Goal: Information Seeking & Learning: Learn about a topic

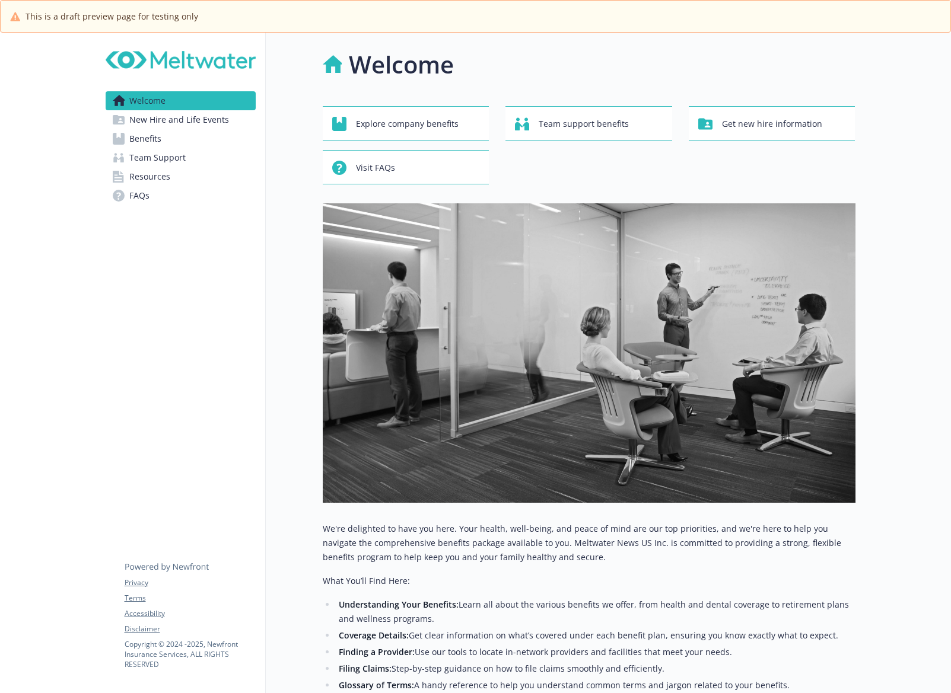
click at [142, 139] on span "Benefits" at bounding box center [145, 138] width 32 height 19
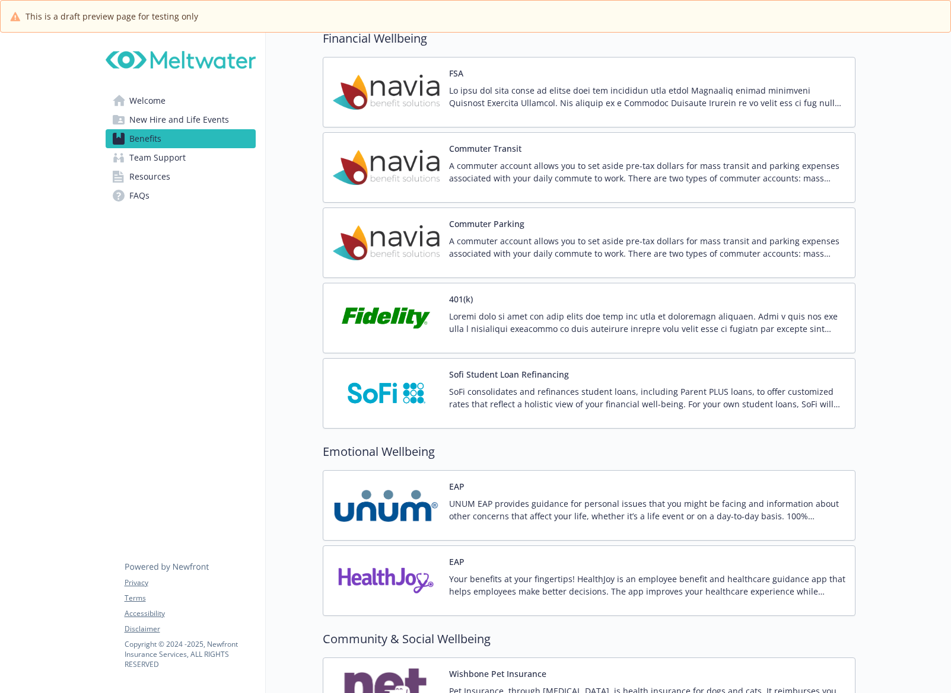
click at [426, 310] on img at bounding box center [386, 318] width 107 height 50
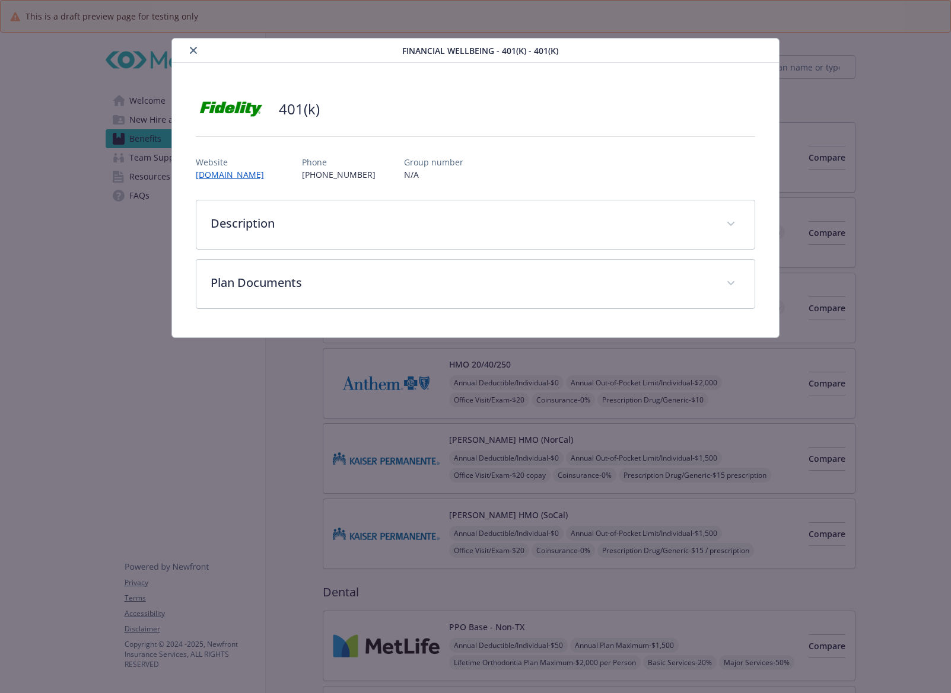
scroll to position [1720, 0]
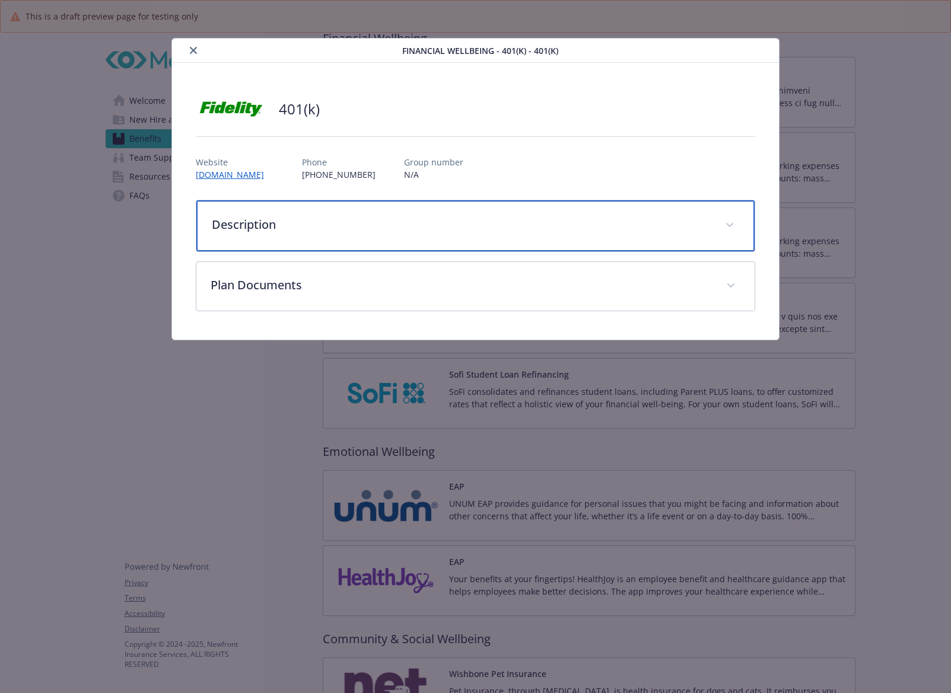
click at [314, 227] on p "Description" at bounding box center [461, 225] width 499 height 18
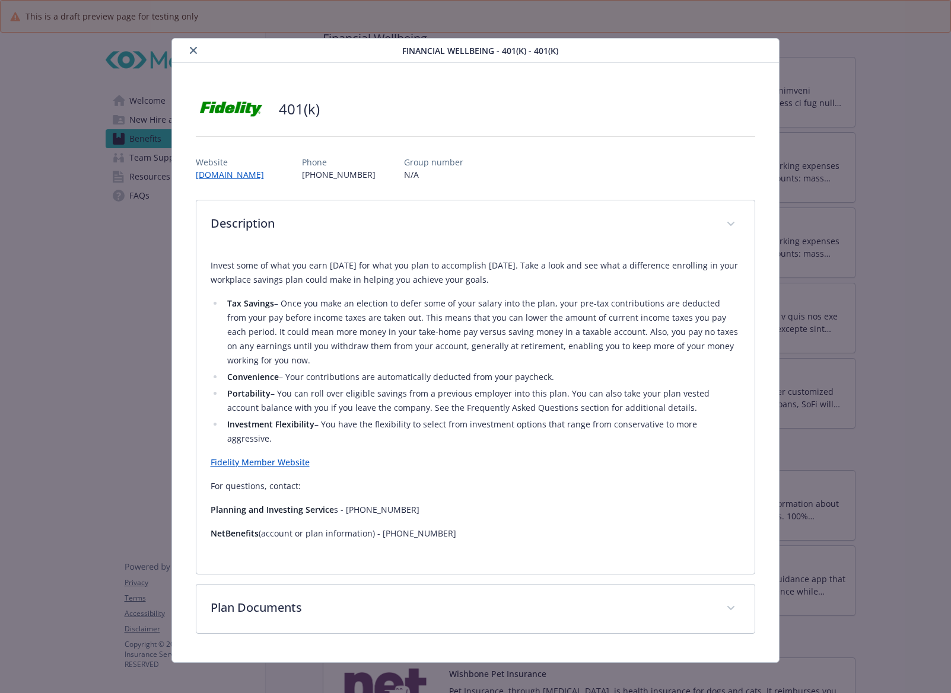
click at [286, 457] on link "Fidelity Member Website" at bounding box center [260, 462] width 99 height 11
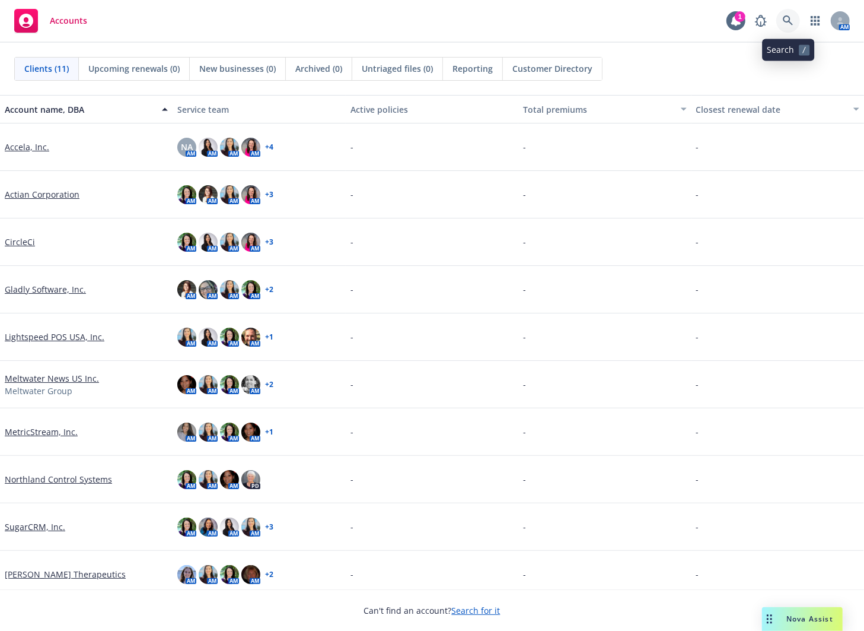
click at [791, 20] on icon at bounding box center [788, 20] width 11 height 11
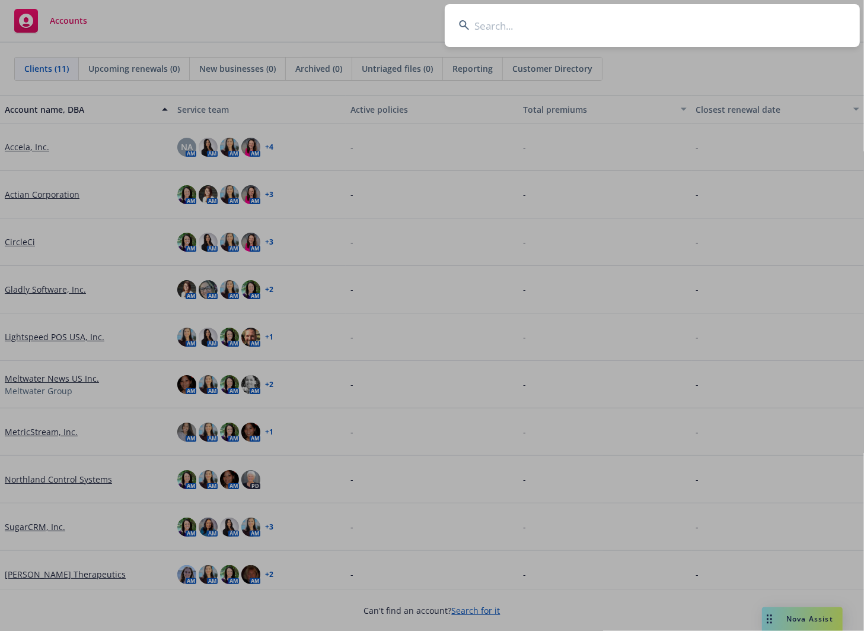
click at [593, 36] on input at bounding box center [652, 25] width 415 height 43
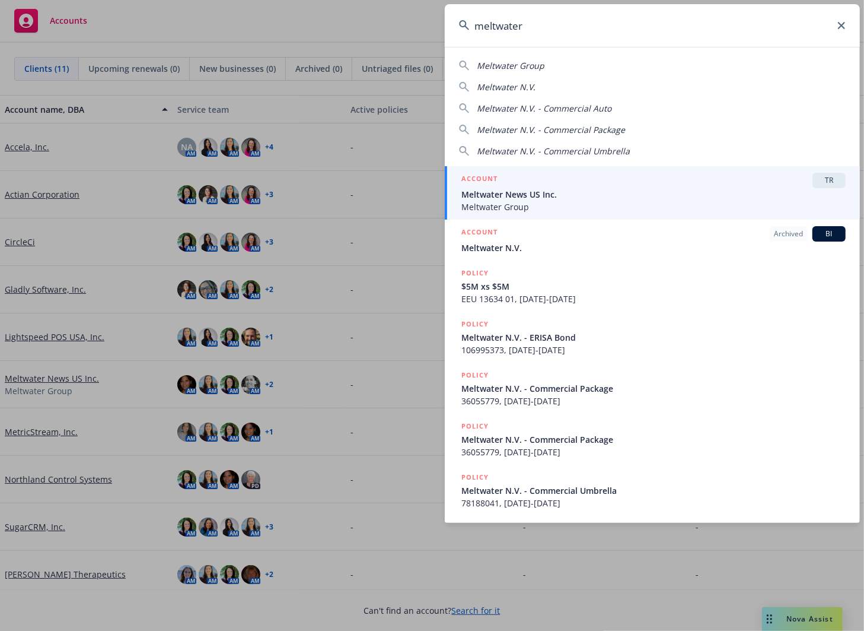
type input "meltwater"
click at [625, 190] on span "Meltwater News US Inc." at bounding box center [653, 194] width 384 height 12
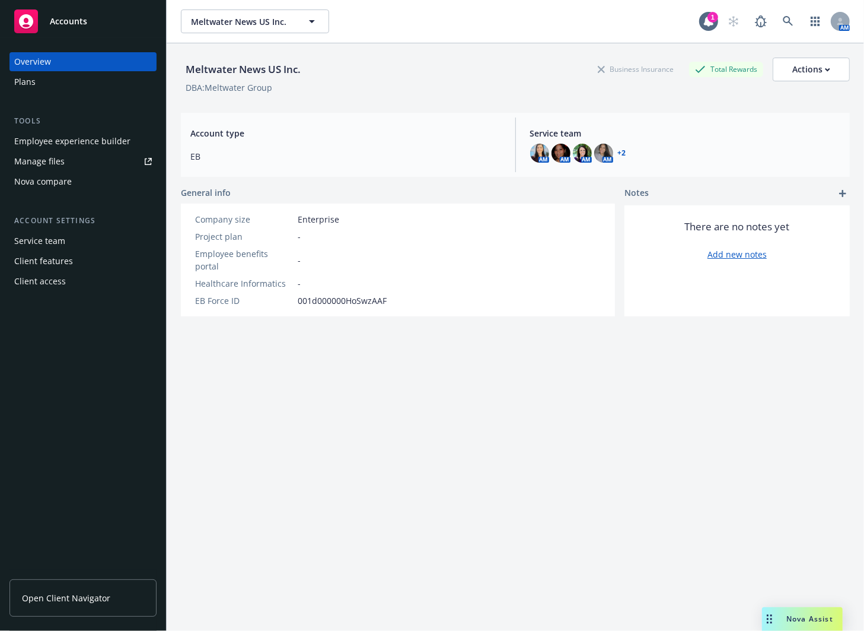
click at [63, 141] on div "Employee experience builder" at bounding box center [72, 141] width 116 height 19
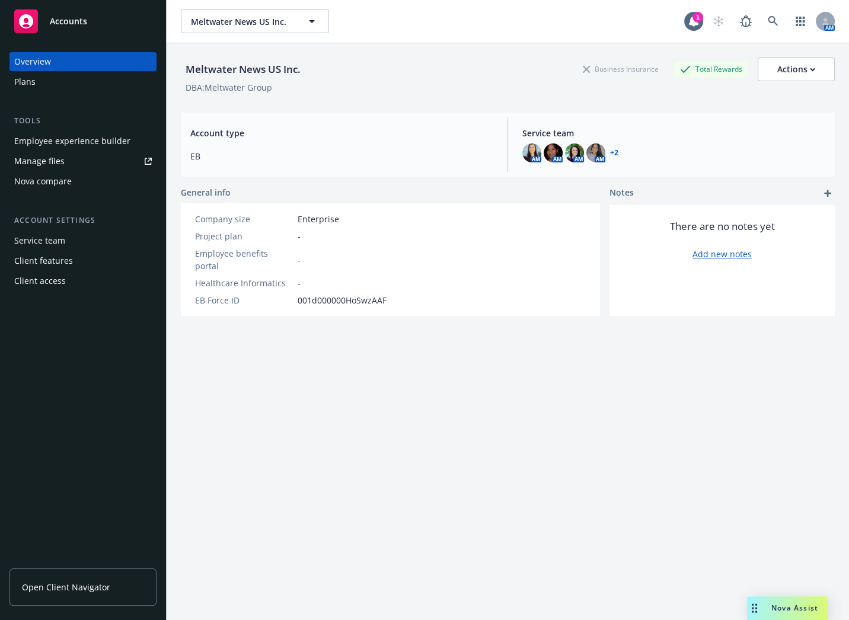
click at [62, 158] on div "Manage files" at bounding box center [39, 161] width 50 height 19
click at [55, 84] on div "Plans" at bounding box center [83, 81] width 138 height 19
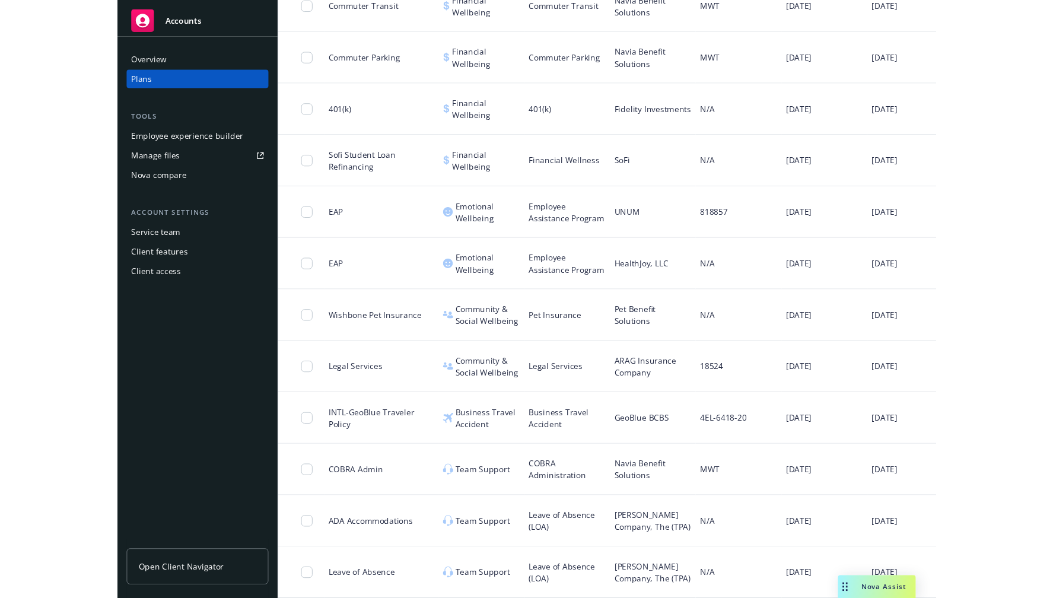
scroll to position [1157, 0]
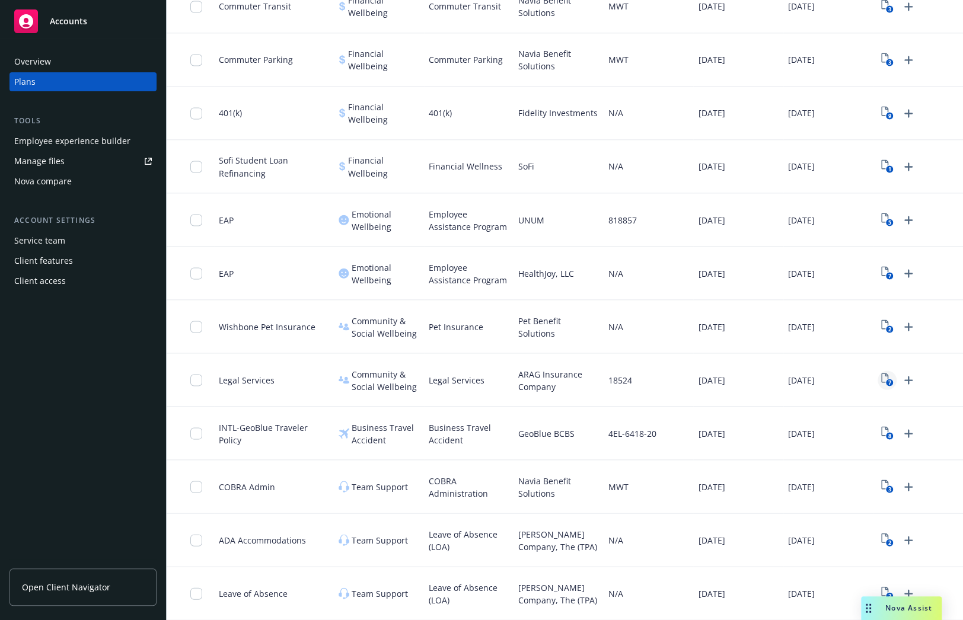
click at [864, 379] on rect "View Plan Documents" at bounding box center [890, 383] width 8 height 8
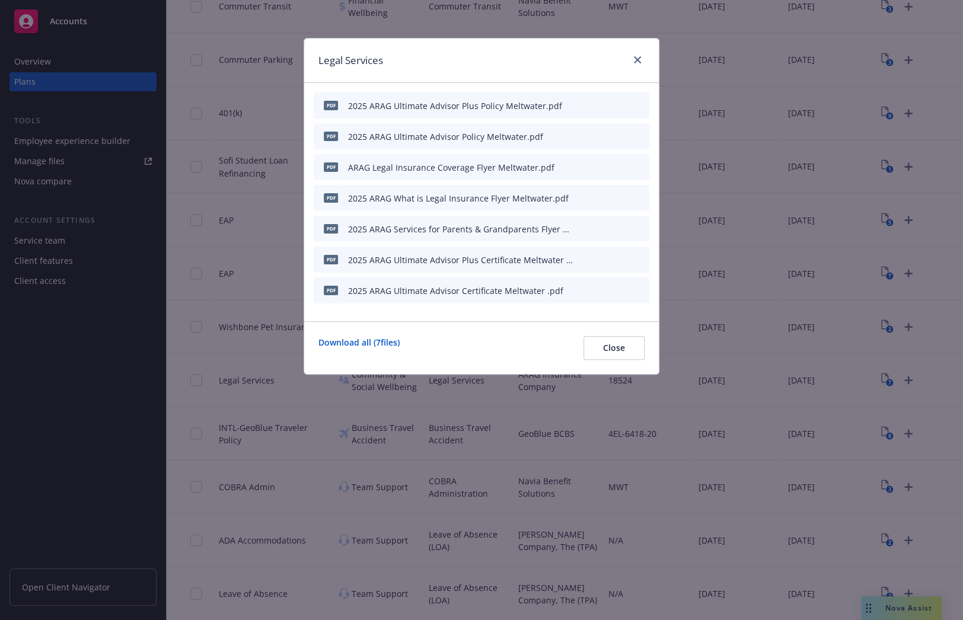
click at [581, 167] on icon "button" at bounding box center [581, 168] width 6 height 6
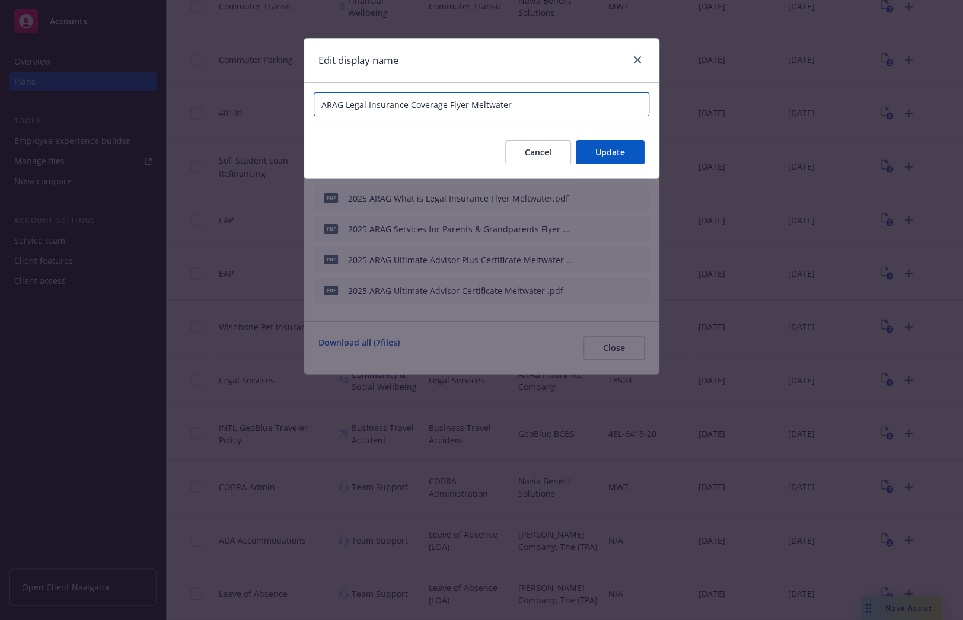
click at [320, 101] on input "ARAG Legal Insurance Coverage Flyer Meltwater" at bounding box center [482, 105] width 336 height 24
type input "2025 ARAG Legal Insurance Coverage Flyer Meltwater"
click at [614, 154] on span "Update" at bounding box center [611, 152] width 30 height 11
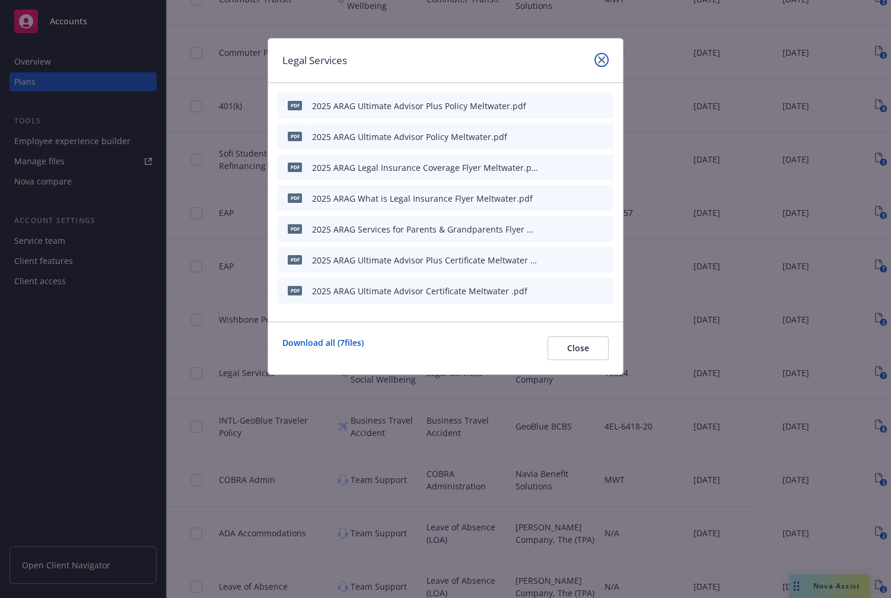
drag, startPoint x: 603, startPoint y: 57, endPoint x: 617, endPoint y: 68, distance: 17.3
click at [603, 57] on icon "close" at bounding box center [601, 59] width 7 height 7
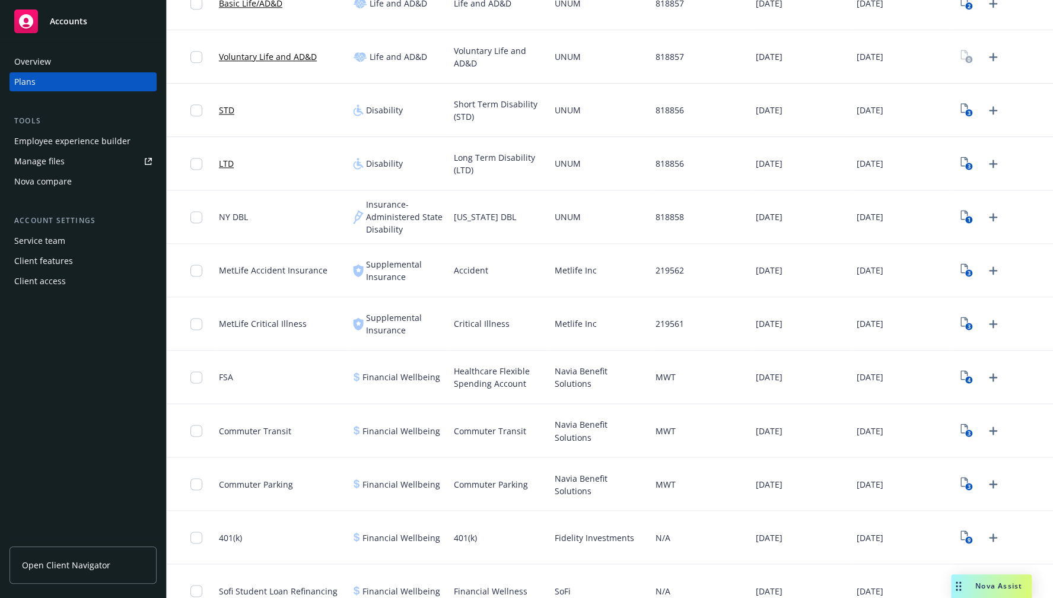
scroll to position [834, 0]
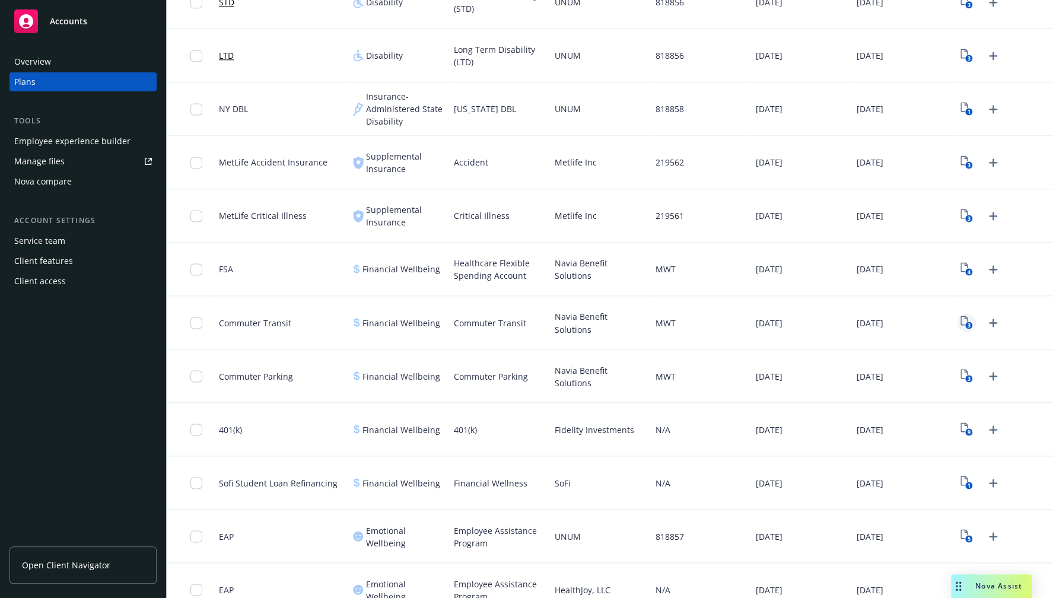
click at [864, 323] on text "3" at bounding box center [968, 325] width 3 height 8
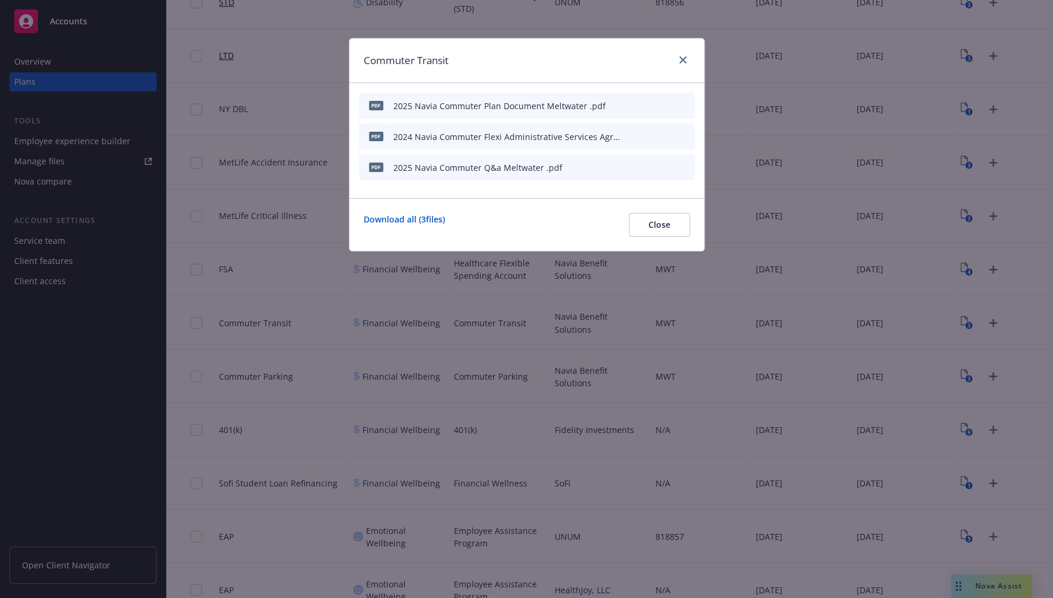
click at [630, 167] on button "button" at bounding box center [626, 167] width 9 height 9
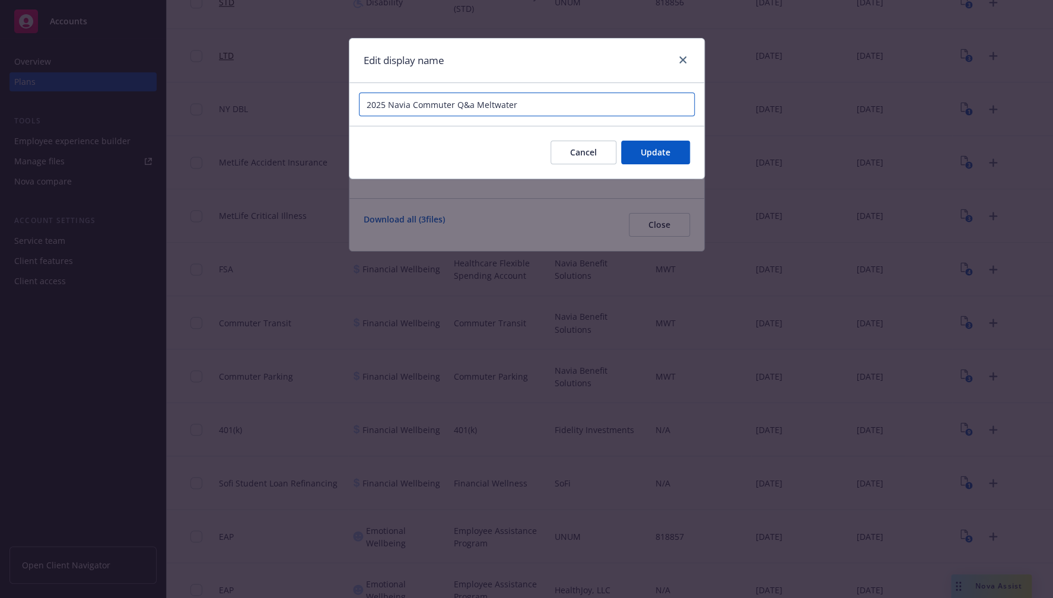
click at [464, 105] on input "2025 Navia Commuter Q&a Meltwater" at bounding box center [527, 105] width 336 height 24
type input "2025 Navia Commuter Q&A Meltwater"
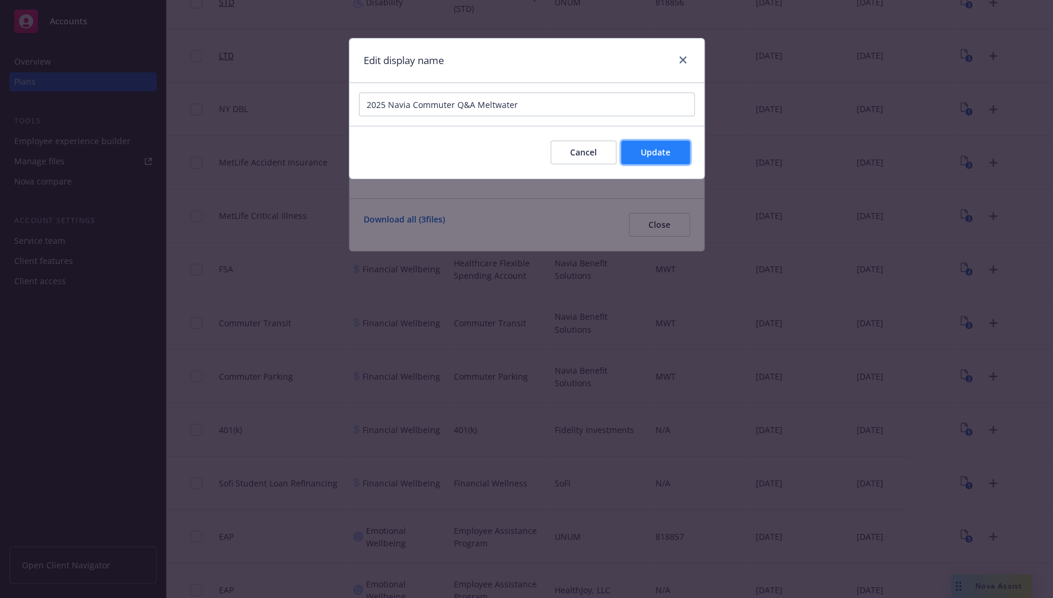
click at [656, 149] on span "Update" at bounding box center [656, 152] width 30 height 11
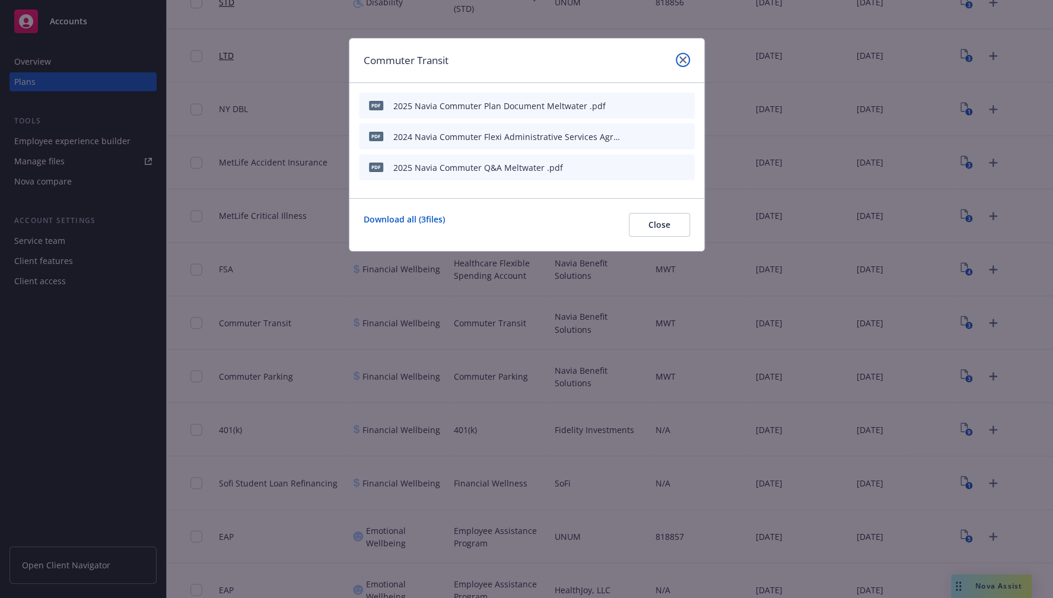
drag, startPoint x: 683, startPoint y: 55, endPoint x: 613, endPoint y: 4, distance: 86.5
click at [683, 56] on link "close" at bounding box center [683, 60] width 14 height 14
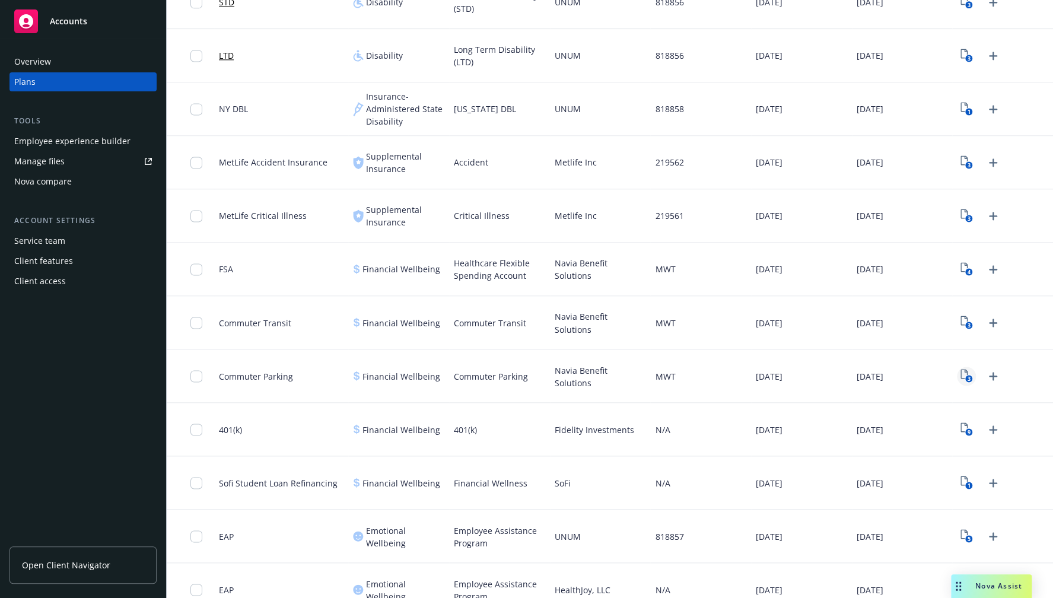
click at [864, 378] on icon "3" at bounding box center [966, 376] width 12 height 14
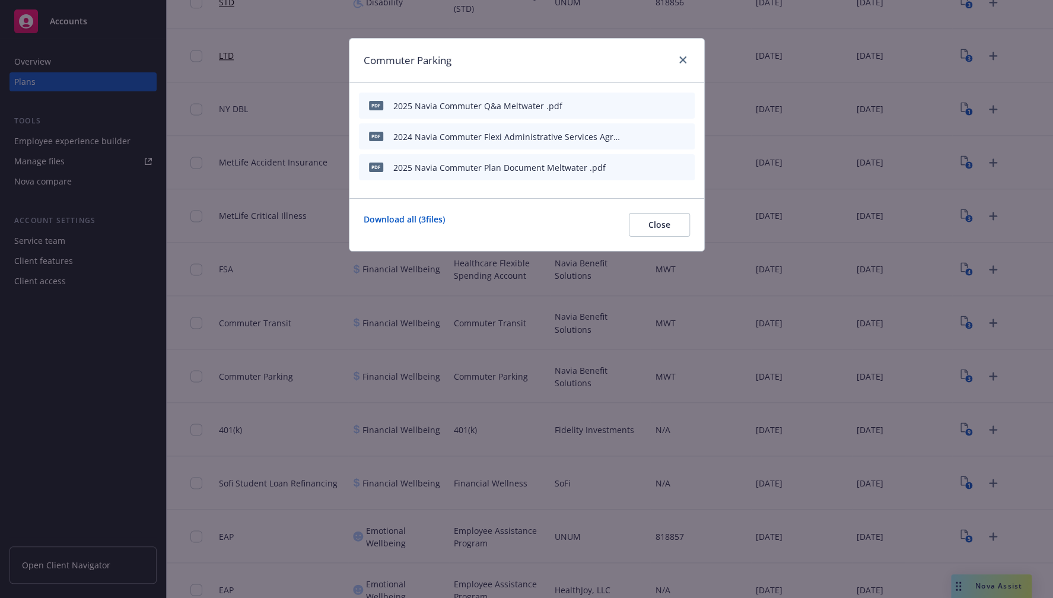
click at [629, 103] on icon "button" at bounding box center [629, 103] width 3 height 3
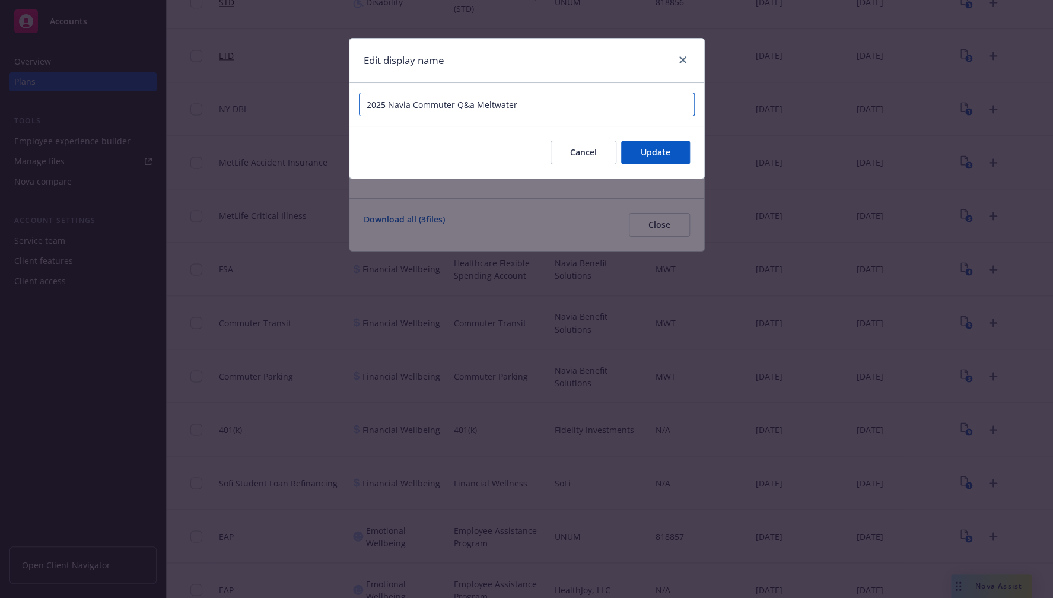
click at [470, 104] on input "2025 Navia Commuter Q&a Meltwater" at bounding box center [527, 105] width 336 height 24
type input "2025 Navia Commuter Q&A Meltwater"
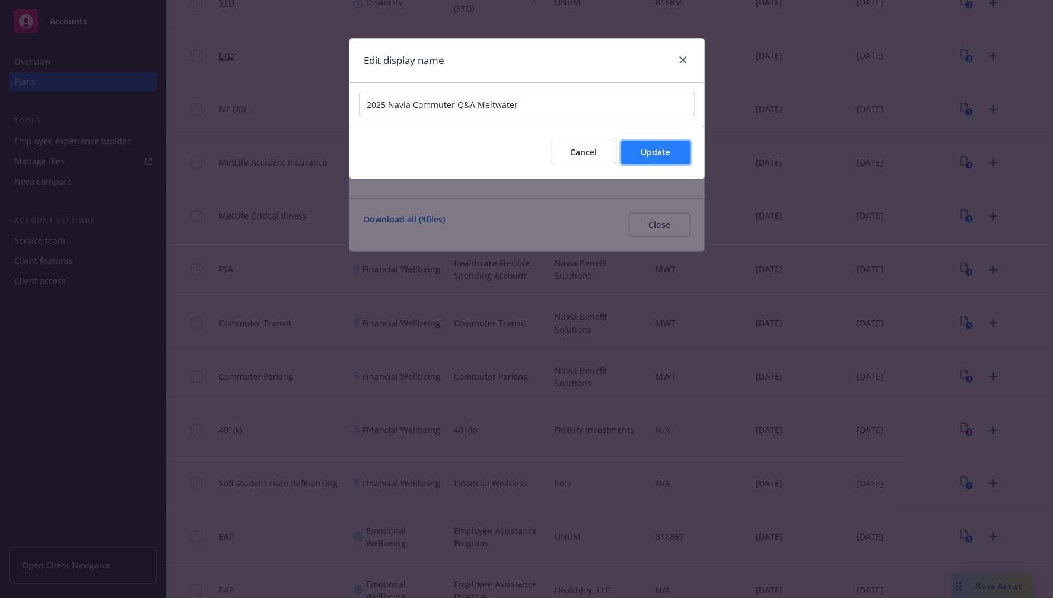
click at [661, 148] on span "Update" at bounding box center [656, 152] width 30 height 11
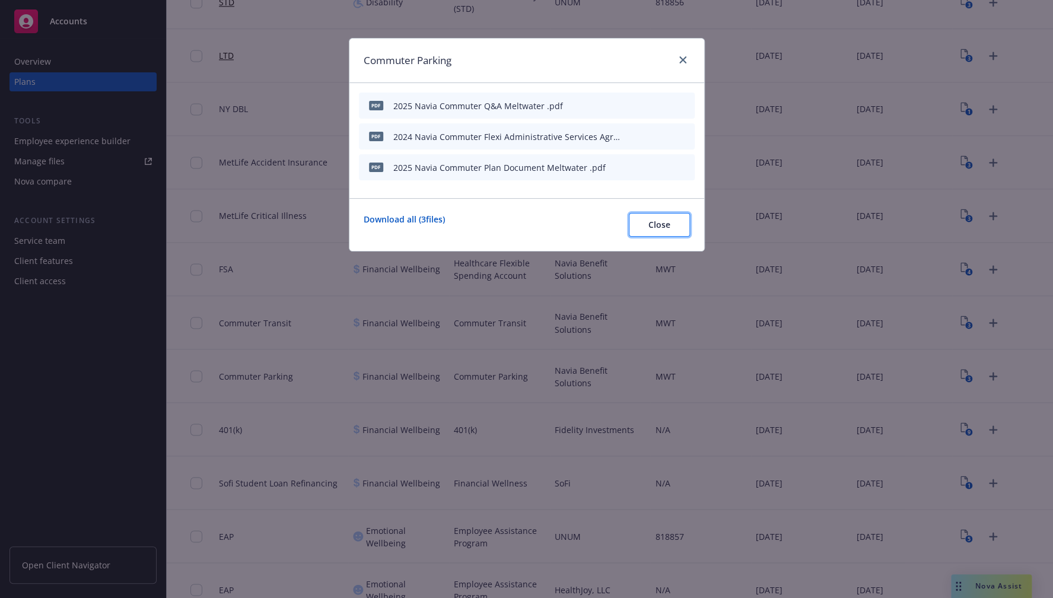
click at [651, 225] on span "Close" at bounding box center [659, 224] width 22 height 11
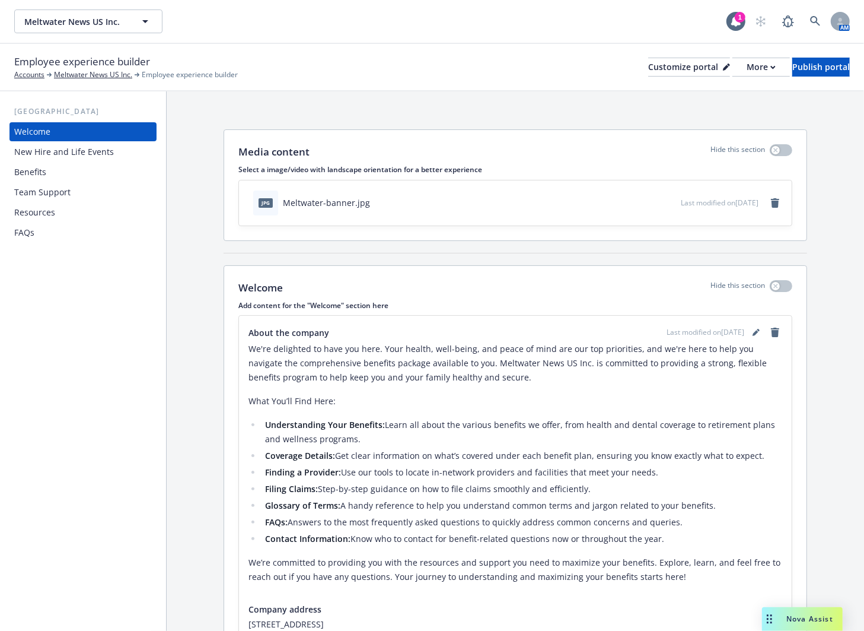
click at [91, 177] on div "Benefits" at bounding box center [83, 172] width 138 height 19
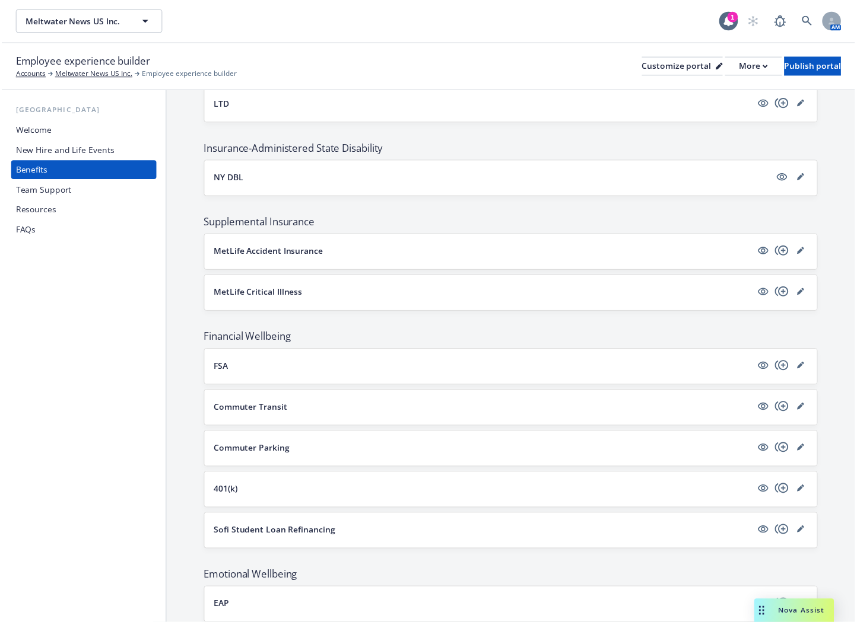
scroll to position [1024, 0]
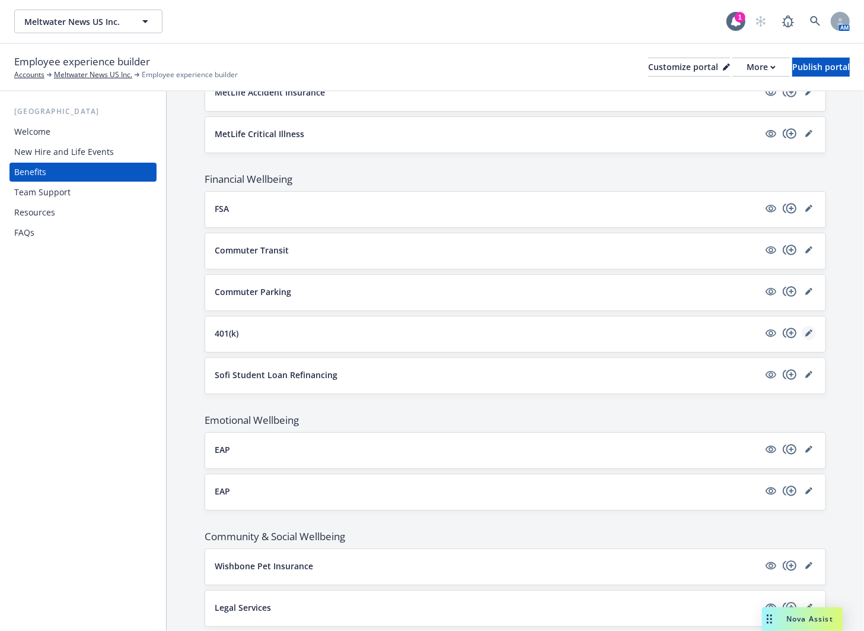
click at [805, 330] on icon "editPencil" at bounding box center [808, 332] width 7 height 7
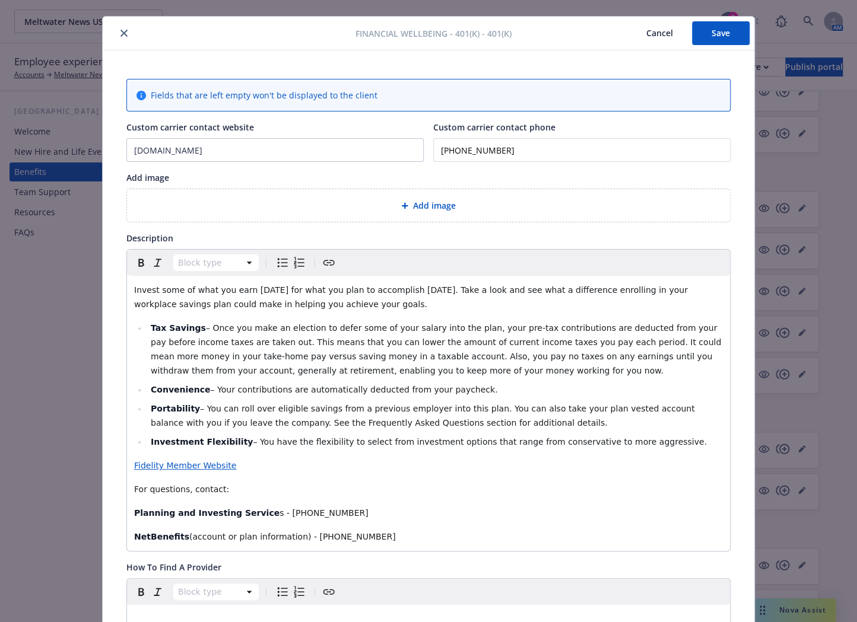
scroll to position [130, 0]
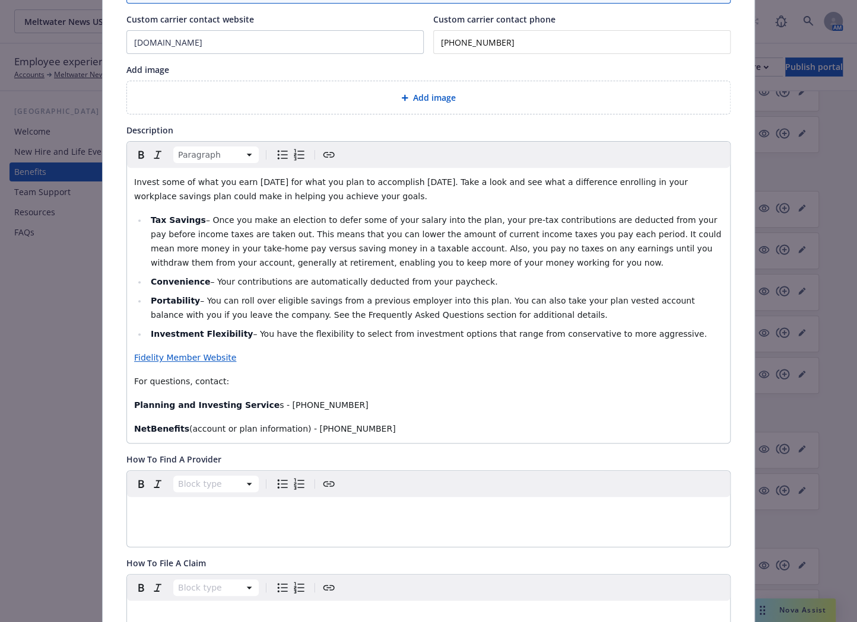
click at [289, 373] on div "Invest some of what you earn today for what you plan to accomplish tomorrow. Ta…" at bounding box center [428, 305] width 603 height 275
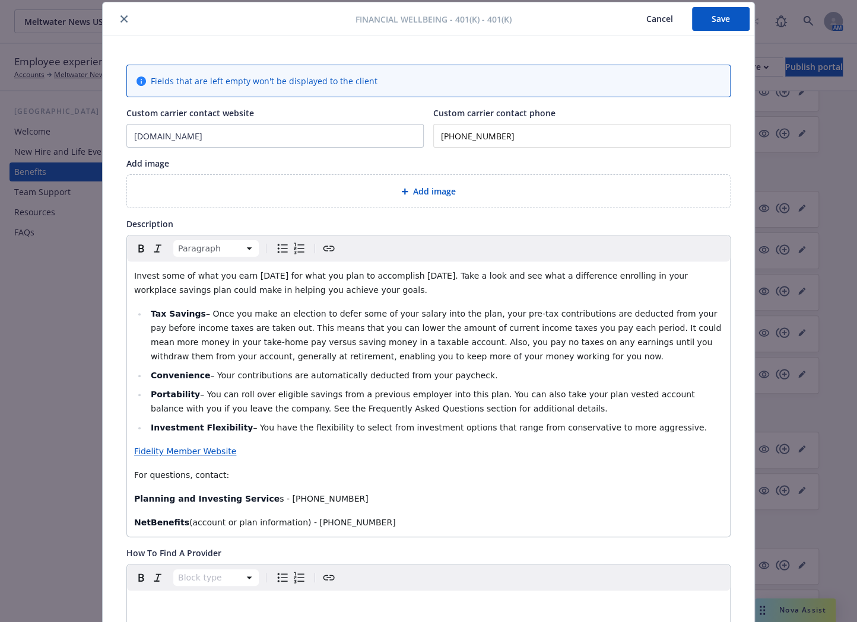
scroll to position [22, 0]
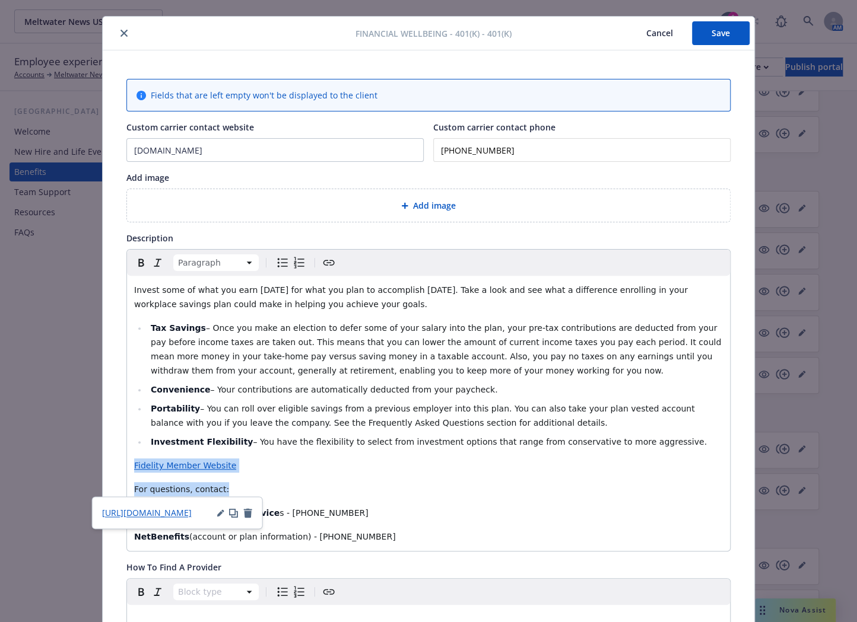
drag, startPoint x: 221, startPoint y: 487, endPoint x: 115, endPoint y: 462, distance: 108.5
click at [534, 488] on p "For questions, contact:" at bounding box center [428, 489] width 588 height 14
drag, startPoint x: 224, startPoint y: 483, endPoint x: 126, endPoint y: 460, distance: 100.6
click at [127, 460] on div "Invest some of what you earn today for what you plan to accomplish tomorrow. Ta…" at bounding box center [428, 413] width 603 height 275
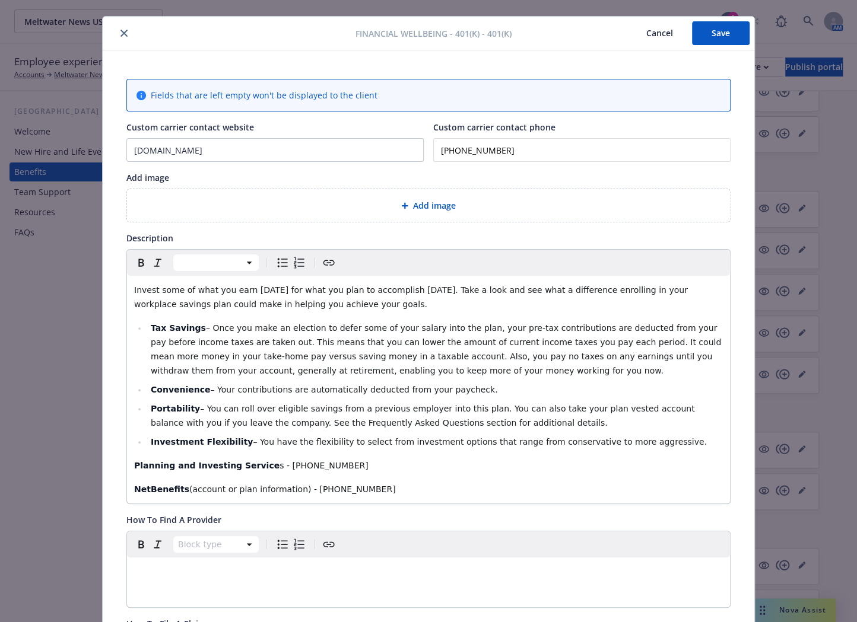
click at [731, 31] on button "Save" at bounding box center [721, 33] width 58 height 24
click at [134, 465] on strong "Planning and Investing Service" at bounding box center [206, 465] width 145 height 9
click at [129, 464] on div "Invest some of what you earn today for what you plan to accomplish tomorrow. Ta…" at bounding box center [428, 390] width 603 height 228
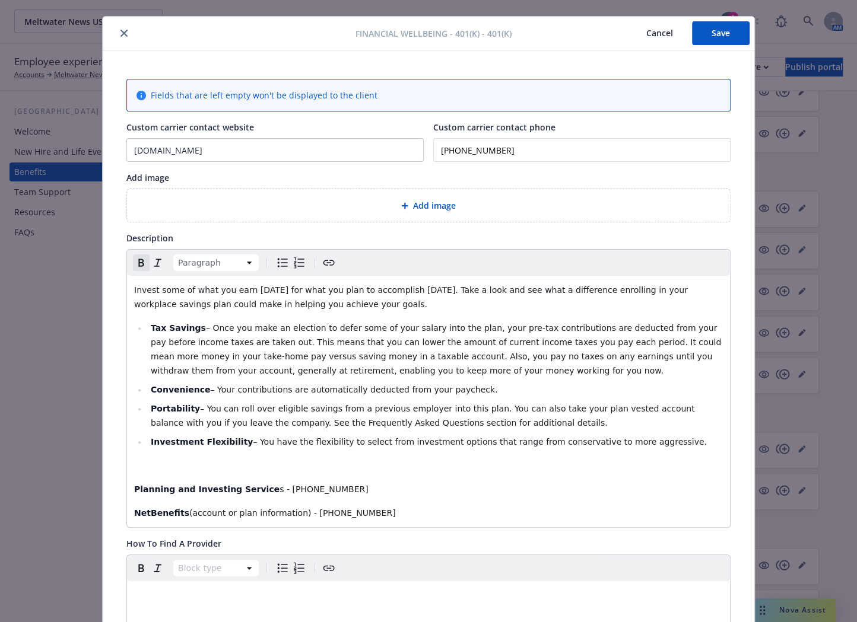
click at [724, 34] on button "Save" at bounding box center [721, 33] width 58 height 24
click at [168, 471] on p "editable markdown" at bounding box center [428, 466] width 588 height 14
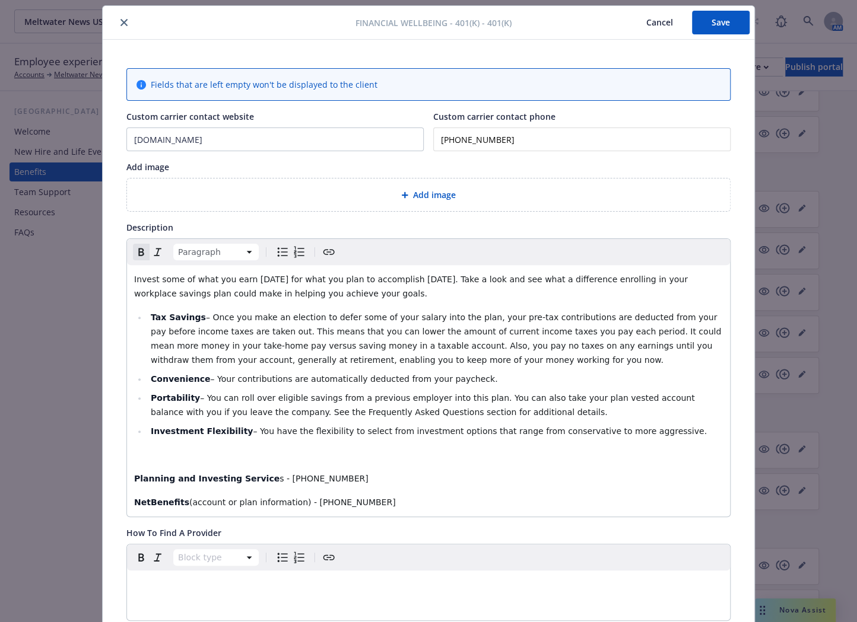
scroll to position [0, 0]
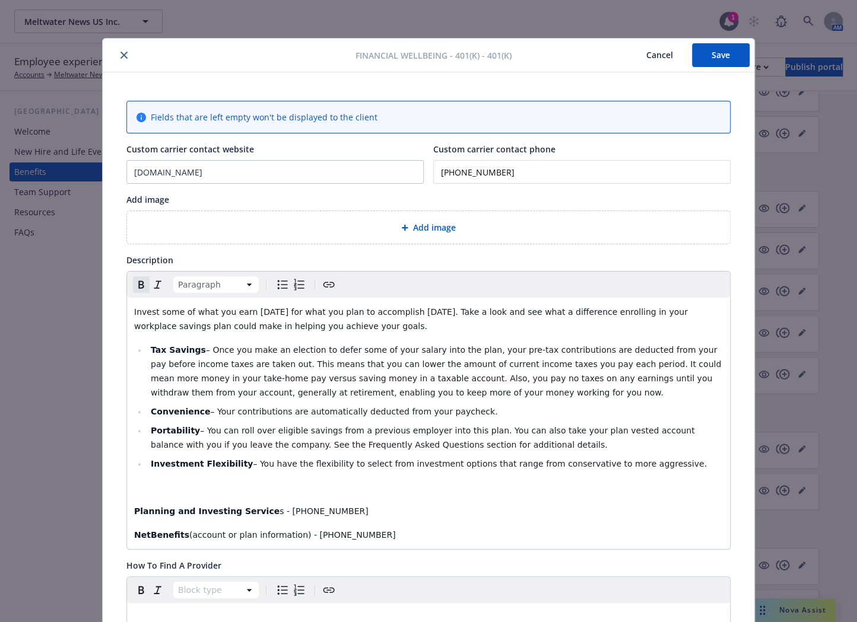
click at [718, 63] on button "Save" at bounding box center [721, 55] width 58 height 24
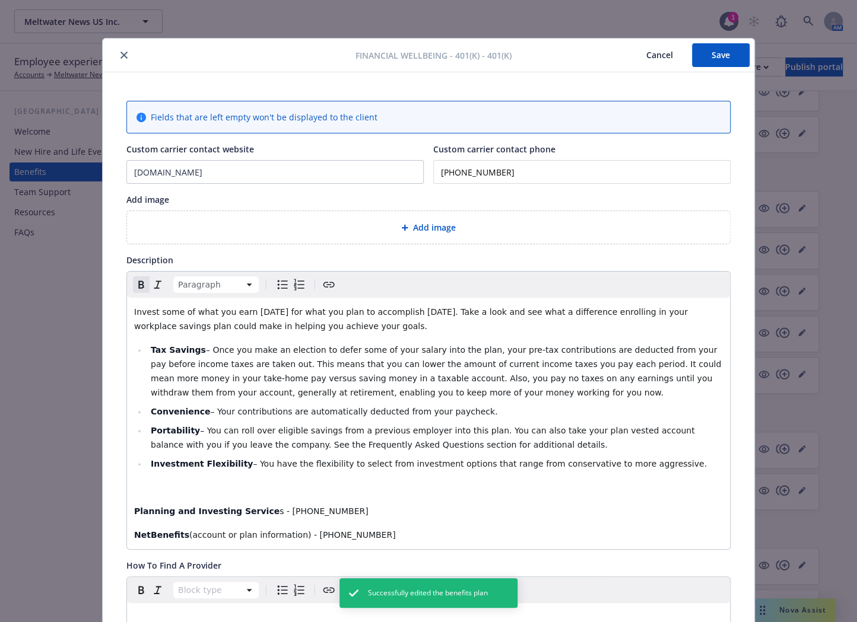
click at [117, 55] on button "close" at bounding box center [124, 55] width 14 height 14
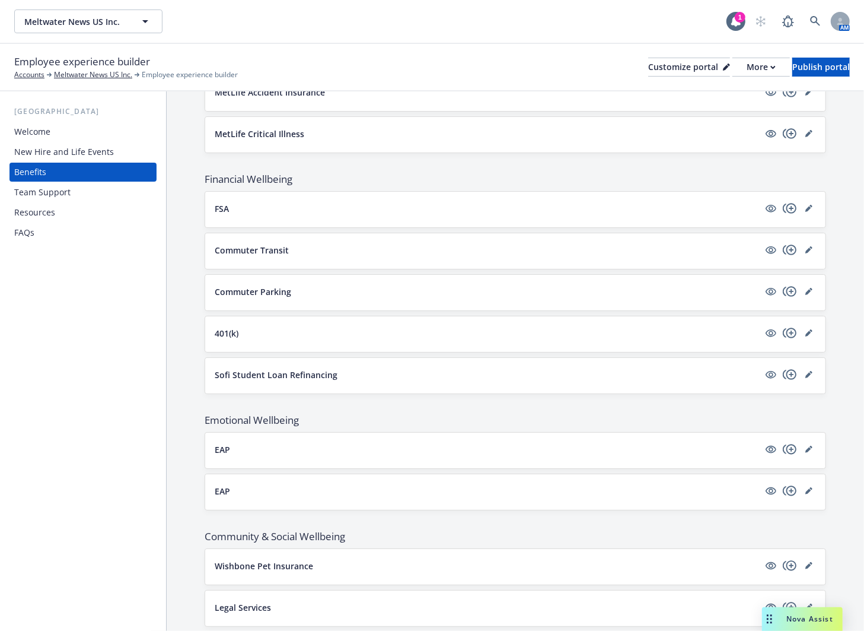
click at [301, 304] on div "Commuter Parking" at bounding box center [515, 293] width 620 height 36
click at [805, 330] on icon "editPencil" at bounding box center [808, 333] width 6 height 6
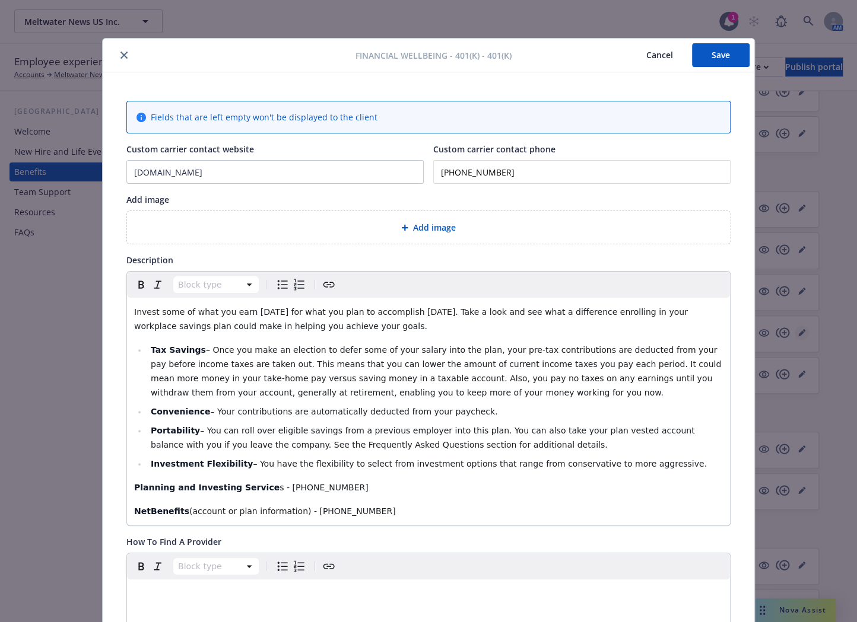
scroll to position [36, 0]
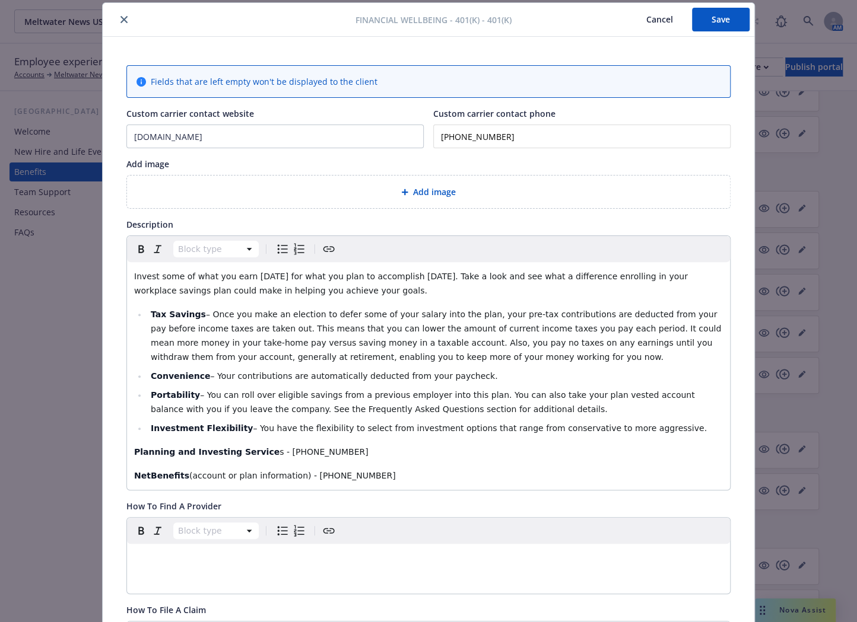
click at [279, 455] on span "s - 866-602-0636" at bounding box center [323, 451] width 88 height 9
click at [284, 476] on span "(account or plan information) - 800-835-5097" at bounding box center [292, 475] width 206 height 9
click at [279, 451] on span "s: 866-602-0636" at bounding box center [323, 451] width 88 height 9
click at [137, 244] on icon "Bold" at bounding box center [141, 249] width 14 height 14
click at [364, 457] on p "Planning and Investing Services : 866-602-0636" at bounding box center [428, 452] width 588 height 14
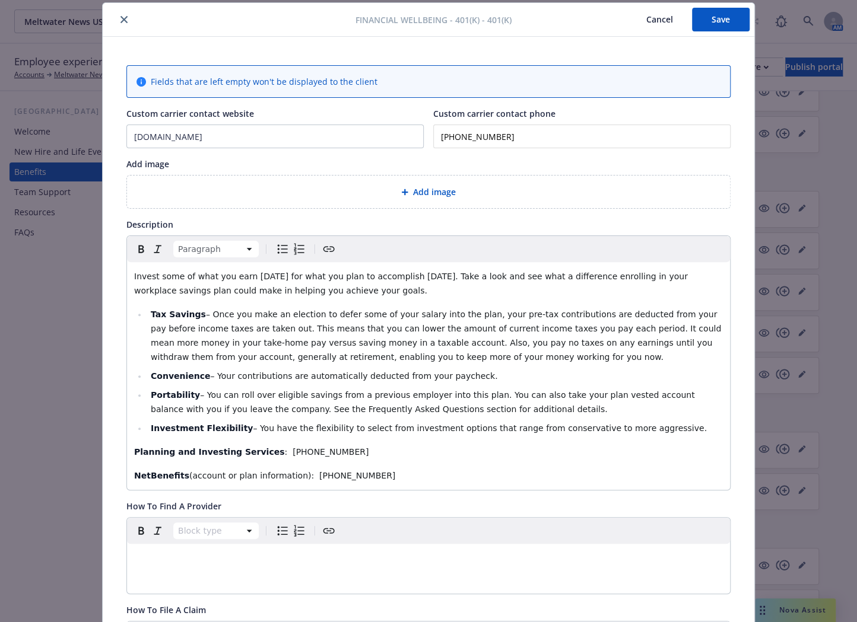
click at [712, 24] on button "Save" at bounding box center [721, 20] width 58 height 24
click at [128, 445] on div "Invest some of what you earn today for what you plan to accomplish tomorrow. Ta…" at bounding box center [428, 376] width 603 height 228
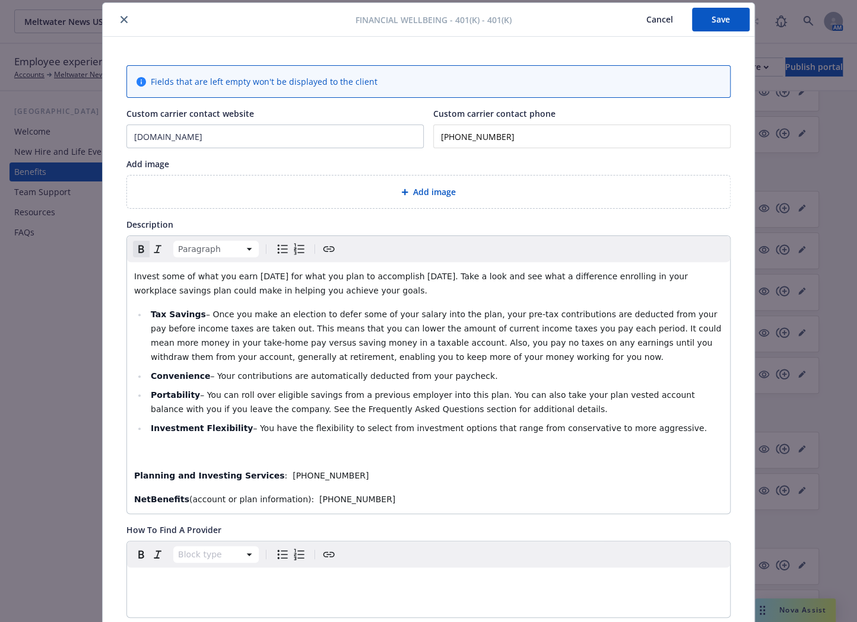
click at [725, 20] on button "Save" at bounding box center [721, 20] width 58 height 24
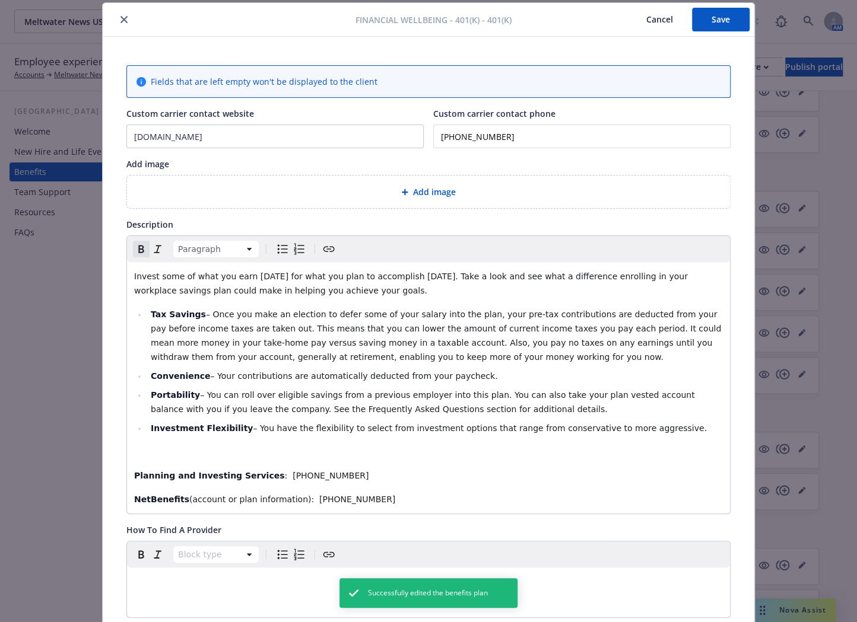
click at [122, 16] on icon "close" at bounding box center [123, 19] width 7 height 7
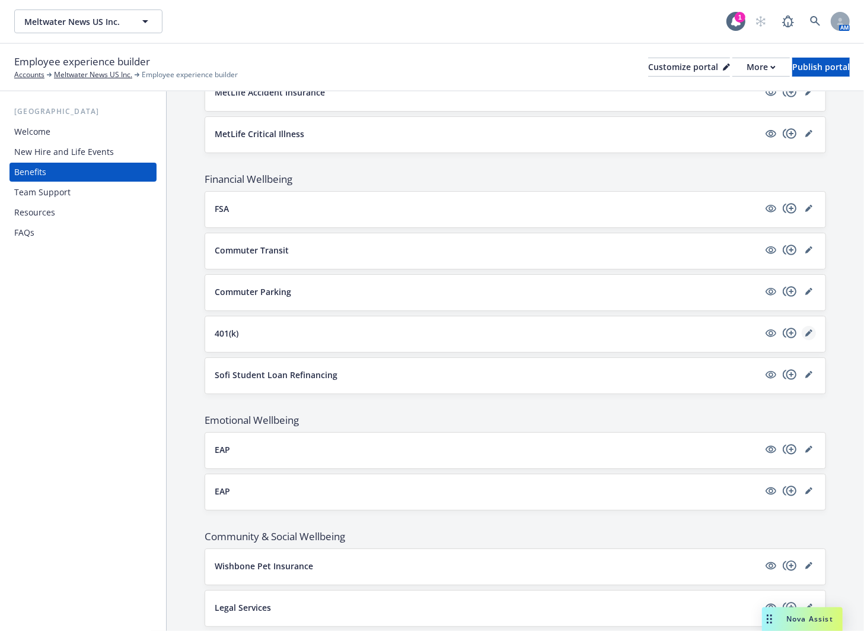
click at [805, 330] on icon "editPencil" at bounding box center [808, 333] width 6 height 6
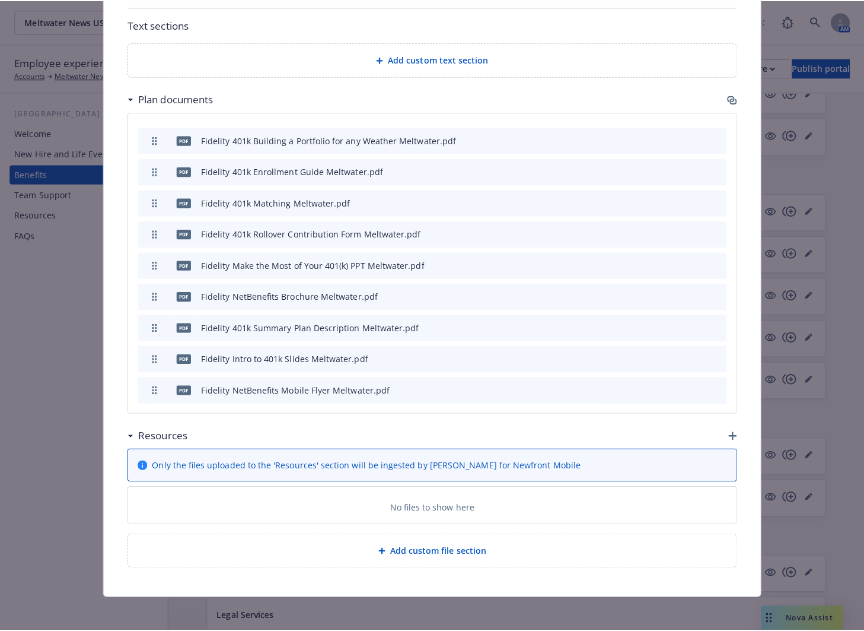
scroll to position [741, 0]
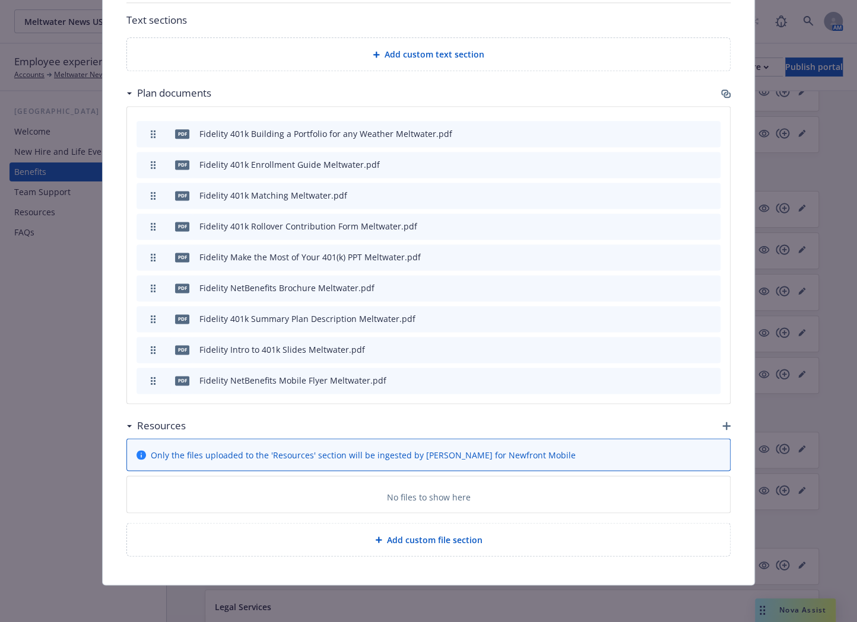
click at [441, 530] on div "Add custom file section" at bounding box center [428, 539] width 603 height 33
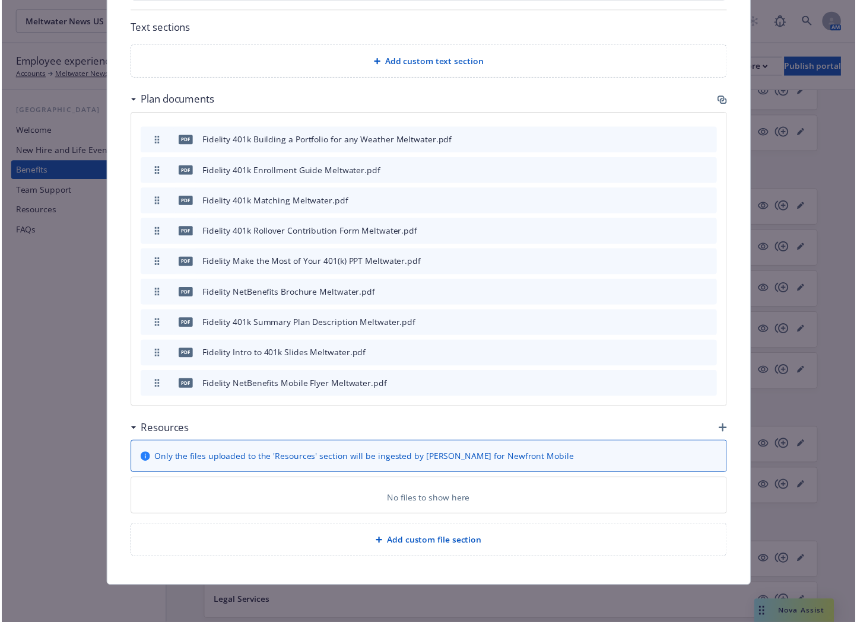
scroll to position [733, 0]
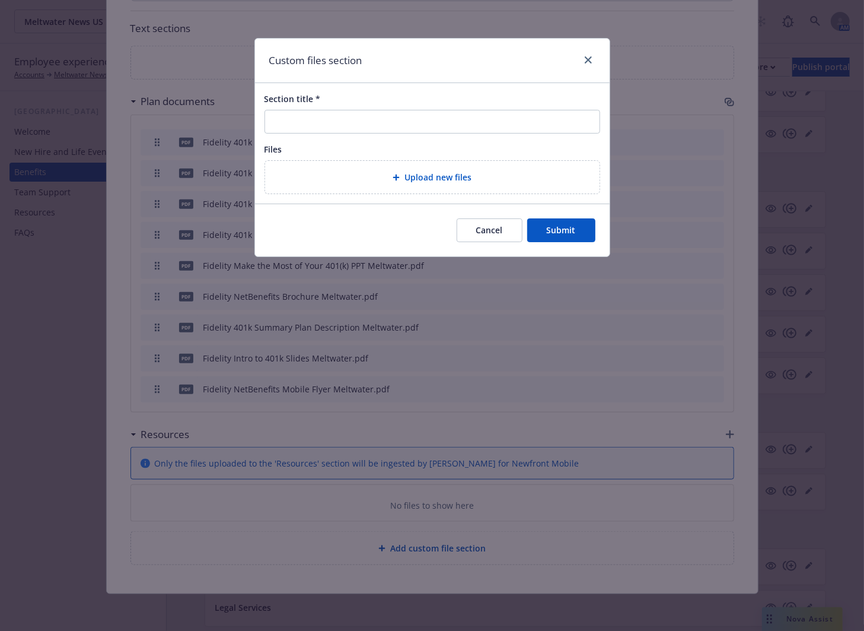
click at [489, 235] on button "Cancel" at bounding box center [490, 230] width 66 height 24
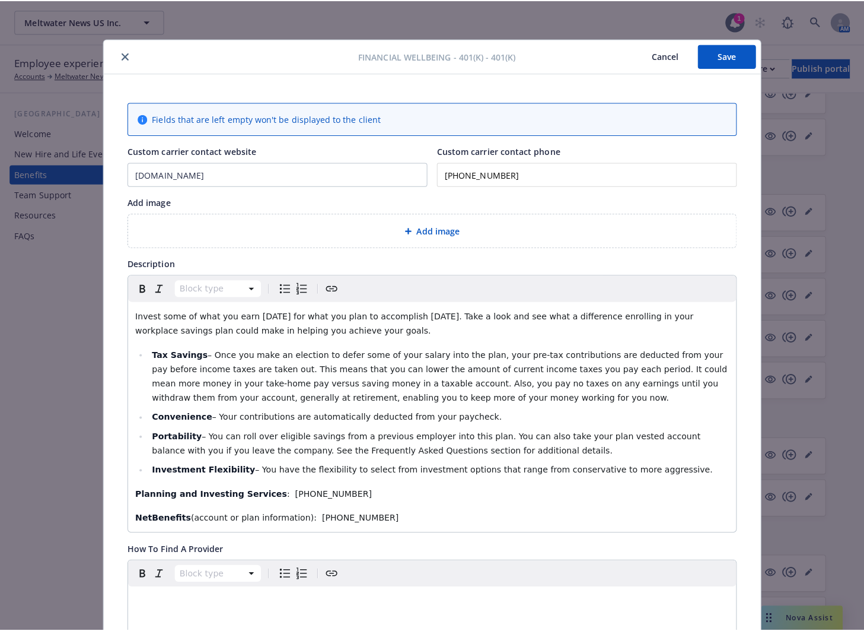
scroll to position [0, 0]
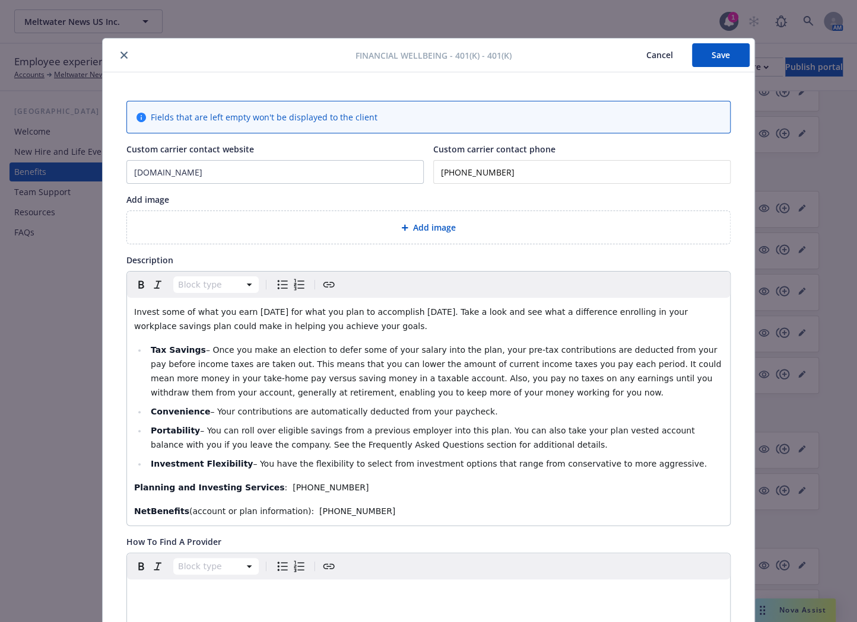
click at [708, 59] on button "Save" at bounding box center [721, 55] width 58 height 24
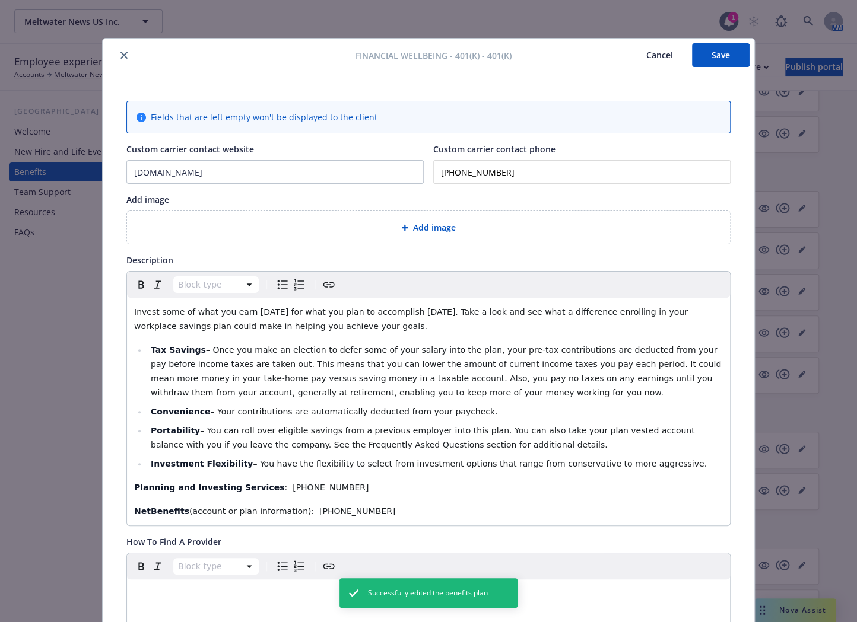
click at [122, 51] on button "close" at bounding box center [124, 55] width 14 height 14
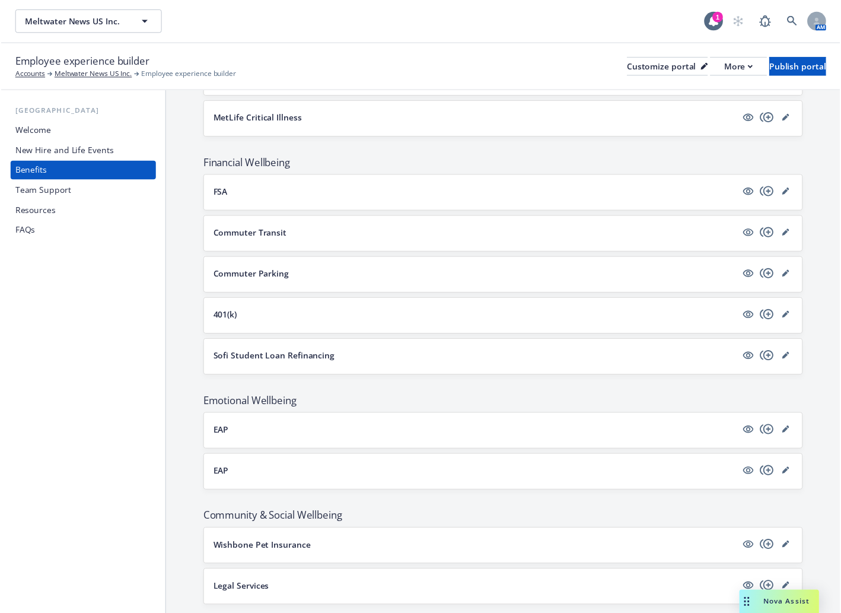
scroll to position [1139, 0]
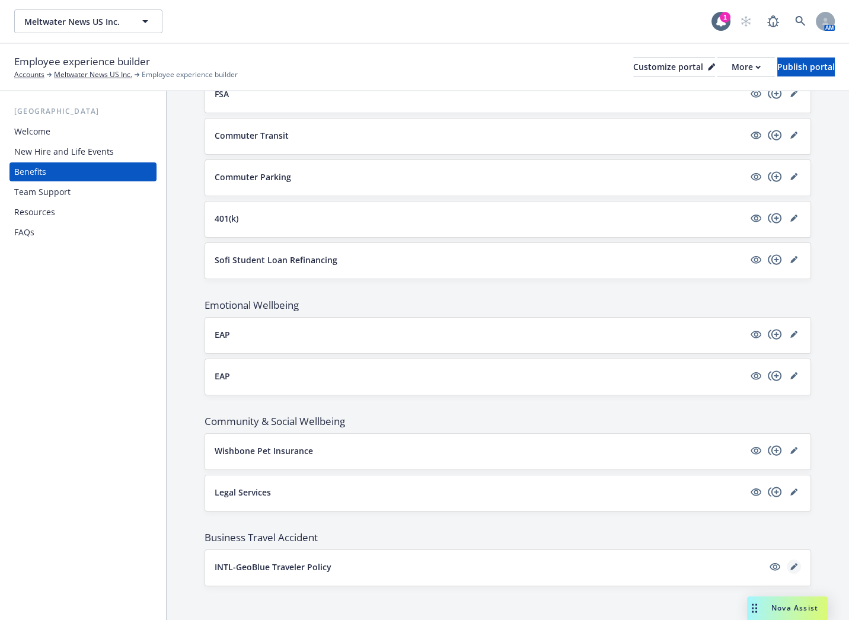
click at [787, 567] on link "editPencil" at bounding box center [794, 567] width 14 height 14
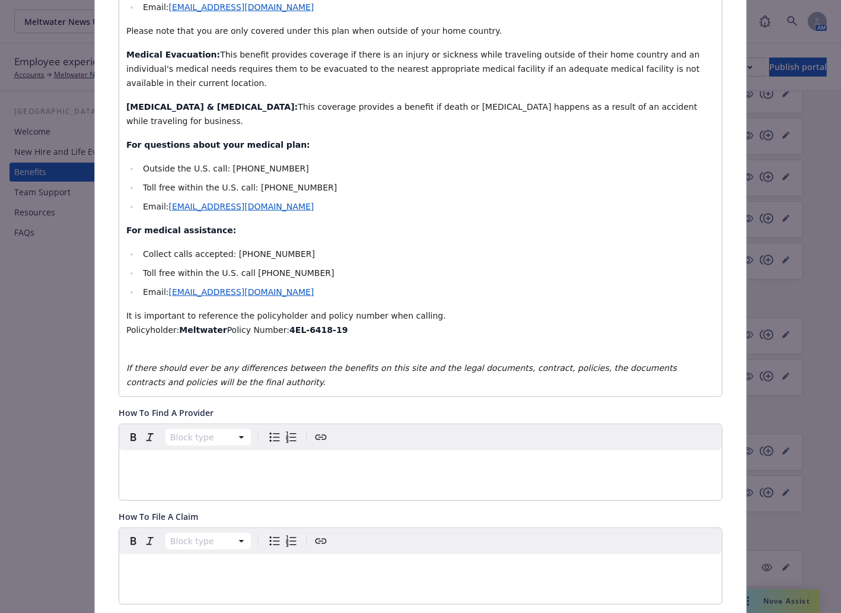
scroll to position [1006, 0]
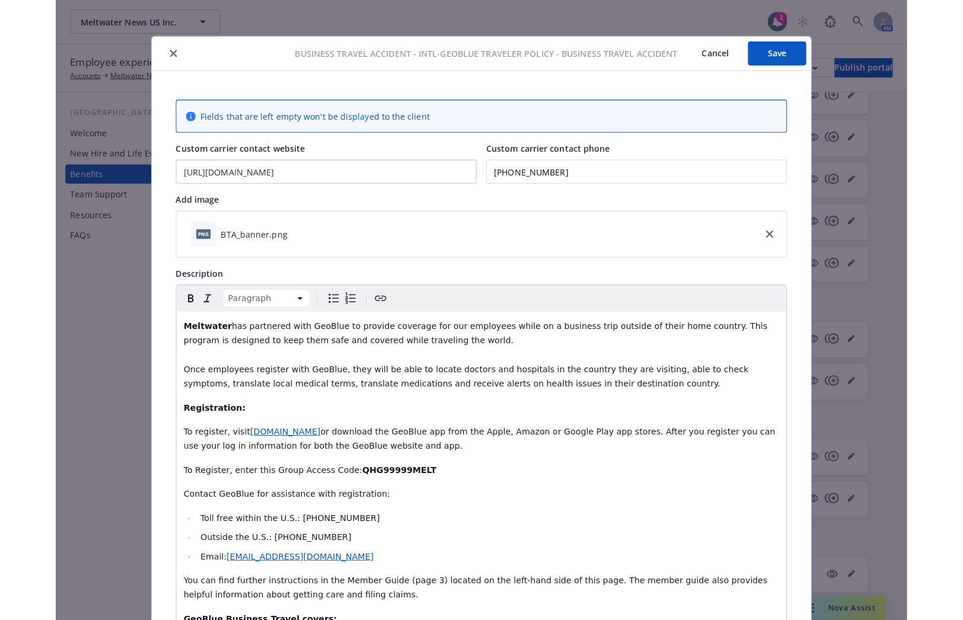
scroll to position [0, 0]
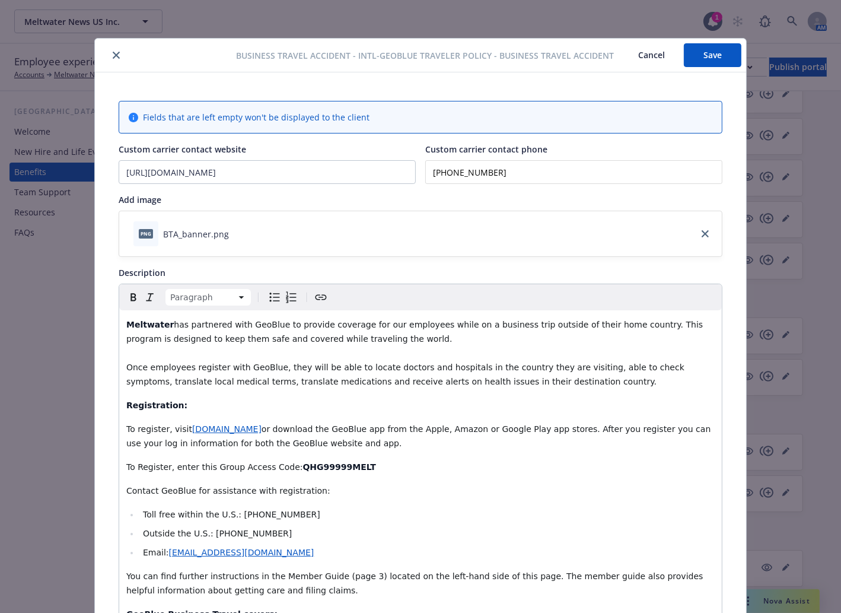
click at [113, 53] on icon "close" at bounding box center [116, 55] width 7 height 7
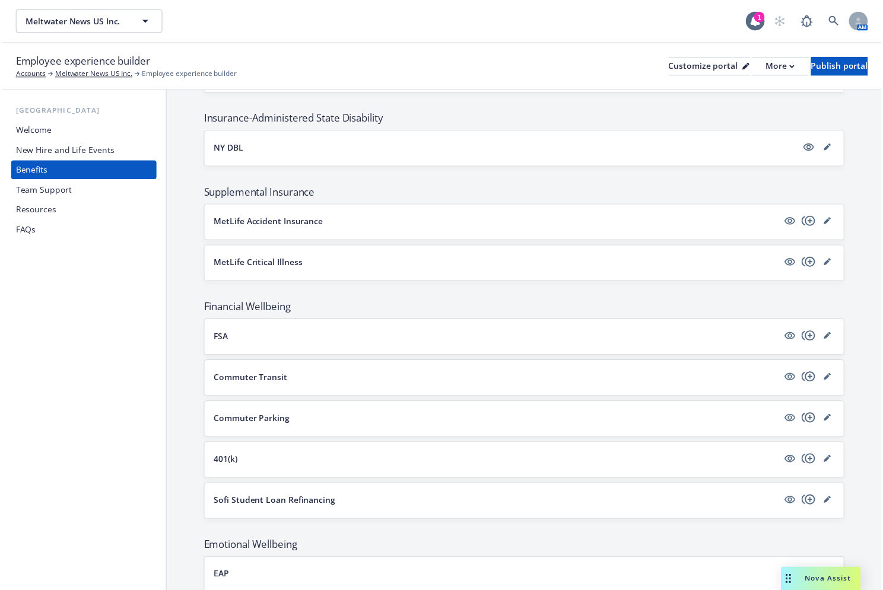
scroll to position [838, 0]
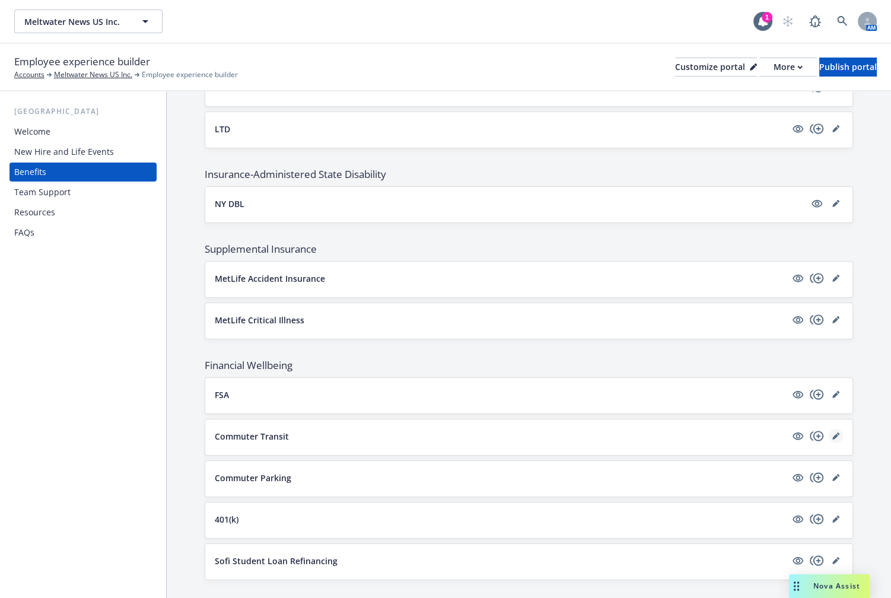
click at [829, 434] on link "editPencil" at bounding box center [836, 436] width 14 height 14
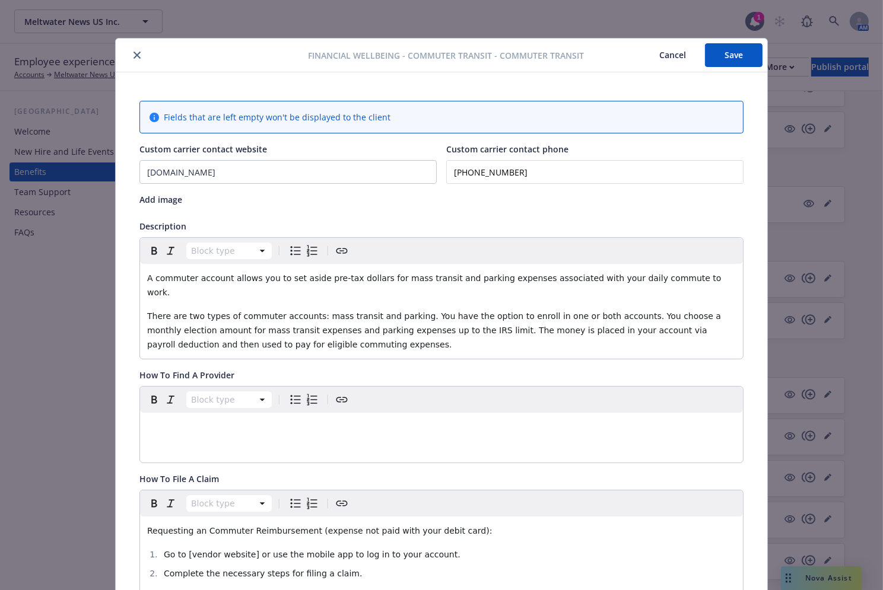
scroll to position [36, 0]
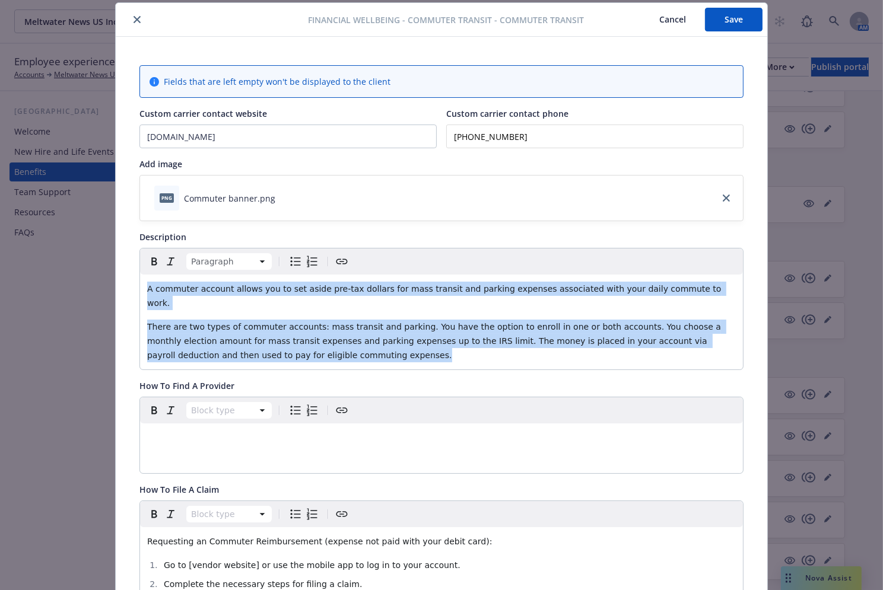
drag, startPoint x: 260, startPoint y: 345, endPoint x: 113, endPoint y: 284, distance: 158.7
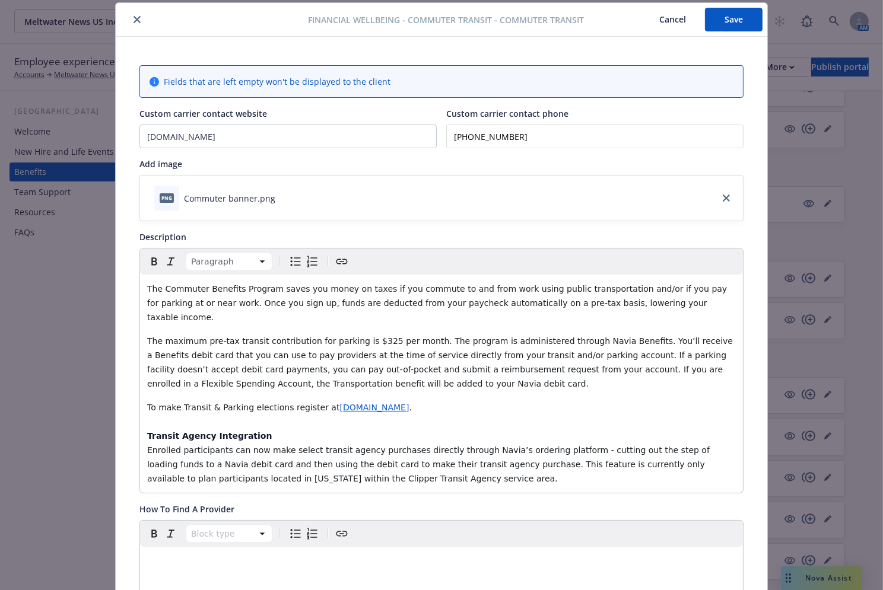
click at [727, 21] on button "Save" at bounding box center [734, 20] width 58 height 24
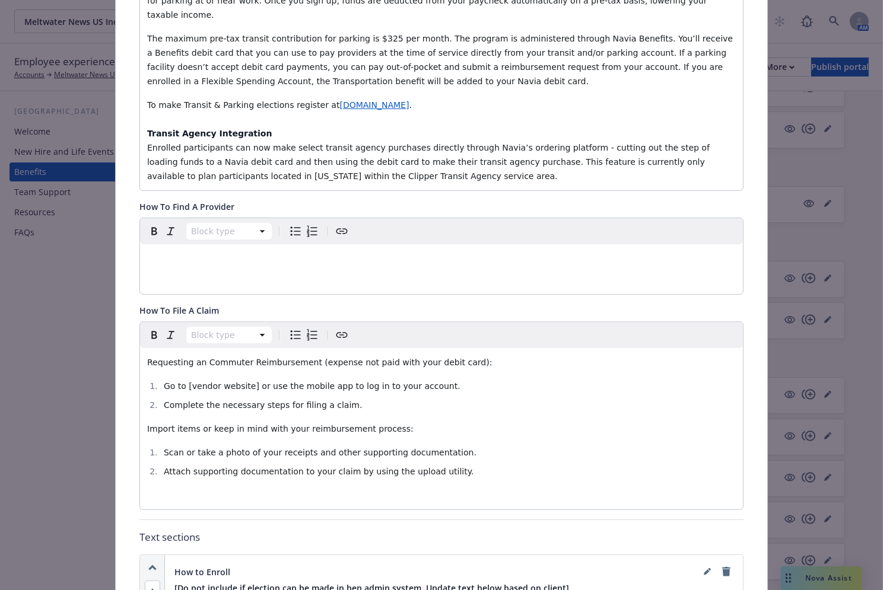
scroll to position [467, 0]
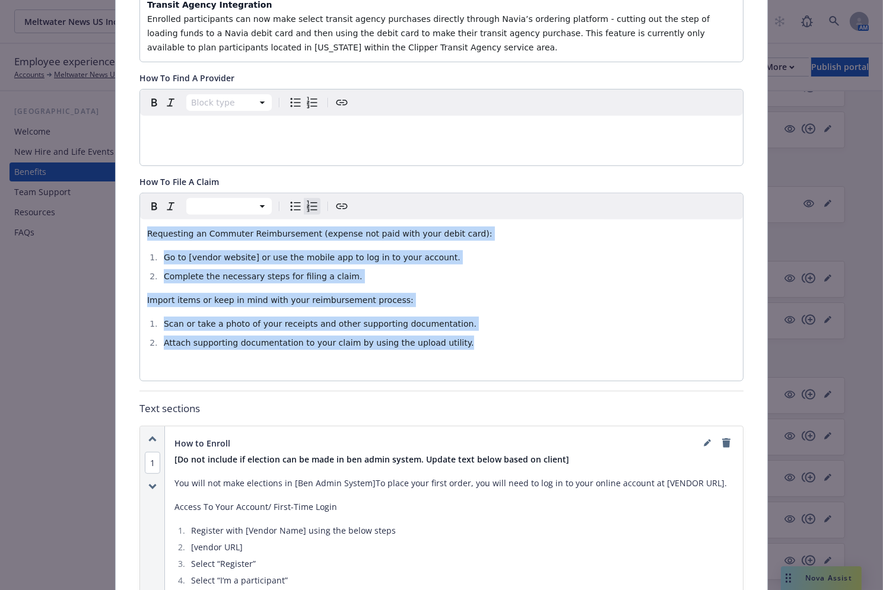
drag, startPoint x: 453, startPoint y: 333, endPoint x: 114, endPoint y: 204, distance: 362.0
click at [116, 204] on div "Fields that are left empty won't be displayed to the client Custom carrier cont…" at bounding box center [441, 426] width 651 height 1640
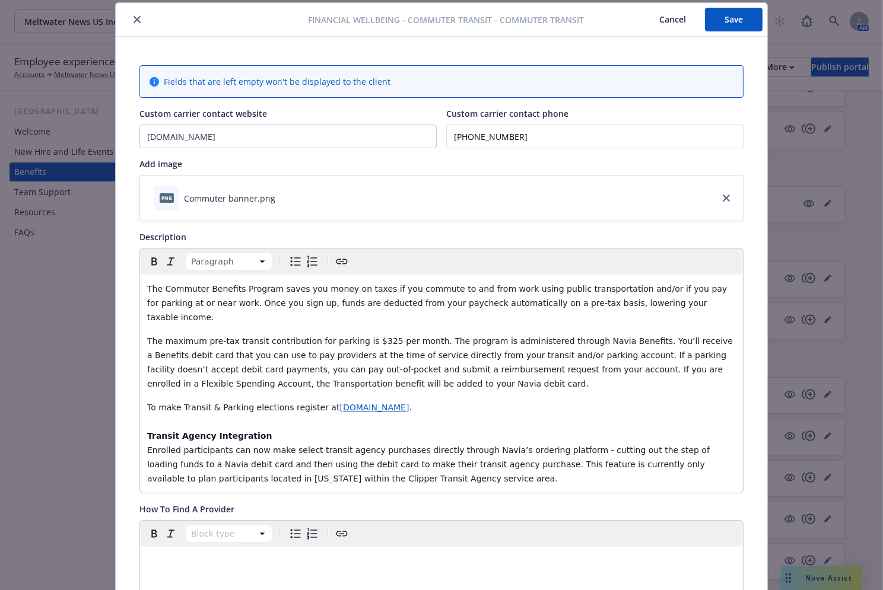
scroll to position [0, 0]
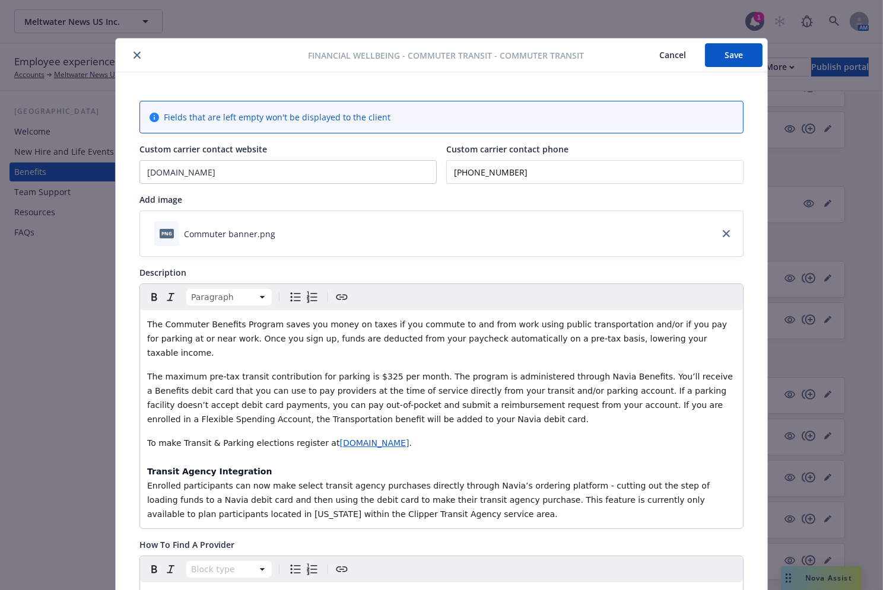
click at [734, 56] on button "Save" at bounding box center [734, 55] width 58 height 24
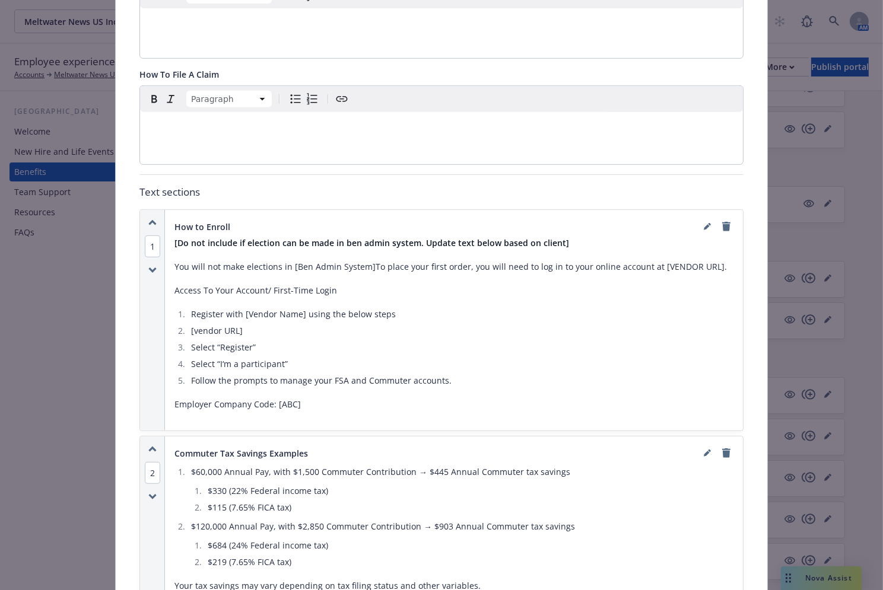
scroll to position [593, 0]
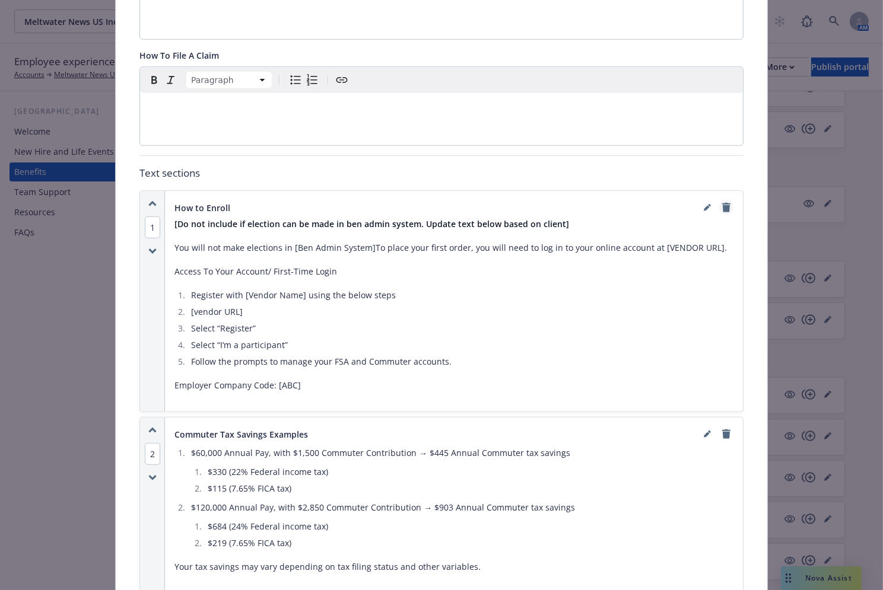
click at [727, 200] on link "remove" at bounding box center [726, 207] width 14 height 14
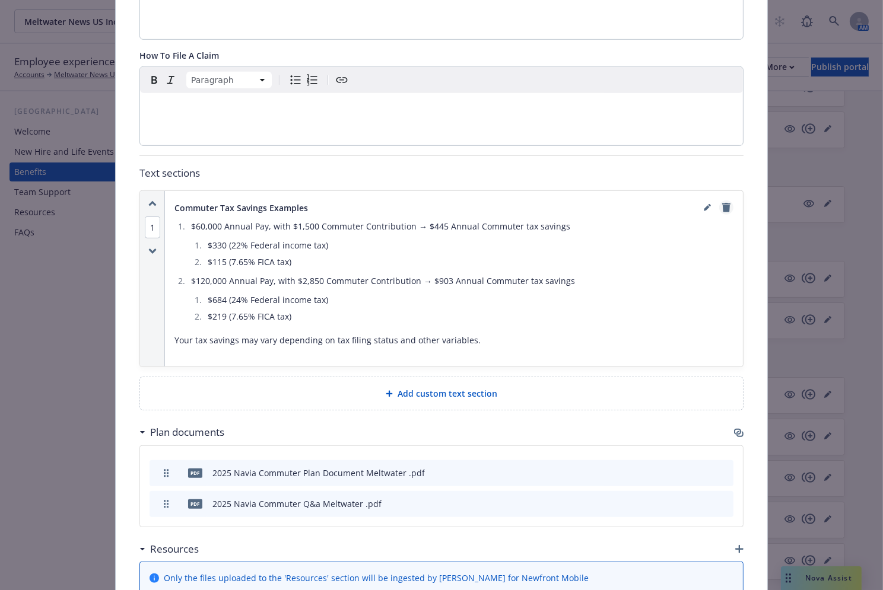
click at [724, 203] on icon "remove" at bounding box center [726, 207] width 8 height 9
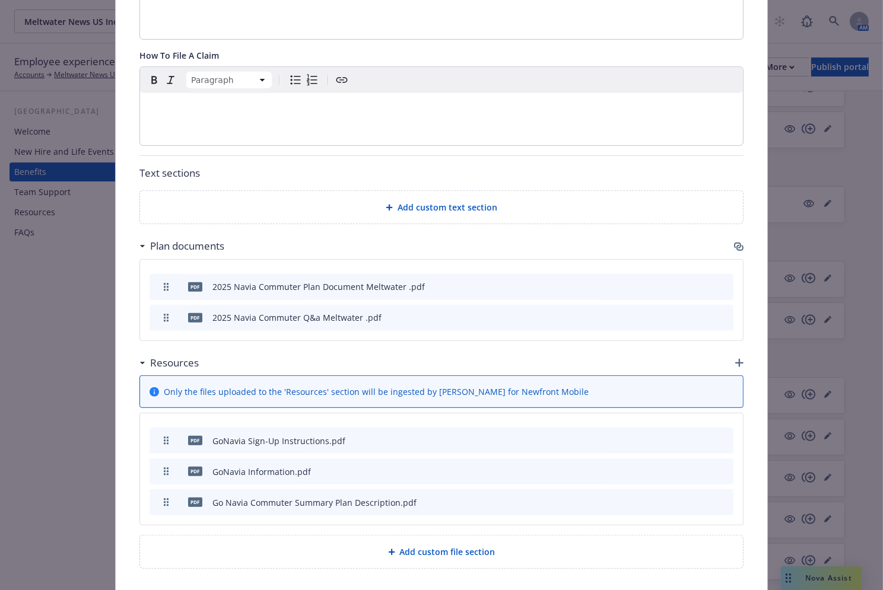
scroll to position [623, 0]
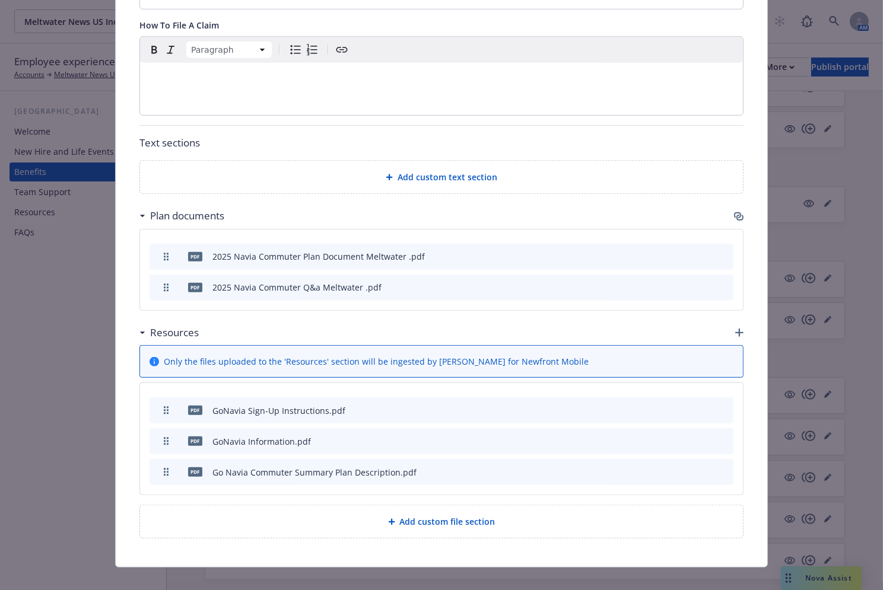
click at [702, 406] on icon "preview file" at bounding box center [703, 410] width 11 height 8
click at [703, 467] on icon "preview file" at bounding box center [703, 471] width 11 height 8
click at [703, 251] on icon "preview file" at bounding box center [703, 255] width 11 height 8
click at [699, 467] on icon "preview file" at bounding box center [703, 471] width 11 height 8
click at [700, 466] on button at bounding box center [704, 472] width 11 height 12
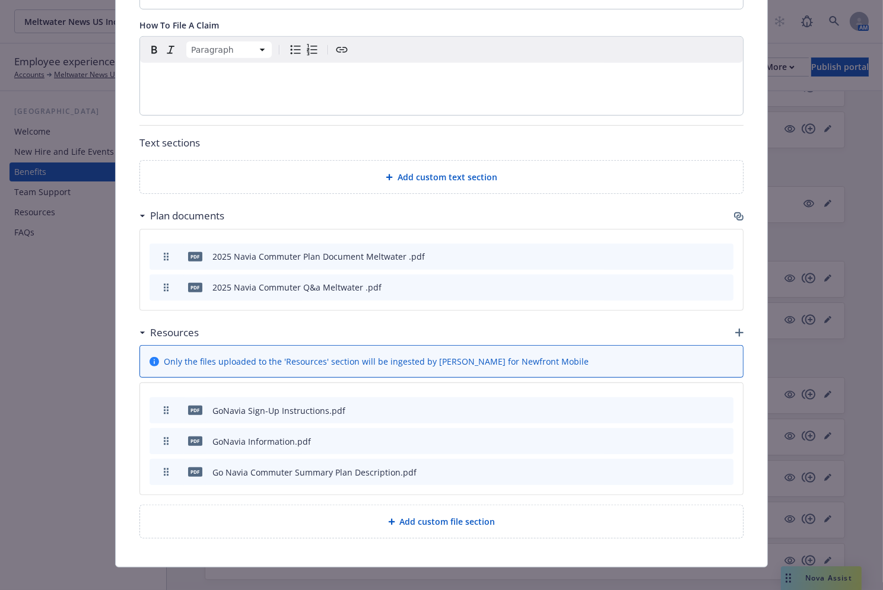
click at [703, 467] on icon "preview file" at bounding box center [703, 471] width 11 height 8
click at [703, 251] on icon "preview file" at bounding box center [703, 255] width 11 height 8
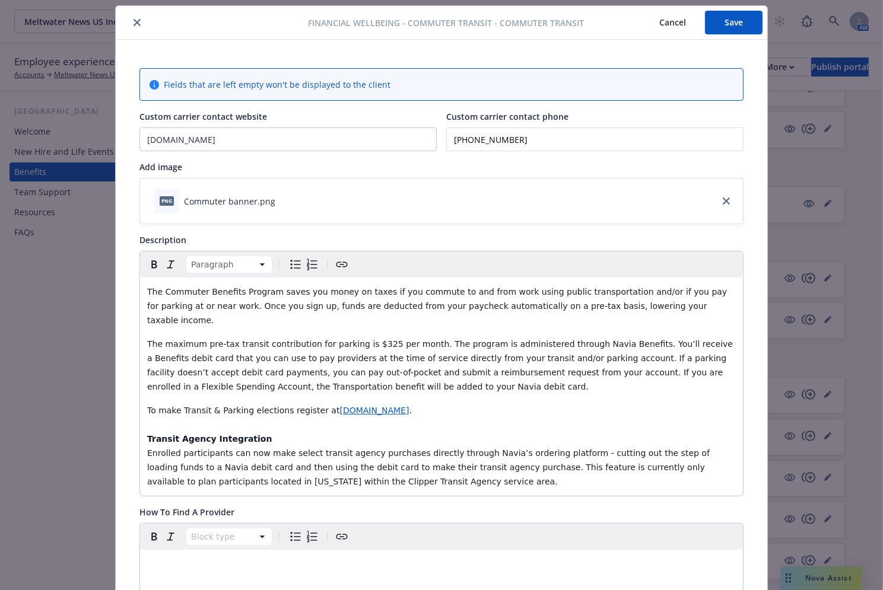
scroll to position [30, 0]
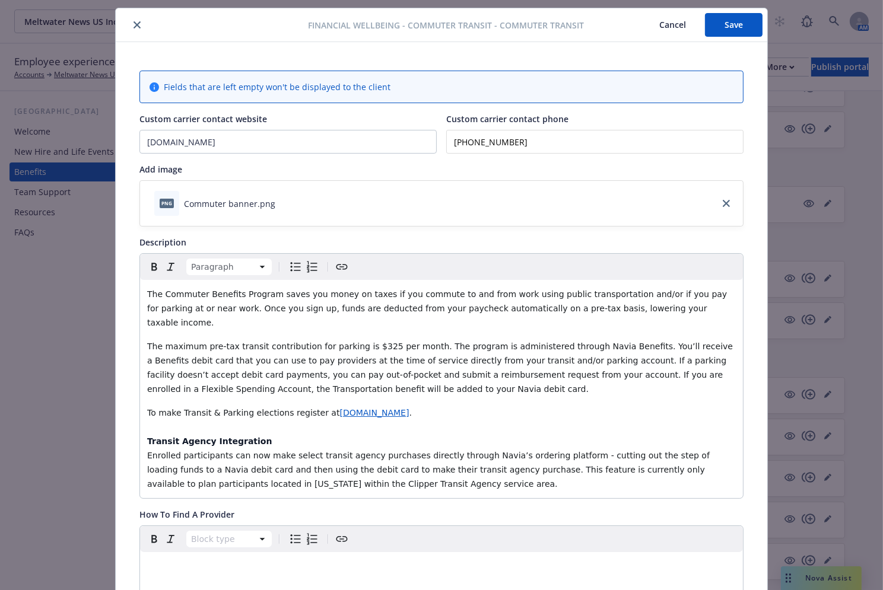
click at [740, 20] on button "Save" at bounding box center [734, 25] width 58 height 24
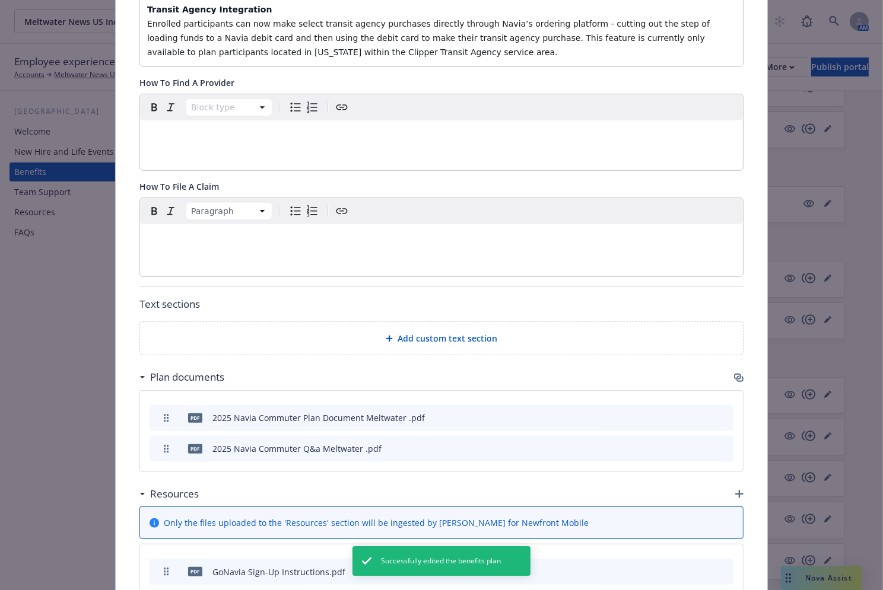
scroll to position [623, 0]
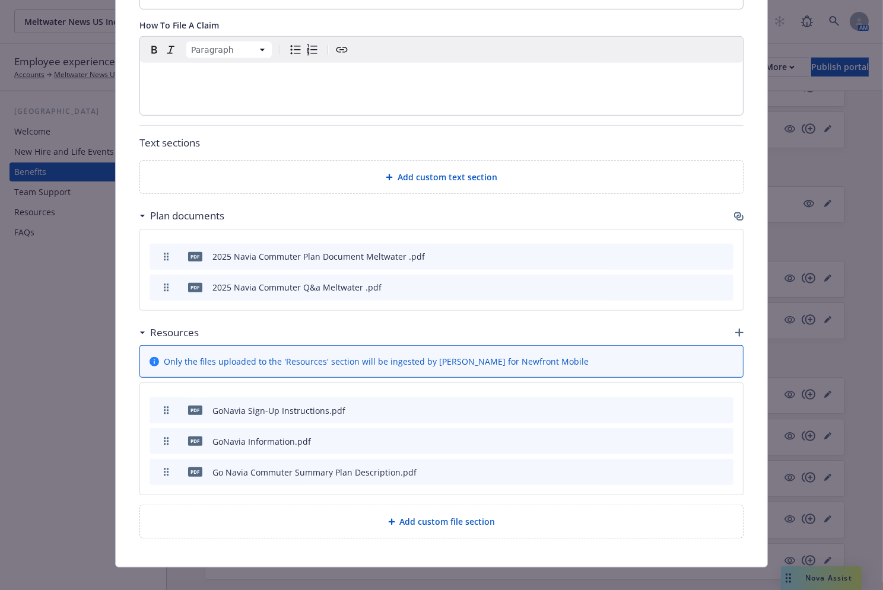
click at [702, 467] on icon "preview file" at bounding box center [703, 471] width 11 height 8
click at [703, 467] on icon "preview file" at bounding box center [703, 471] width 11 height 8
click at [663, 469] on icon "button" at bounding box center [665, 472] width 7 height 7
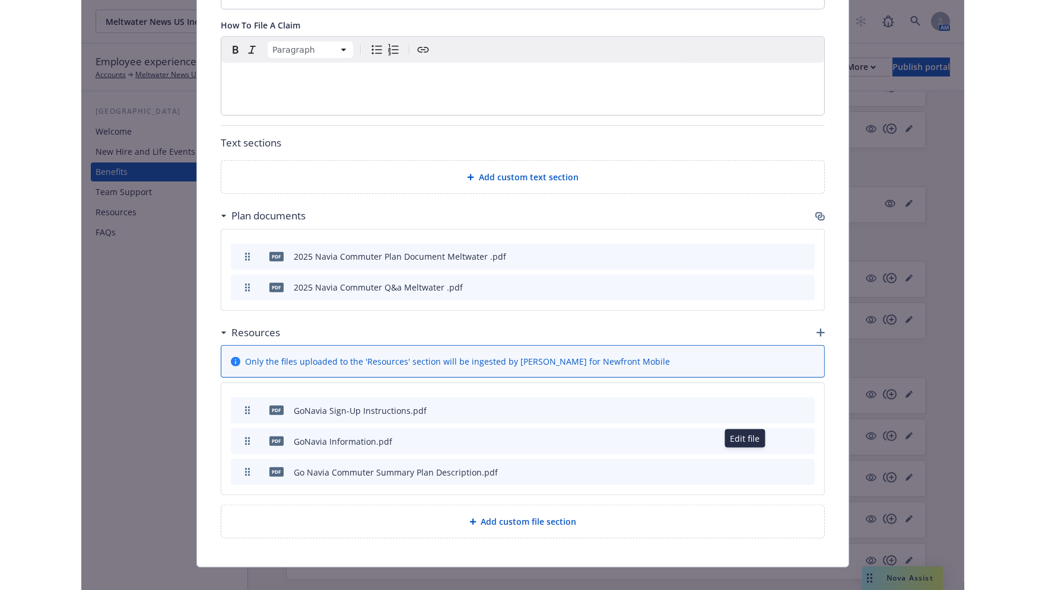
scroll to position [616, 0]
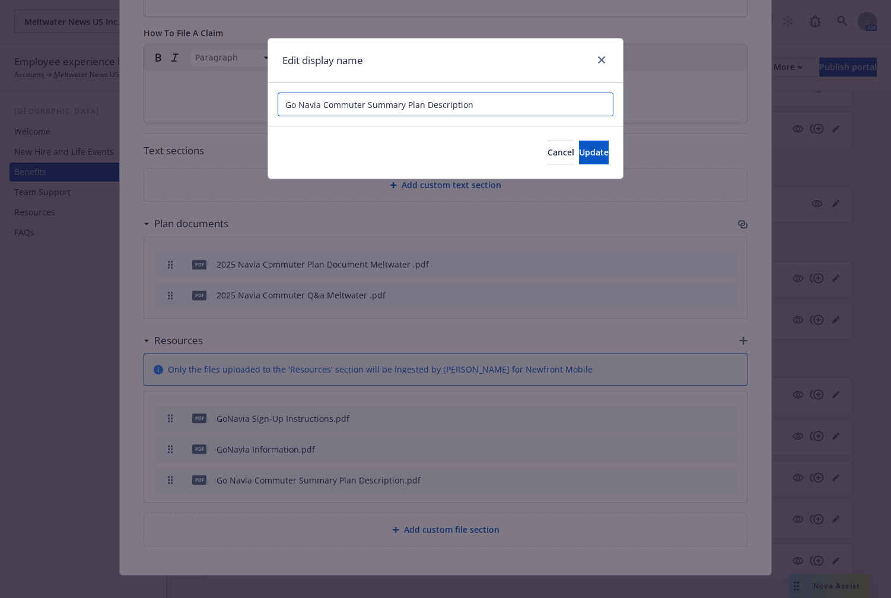
drag, startPoint x: 316, startPoint y: 103, endPoint x: 258, endPoint y: 100, distance: 58.2
click at [258, 100] on div "Edit display name Go Navia Commuter Summary Plan Description Cancel Update" at bounding box center [445, 299] width 891 height 598
click at [389, 101] on input "Commuter Summary Plan Description" at bounding box center [446, 105] width 336 height 24
click at [443, 107] on input "Commuter Summary Plan Description" at bounding box center [446, 105] width 336 height 24
type input "Commuter Summary Plan Description Q&A"
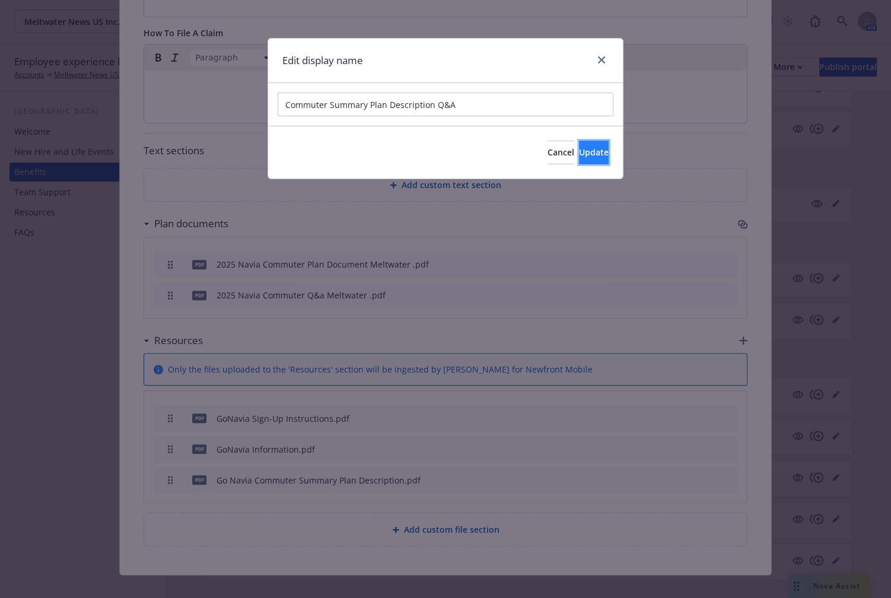
click at [579, 153] on span "Update" at bounding box center [594, 152] width 30 height 11
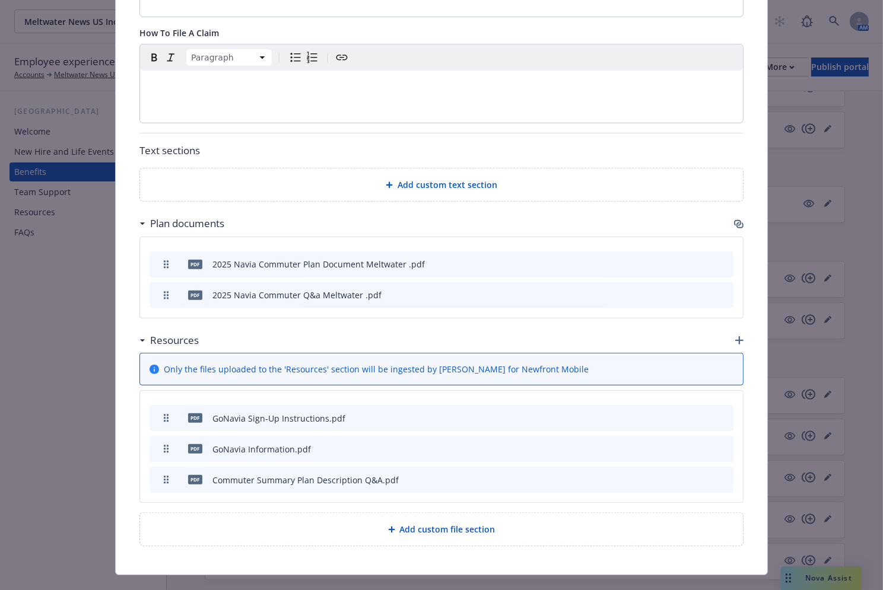
click at [702, 258] on button at bounding box center [704, 264] width 11 height 12
click at [700, 259] on icon "preview file" at bounding box center [703, 263] width 11 height 8
click at [698, 290] on icon "preview file" at bounding box center [703, 294] width 11 height 8
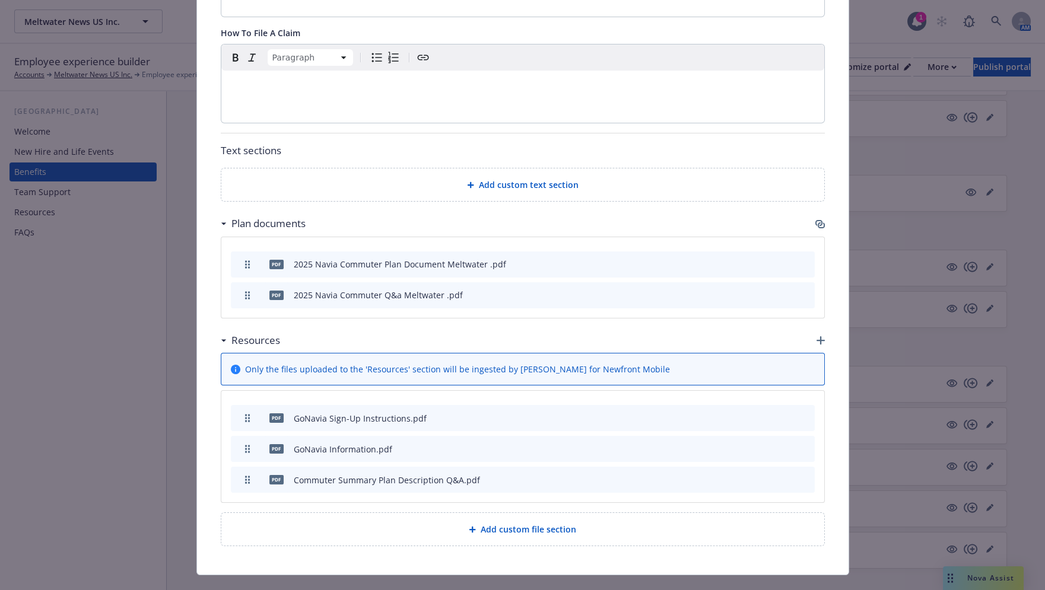
scroll to position [827, 0]
click at [800, 475] on icon "archive file" at bounding box center [804, 479] width 8 height 9
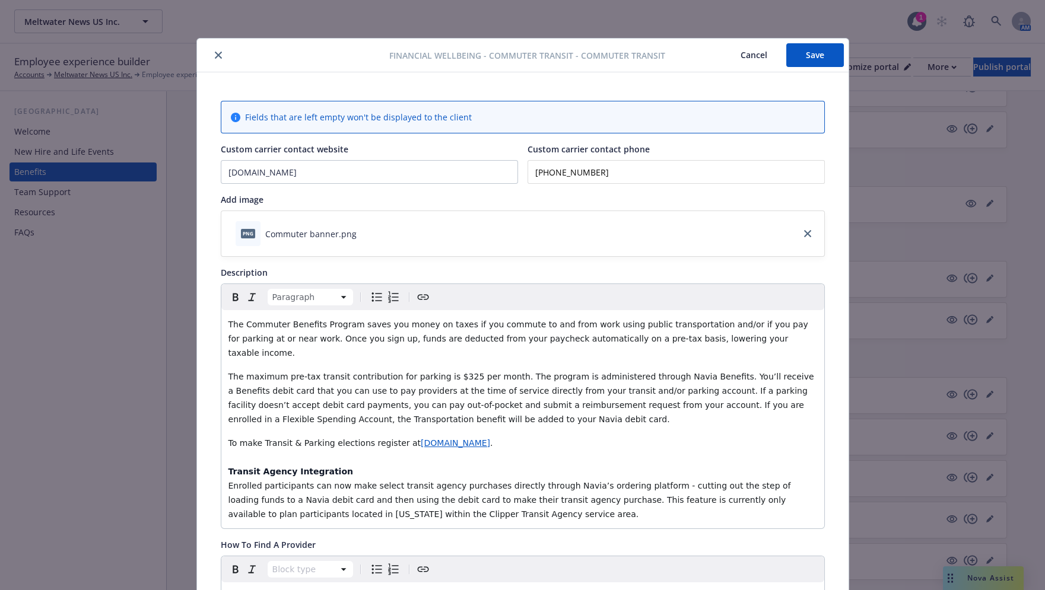
scroll to position [0, 0]
click at [819, 50] on button "Save" at bounding box center [815, 55] width 58 height 24
click at [215, 52] on icon "close" at bounding box center [218, 55] width 7 height 7
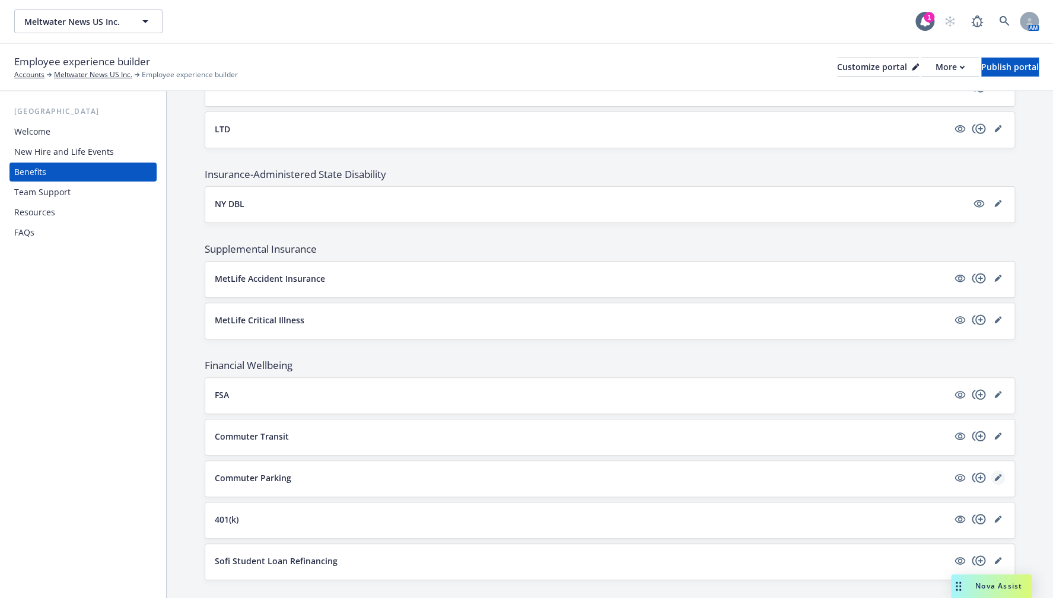
click at [864, 475] on icon "editPencil" at bounding box center [997, 477] width 7 height 7
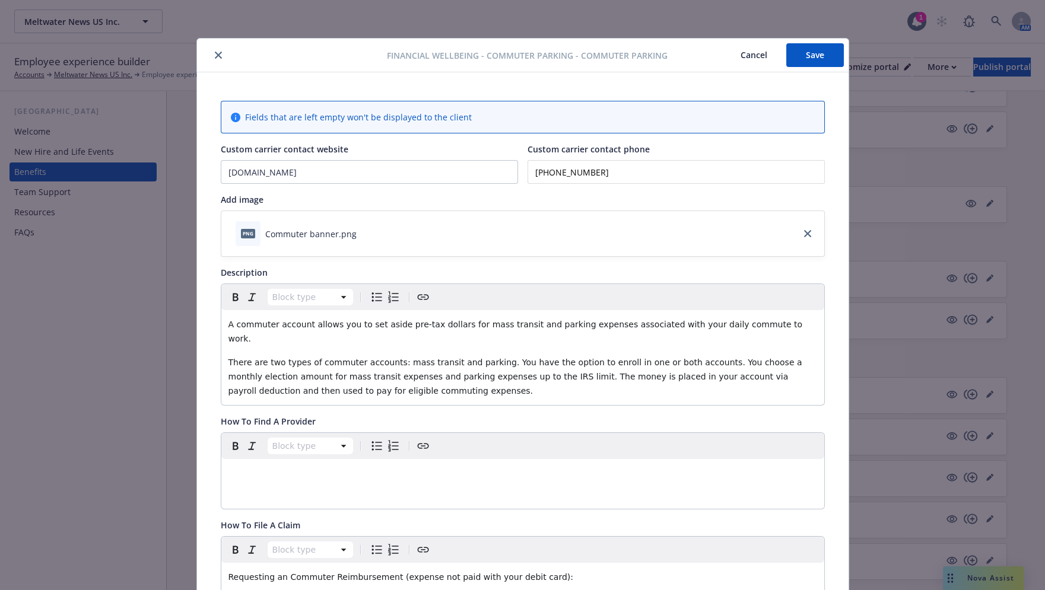
scroll to position [36, 0]
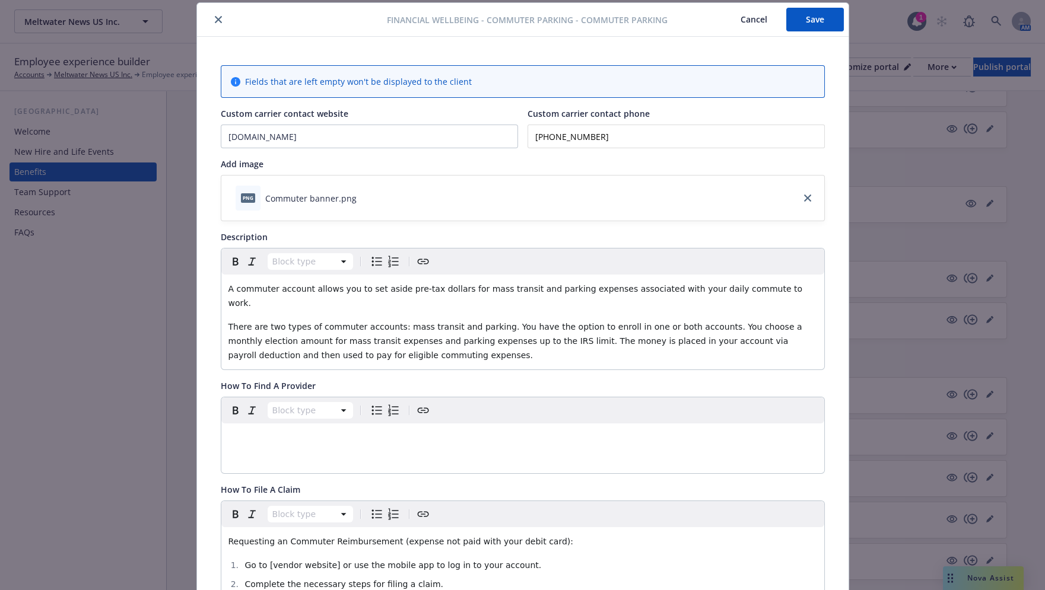
click at [216, 15] on button "close" at bounding box center [218, 19] width 14 height 14
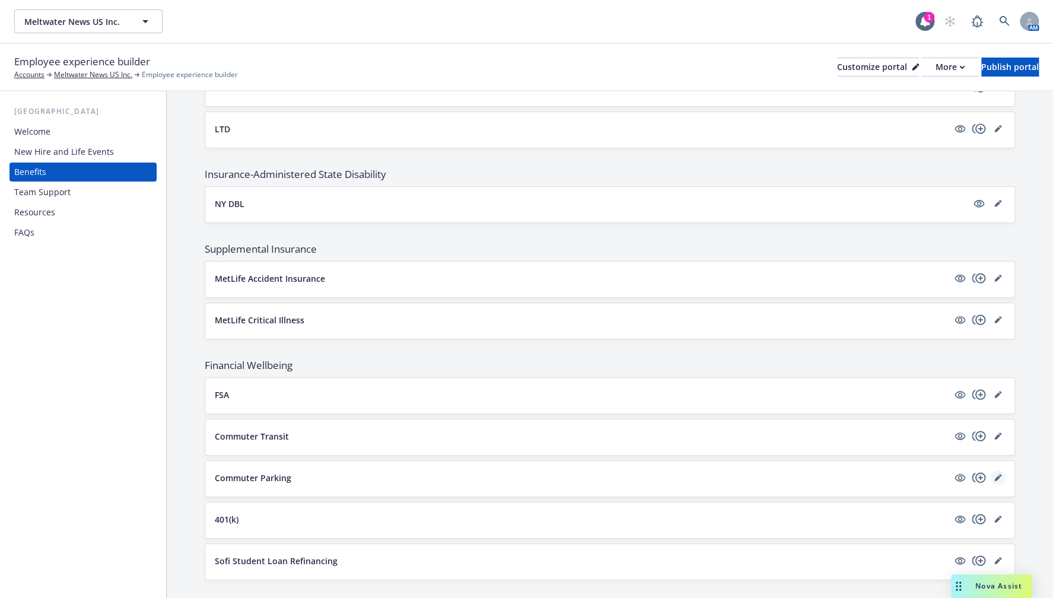
click at [864, 474] on icon "editPencil" at bounding box center [999, 475] width 3 height 3
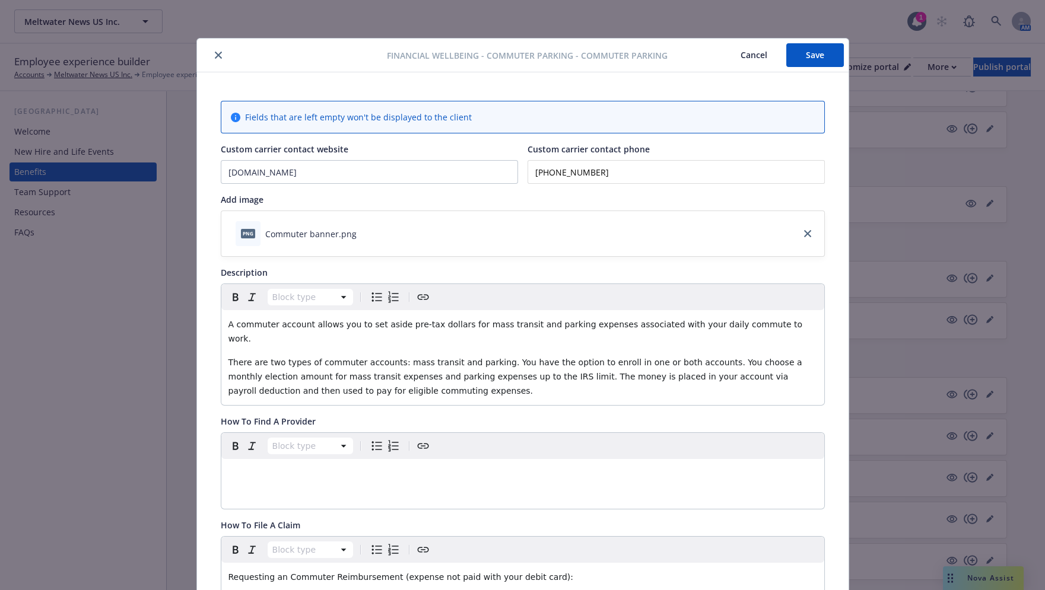
scroll to position [36, 0]
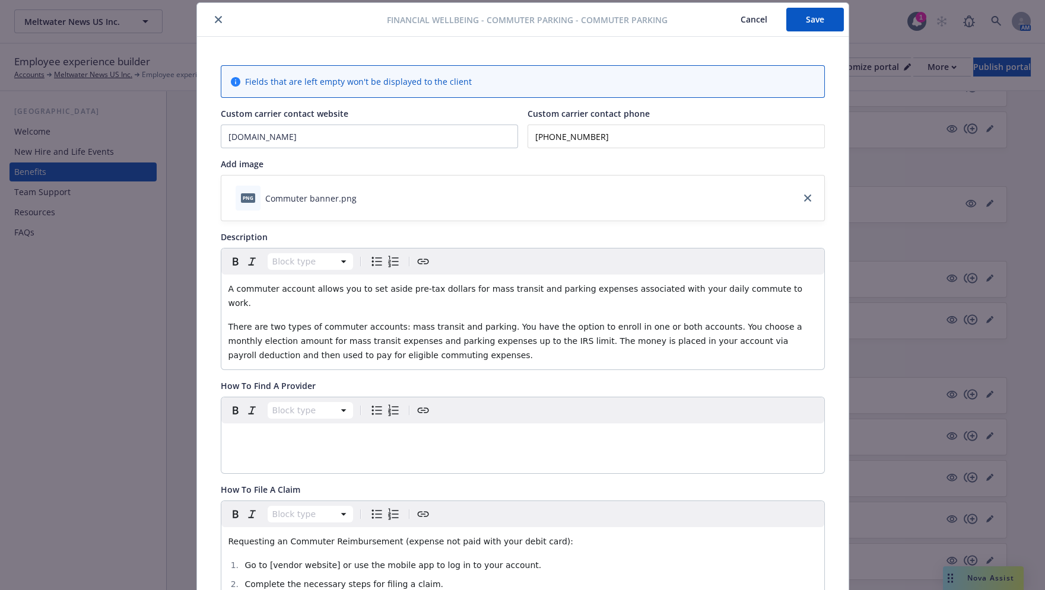
click at [355, 322] on span "There are two types of commuter accounts: mass transit and parking. You have th…" at bounding box center [516, 341] width 576 height 38
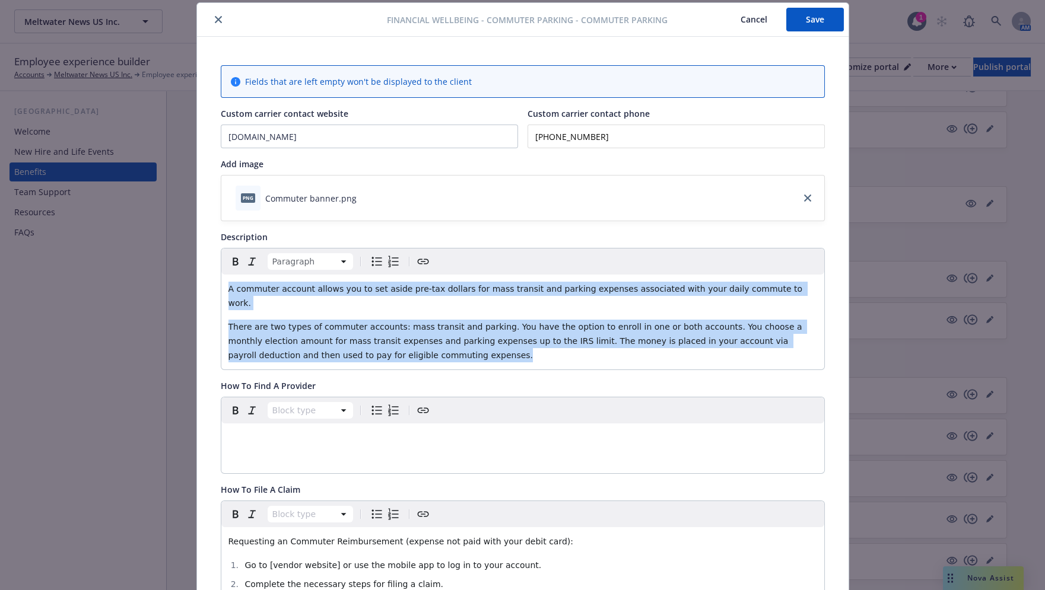
drag, startPoint x: 352, startPoint y: 339, endPoint x: 209, endPoint y: 276, distance: 155.4
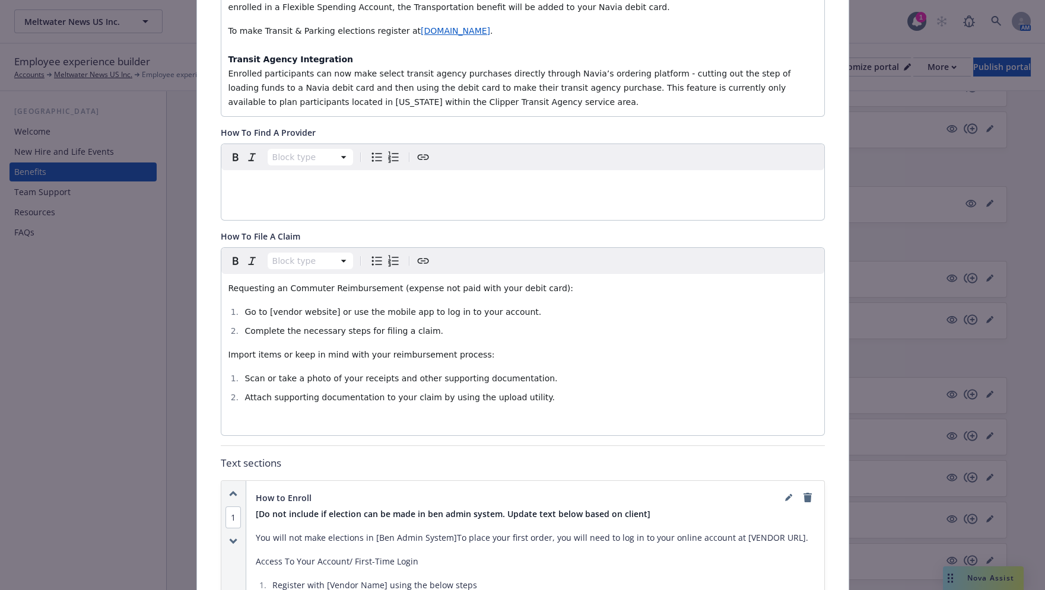
scroll to position [413, 0]
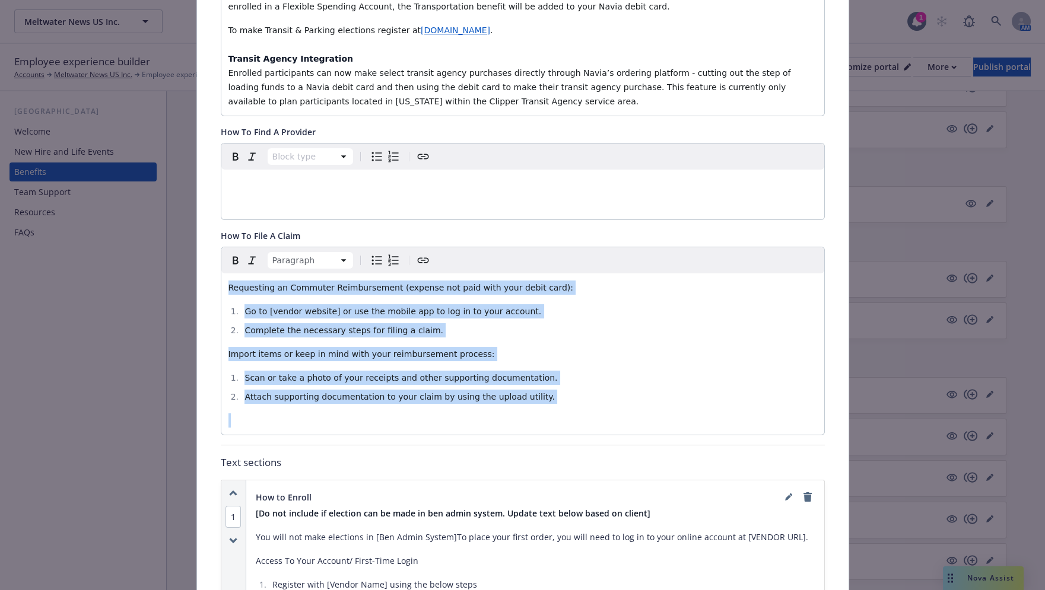
drag, startPoint x: 544, startPoint y: 391, endPoint x: 164, endPoint y: 272, distance: 398.3
click at [164, 272] on div "Financial Wellbeing - Commuter Parking - Commuter Parking Cancel Save Fields th…" at bounding box center [522, 295] width 1045 height 590
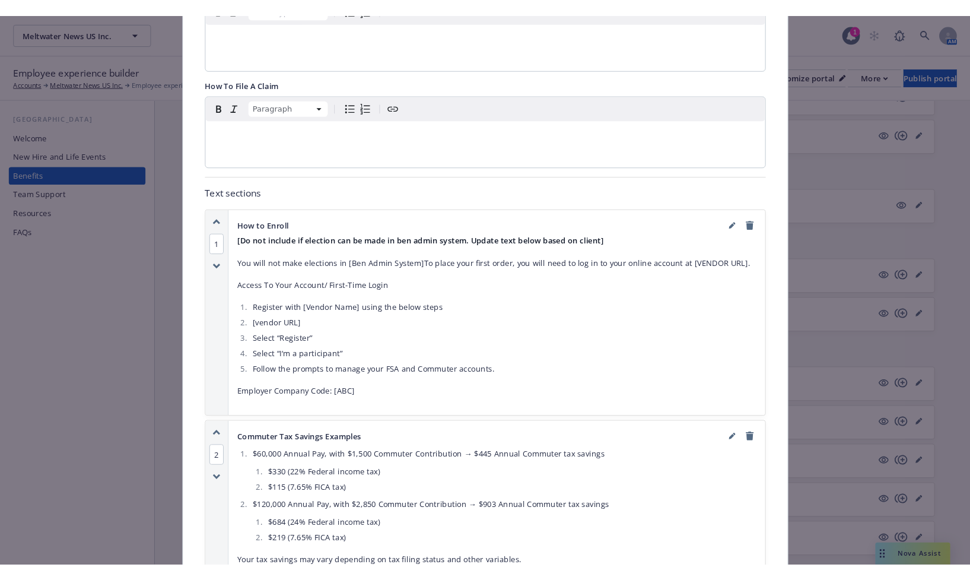
scroll to position [575, 0]
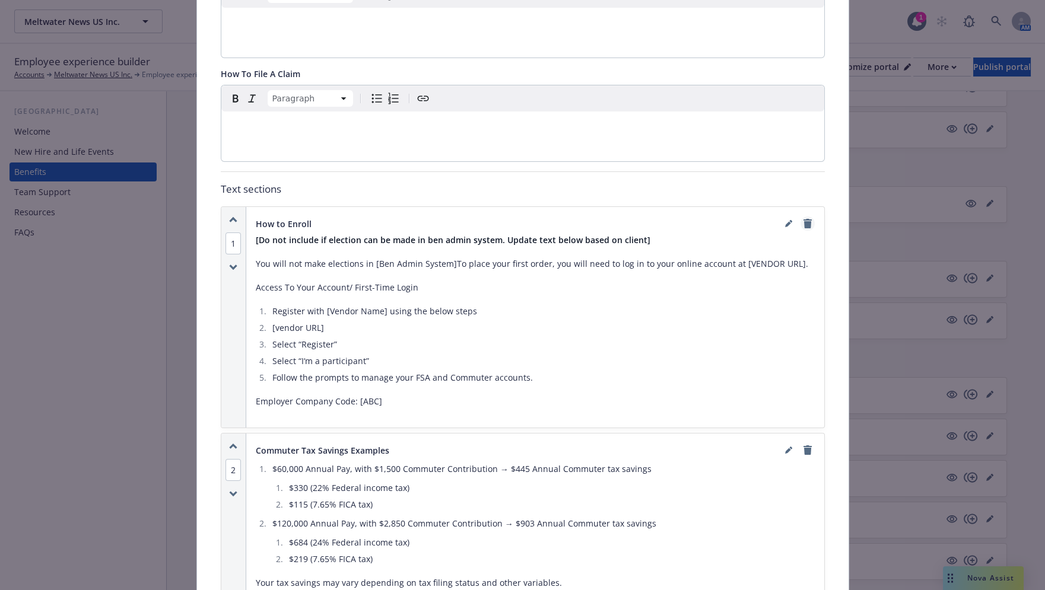
click at [803, 219] on icon "remove" at bounding box center [807, 223] width 8 height 9
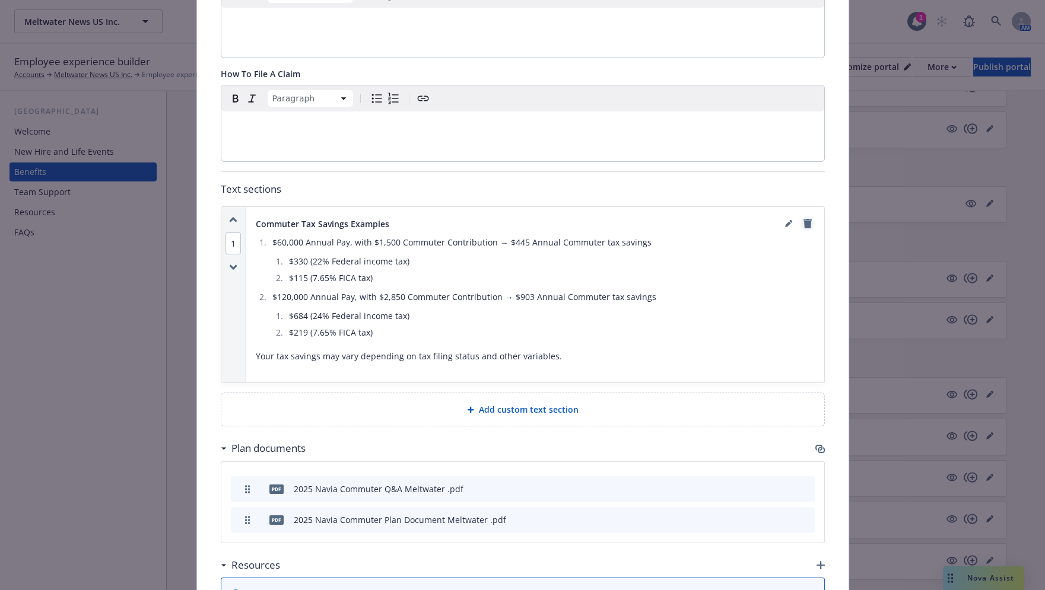
click at [803, 219] on icon "remove" at bounding box center [807, 223] width 9 height 9
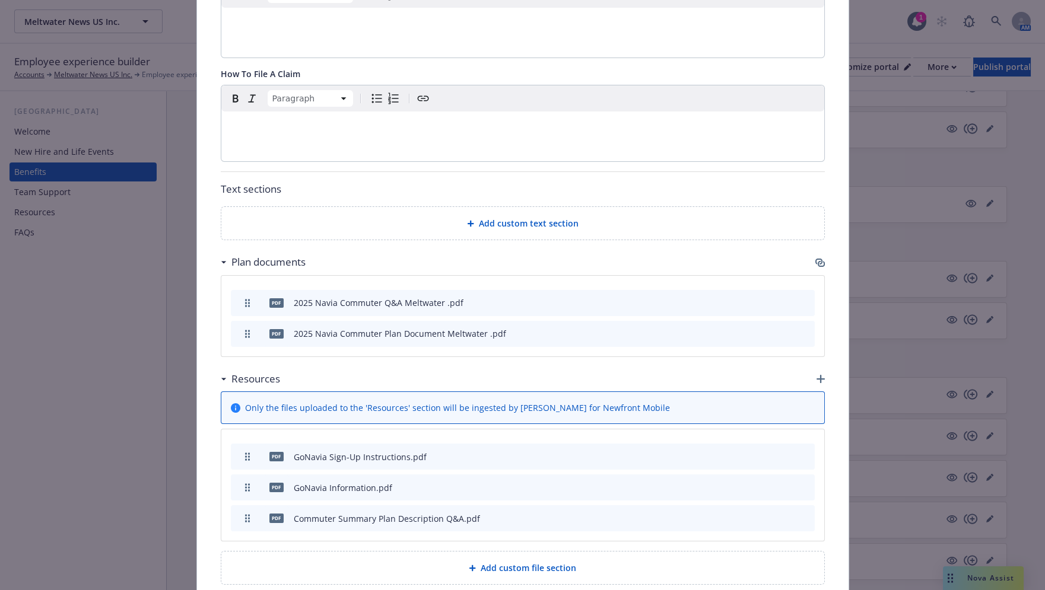
click at [784, 514] on icon "preview file" at bounding box center [784, 518] width 11 height 8
click at [801, 513] on icon "archive file" at bounding box center [804, 517] width 8 height 9
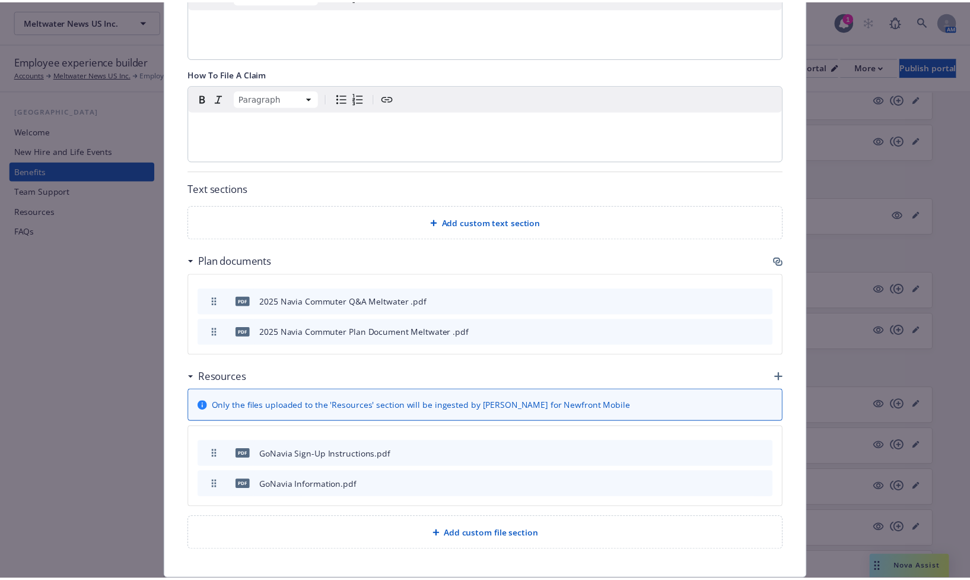
scroll to position [839, 0]
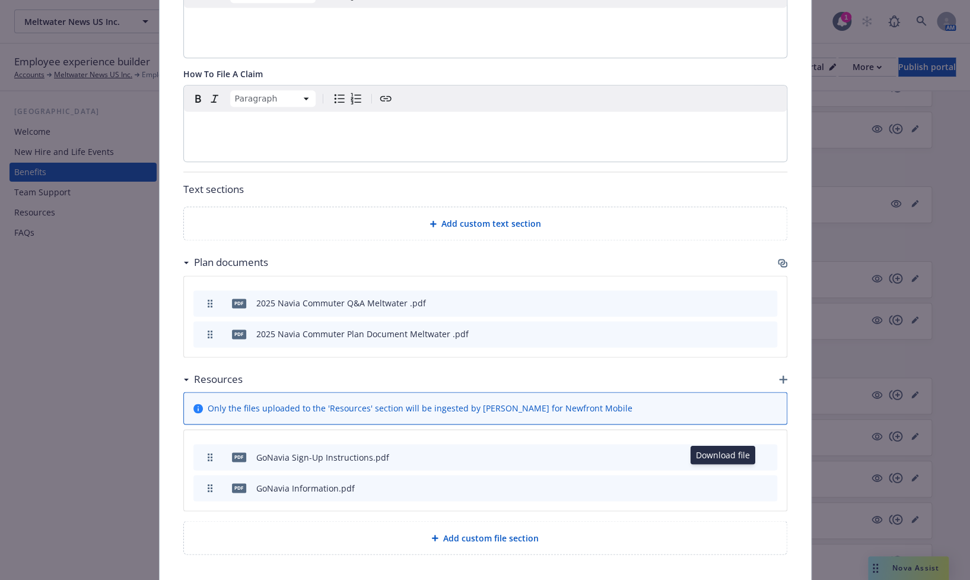
click at [741, 483] on icon "preview file" at bounding box center [746, 487] width 11 height 8
click at [325, 451] on div "GoNavia Sign-Up Instructions.pdf" at bounding box center [322, 457] width 133 height 12
click at [743, 452] on icon "preview file" at bounding box center [746, 456] width 11 height 8
click at [741, 329] on icon "preview file" at bounding box center [746, 333] width 11 height 8
click at [748, 297] on button "preview file" at bounding box center [746, 302] width 13 height 11
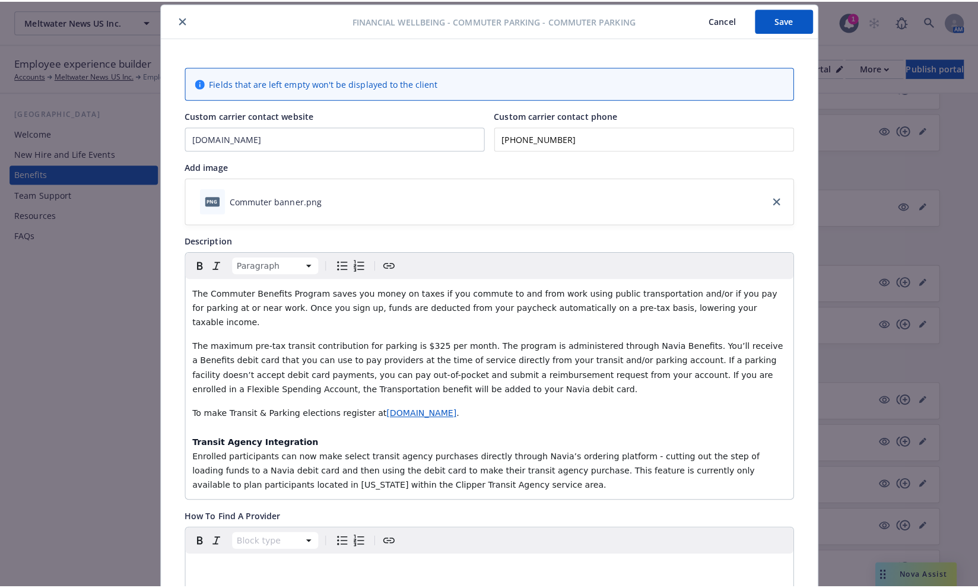
scroll to position [0, 0]
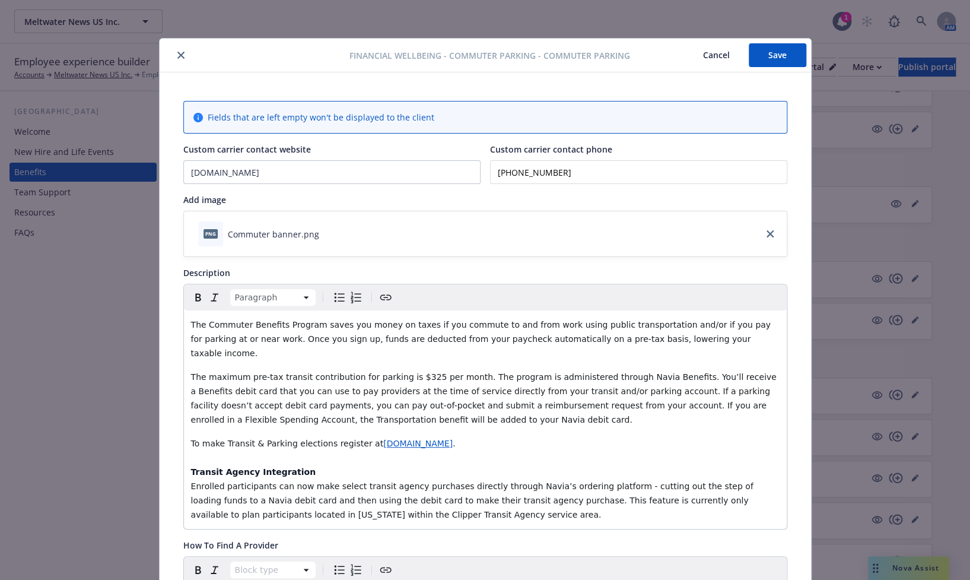
click at [759, 58] on button "Save" at bounding box center [778, 55] width 58 height 24
click at [176, 49] on button "close" at bounding box center [181, 55] width 14 height 14
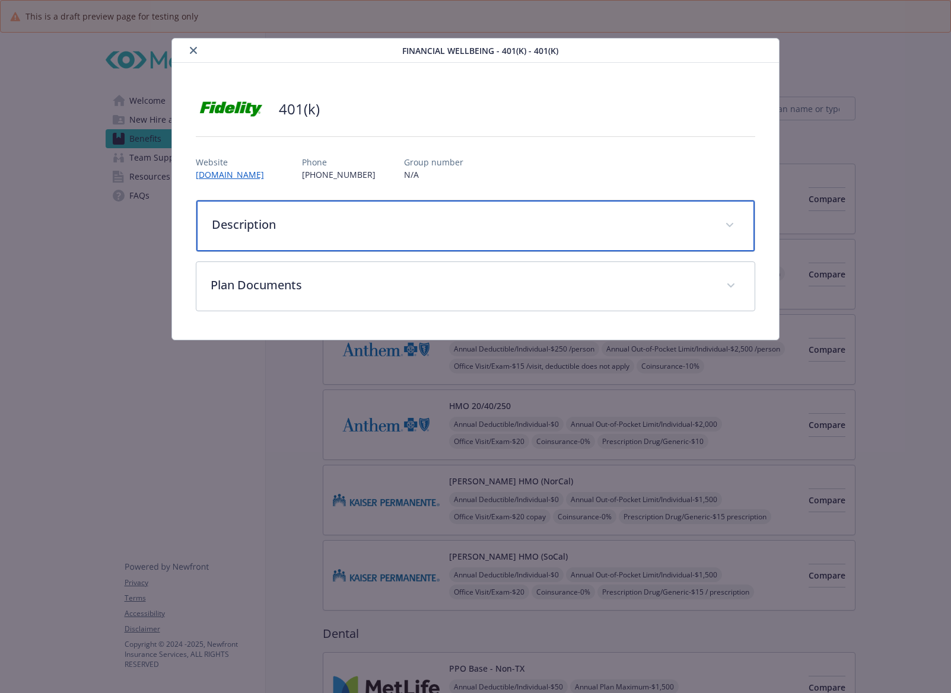
click at [343, 234] on div "Description" at bounding box center [475, 225] width 559 height 51
click at [304, 218] on p "Description" at bounding box center [461, 225] width 499 height 18
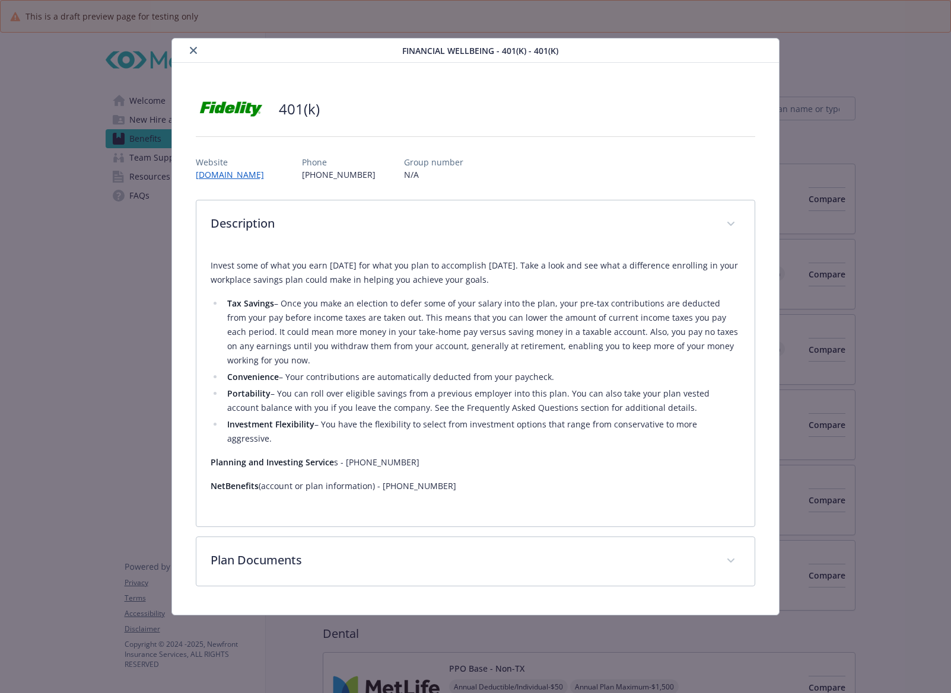
click at [193, 54] on button "close" at bounding box center [193, 50] width 14 height 14
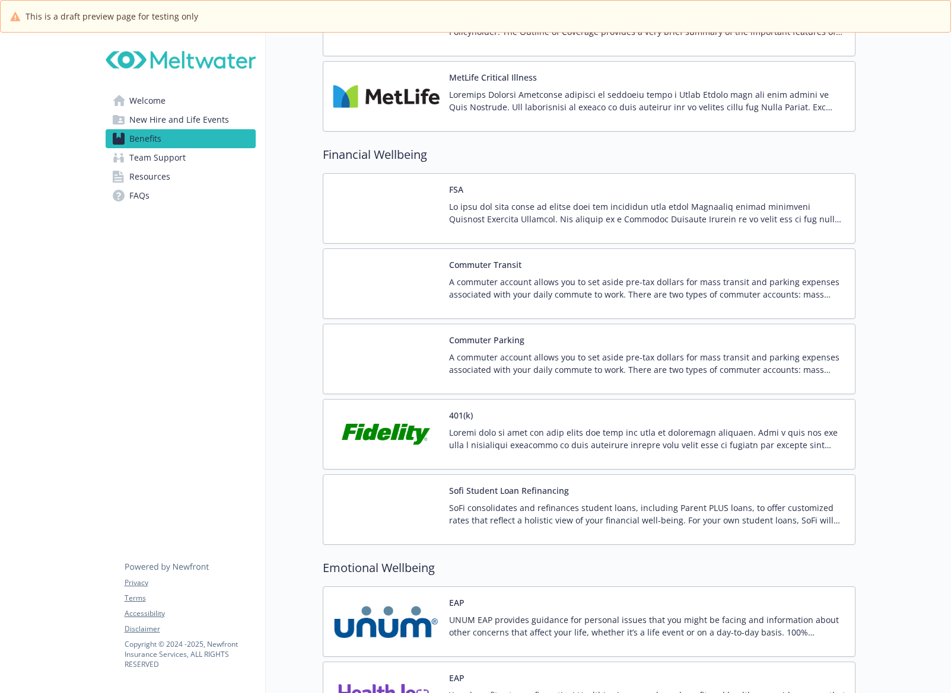
scroll to position [1720, 0]
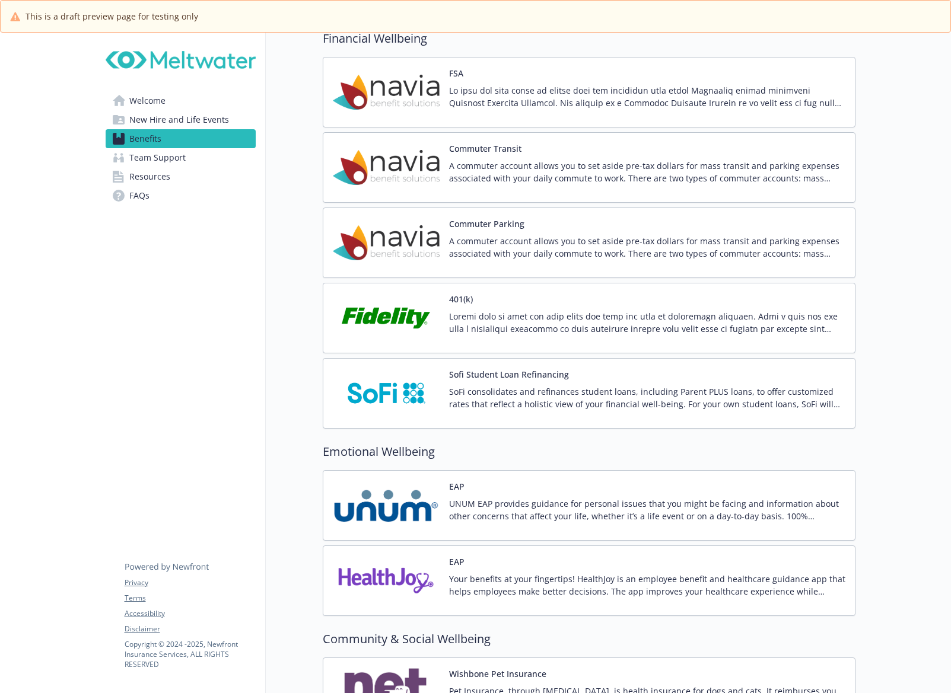
click at [387, 312] on img at bounding box center [386, 318] width 107 height 50
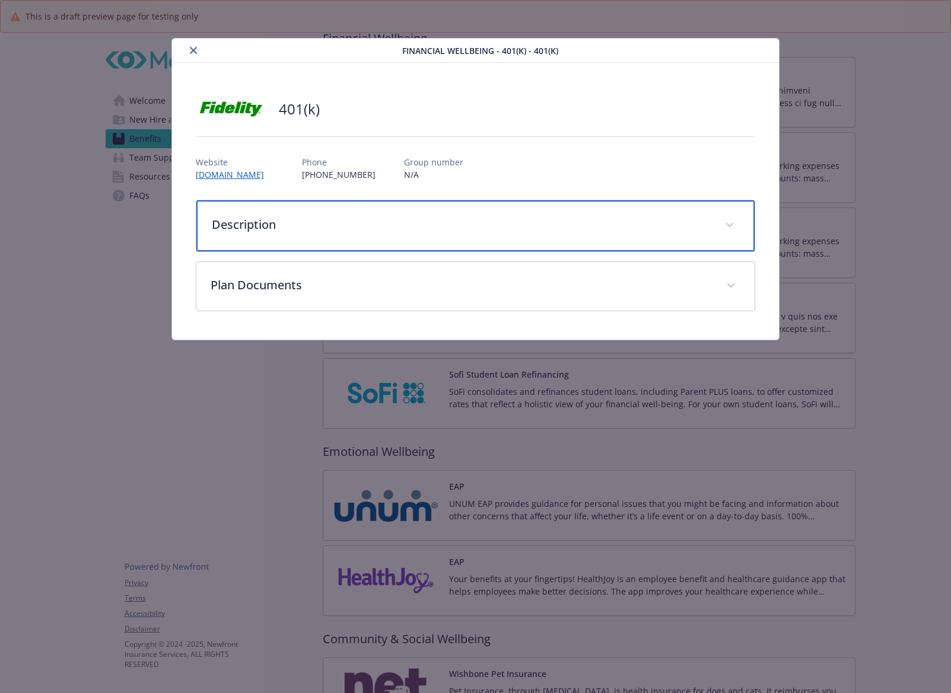
click at [292, 240] on div "Description" at bounding box center [475, 225] width 559 height 51
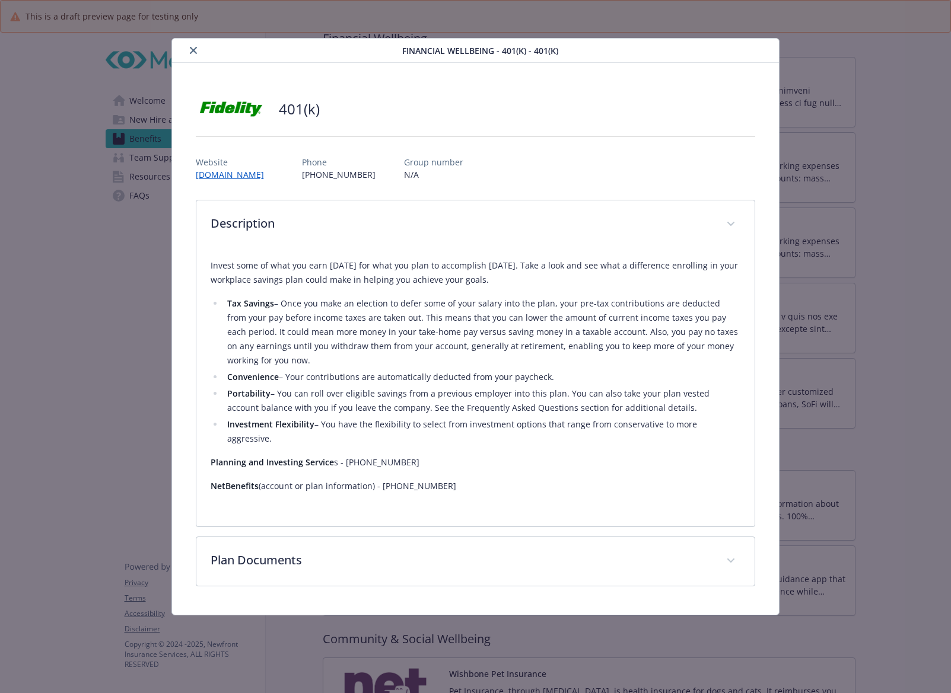
click at [190, 53] on icon "close" at bounding box center [193, 50] width 7 height 7
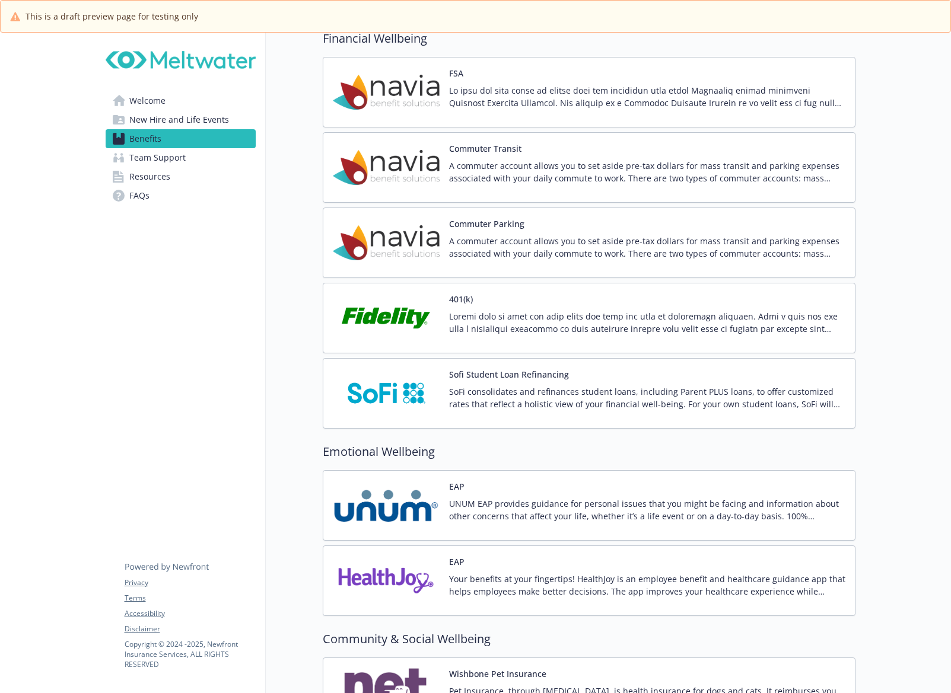
click at [400, 318] on img at bounding box center [386, 318] width 107 height 50
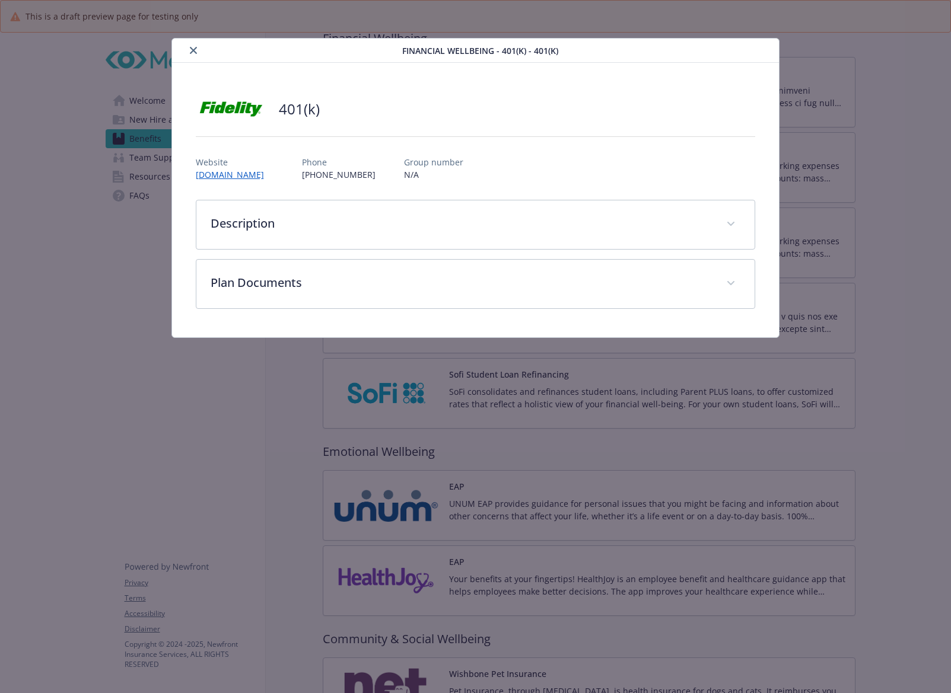
click at [192, 49] on icon "close" at bounding box center [193, 50] width 7 height 7
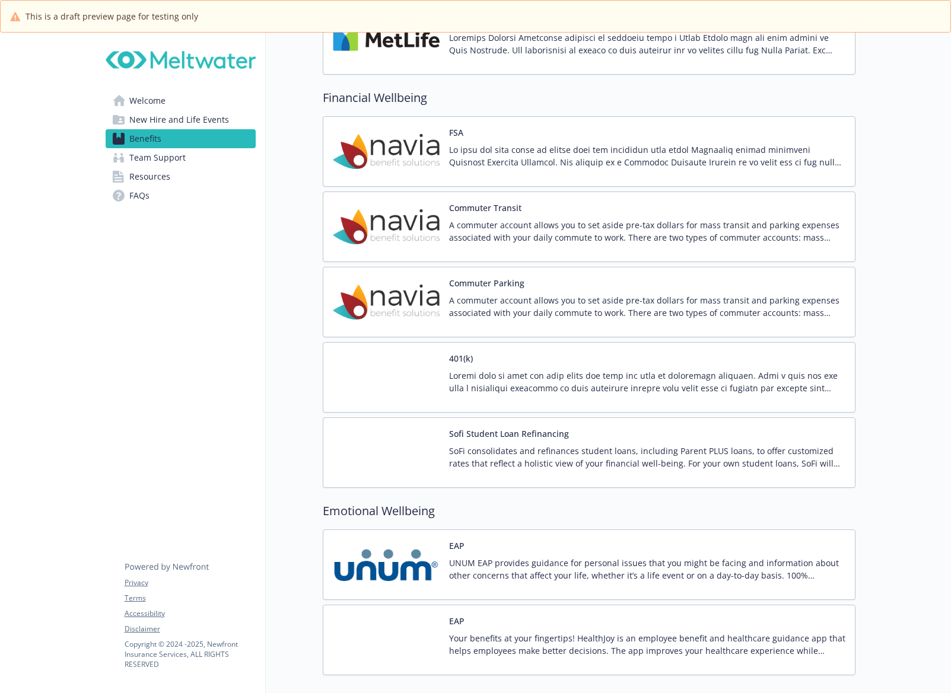
scroll to position [1779, 0]
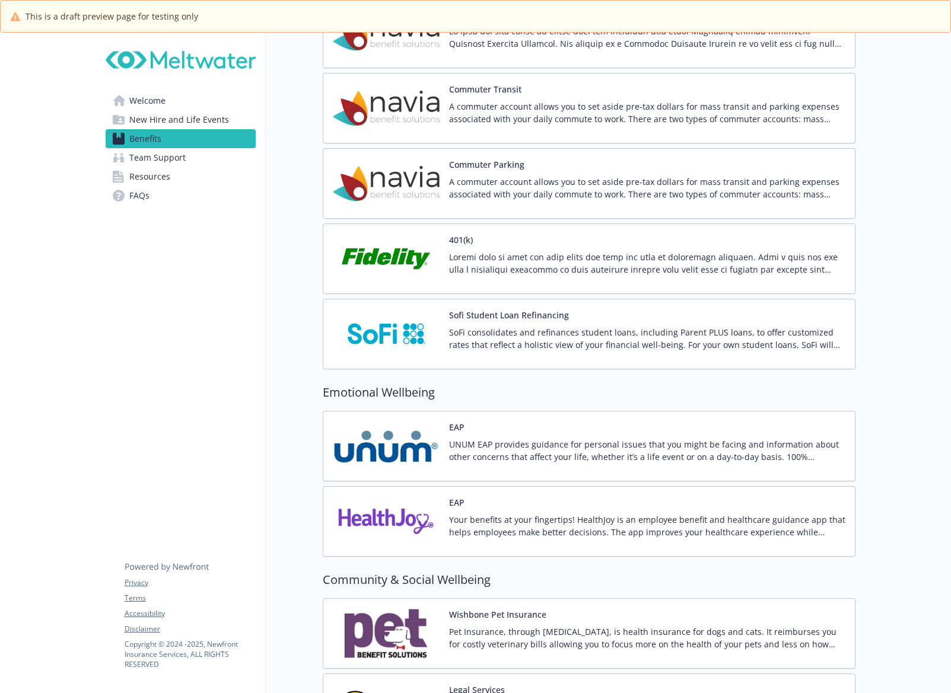
click at [409, 258] on img at bounding box center [386, 259] width 107 height 50
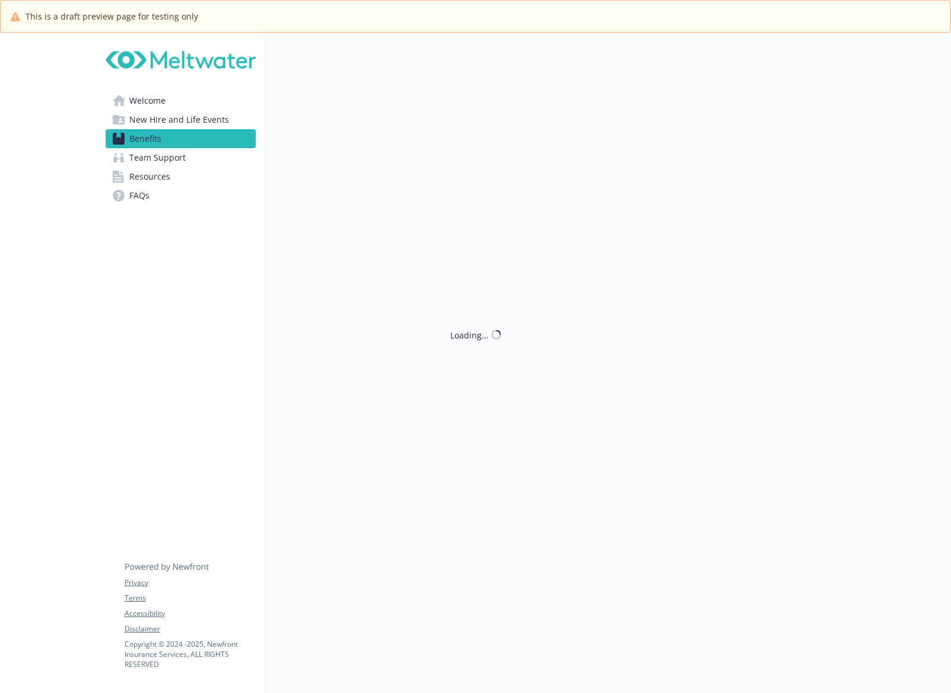
scroll to position [1779, 0]
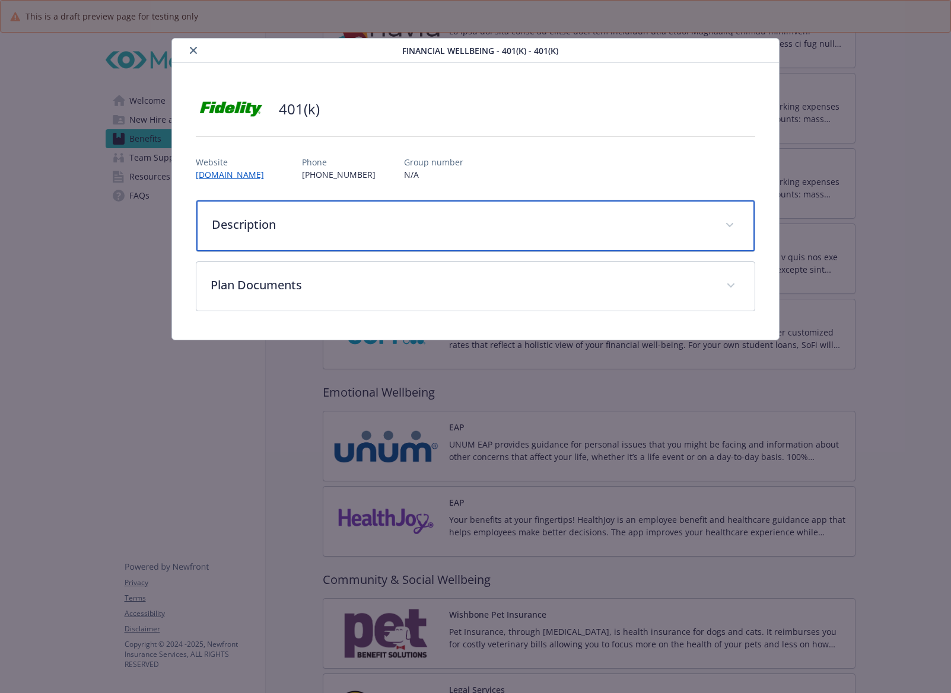
click at [348, 234] on div "Description" at bounding box center [475, 225] width 559 height 51
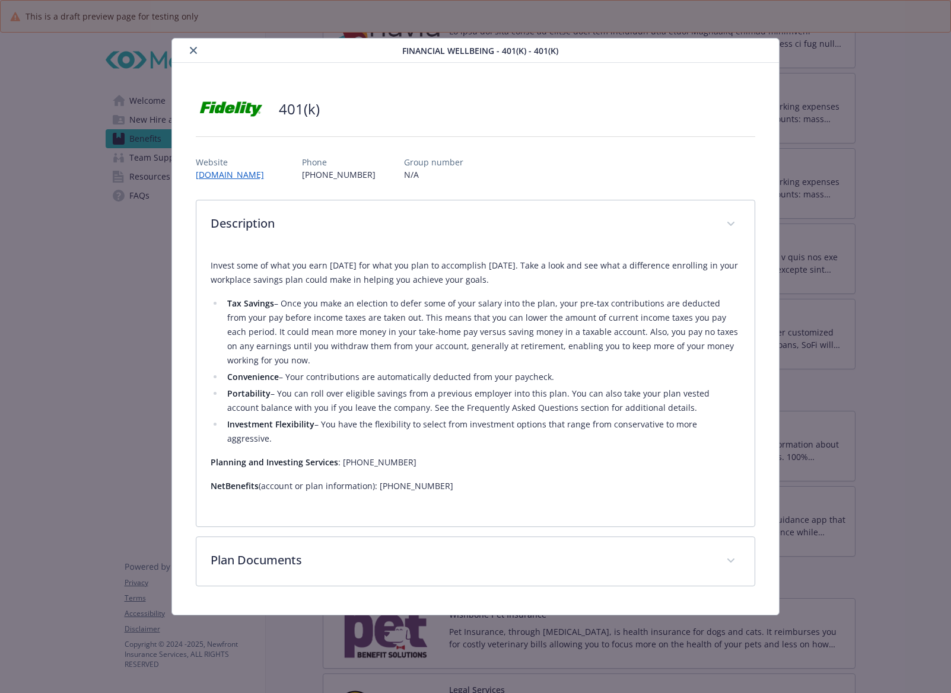
click at [190, 48] on icon "close" at bounding box center [193, 50] width 7 height 7
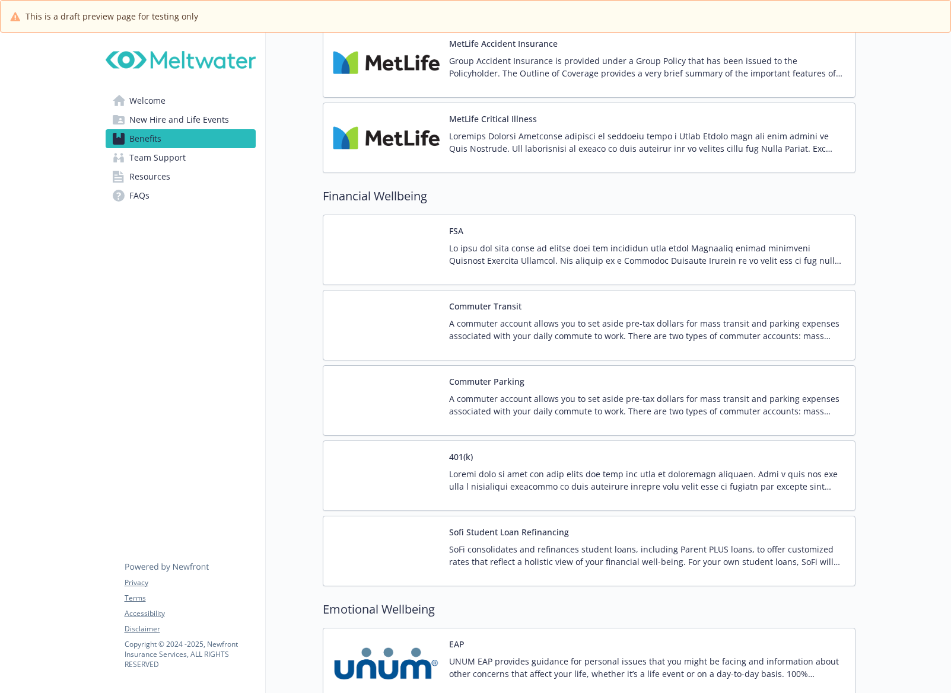
scroll to position [1740, 0]
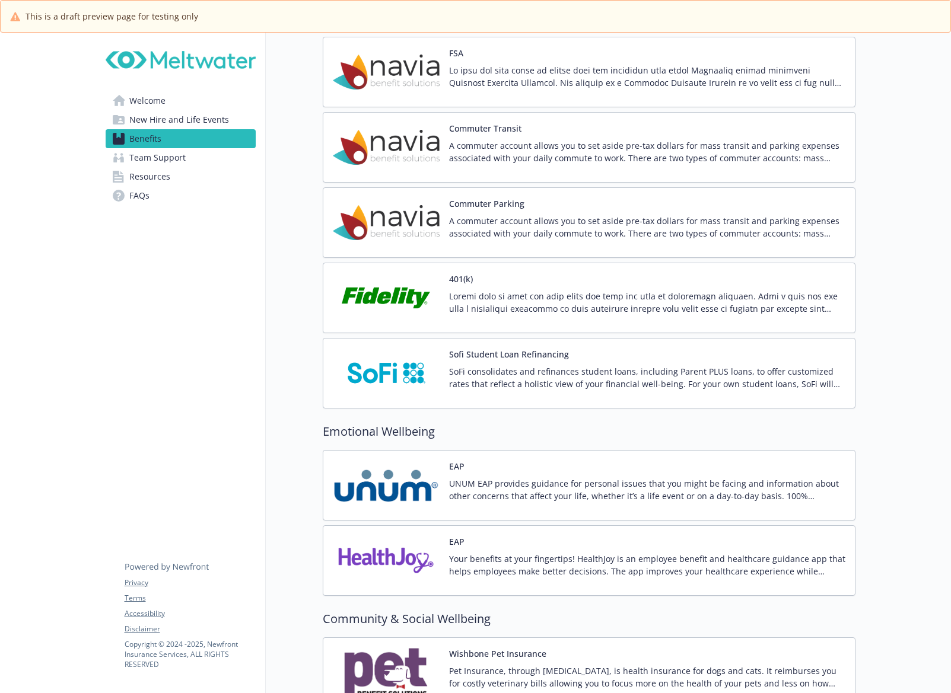
click at [408, 285] on img at bounding box center [386, 298] width 107 height 50
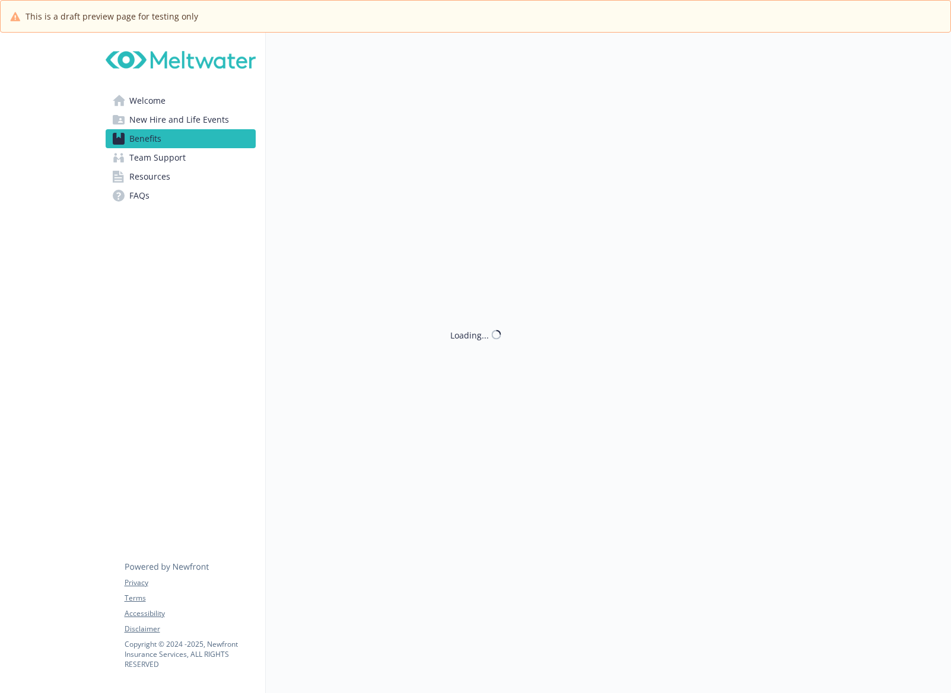
scroll to position [1740, 0]
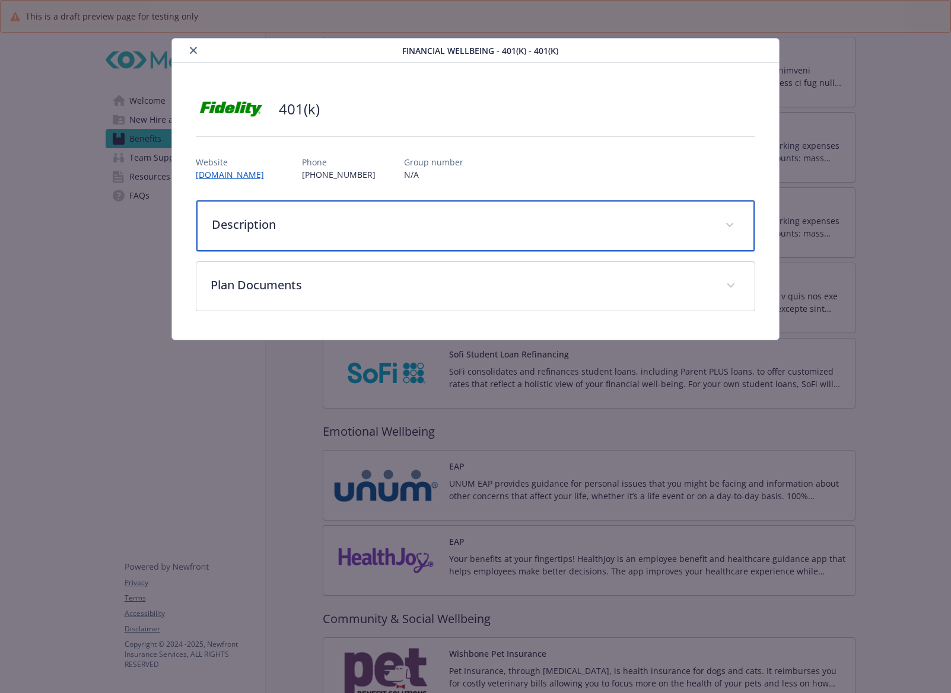
click at [286, 212] on div "Description" at bounding box center [475, 225] width 559 height 51
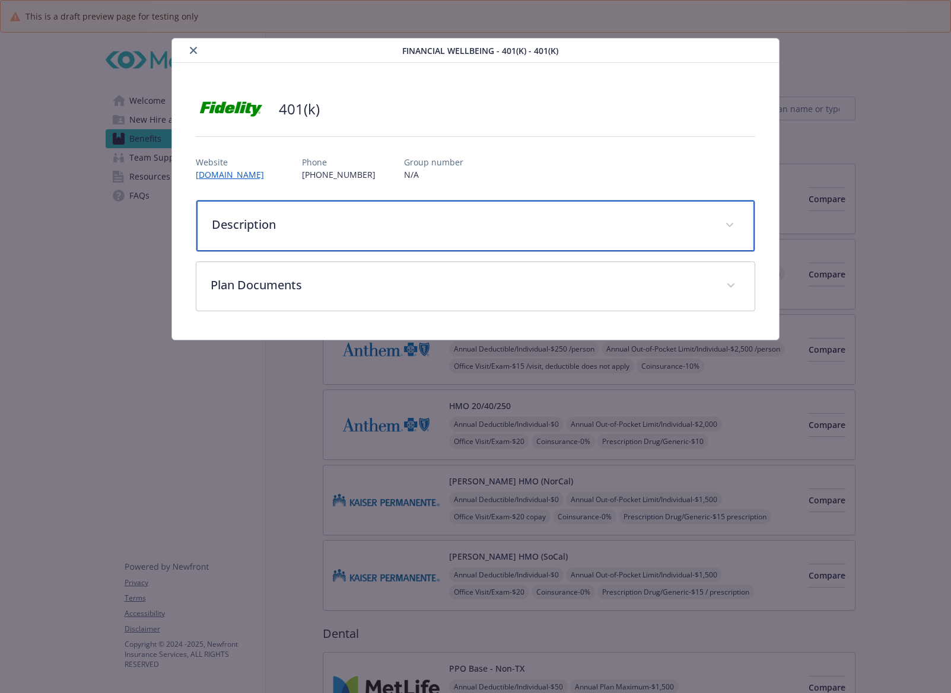
click at [335, 234] on div "Description" at bounding box center [475, 225] width 559 height 51
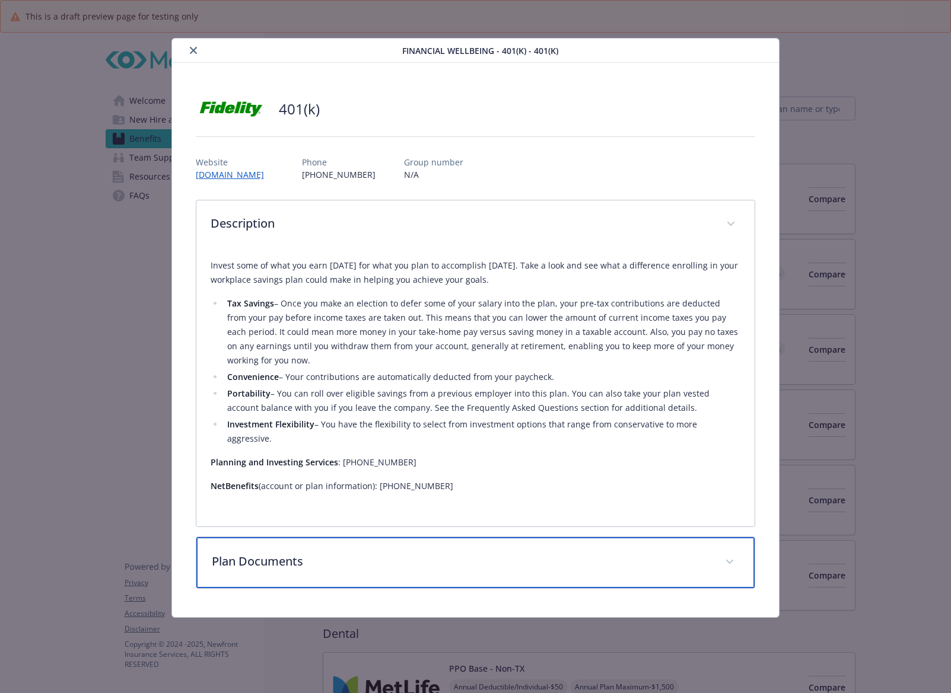
click at [298, 565] on div "Plan Documents" at bounding box center [475, 562] width 559 height 51
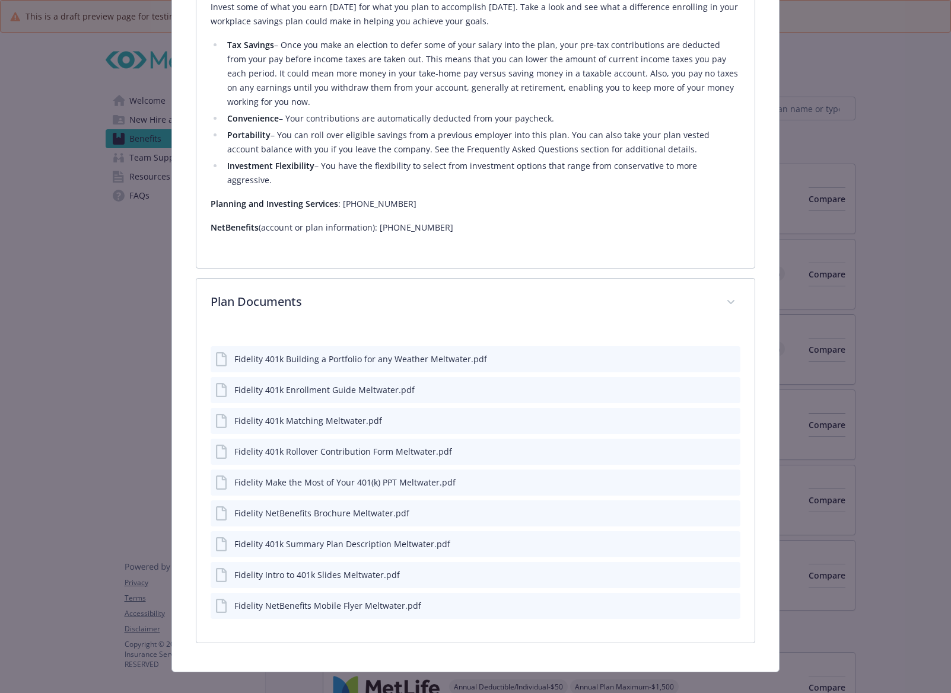
scroll to position [262, 0]
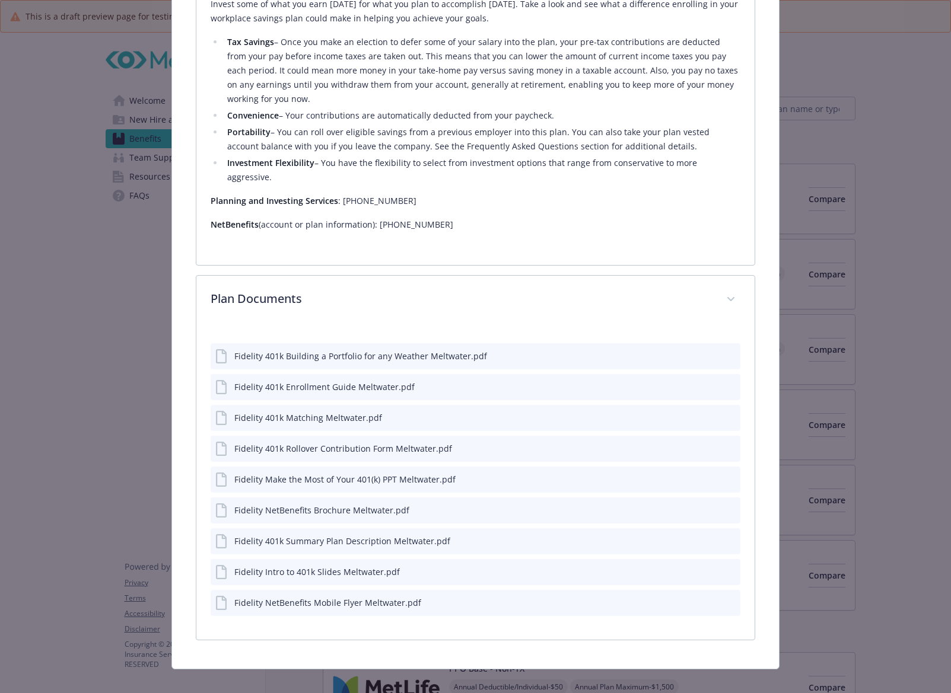
click at [724, 351] on icon "preview file" at bounding box center [729, 355] width 11 height 8
click at [725, 383] on icon "preview file" at bounding box center [729, 387] width 11 height 8
click at [724, 413] on icon "preview file" at bounding box center [729, 417] width 11 height 8
click at [727, 444] on icon "preview file" at bounding box center [729, 448] width 11 height 8
click at [725, 475] on icon "preview file" at bounding box center [729, 479] width 11 height 8
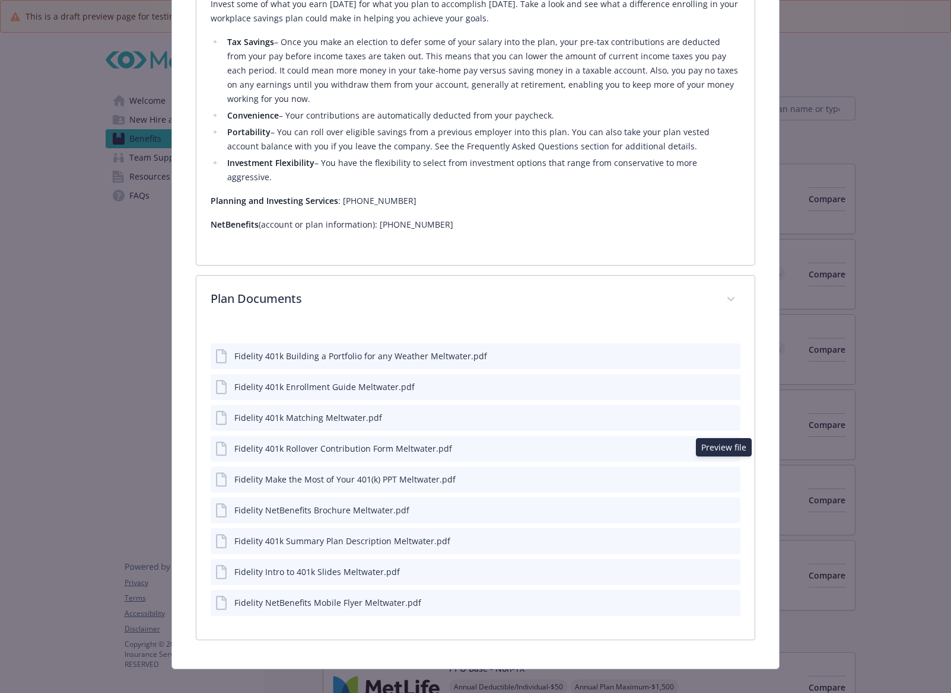
click at [724, 505] on icon "preview file" at bounding box center [729, 509] width 11 height 8
click at [725, 537] on icon "preview file" at bounding box center [729, 541] width 11 height 8
click at [724, 568] on icon "preview file" at bounding box center [729, 572] width 11 height 8
click at [724, 598] on icon "preview file" at bounding box center [729, 602] width 11 height 8
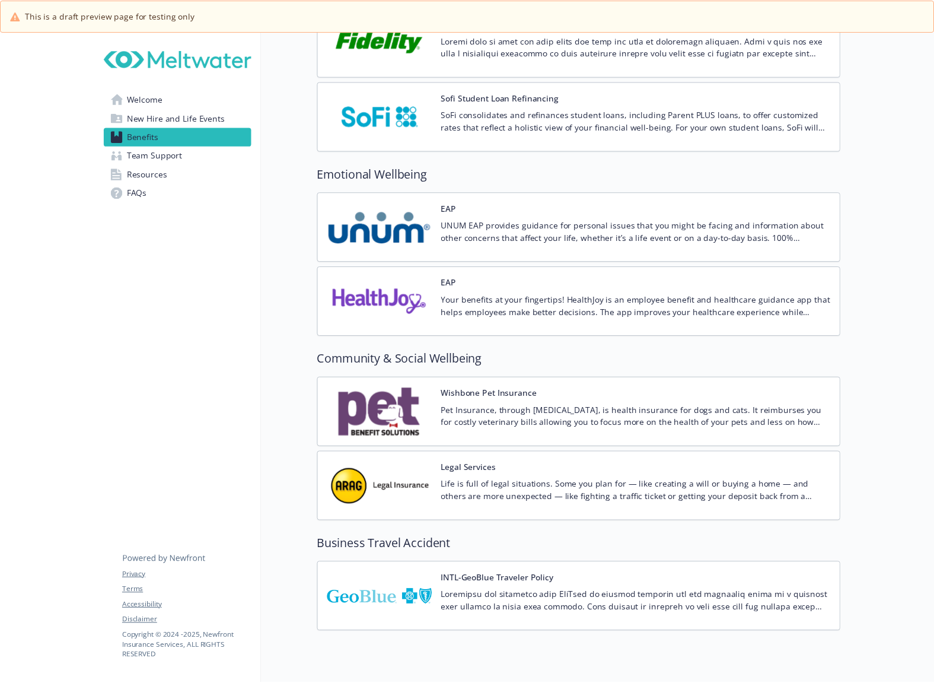
scroll to position [1978, 0]
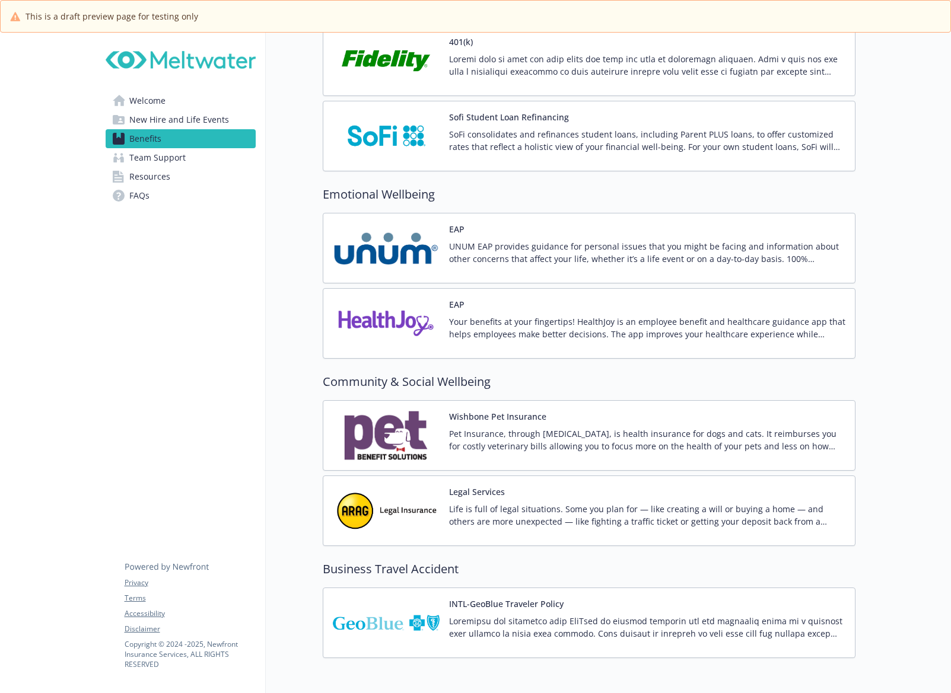
click at [403, 63] on img at bounding box center [386, 61] width 107 height 50
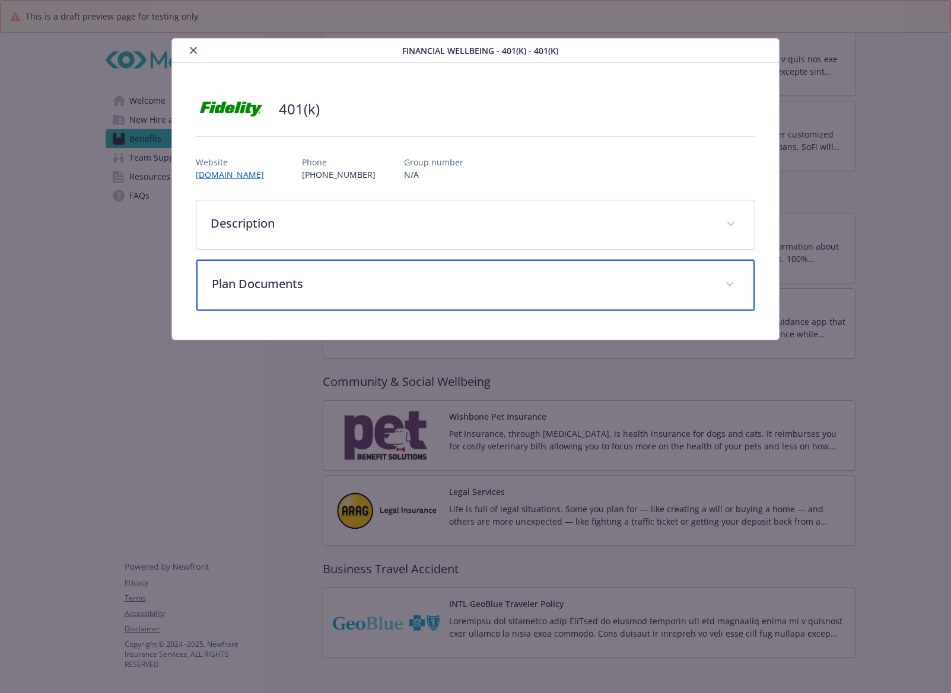
click at [440, 291] on p "Plan Documents" at bounding box center [461, 284] width 499 height 18
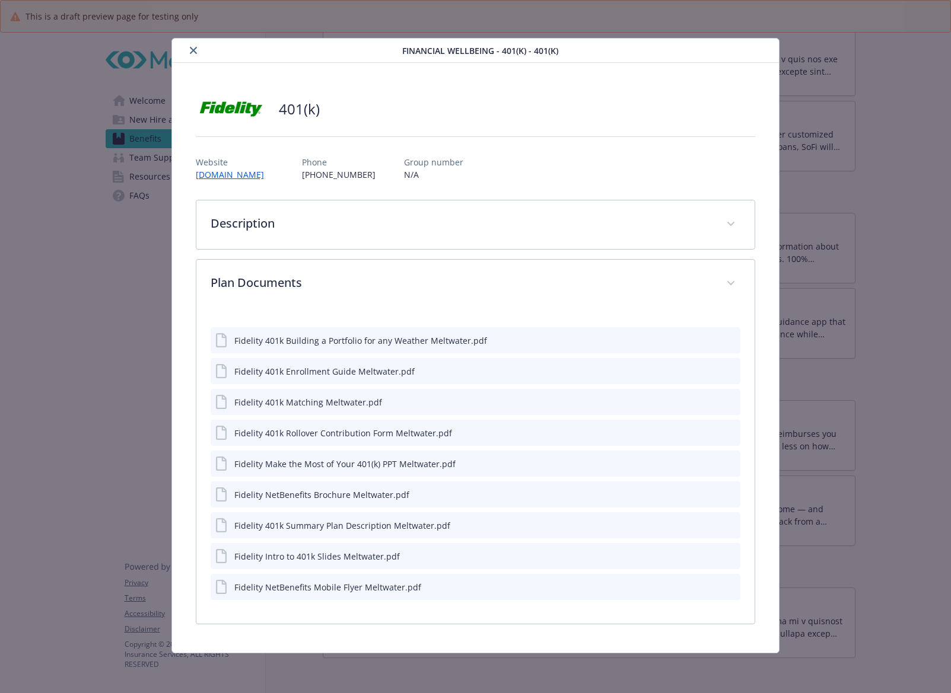
drag, startPoint x: 196, startPoint y: 53, endPoint x: 221, endPoint y: 8, distance: 51.8
click at [196, 53] on button "close" at bounding box center [193, 50] width 14 height 14
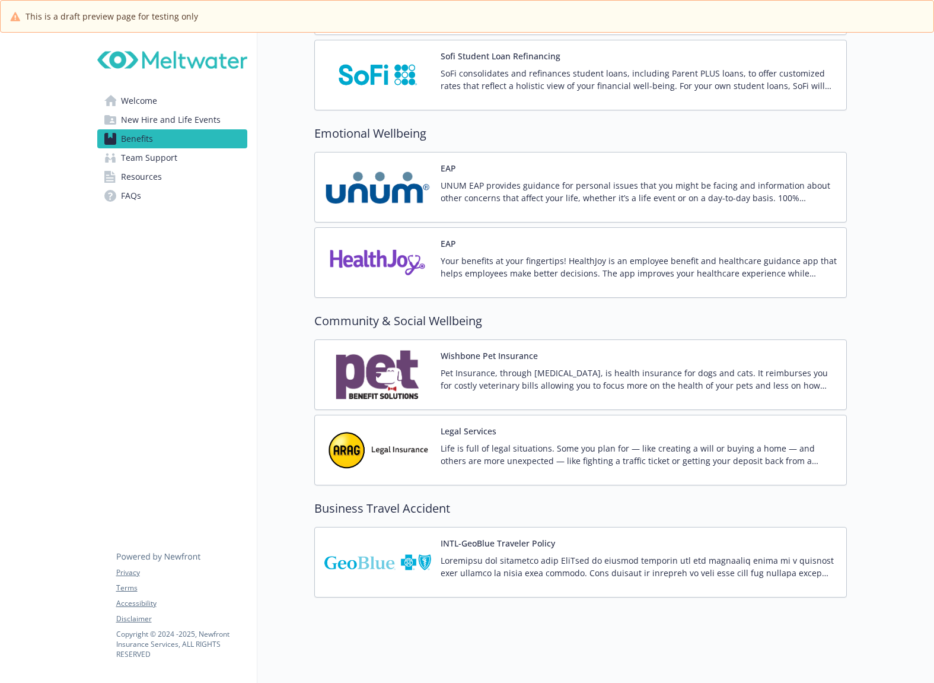
scroll to position [2048, 0]
click at [477, 554] on p at bounding box center [639, 566] width 396 height 25
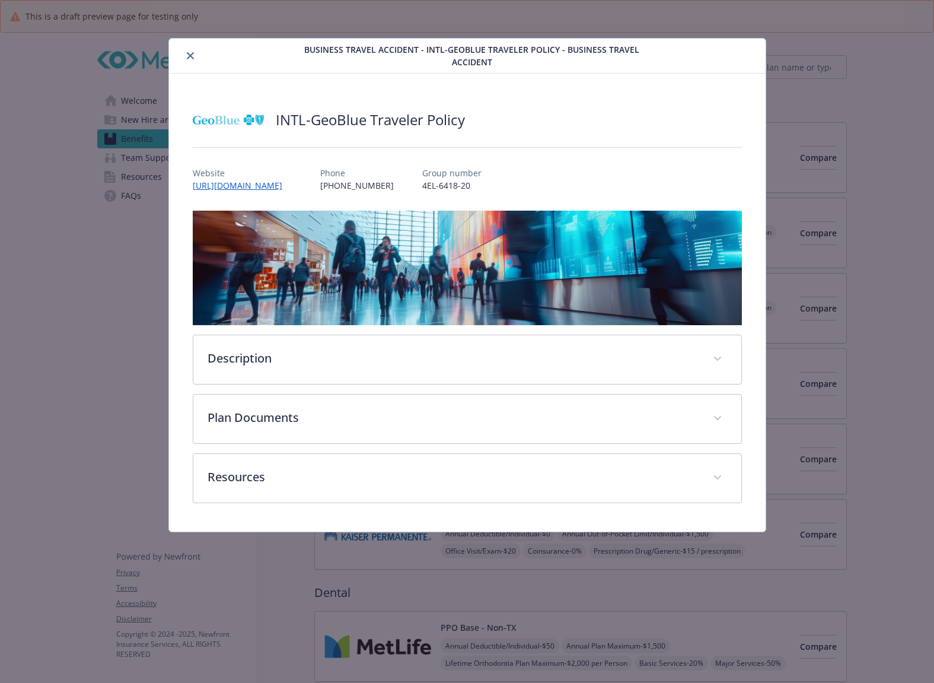
scroll to position [2048, 0]
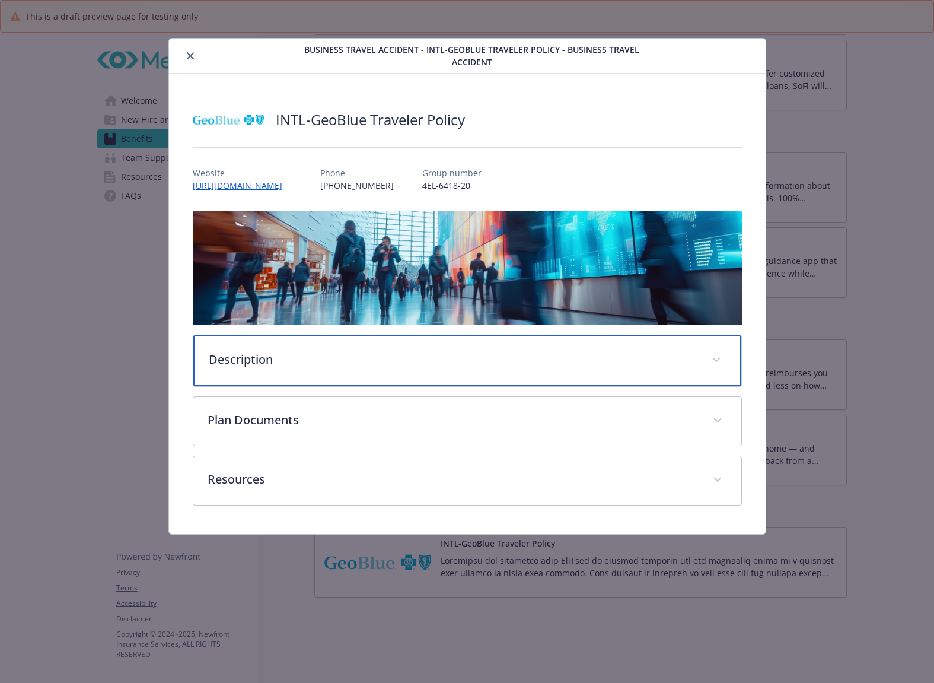
click at [332, 356] on p "Description" at bounding box center [453, 360] width 489 height 18
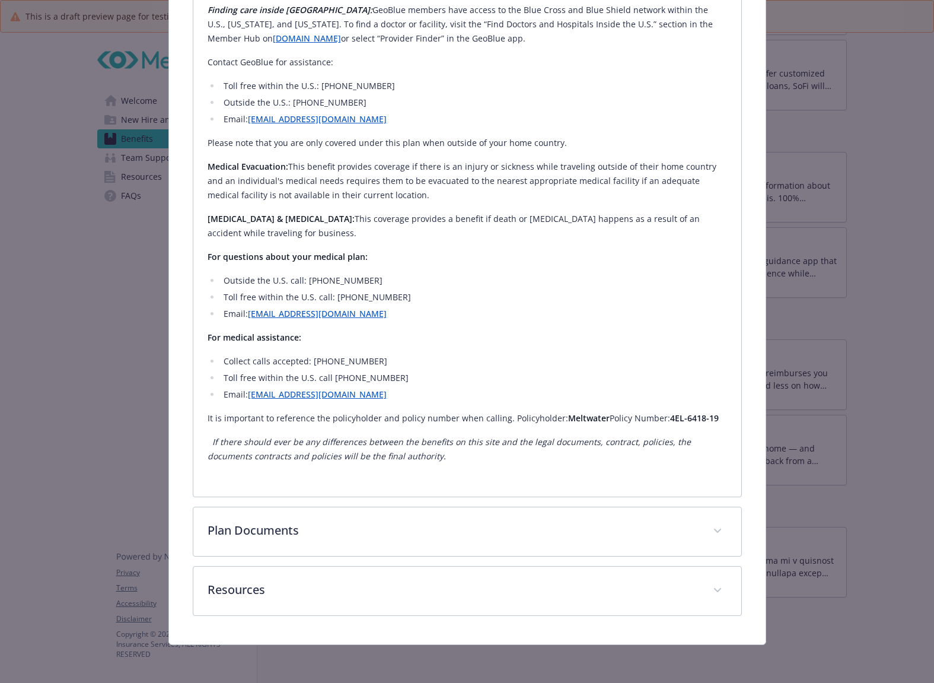
scroll to position [849, 0]
click at [240, 450] on em "If there should ever be any differences between the benefits on this site and t…" at bounding box center [449, 450] width 483 height 26
click at [208, 446] on p "If there should ever be any differences between the benefits on this site and t…" at bounding box center [468, 450] width 520 height 28
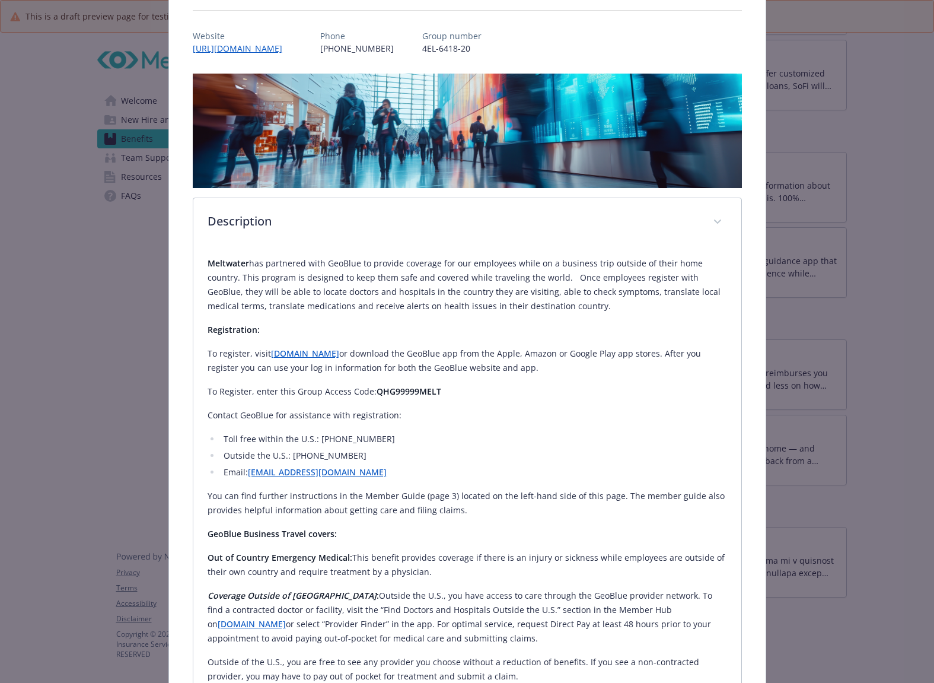
scroll to position [0, 0]
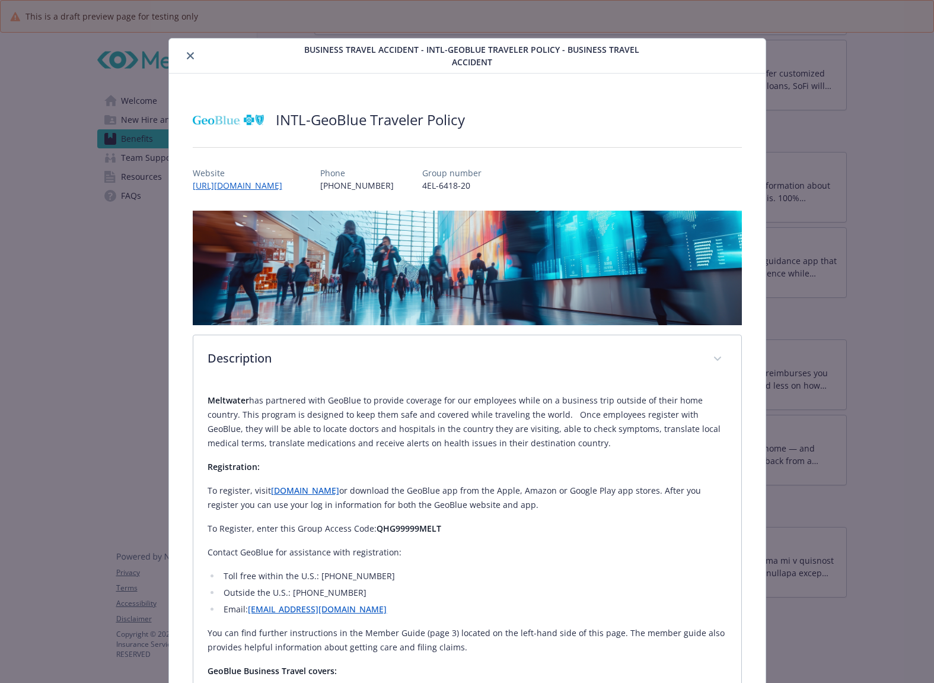
click at [193, 50] on button "close" at bounding box center [190, 56] width 14 height 14
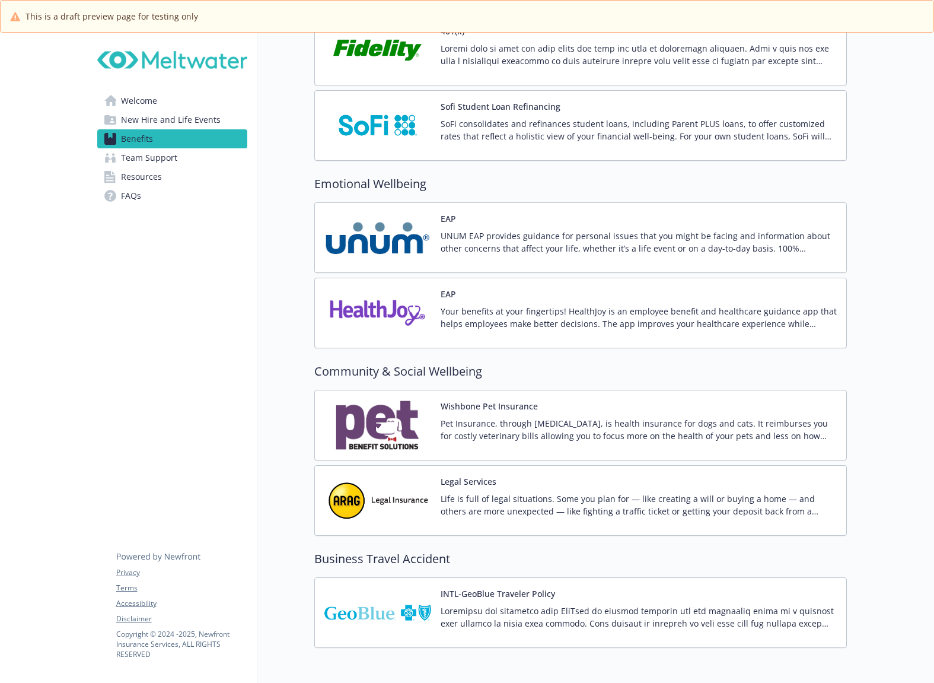
scroll to position [2048, 0]
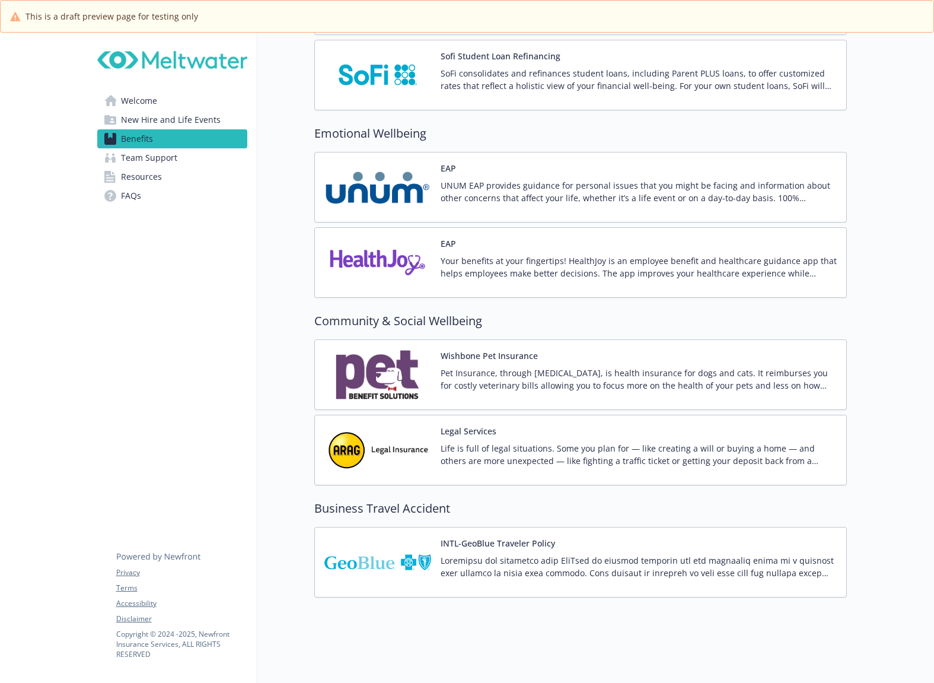
click at [590, 554] on p at bounding box center [639, 566] width 396 height 25
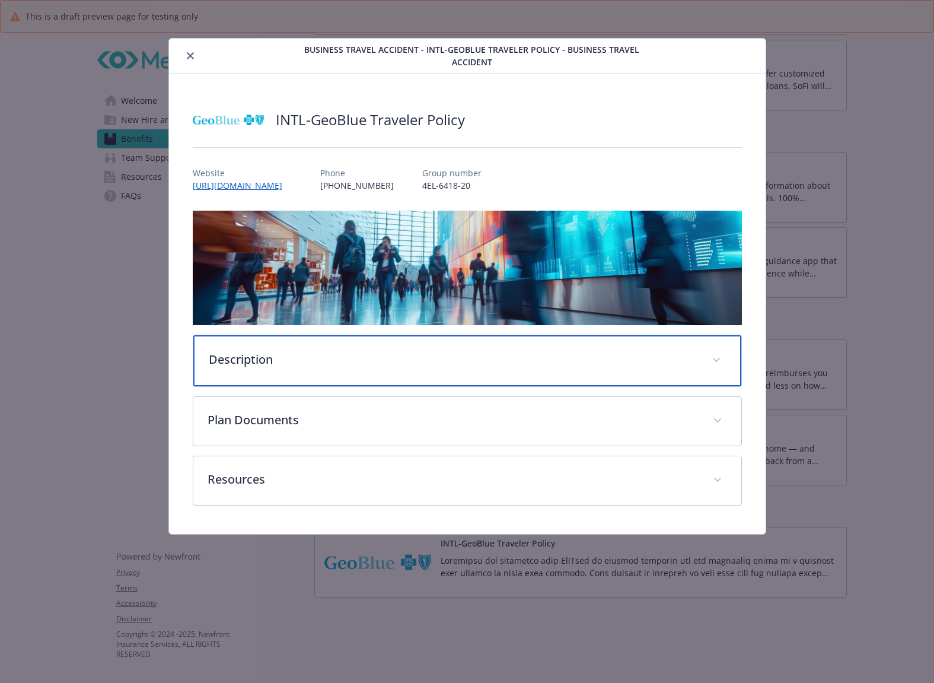
click at [466, 372] on div "Description" at bounding box center [467, 360] width 548 height 51
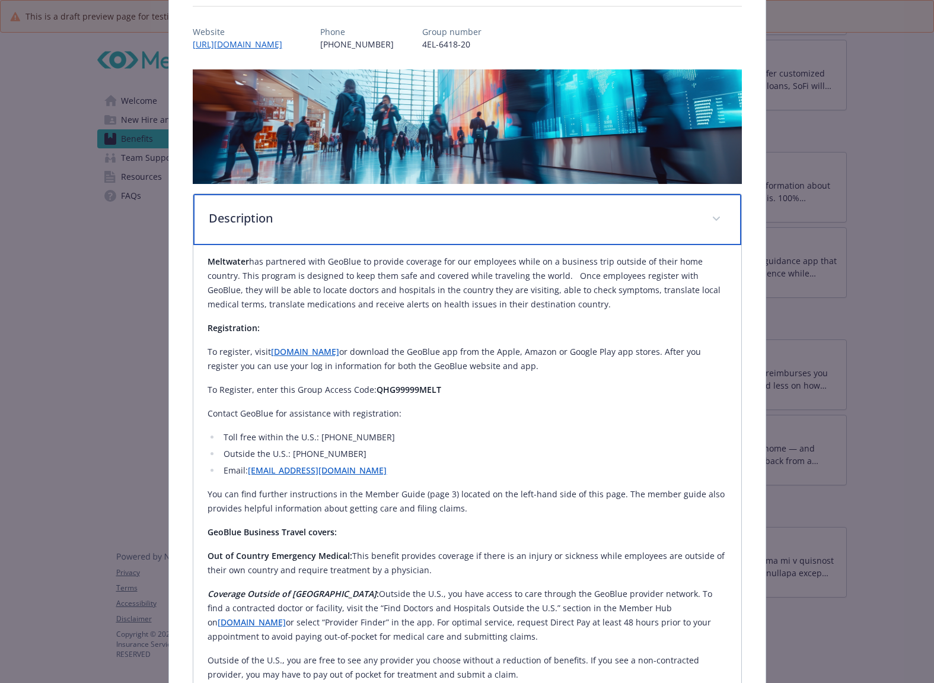
scroll to position [140, 0]
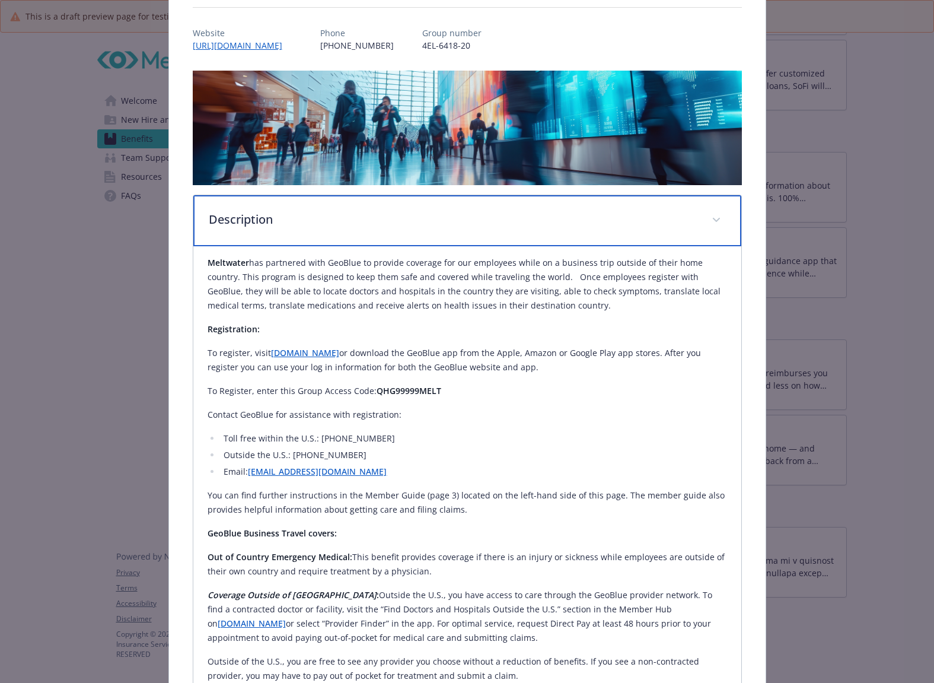
click at [480, 216] on p "Description" at bounding box center [453, 220] width 489 height 18
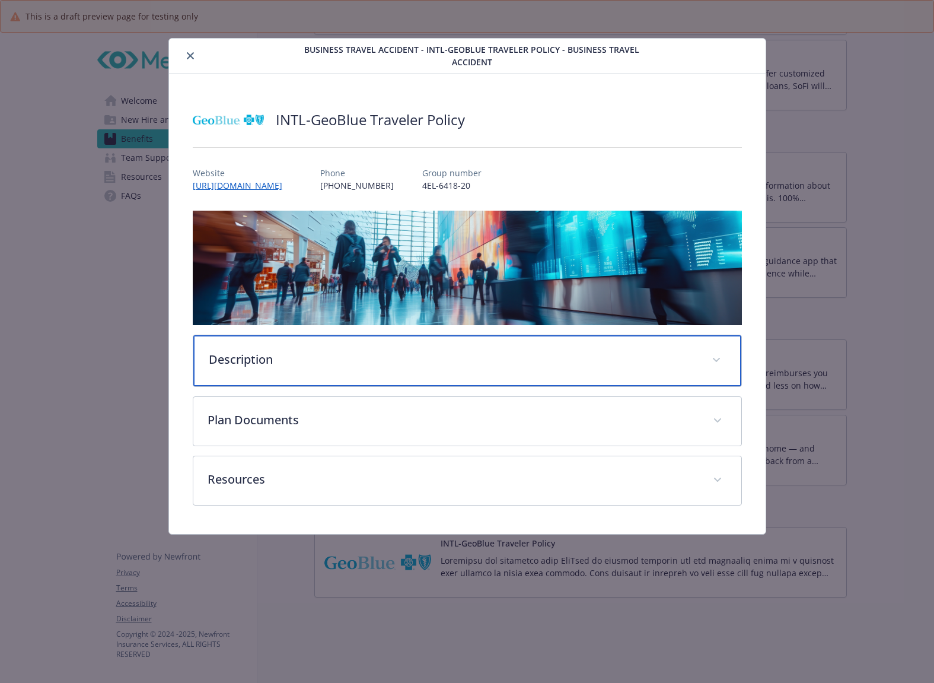
scroll to position [0, 0]
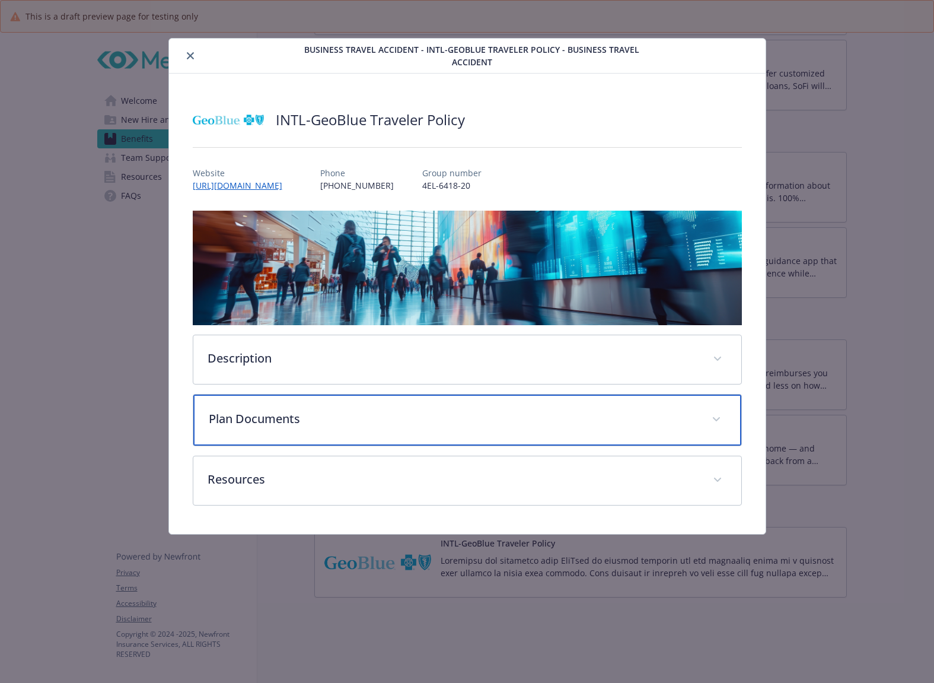
click at [604, 416] on p "Plan Documents" at bounding box center [453, 419] width 489 height 18
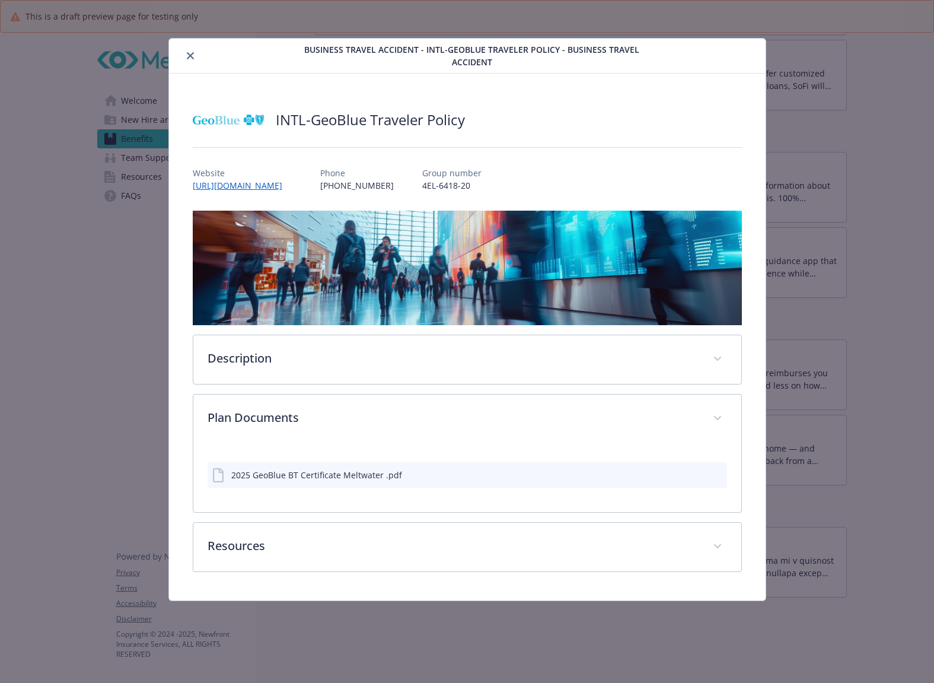
click at [719, 473] on icon "preview file" at bounding box center [716, 474] width 11 height 8
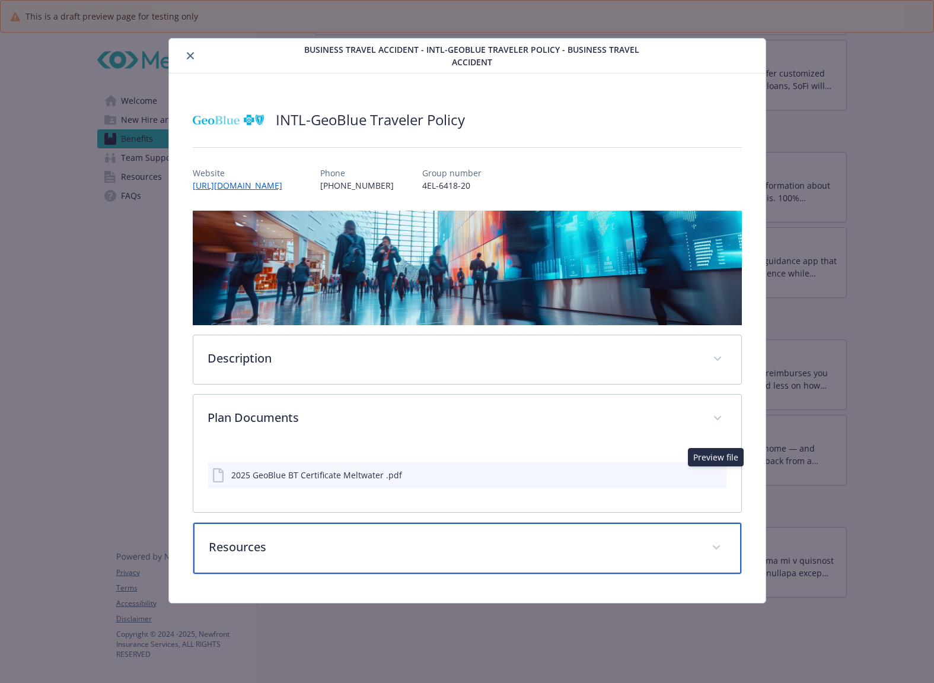
click at [708, 555] on div "Resources" at bounding box center [467, 548] width 548 height 51
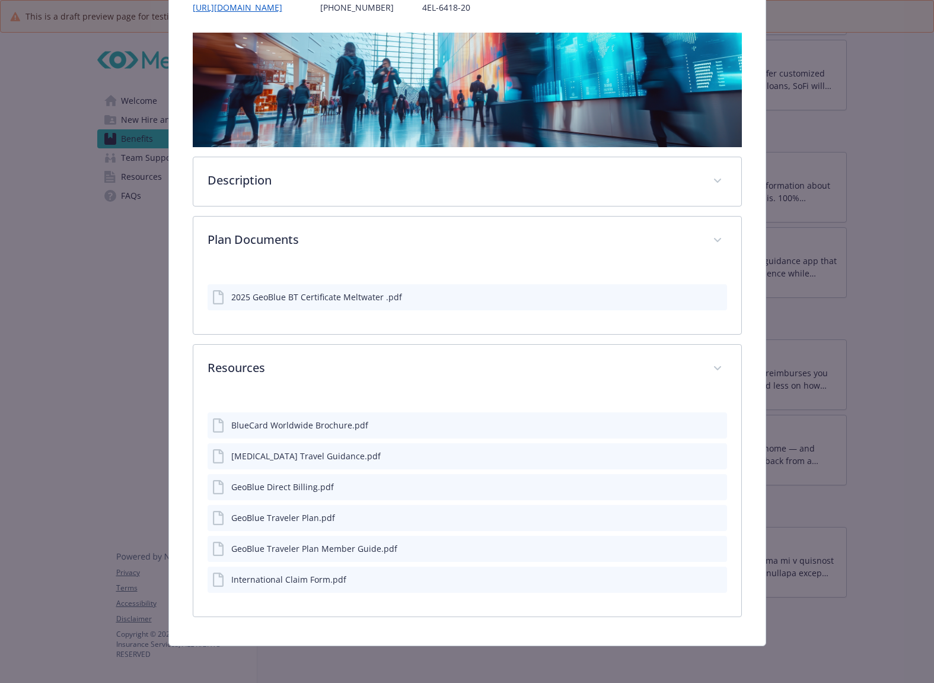
scroll to position [178, 0]
click at [711, 518] on icon "preview file" at bounding box center [716, 517] width 11 height 8
click at [711, 425] on icon "preview file" at bounding box center [716, 424] width 11 height 8
click at [711, 454] on icon "preview file" at bounding box center [716, 455] width 11 height 8
click at [711, 488] on icon "preview file" at bounding box center [716, 486] width 11 height 8
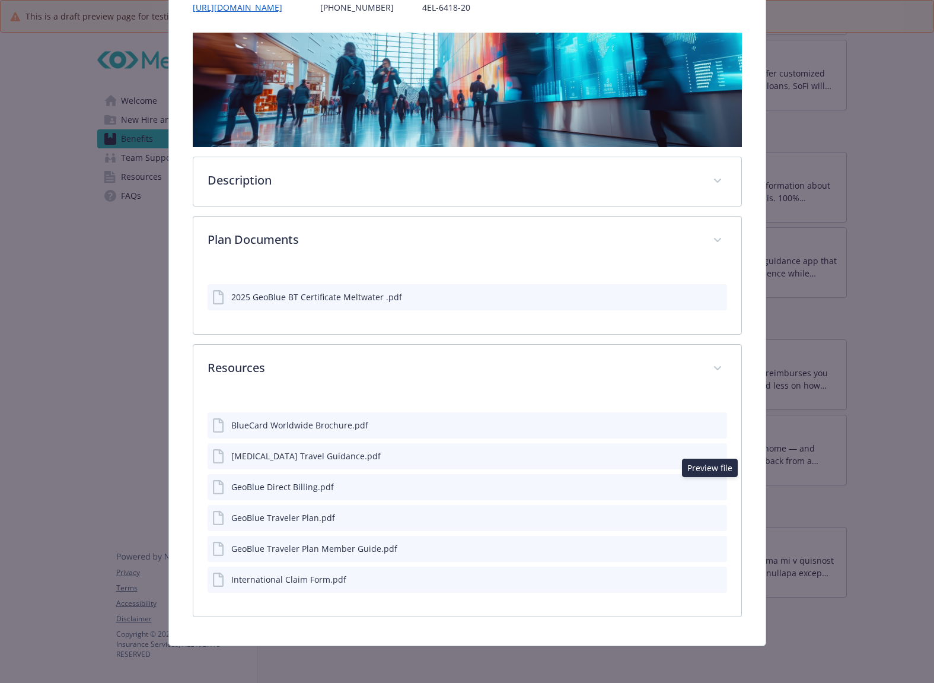
click at [711, 549] on icon "preview file" at bounding box center [716, 548] width 11 height 8
click at [711, 580] on icon "preview file" at bounding box center [716, 579] width 11 height 8
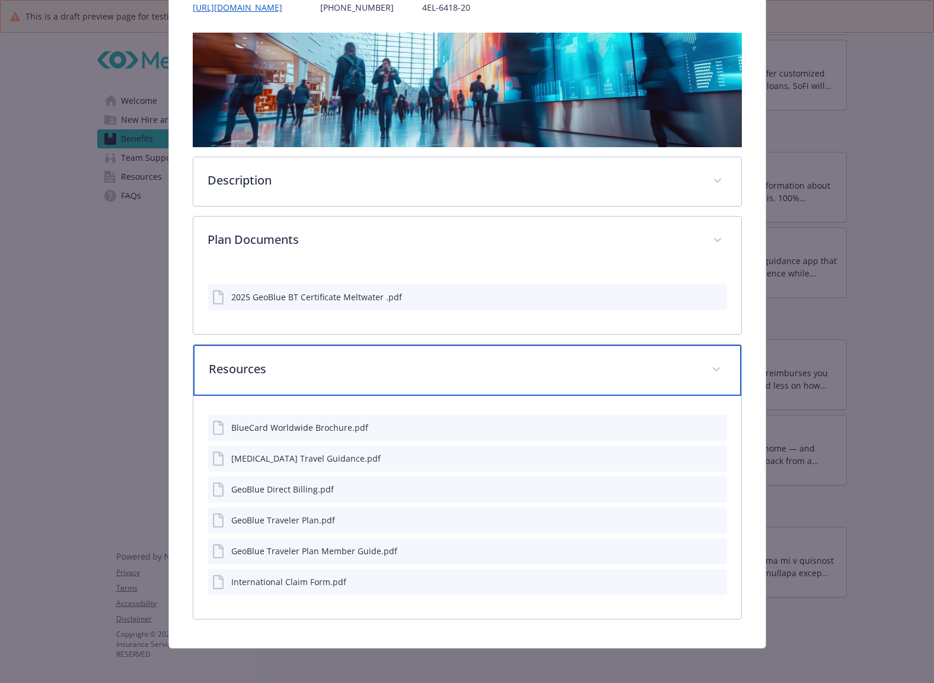
click at [698, 357] on div "Resources" at bounding box center [467, 370] width 548 height 51
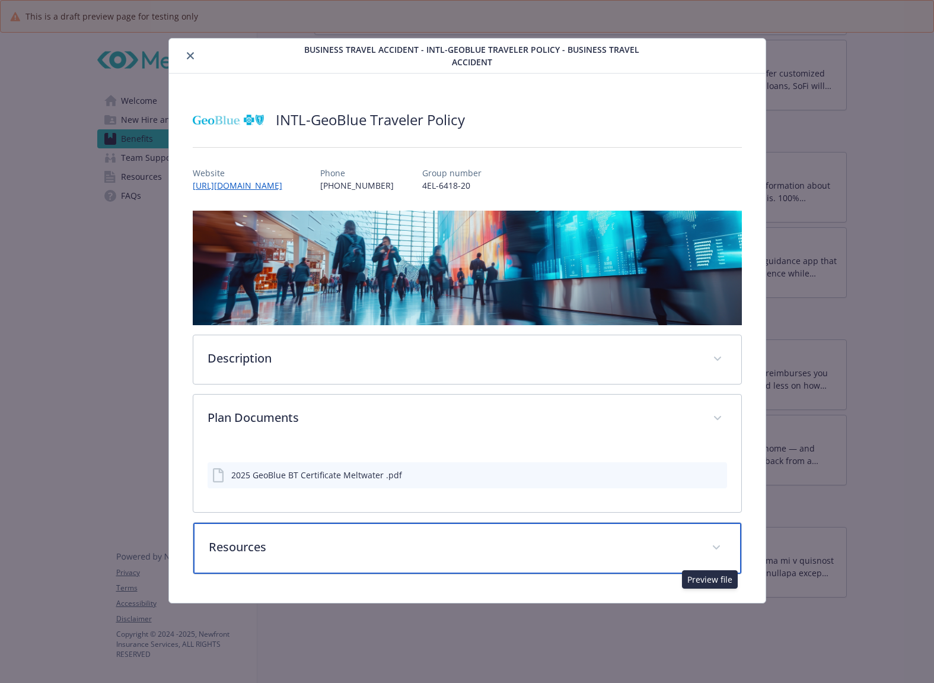
scroll to position [0, 0]
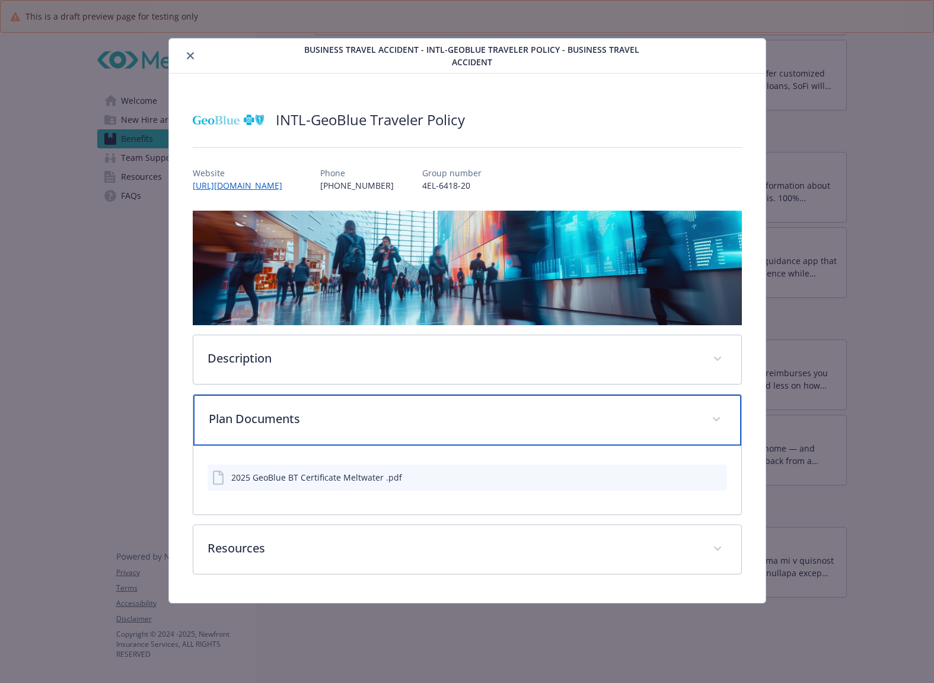
click at [680, 415] on p "Plan Documents" at bounding box center [453, 419] width 489 height 18
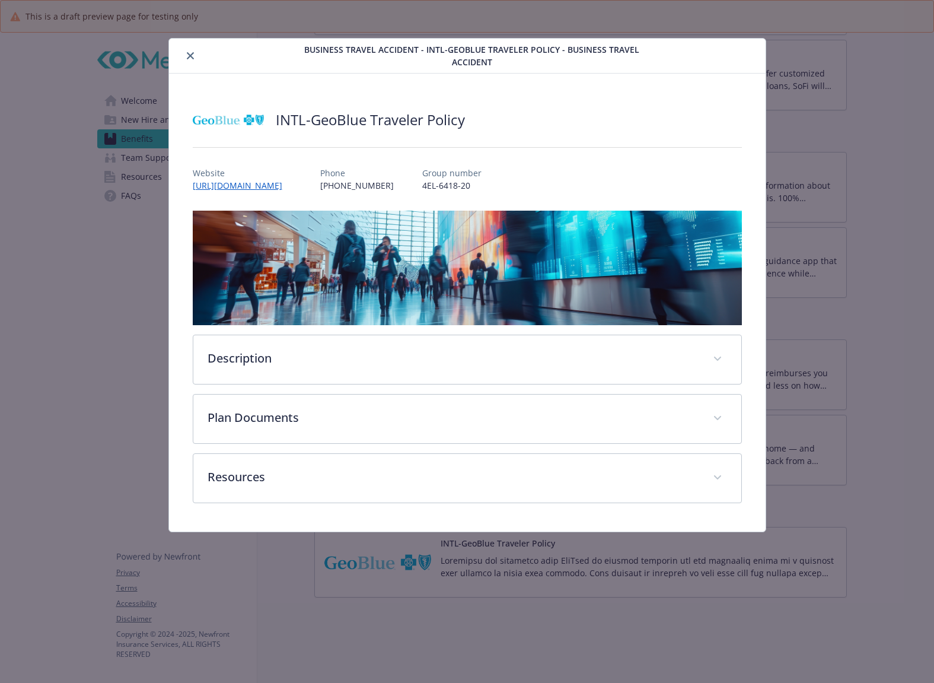
click at [187, 52] on icon "close" at bounding box center [190, 55] width 7 height 7
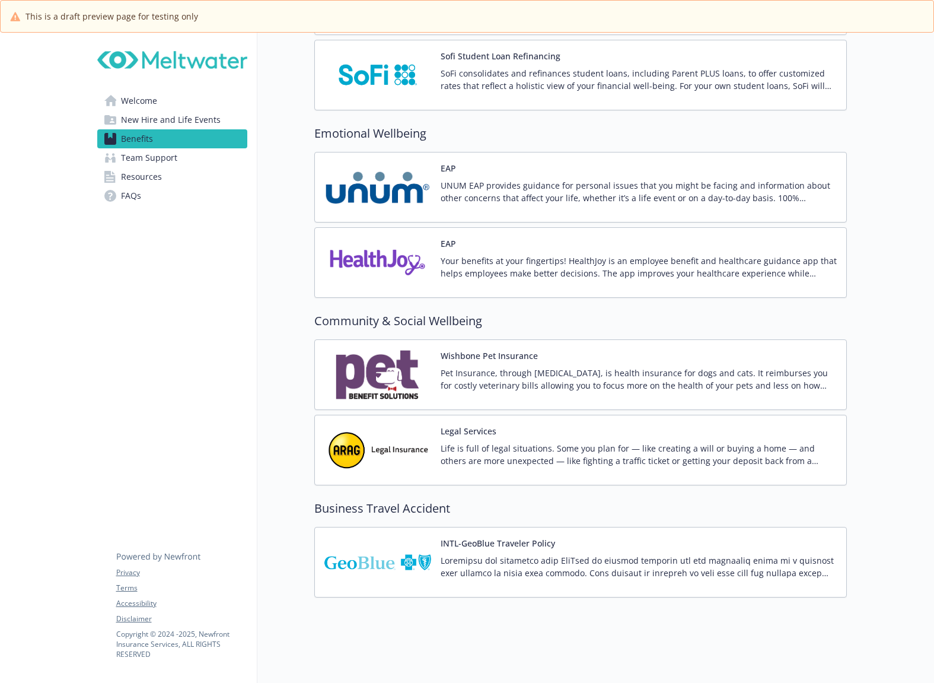
click at [432, 444] on div "Legal Services Life is full of legal situations. Some you plan for — like creat…" at bounding box center [580, 450] width 512 height 50
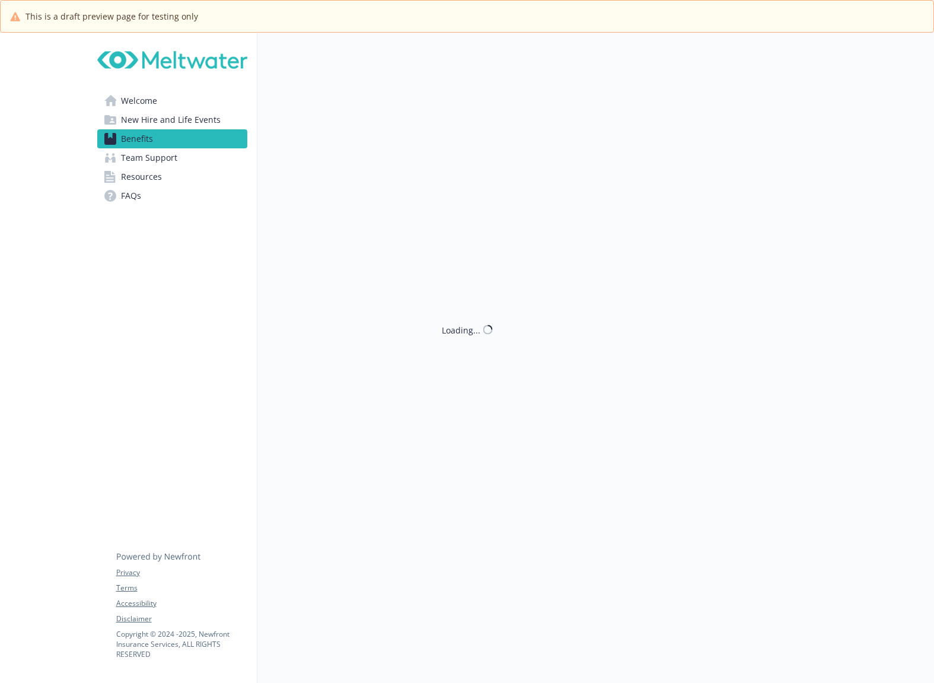
scroll to position [2048, 0]
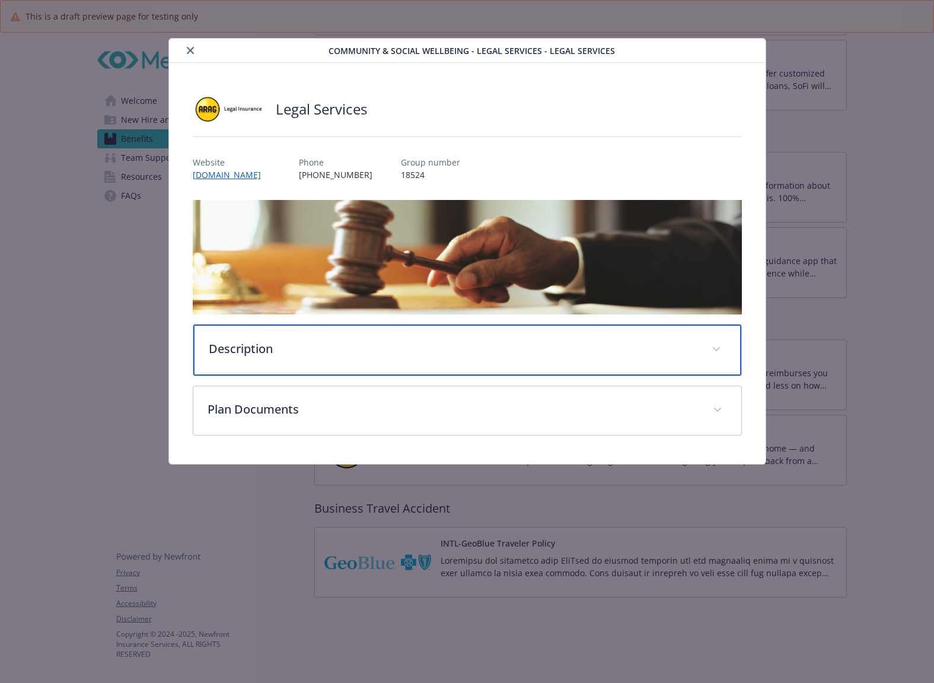
click at [317, 369] on div "Description" at bounding box center [467, 349] width 548 height 51
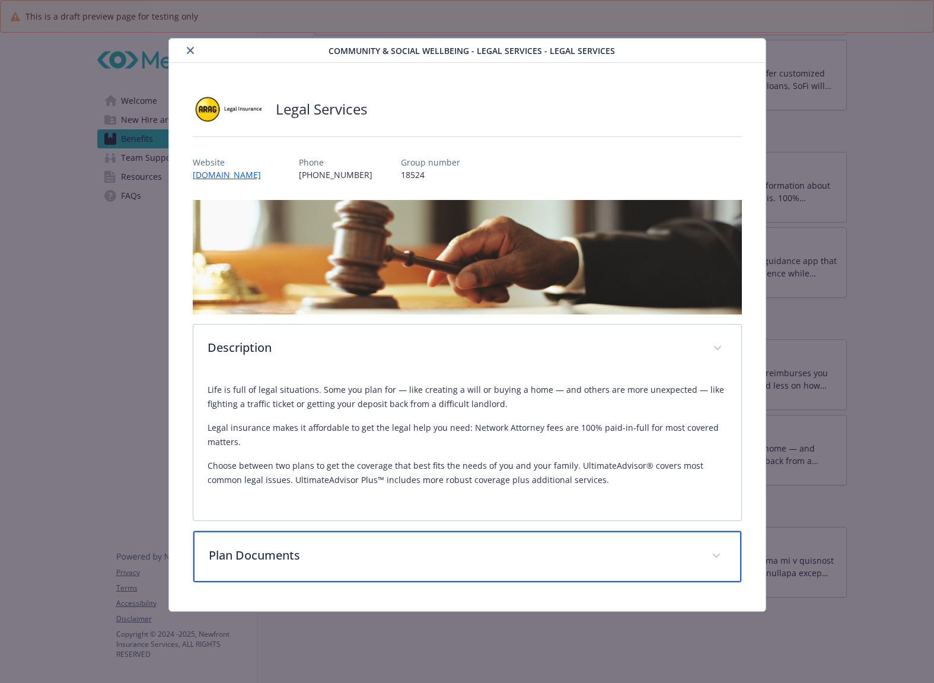
click at [268, 558] on p "Plan Documents" at bounding box center [453, 555] width 489 height 18
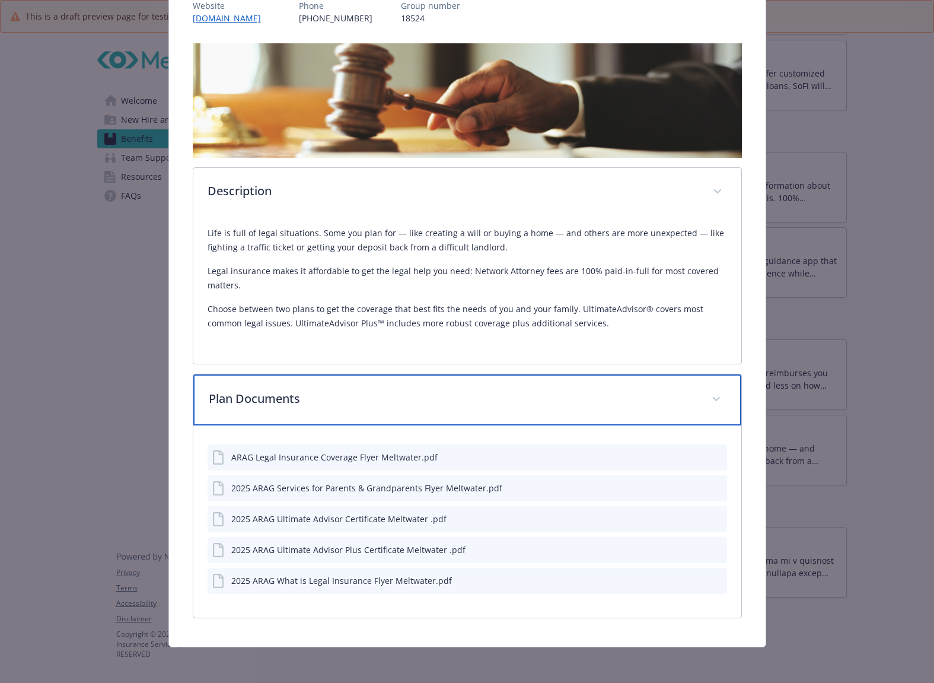
scroll to position [158, 0]
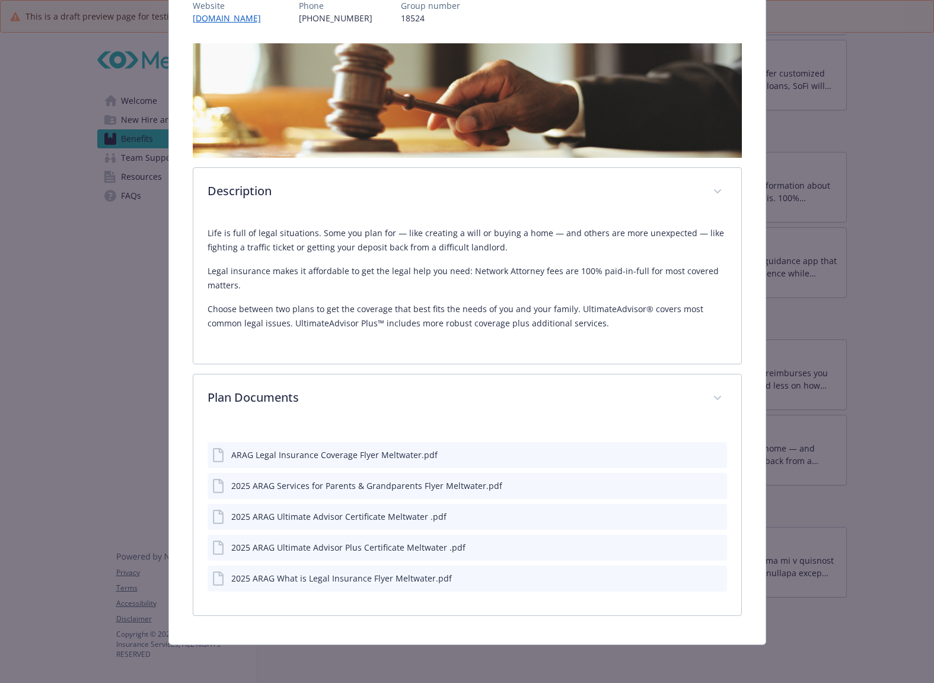
click at [711, 453] on icon "preview file" at bounding box center [716, 454] width 11 height 8
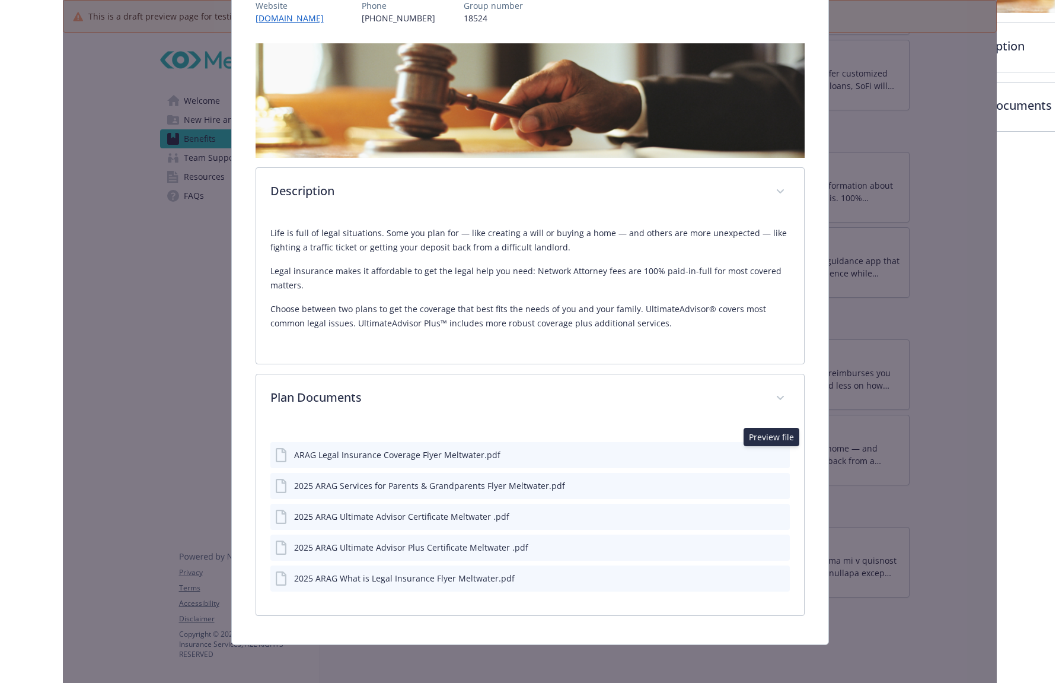
scroll to position [155, 0]
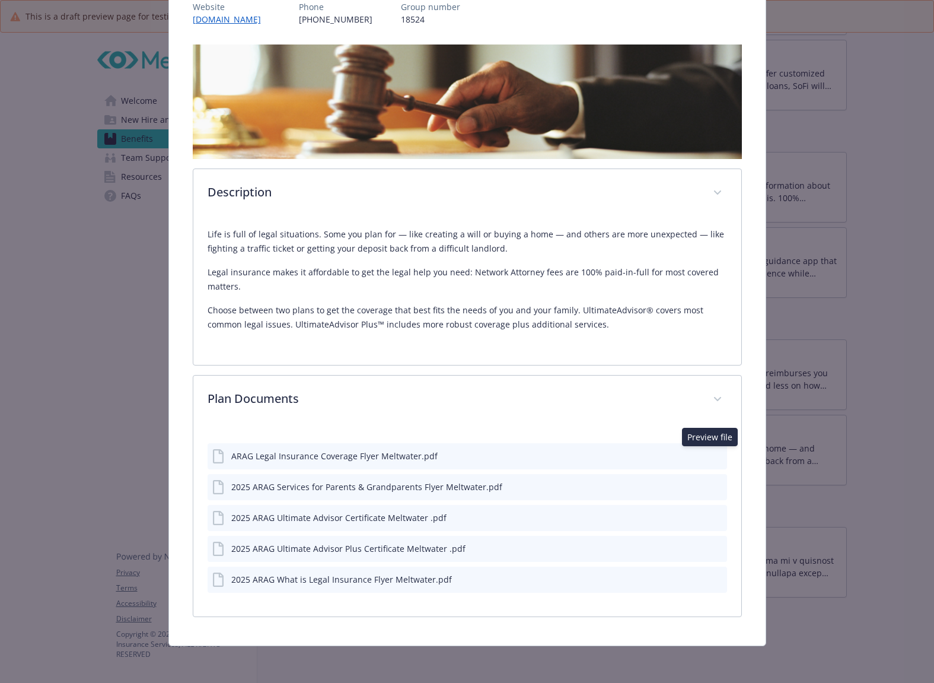
click at [711, 513] on icon "preview file" at bounding box center [716, 517] width 11 height 8
click at [711, 543] on icon "preview file" at bounding box center [716, 547] width 11 height 8
click at [711, 487] on icon "preview file" at bounding box center [716, 486] width 11 height 8
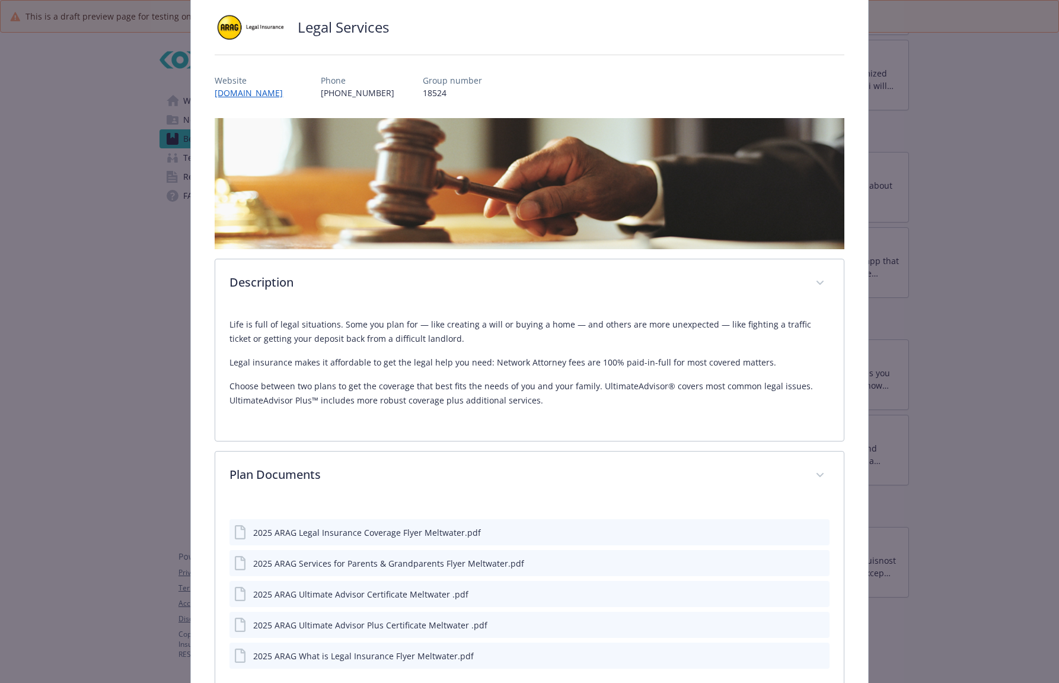
scroll to position [0, 0]
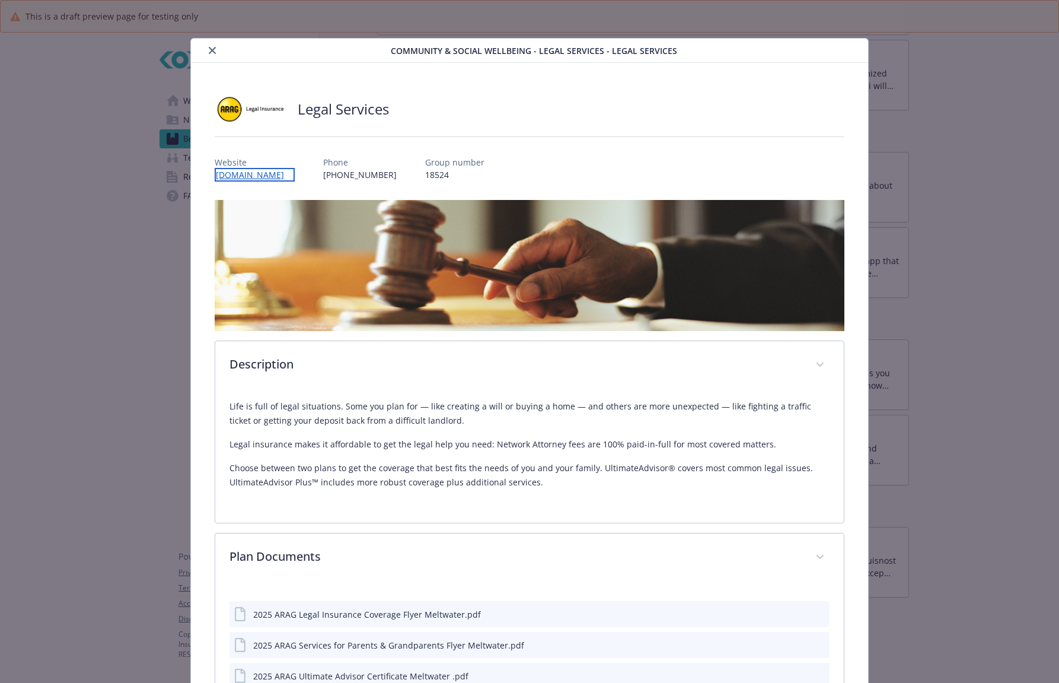
click at [260, 178] on link "[DOMAIN_NAME]" at bounding box center [255, 175] width 80 height 14
click at [212, 53] on icon "close" at bounding box center [212, 50] width 7 height 7
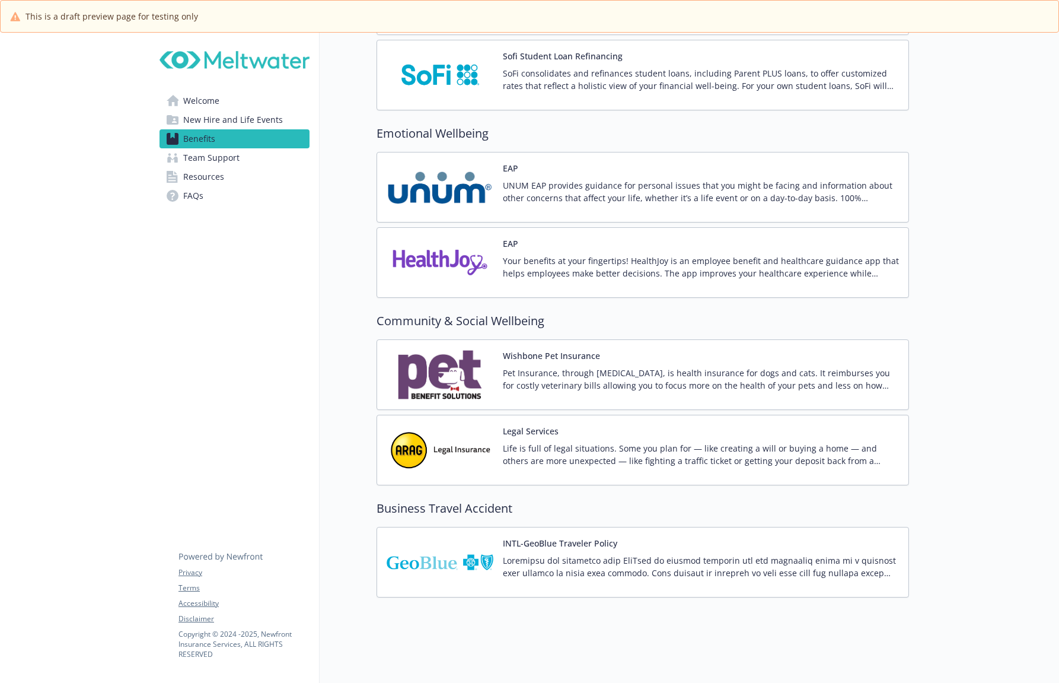
click at [469, 367] on img at bounding box center [440, 374] width 107 height 50
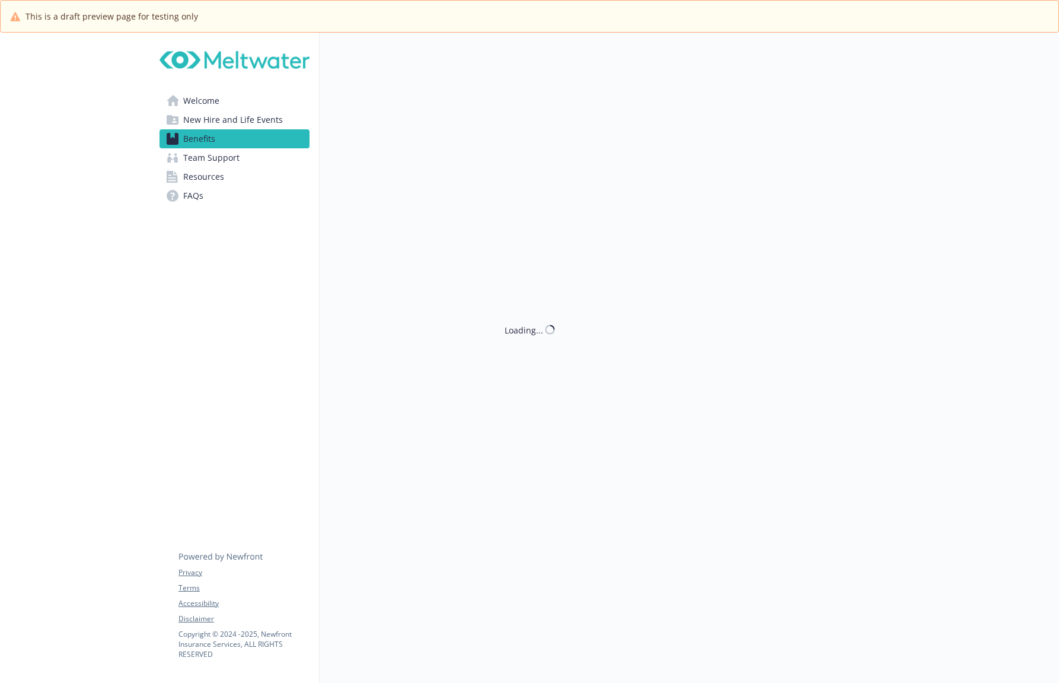
scroll to position [2048, 0]
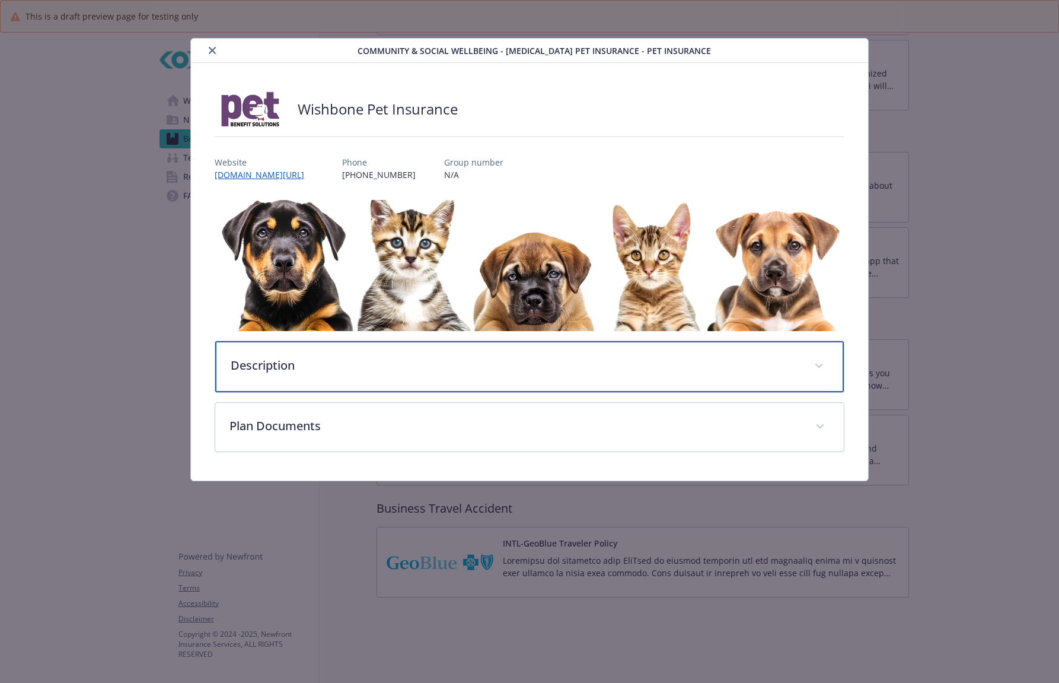
click at [343, 365] on p "Description" at bounding box center [515, 365] width 569 height 18
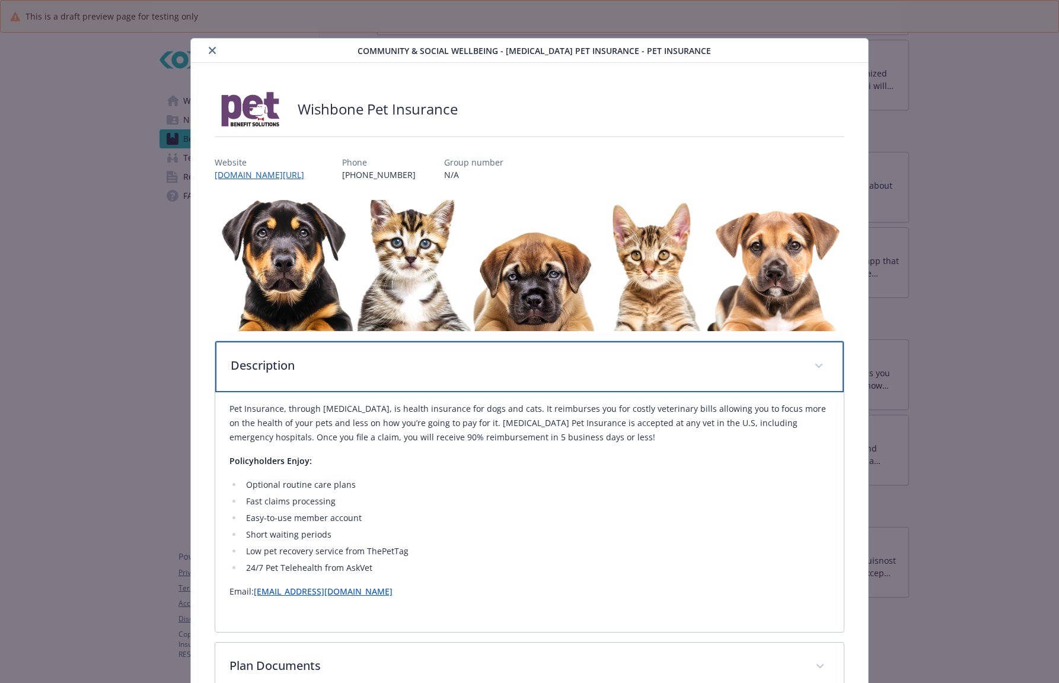
scroll to position [75, 0]
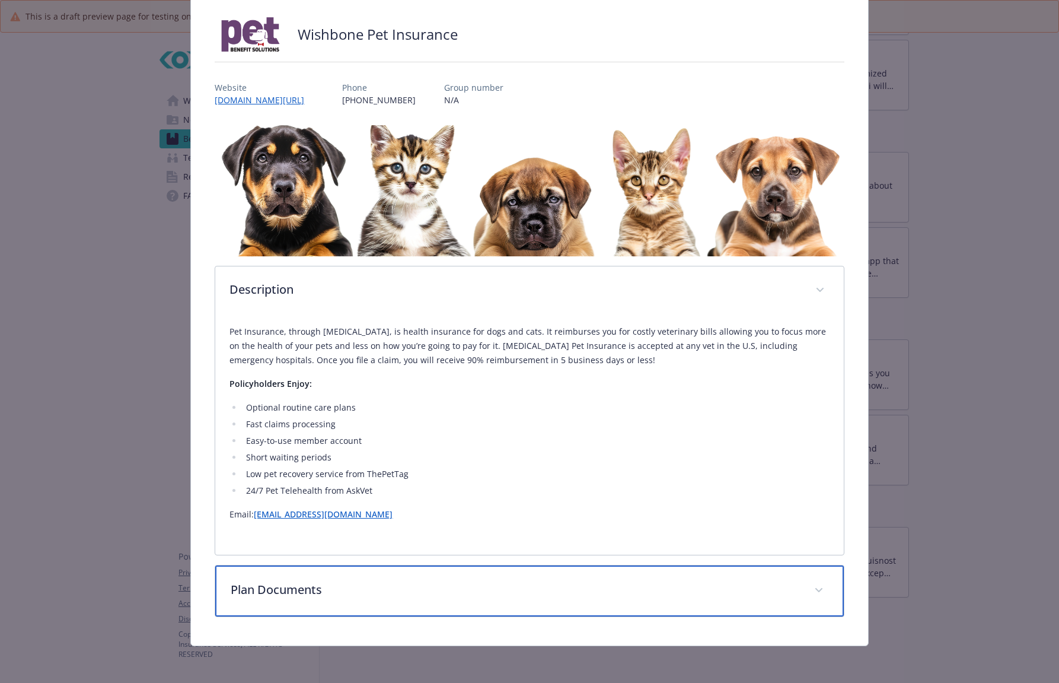
click at [370, 584] on p "Plan Documents" at bounding box center [515, 590] width 569 height 18
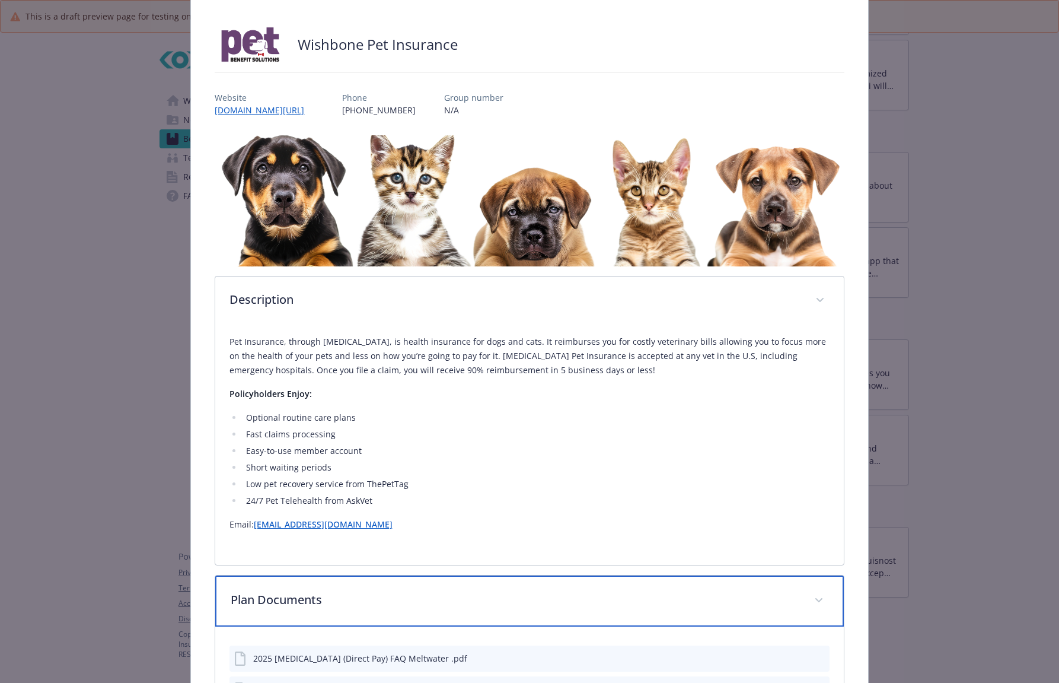
scroll to position [0, 0]
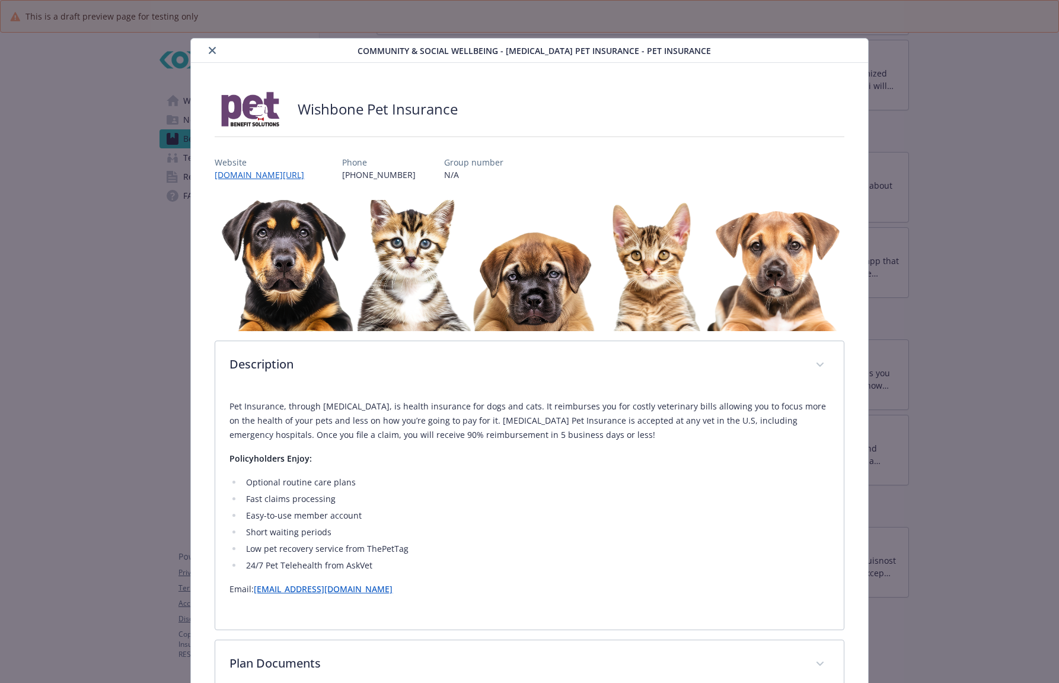
click at [217, 52] on button "close" at bounding box center [212, 50] width 14 height 14
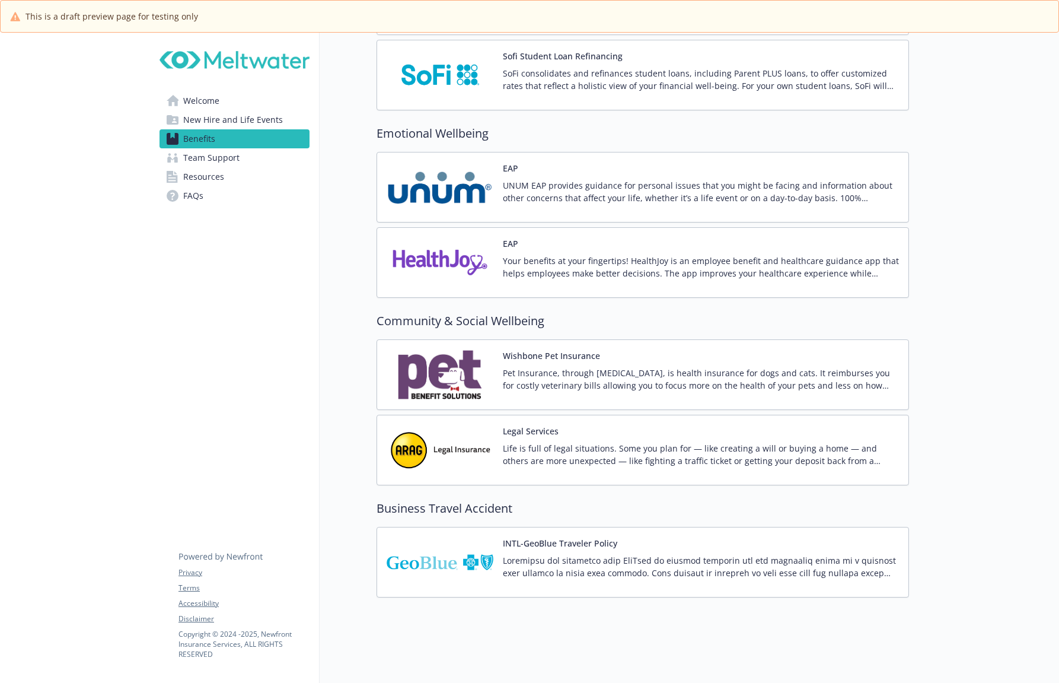
click at [465, 260] on img at bounding box center [440, 262] width 107 height 50
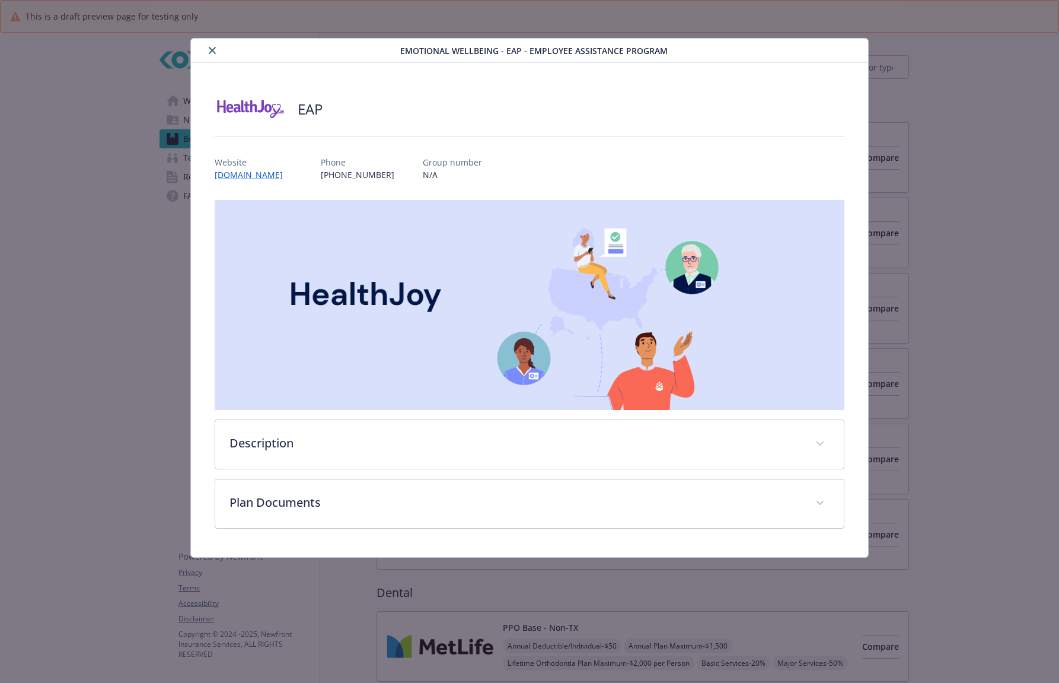
scroll to position [2048, 0]
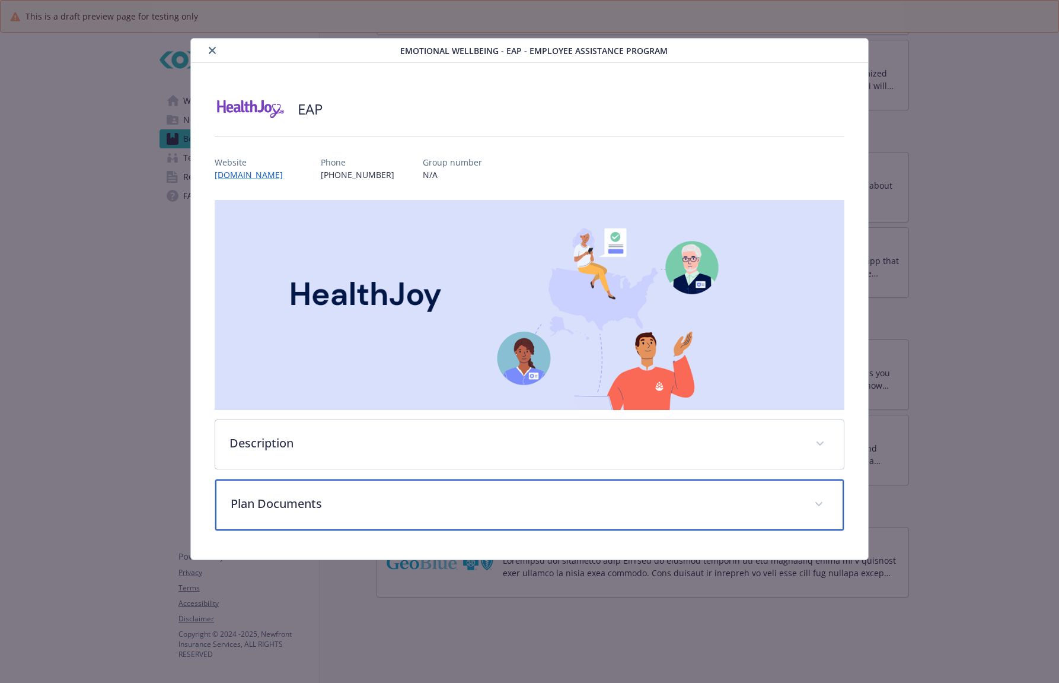
click at [372, 525] on div "Plan Documents" at bounding box center [529, 504] width 628 height 51
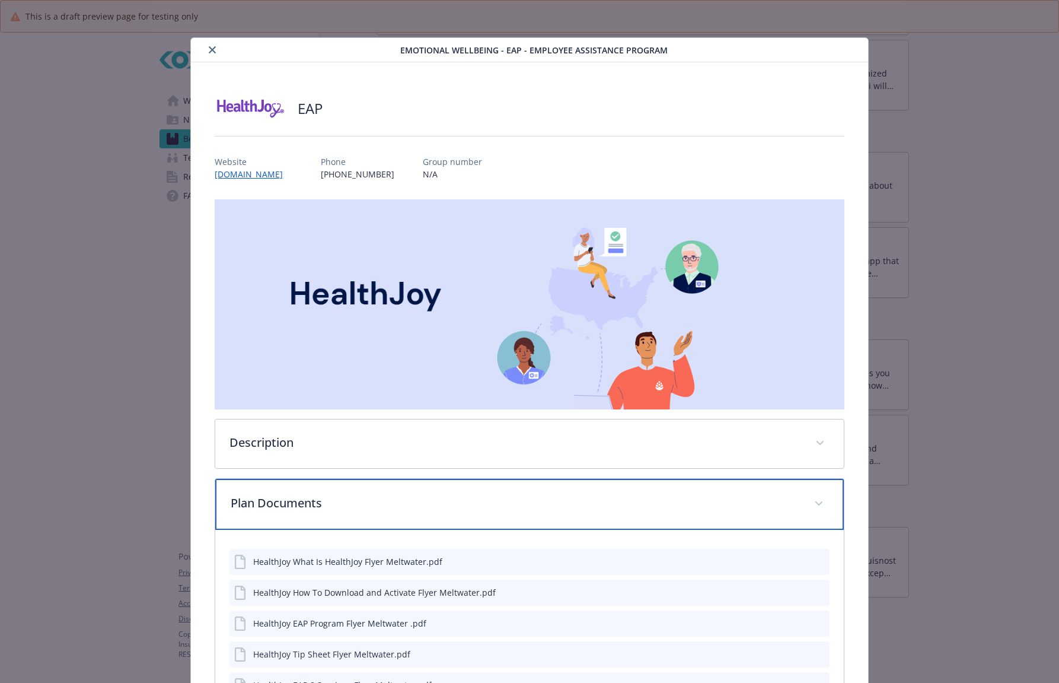
scroll to position [0, 0]
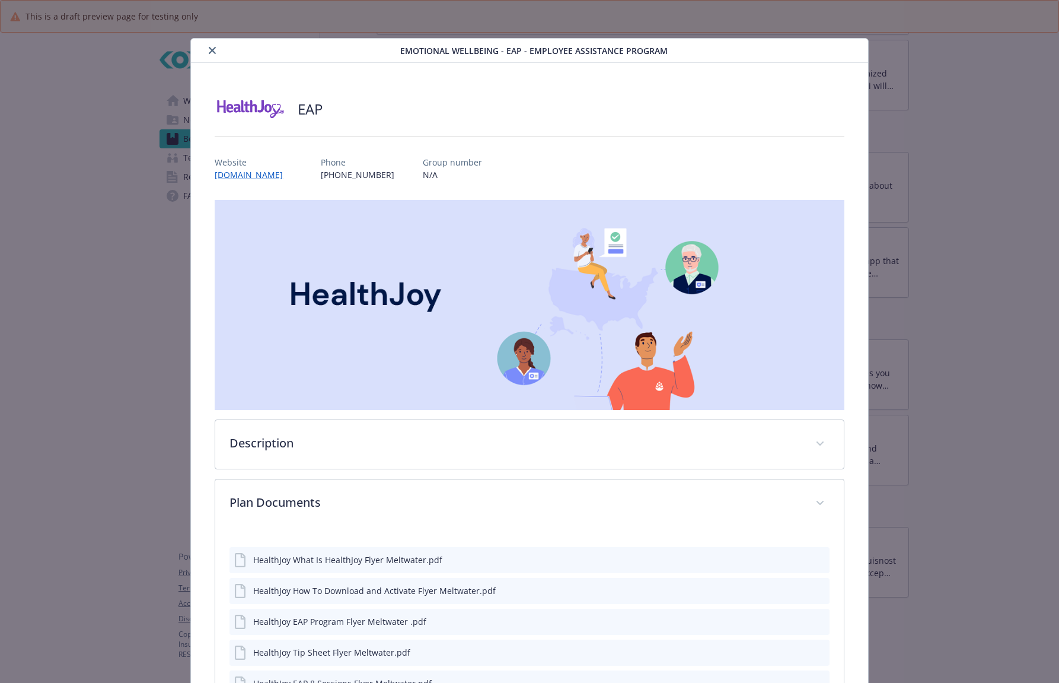
click at [209, 50] on icon "close" at bounding box center [212, 50] width 7 height 7
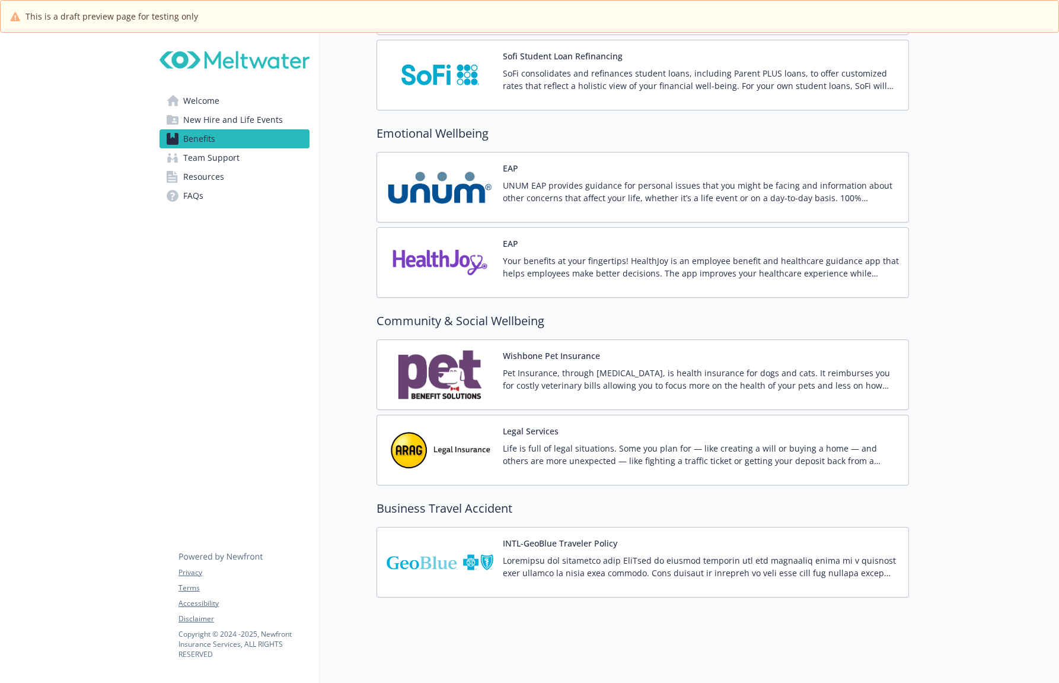
click at [464, 553] on img at bounding box center [440, 562] width 107 height 50
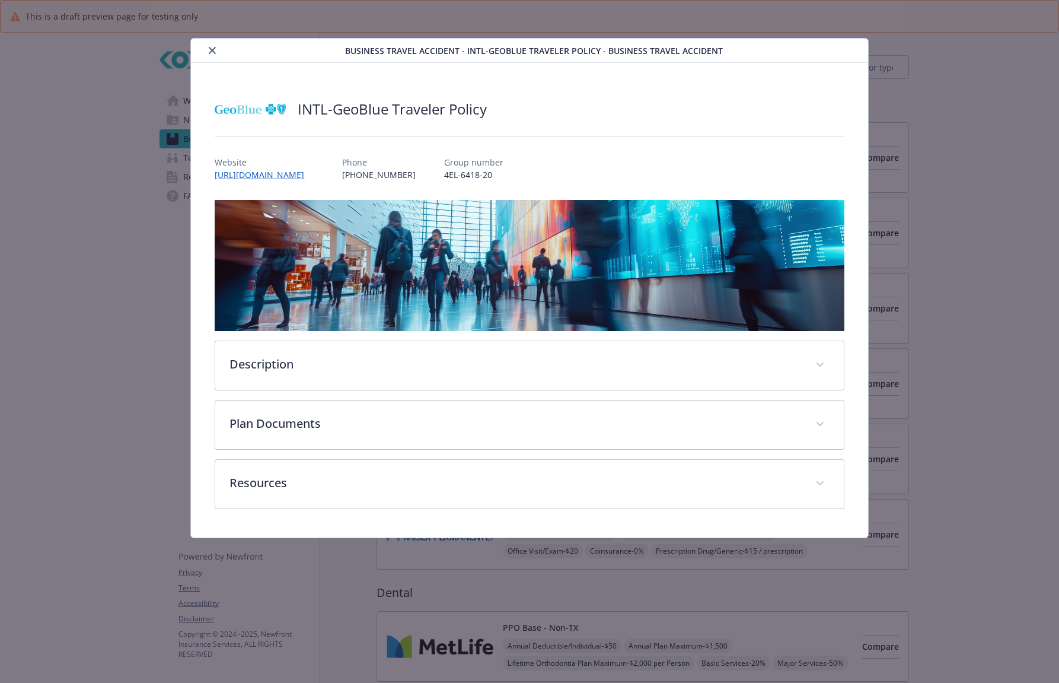
scroll to position [2048, 0]
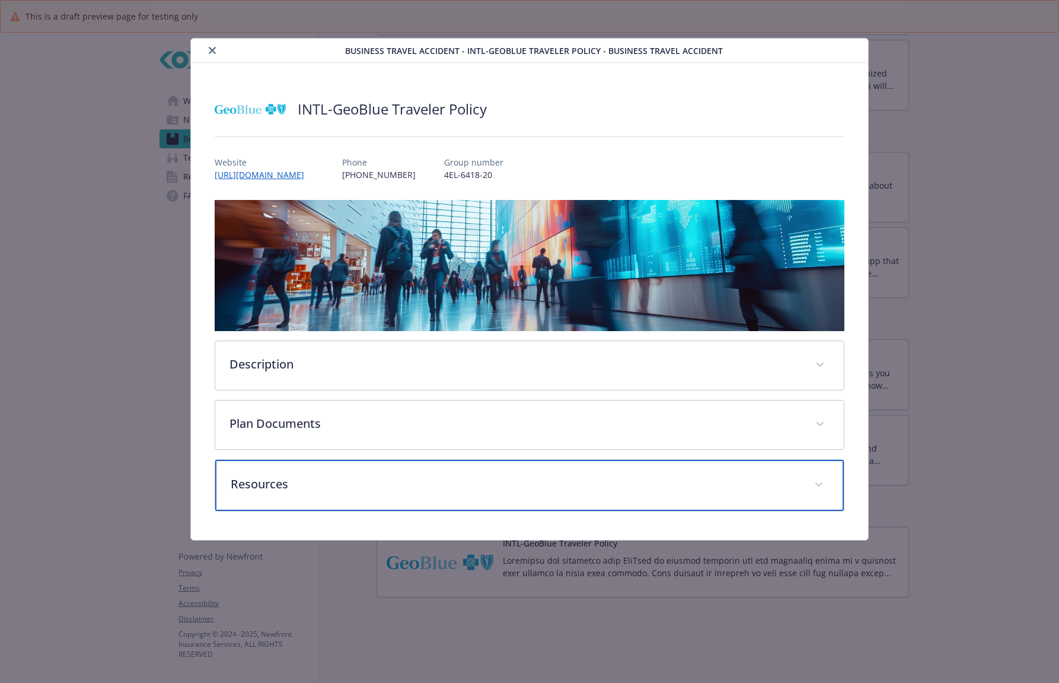
click at [451, 476] on p "Resources" at bounding box center [515, 484] width 569 height 18
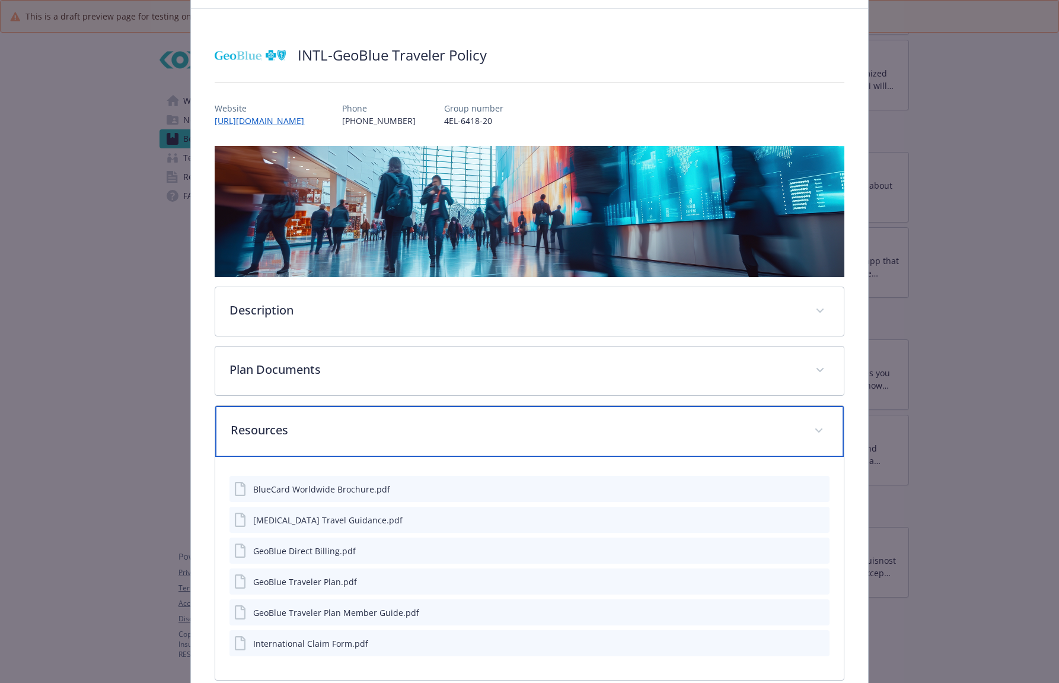
scroll to position [117, 0]
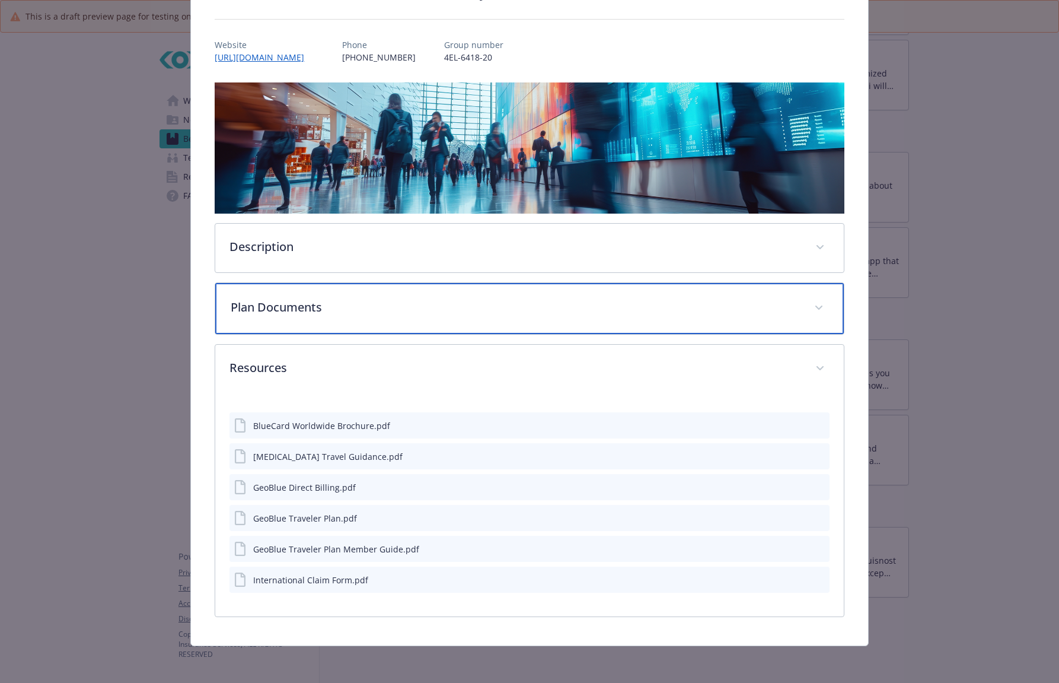
click at [420, 314] on p "Plan Documents" at bounding box center [515, 307] width 569 height 18
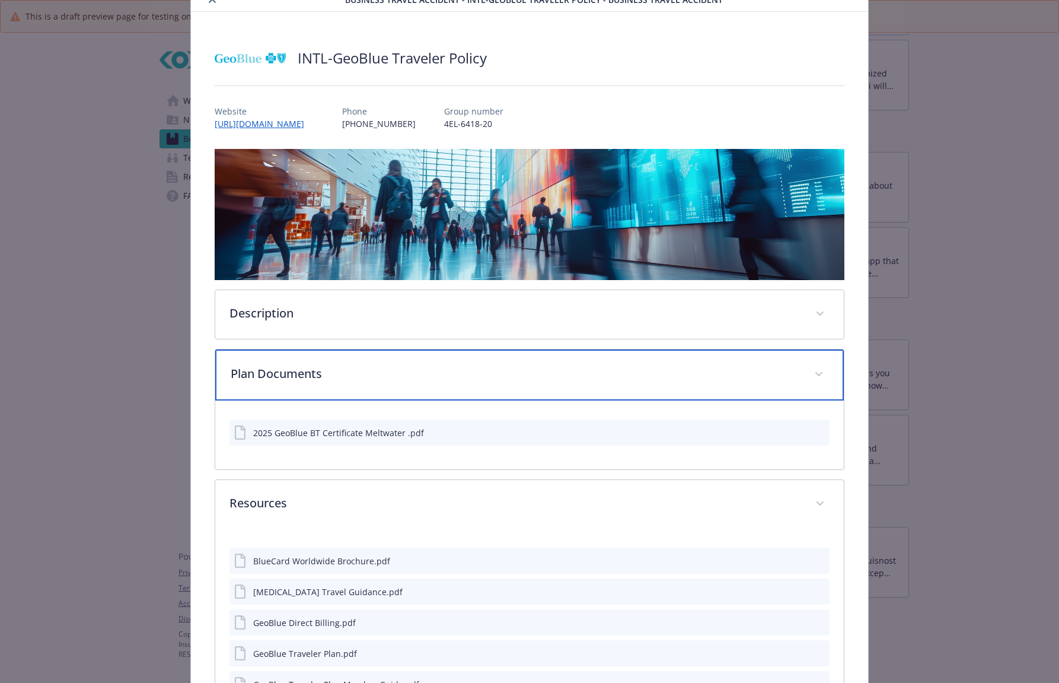
scroll to position [0, 0]
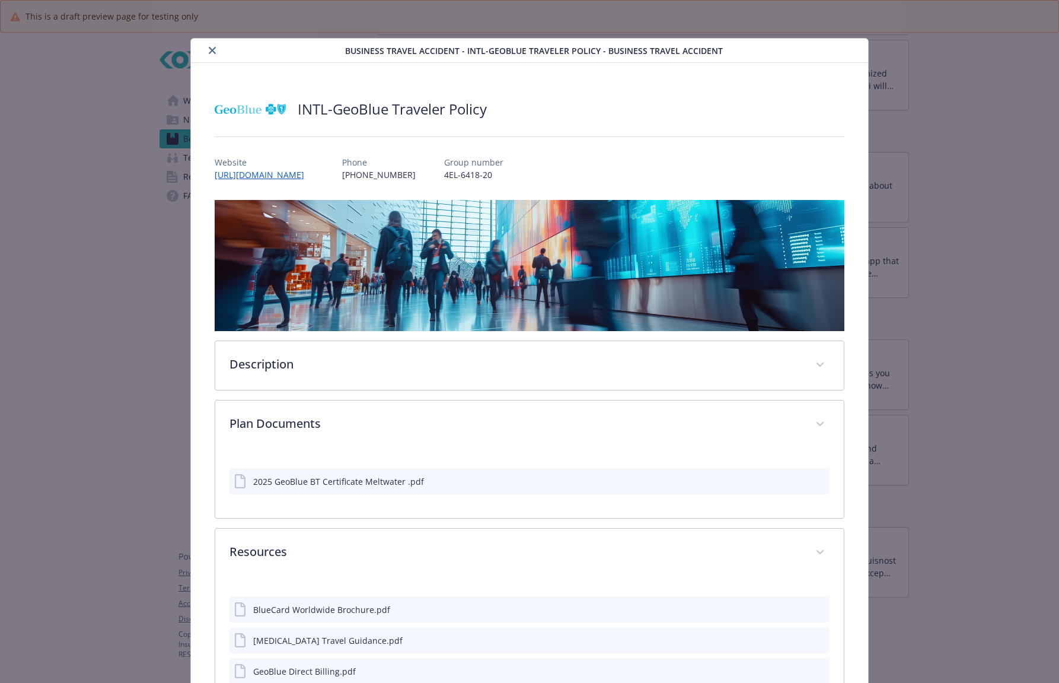
click at [210, 47] on icon "close" at bounding box center [212, 50] width 7 height 7
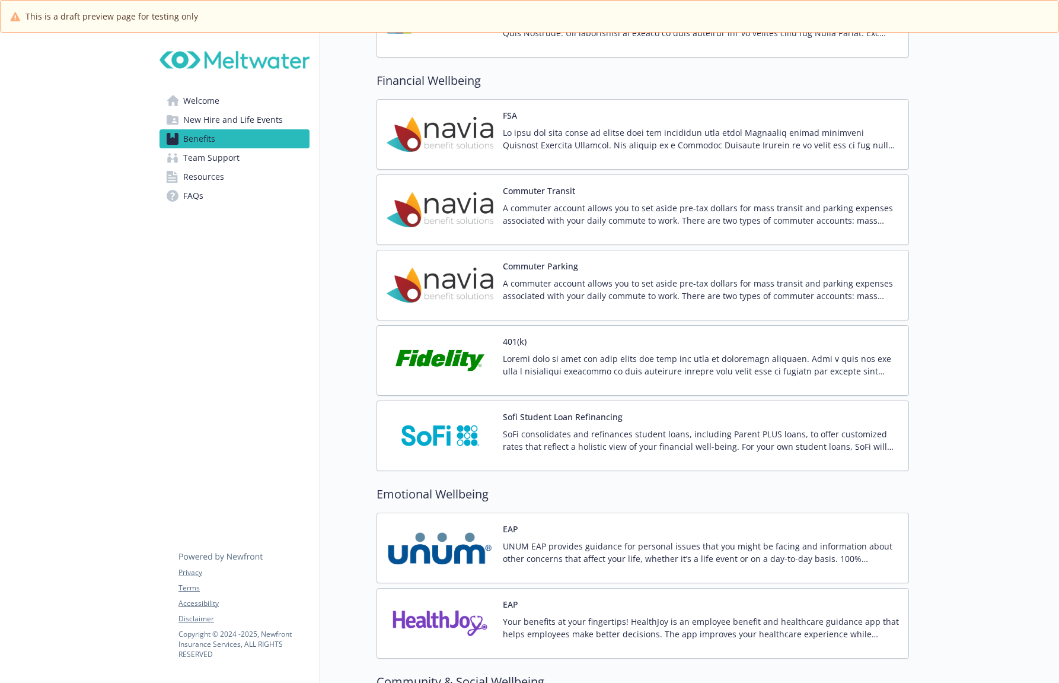
scroll to position [1632, 0]
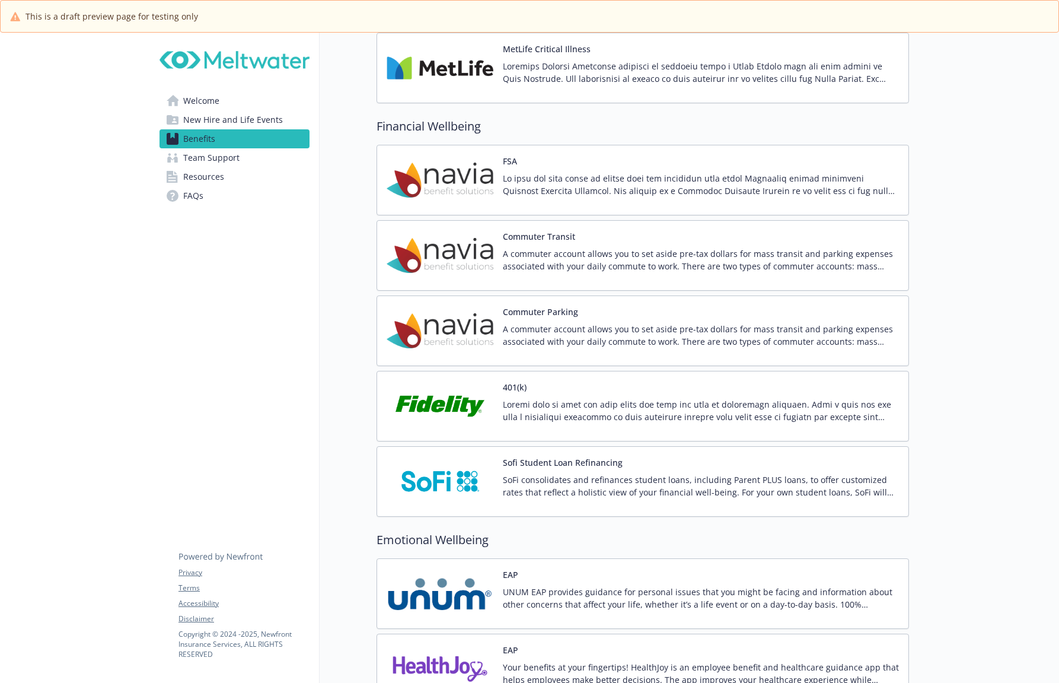
click at [588, 250] on p "A commuter account allows you to set aside pre-tax dollars for mass transit and…" at bounding box center [701, 259] width 396 height 25
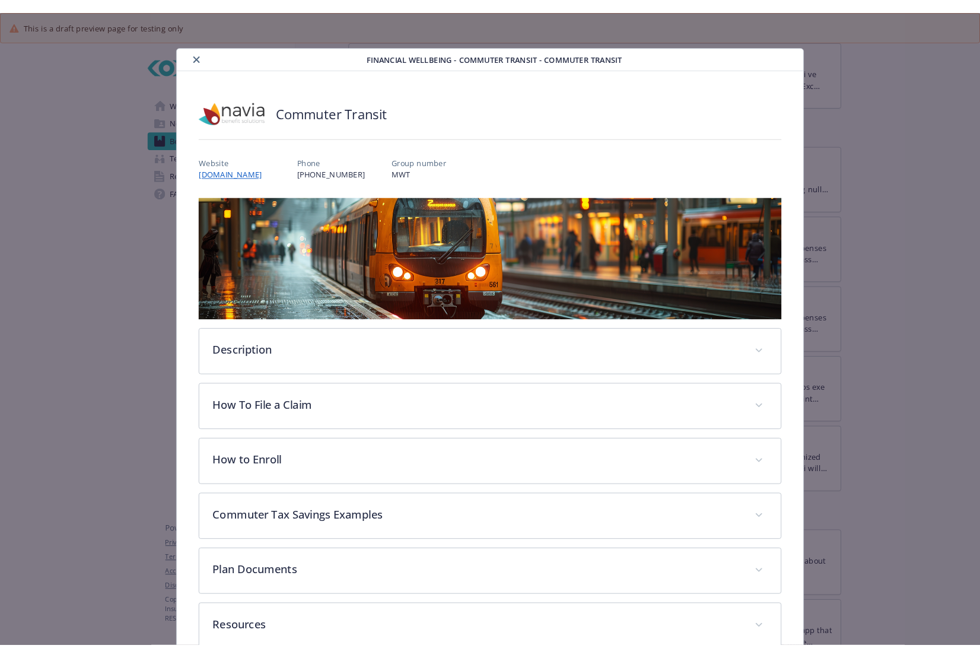
scroll to position [28, 0]
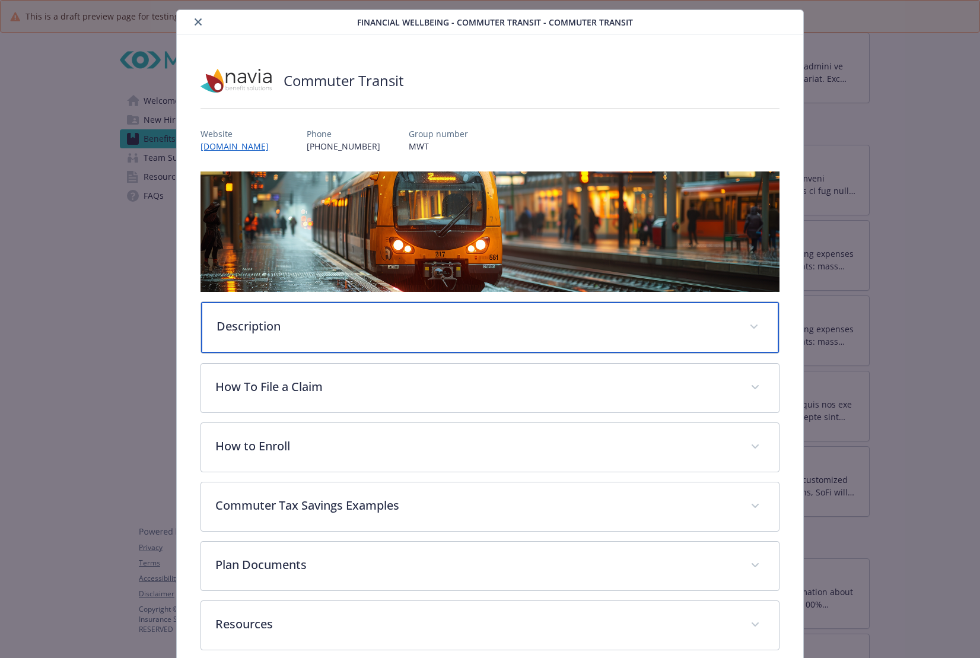
click at [498, 335] on div "Description" at bounding box center [489, 327] width 577 height 51
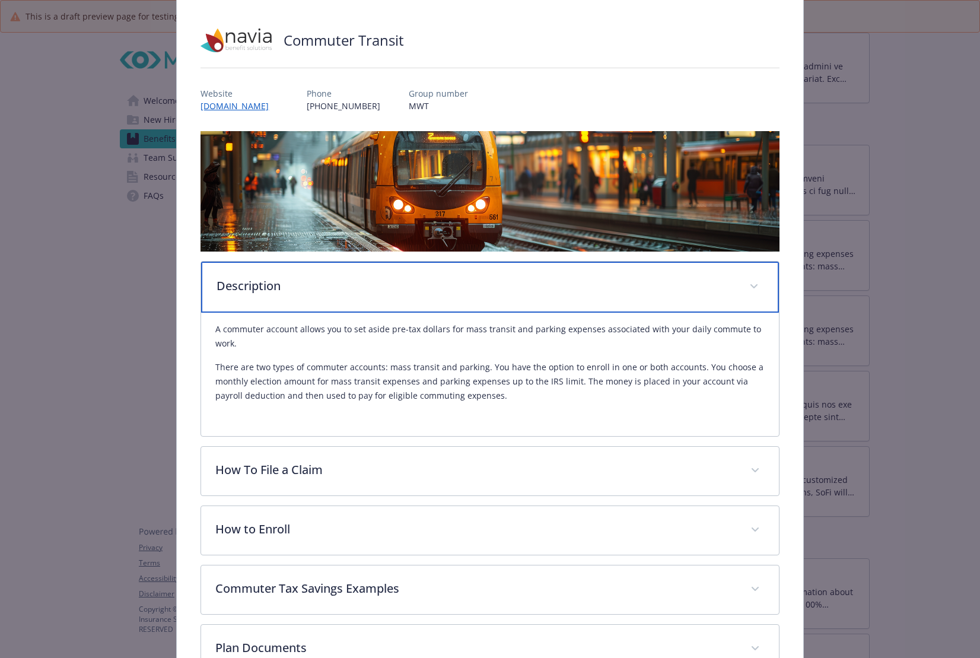
scroll to position [88, 0]
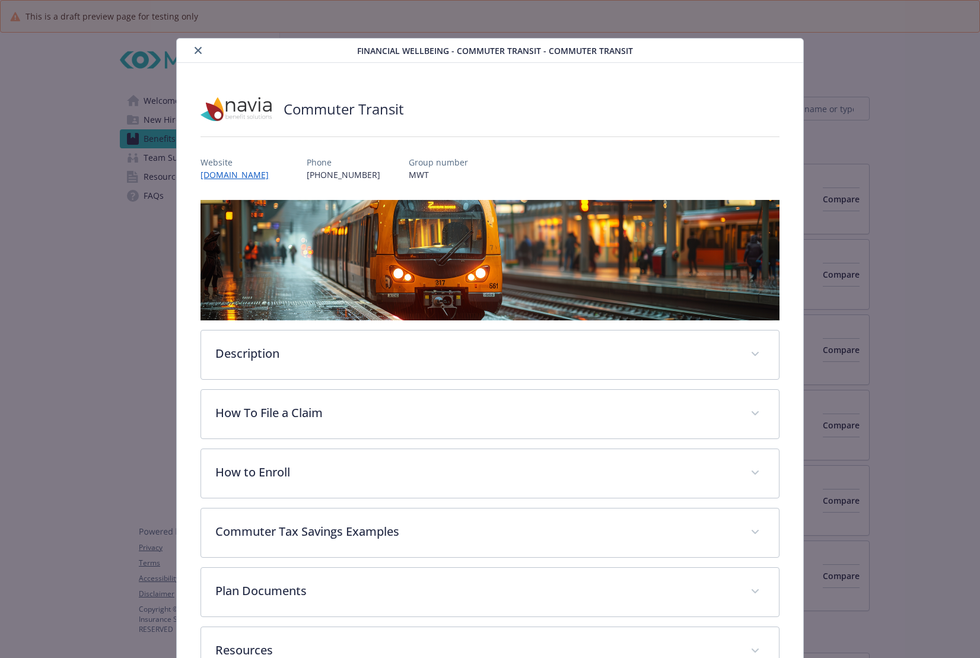
scroll to position [36, 0]
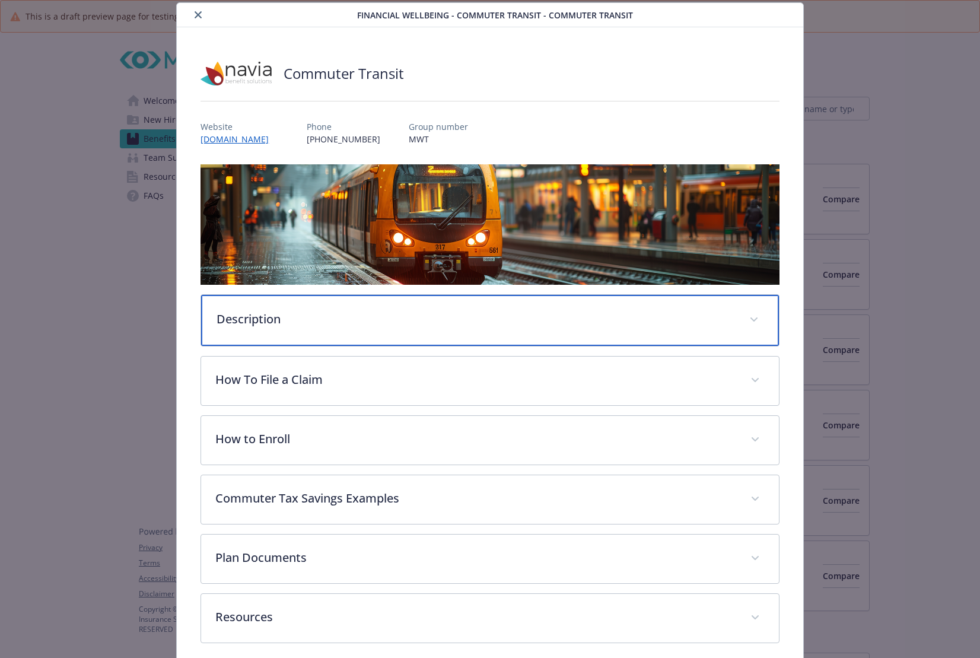
click at [357, 311] on p "Description" at bounding box center [475, 319] width 518 height 18
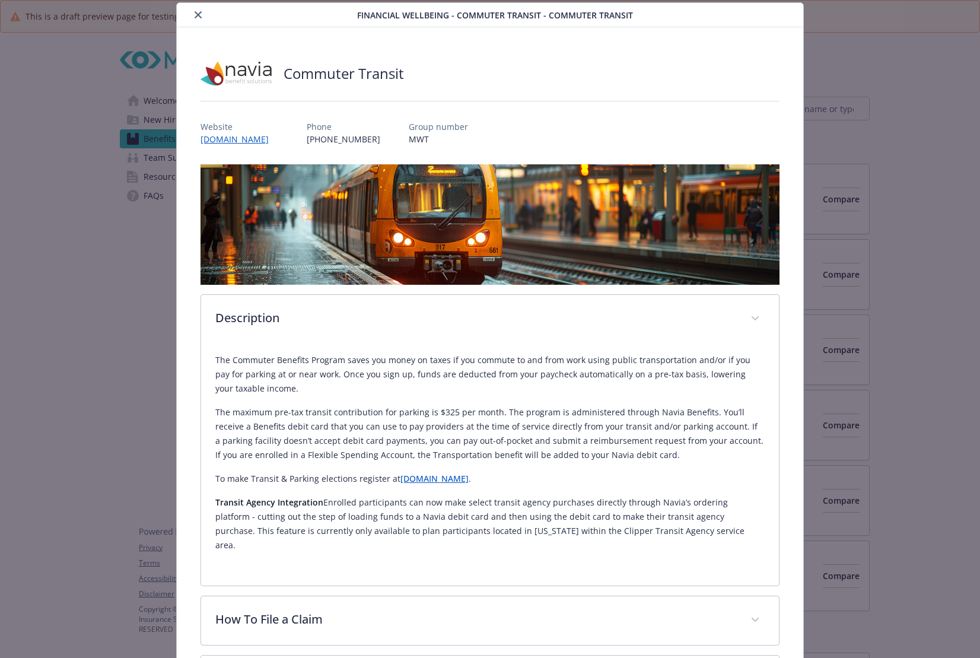
click at [436, 479] on link "[DOMAIN_NAME]" at bounding box center [434, 478] width 68 height 11
click at [252, 137] on link "[DOMAIN_NAME]" at bounding box center [240, 139] width 80 height 14
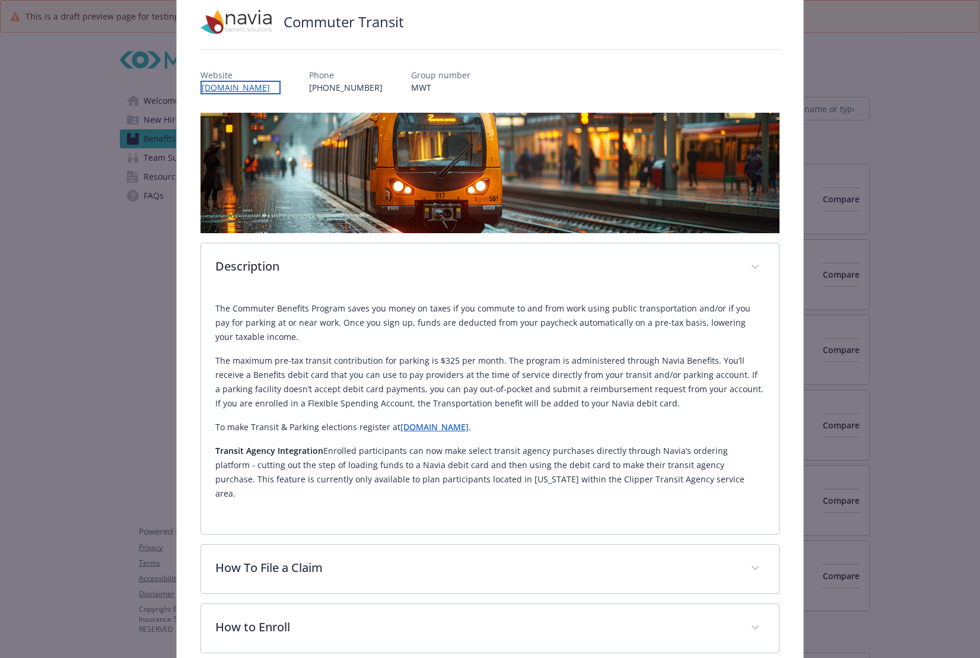
scroll to position [154, 0]
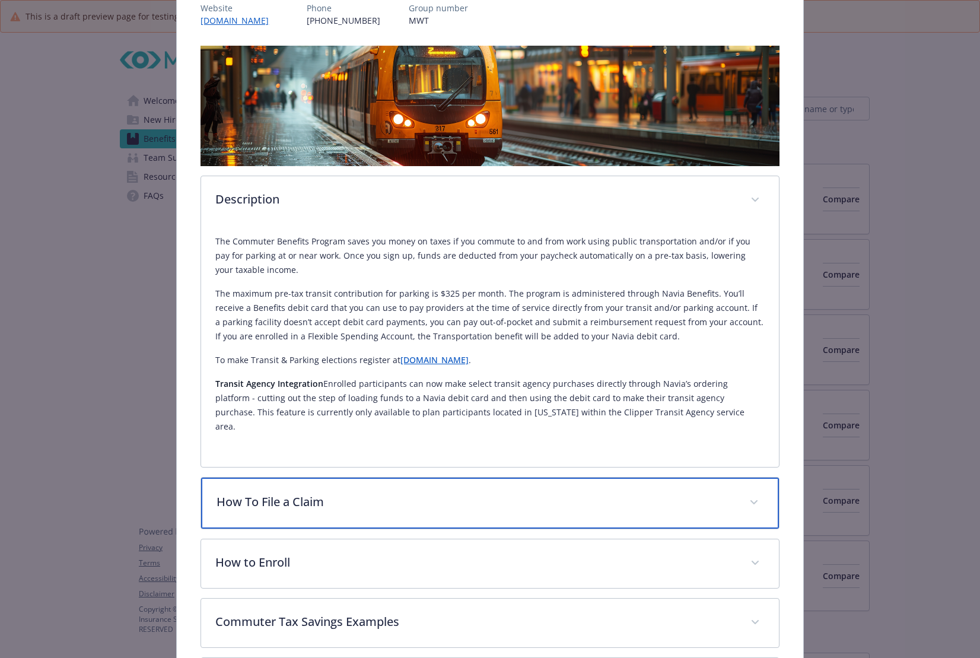
click at [528, 493] on p "How To File a Claim" at bounding box center [475, 502] width 518 height 18
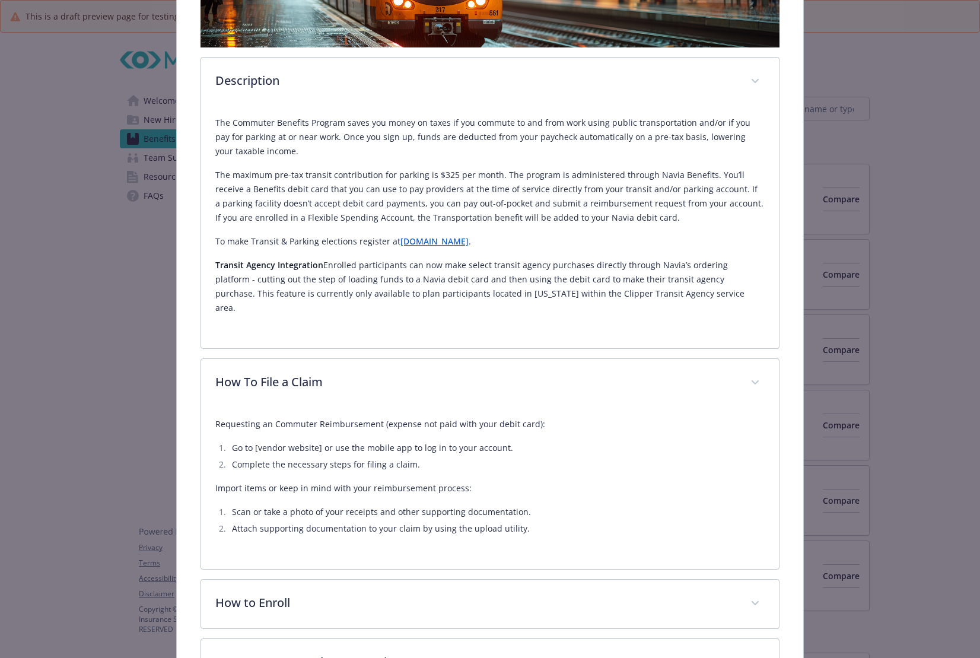
scroll to position [253, 0]
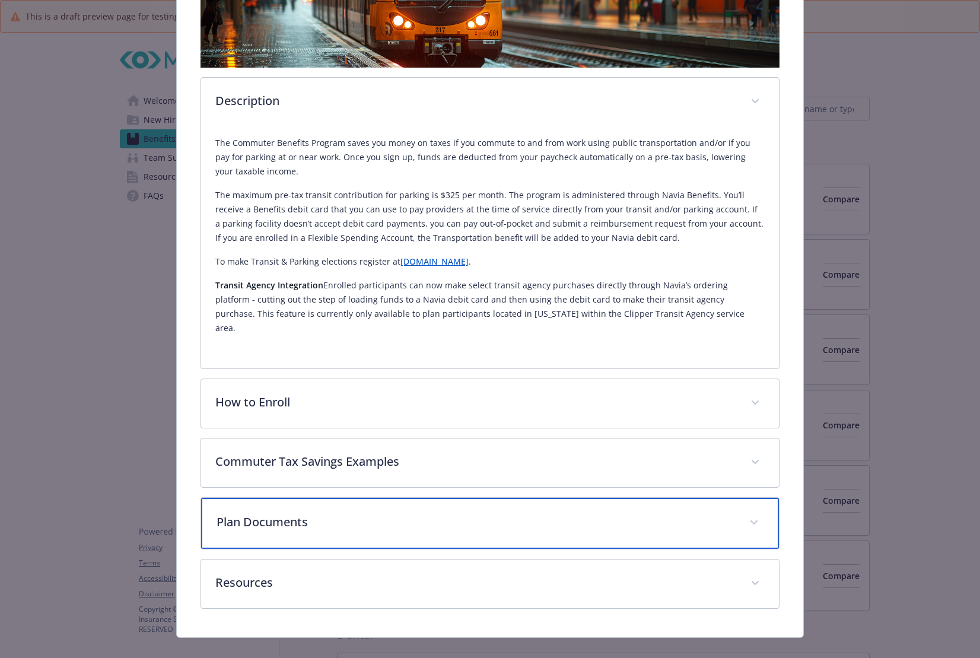
click at [311, 513] on p "Plan Documents" at bounding box center [475, 522] width 518 height 18
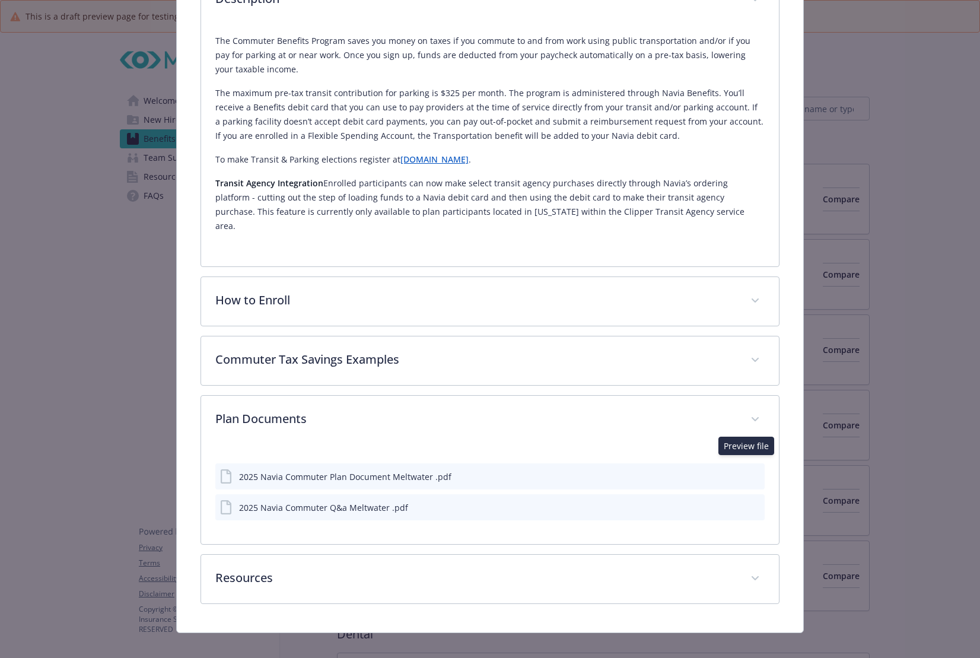
scroll to position [352, 0]
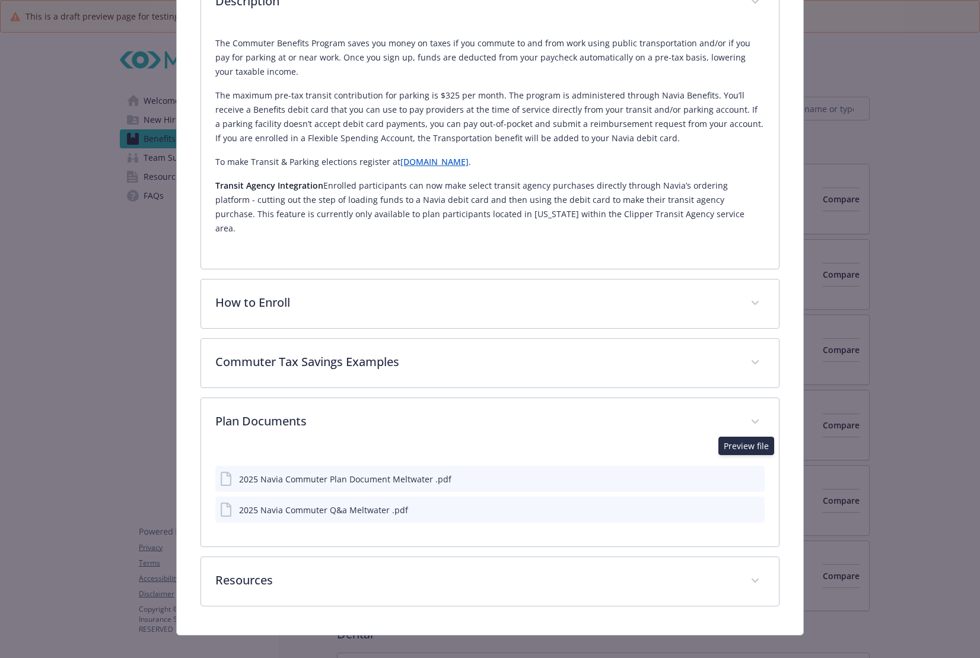
click at [748, 474] on icon "preview file" at bounding box center [753, 478] width 11 height 8
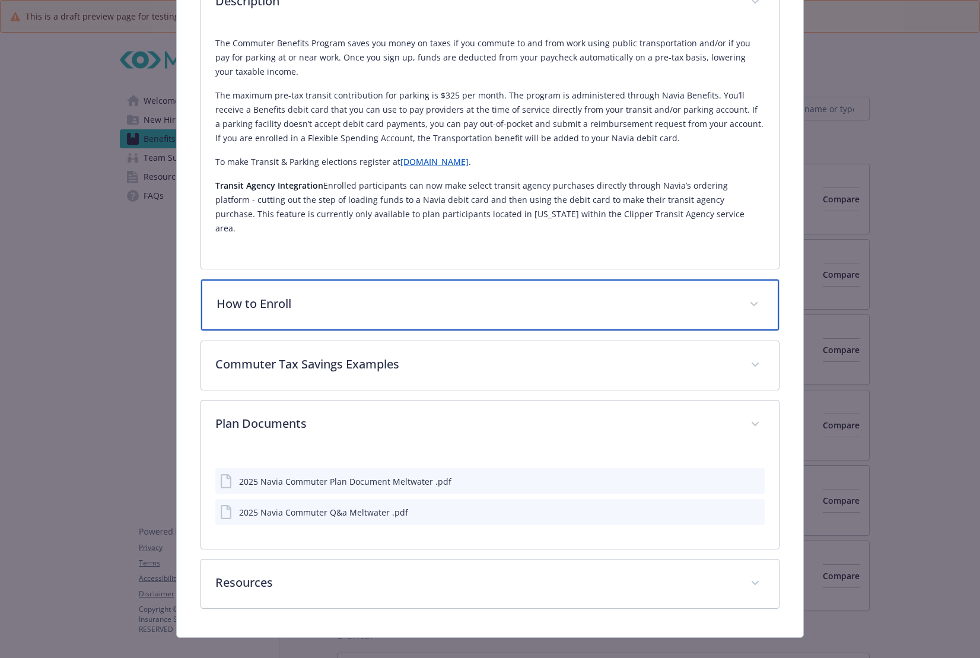
click at [407, 295] on p "How to Enroll" at bounding box center [475, 304] width 518 height 18
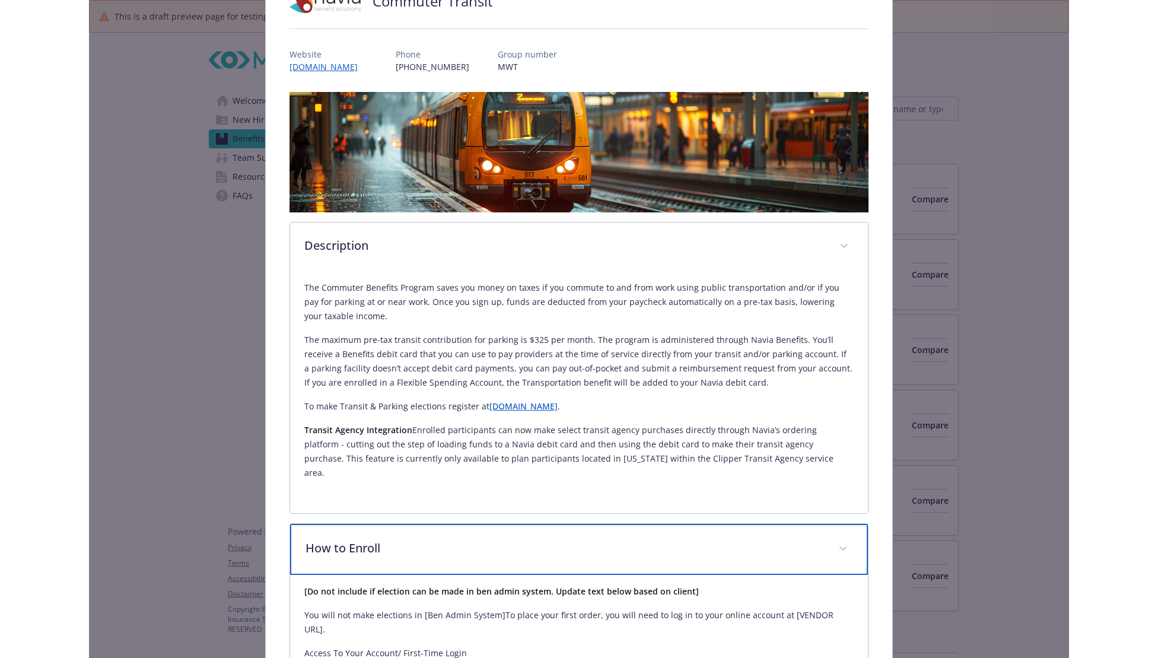
scroll to position [0, 0]
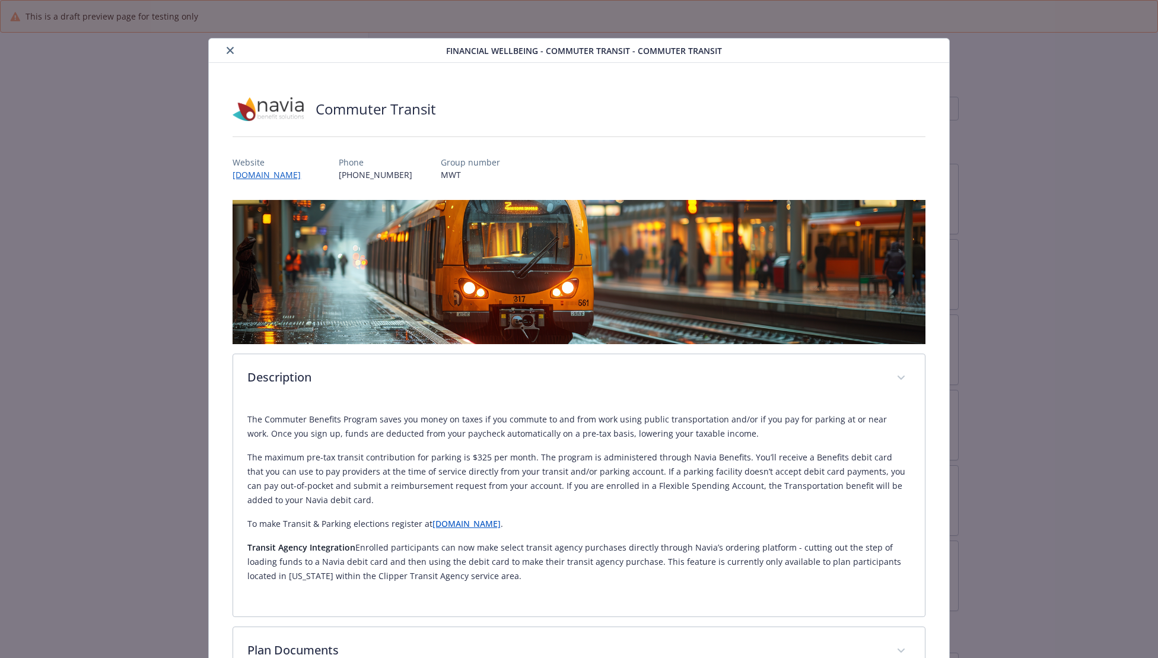
click at [227, 46] on button "close" at bounding box center [230, 50] width 14 height 14
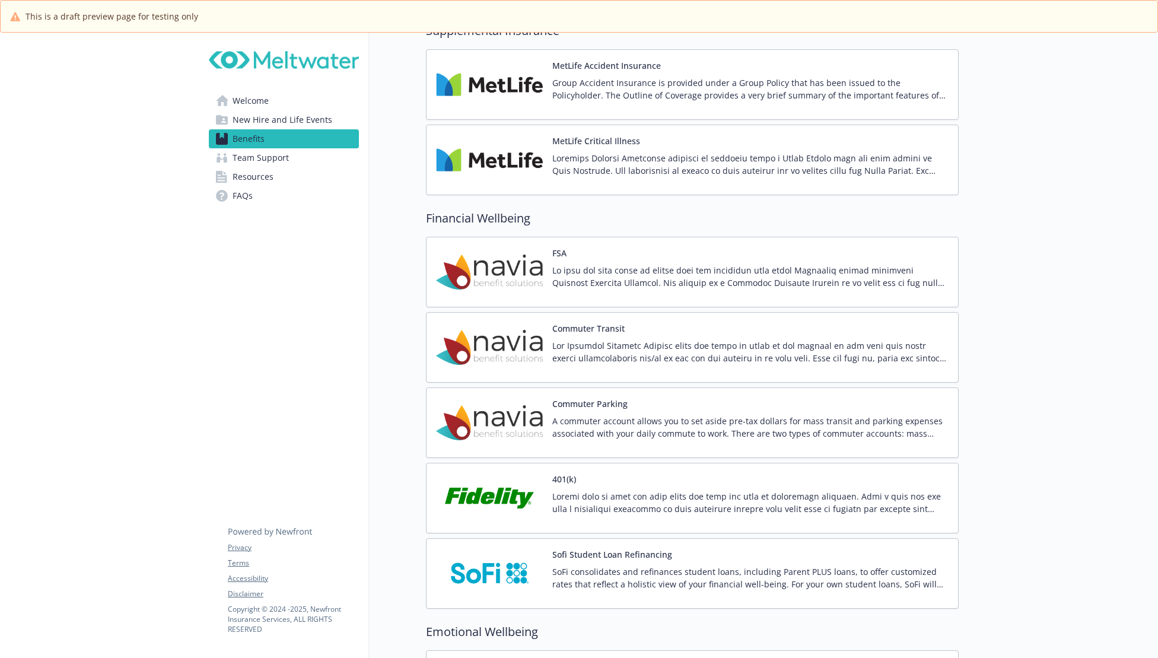
scroll to position [1542, 0]
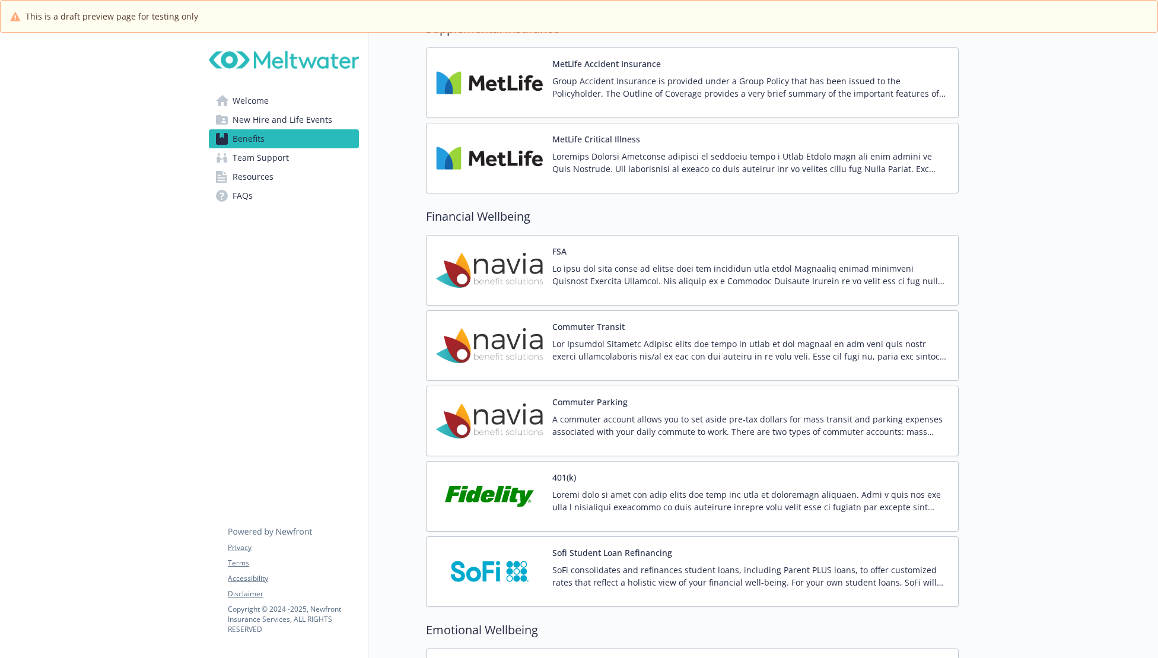
click at [512, 350] on img at bounding box center [489, 345] width 107 height 50
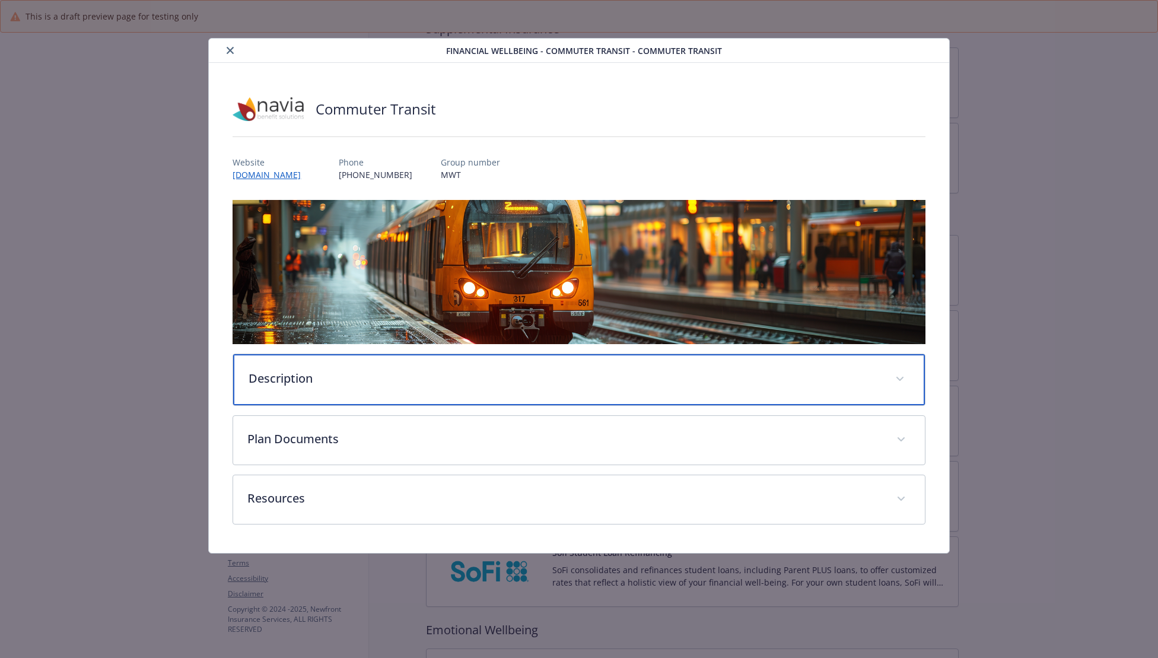
click at [411, 388] on div "Description" at bounding box center [578, 379] width 691 height 51
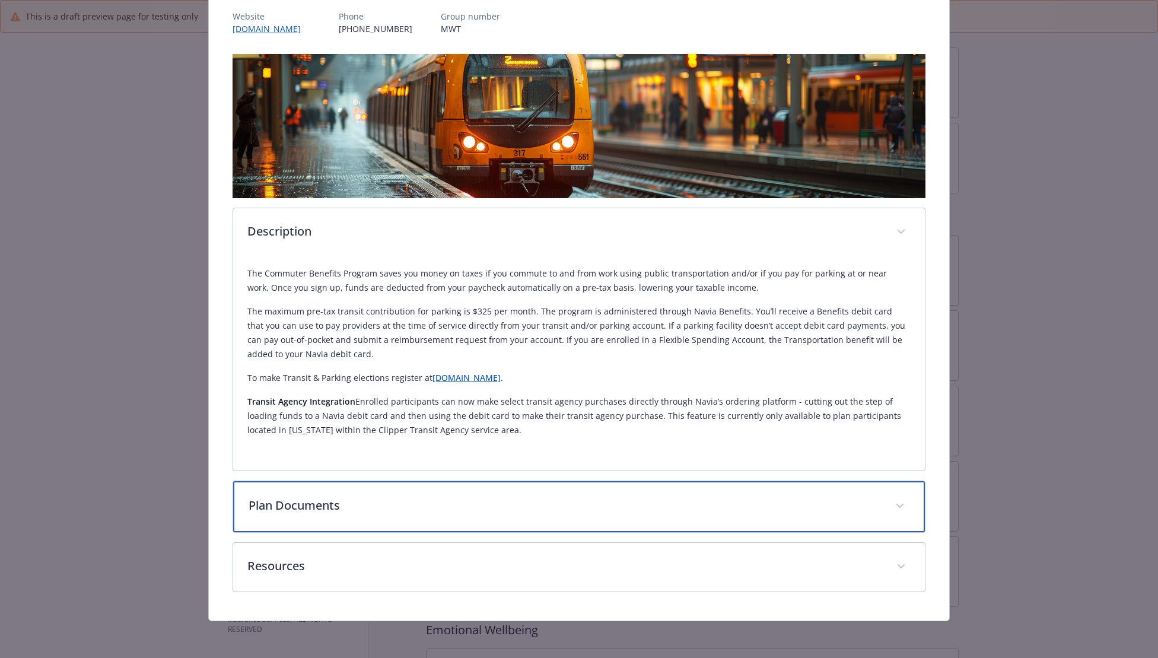
click at [502, 501] on p "Plan Documents" at bounding box center [565, 505] width 632 height 18
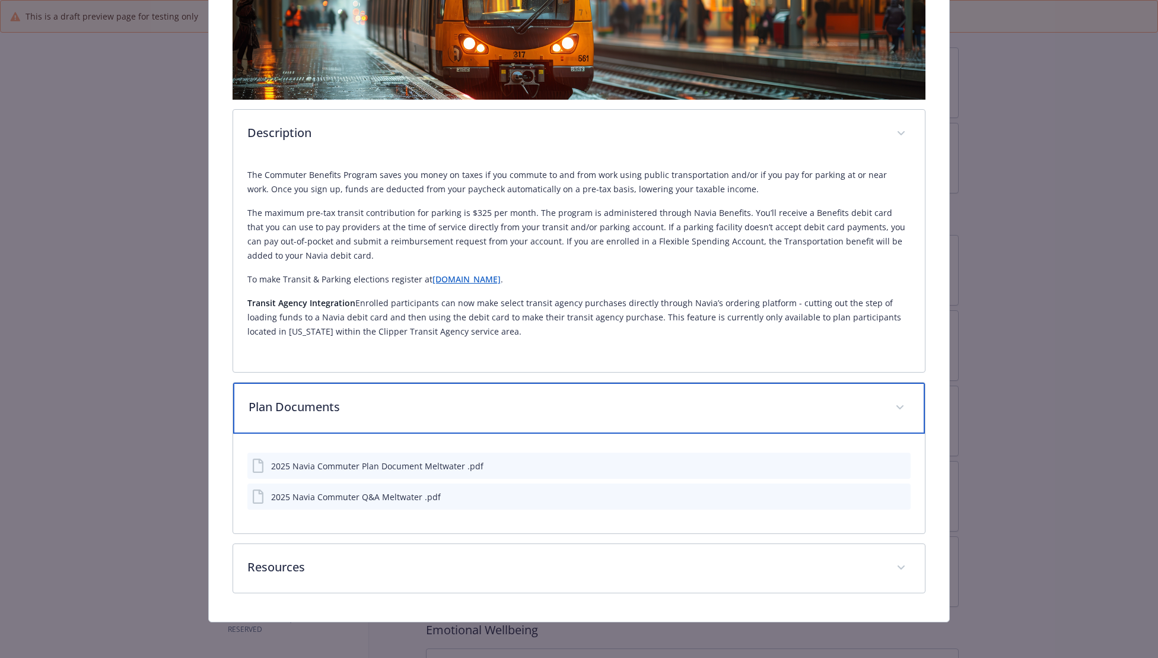
scroll to position [246, 0]
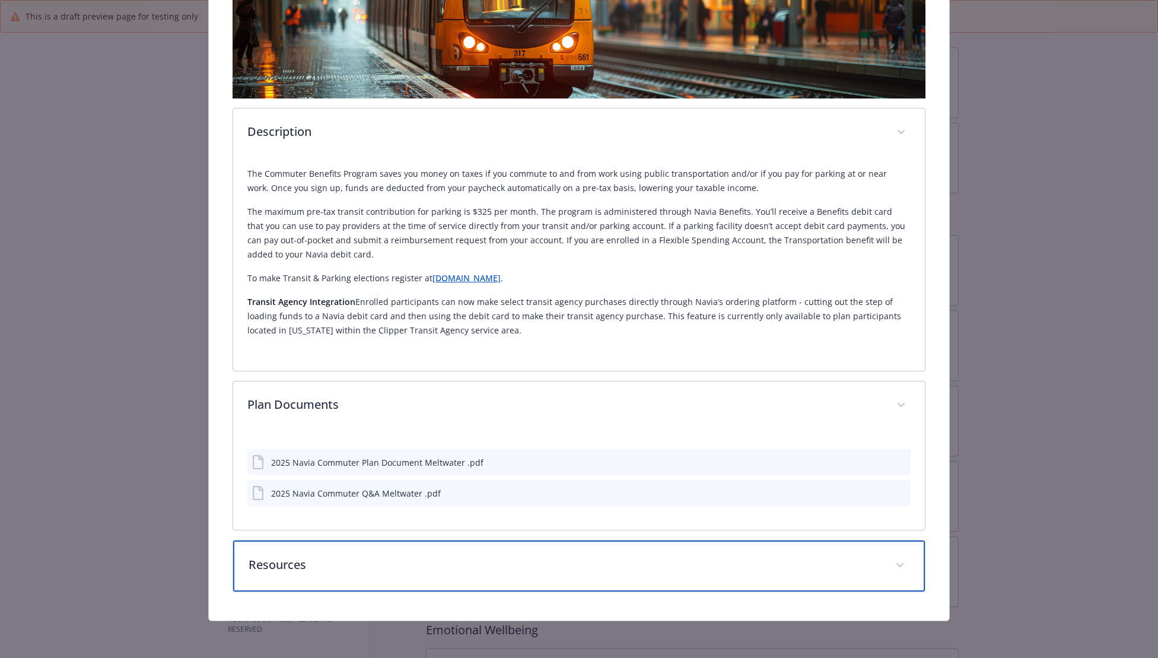
click at [427, 579] on div "Resources" at bounding box center [578, 565] width 691 height 51
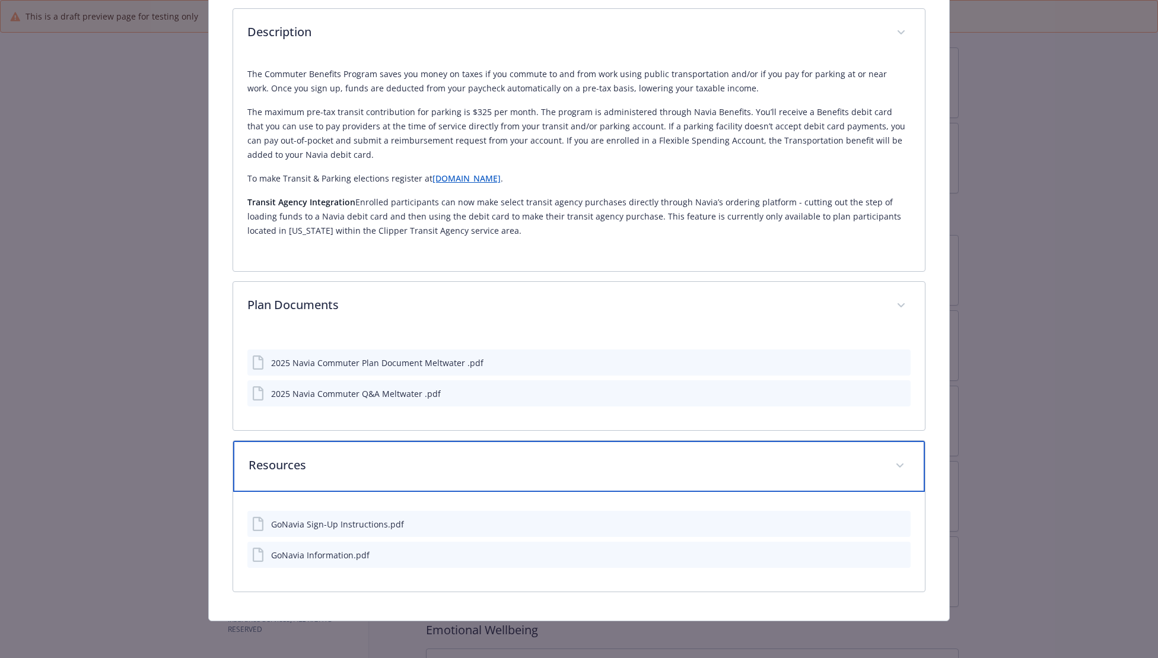
scroll to position [0, 0]
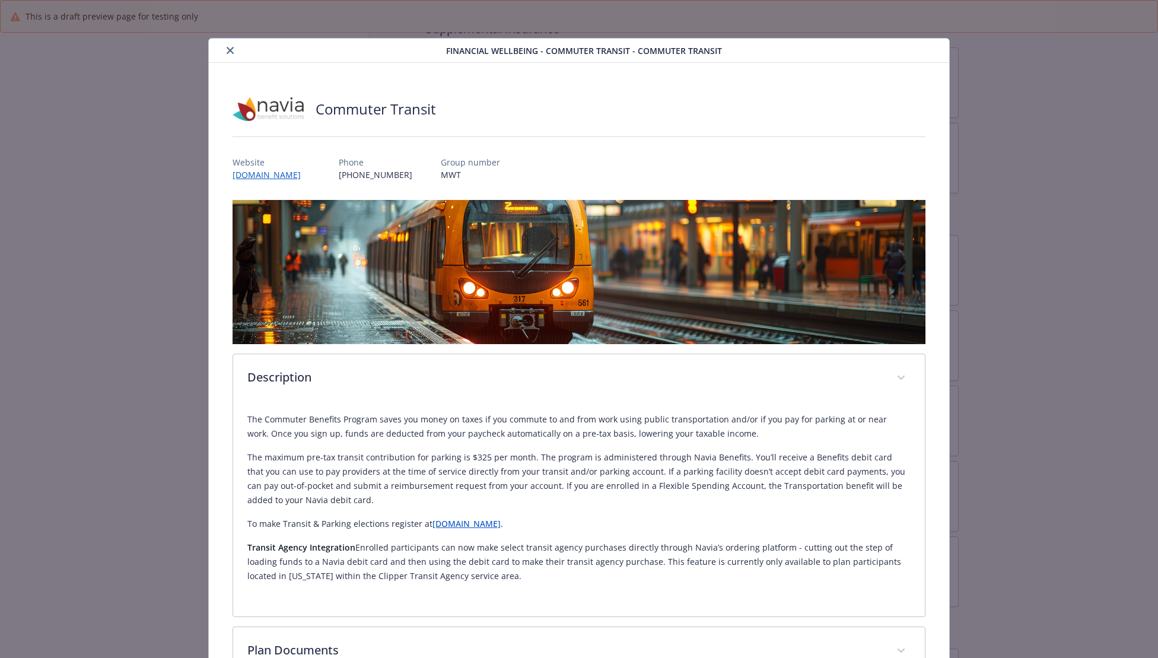
click at [223, 55] on button "close" at bounding box center [230, 50] width 14 height 14
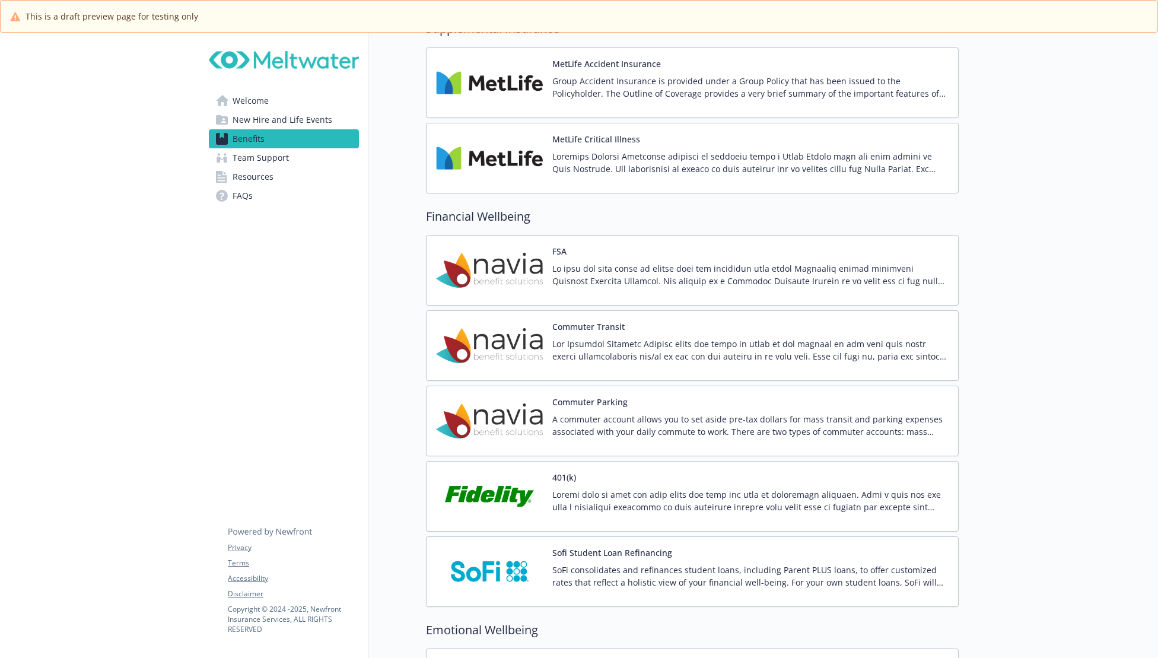
click at [546, 412] on div "Commuter Parking A commuter account allows you to set aside pre-tax dollars for…" at bounding box center [692, 421] width 512 height 50
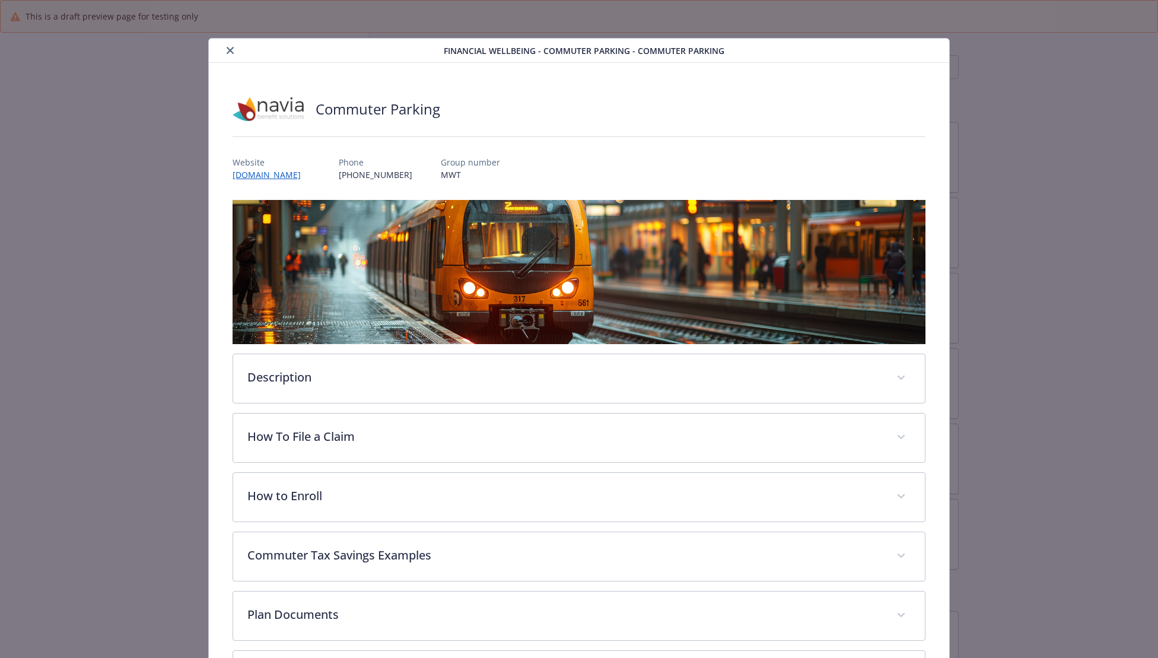
scroll to position [36, 0]
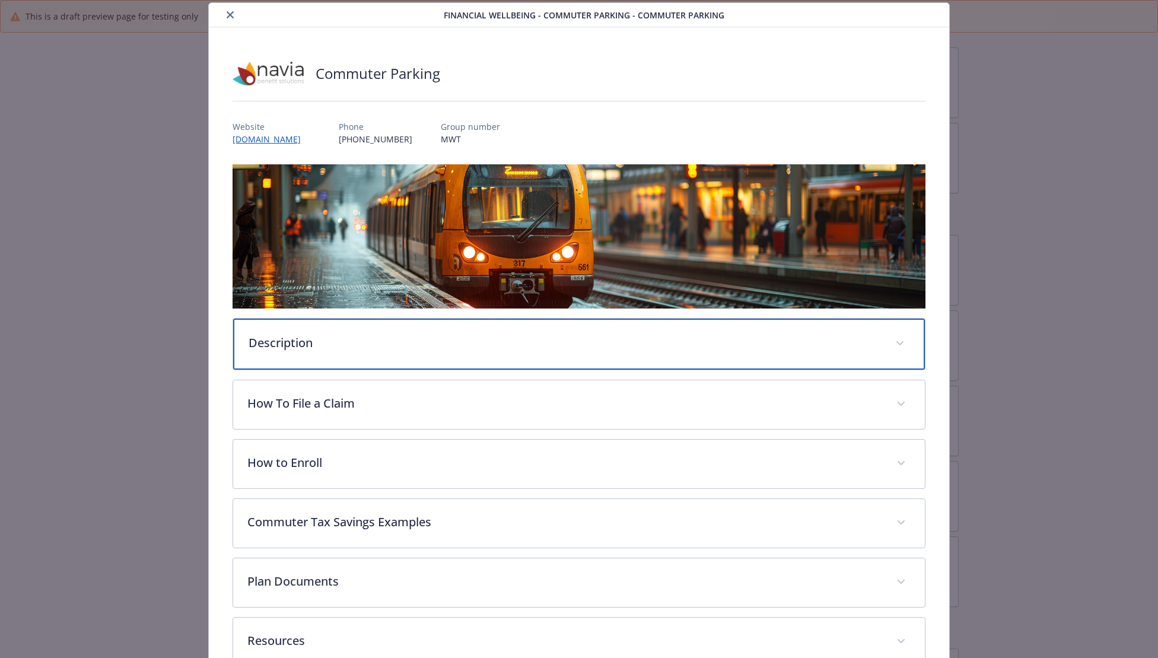
click at [441, 341] on p "Description" at bounding box center [565, 343] width 632 height 18
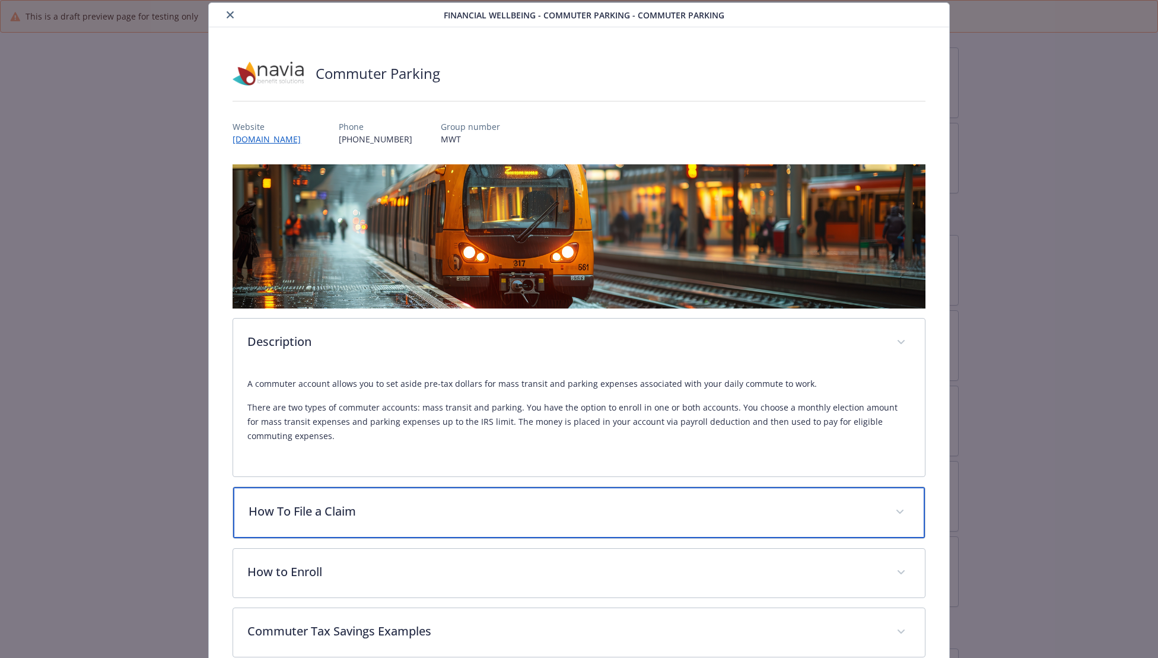
click at [434, 499] on div "How To File a Claim" at bounding box center [578, 512] width 691 height 51
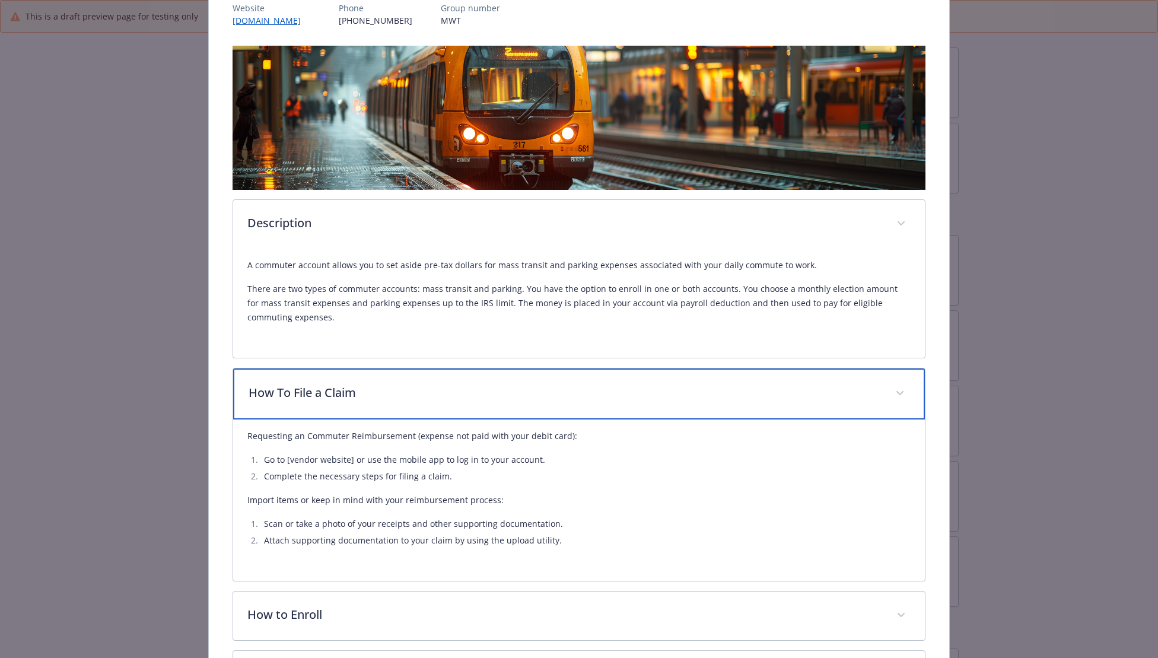
scroll to position [381, 0]
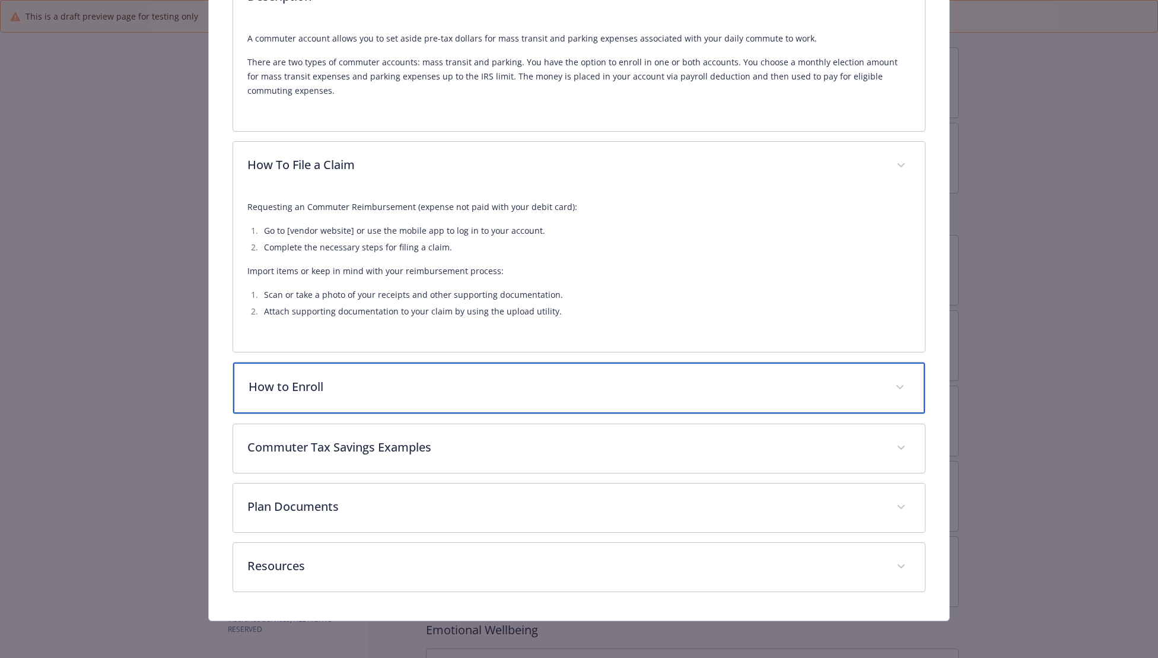
click at [387, 387] on p "How to Enroll" at bounding box center [565, 387] width 632 height 18
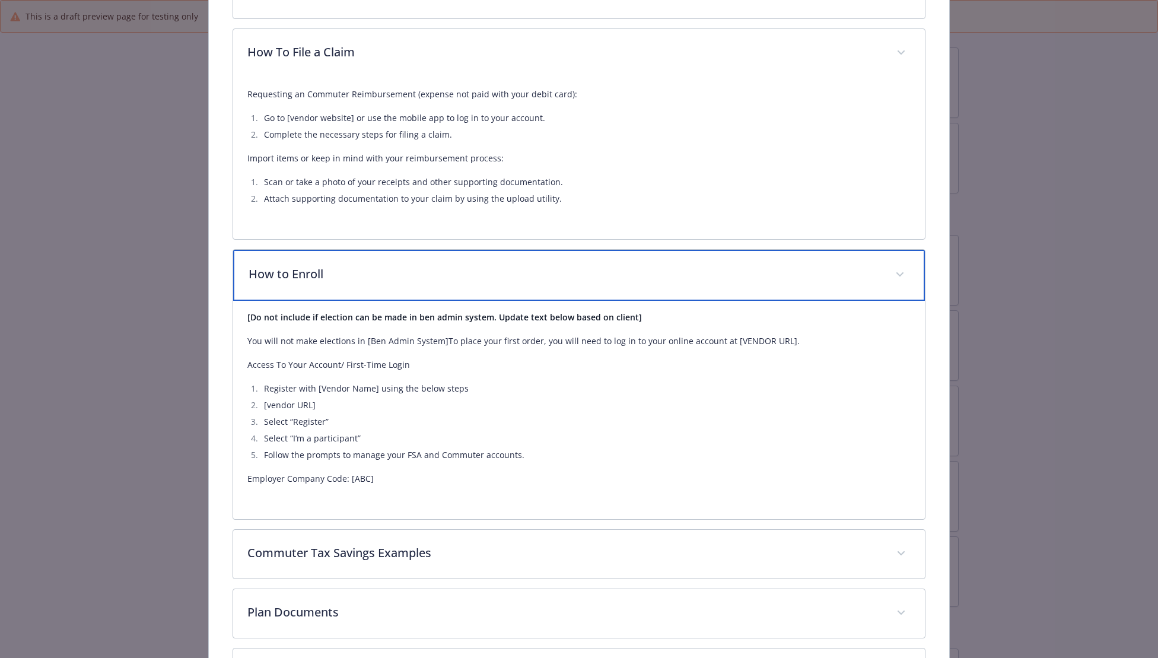
scroll to position [599, 0]
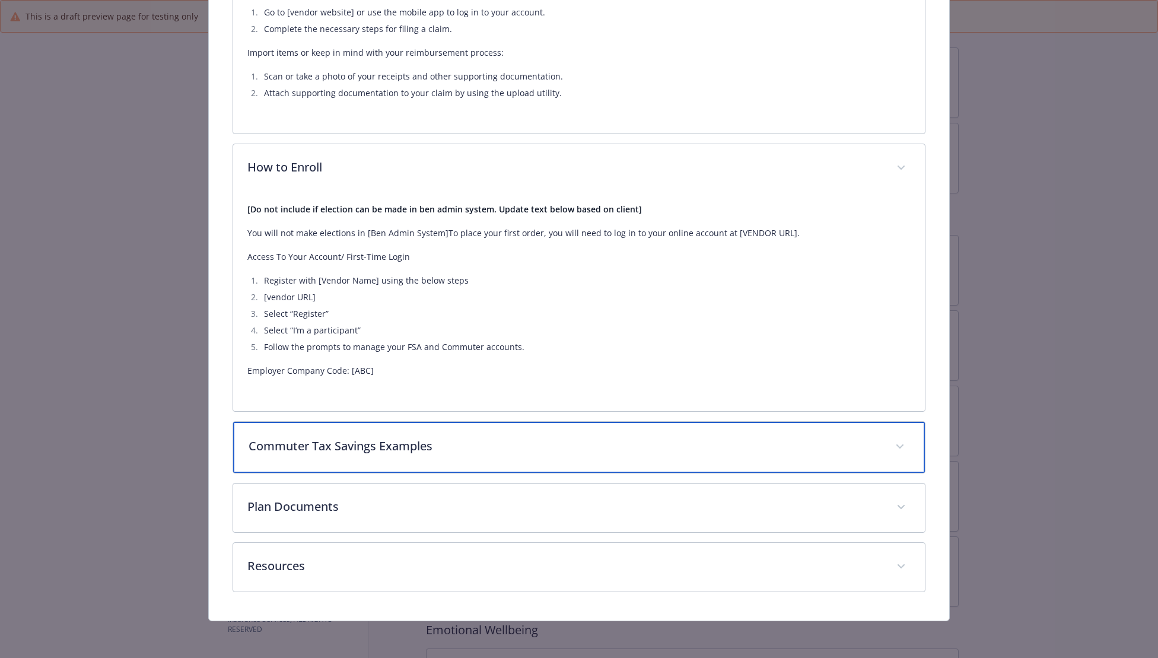
click at [393, 430] on div "Commuter Tax Savings Examples" at bounding box center [578, 447] width 691 height 51
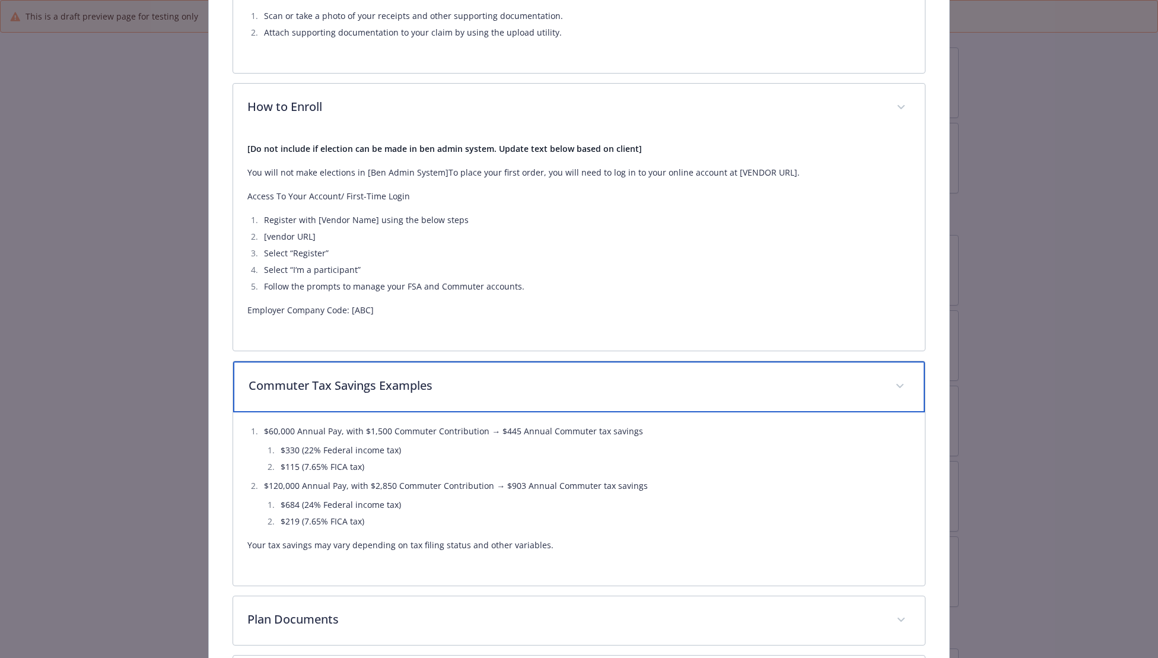
scroll to position [772, 0]
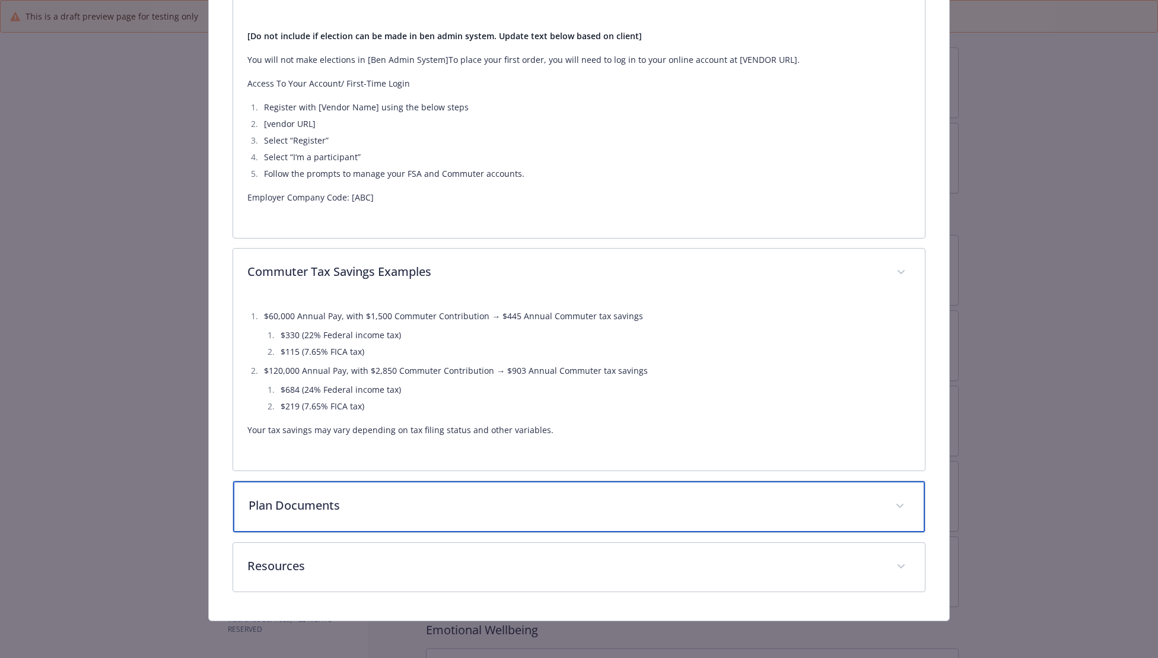
click at [379, 482] on div "Plan Documents" at bounding box center [578, 506] width 691 height 51
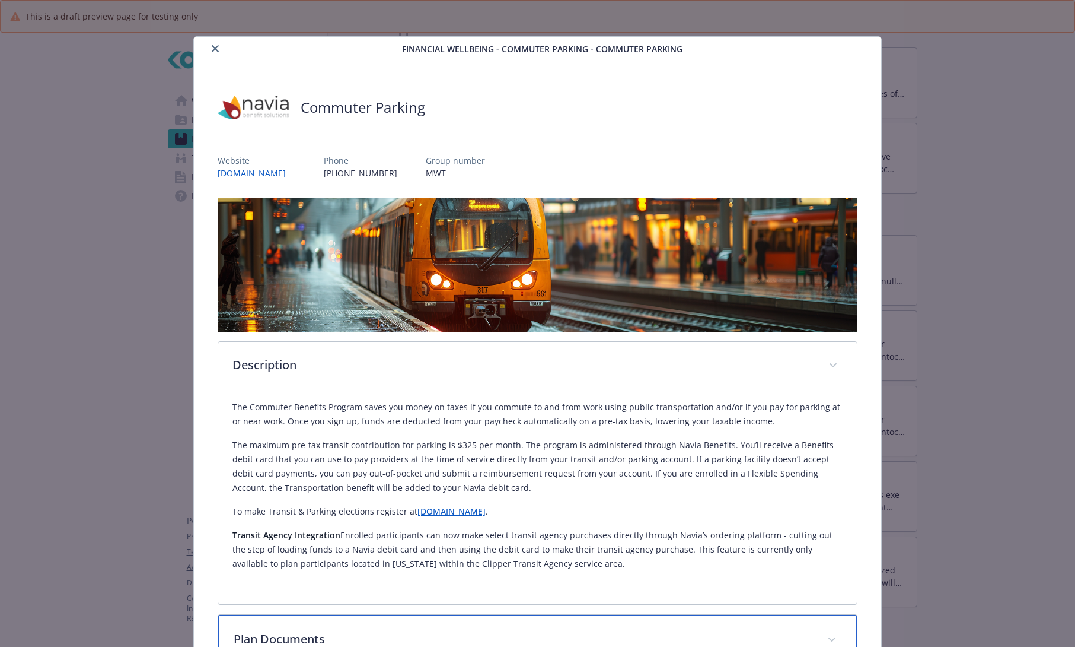
scroll to position [0, 0]
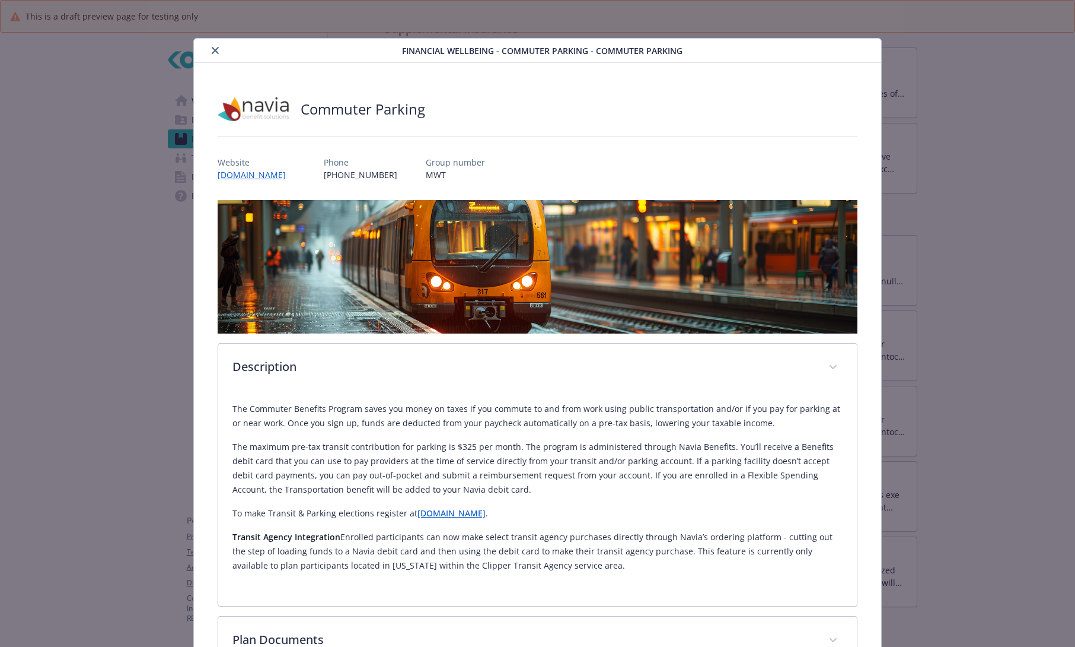
click at [215, 52] on icon "close" at bounding box center [215, 50] width 7 height 7
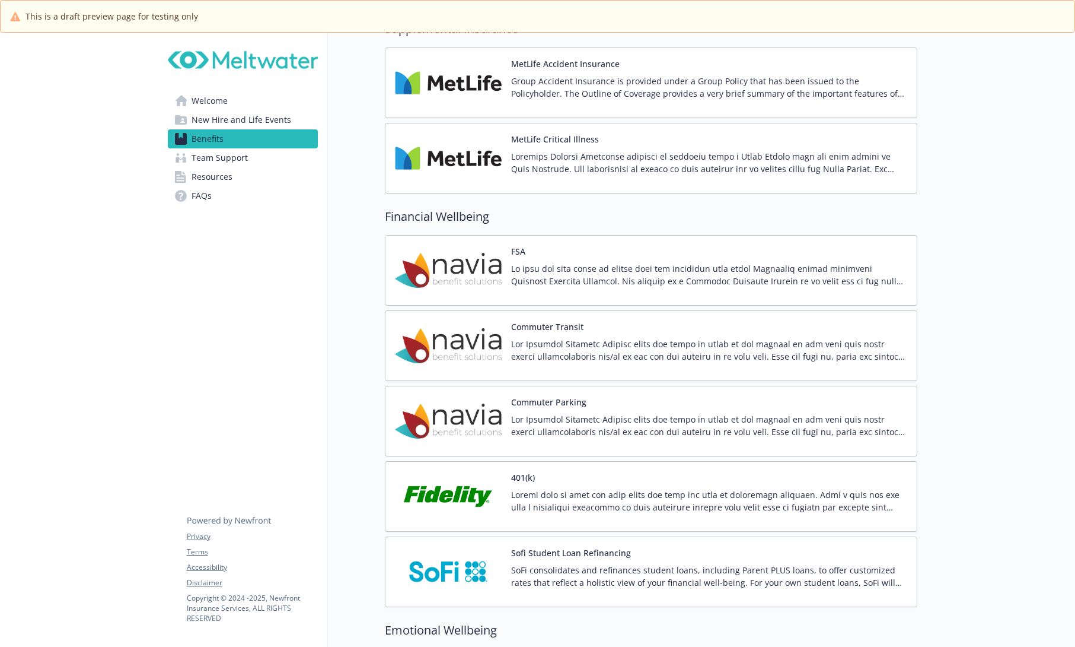
click at [565, 333] on div "Commuter Transit" at bounding box center [709, 345] width 396 height 50
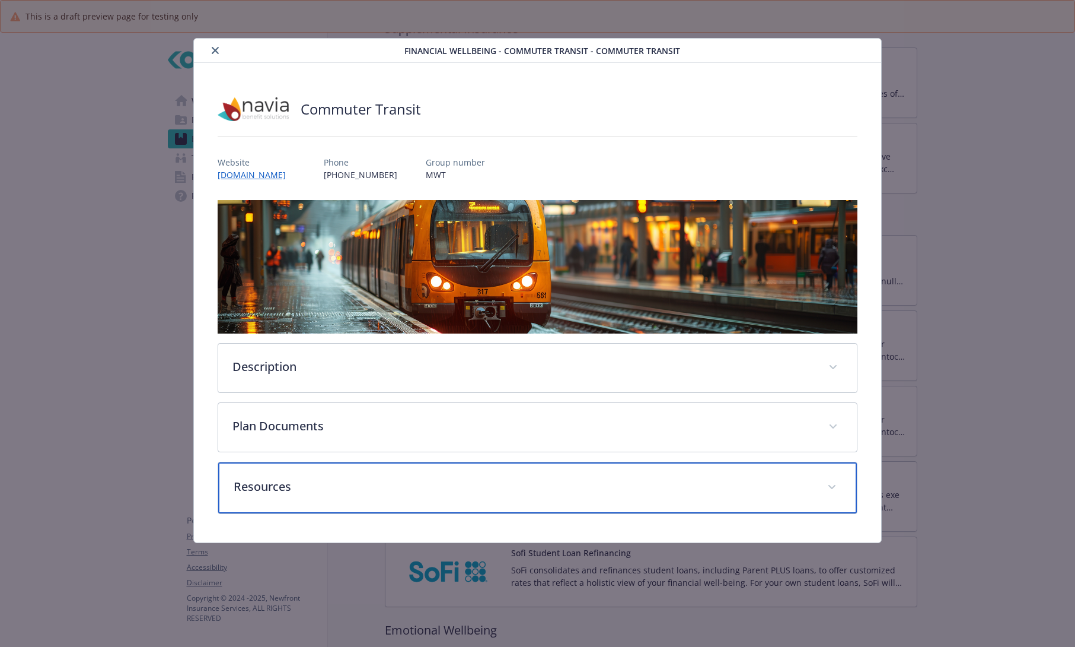
click at [386, 479] on p "Resources" at bounding box center [523, 486] width 579 height 18
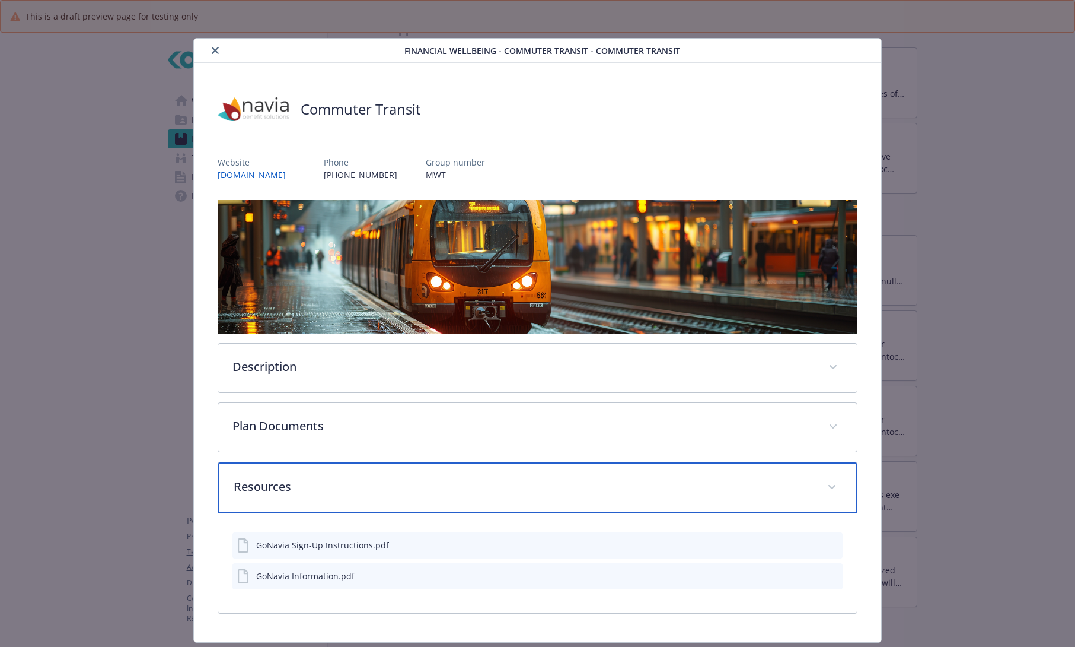
scroll to position [33, 0]
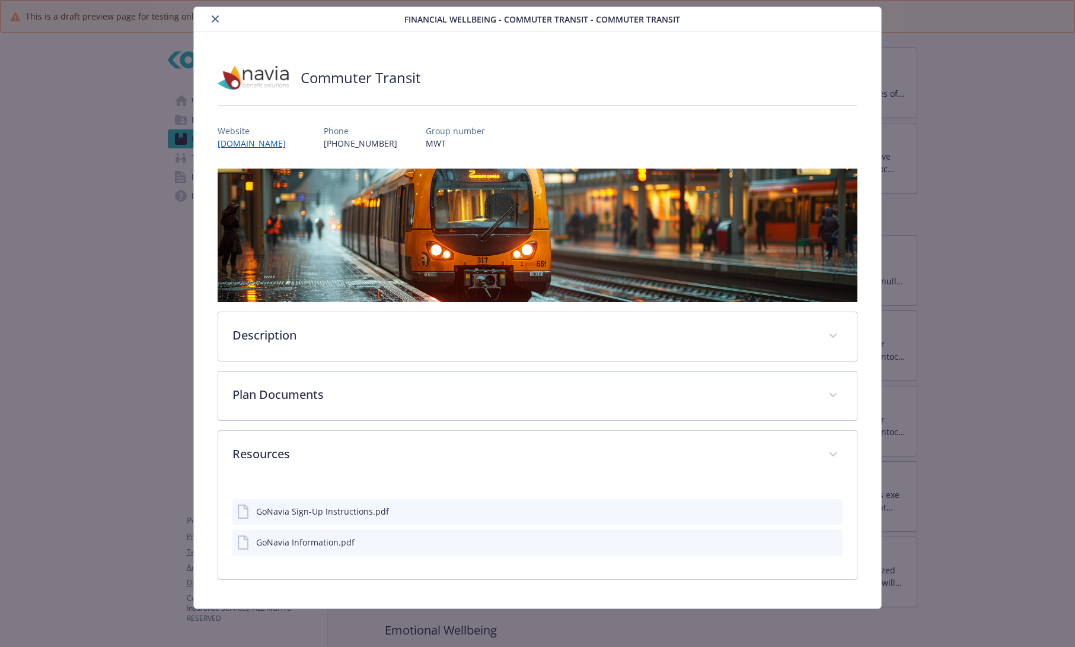
click at [826, 543] on icon "preview file" at bounding box center [831, 541] width 11 height 8
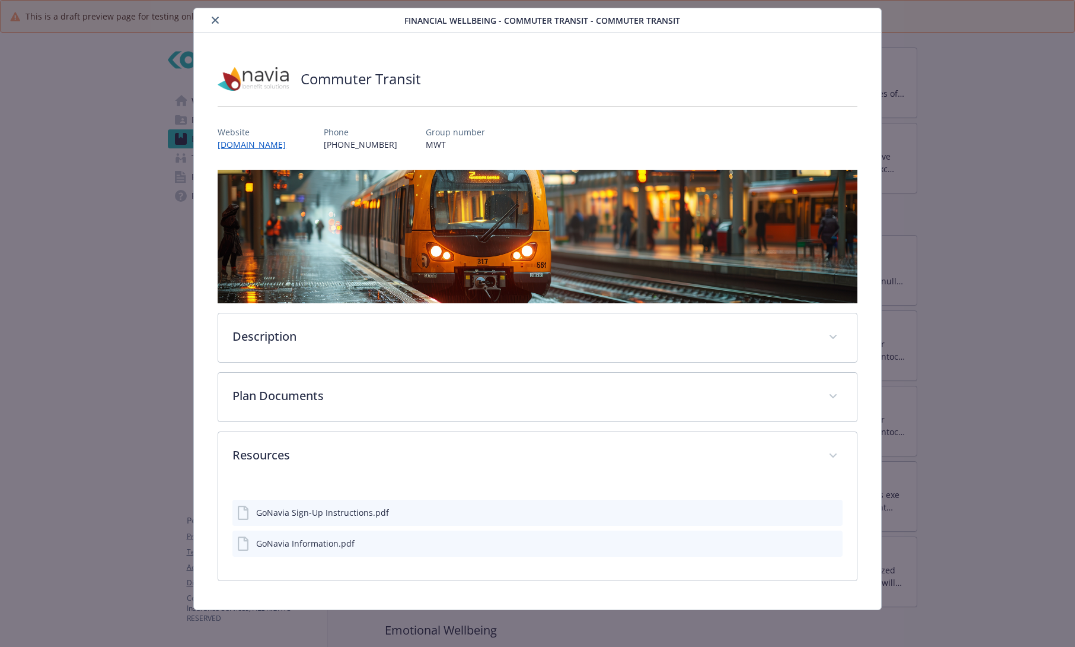
click at [826, 510] on icon "preview file" at bounding box center [831, 511] width 11 height 8
click at [826, 538] on icon "preview file" at bounding box center [831, 542] width 11 height 8
